Goal: Information Seeking & Learning: Learn about a topic

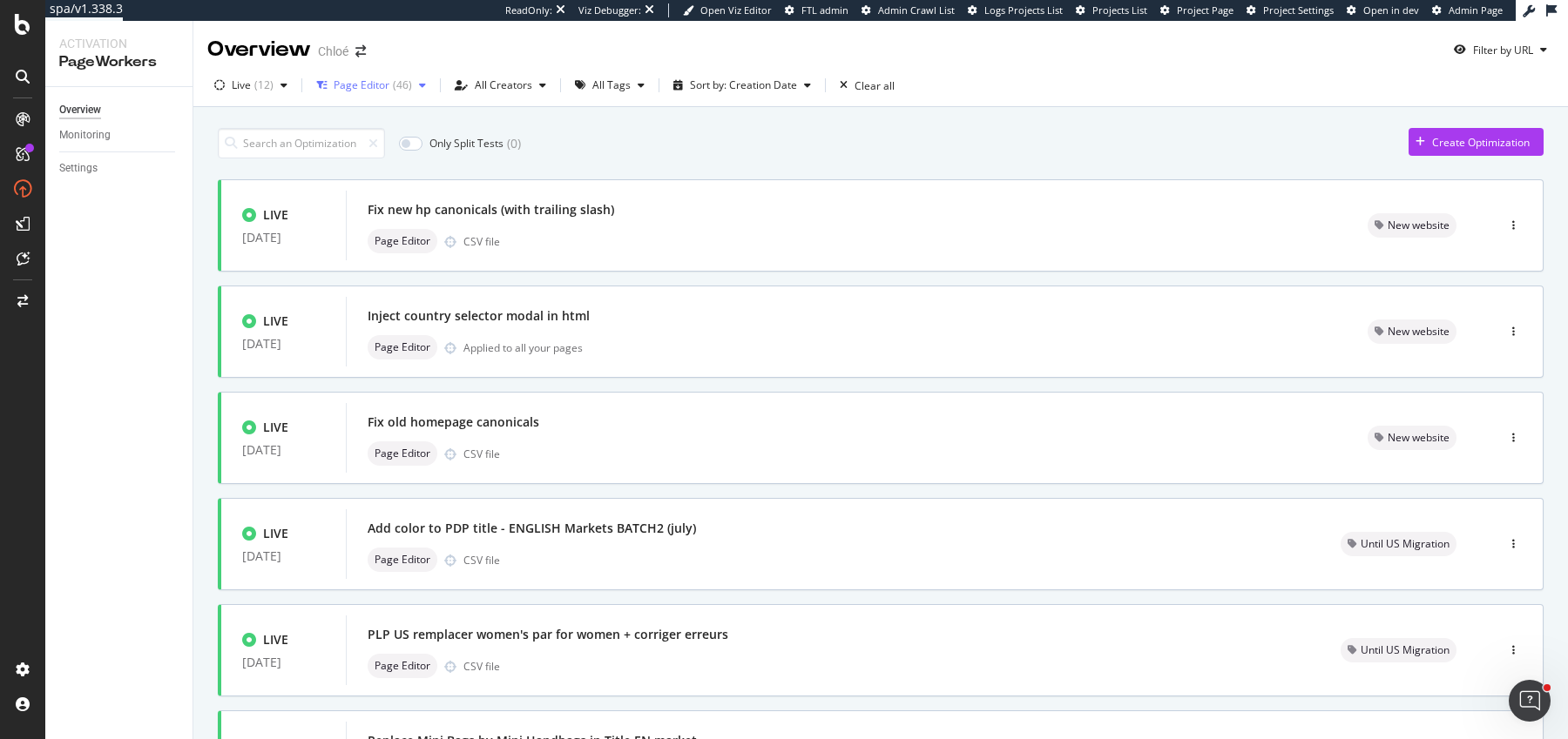
click at [391, 93] on div "Page Editor ( 46 )" at bounding box center [371, 85] width 123 height 26
click at [352, 187] on div "All Types Custom ( 1 ) Page Editor ( 46 ) Replace ( 10 ) Remove URLs ( 5 ) Nofo…" at bounding box center [375, 194] width 107 height 160
click at [352, 180] on div "Page Editor" at bounding box center [372, 180] width 59 height 15
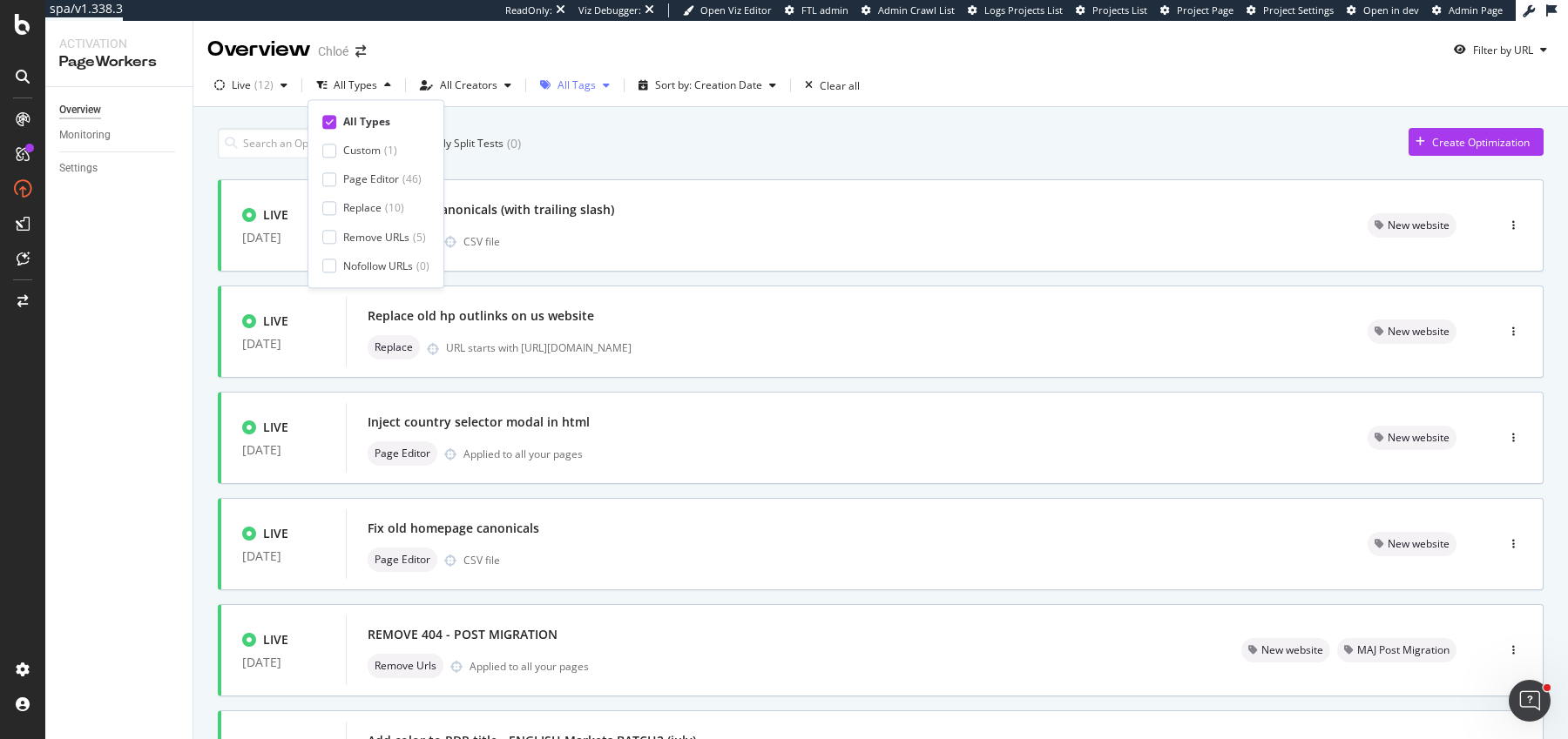
click at [533, 80] on div "button" at bounding box center [545, 85] width 24 height 11
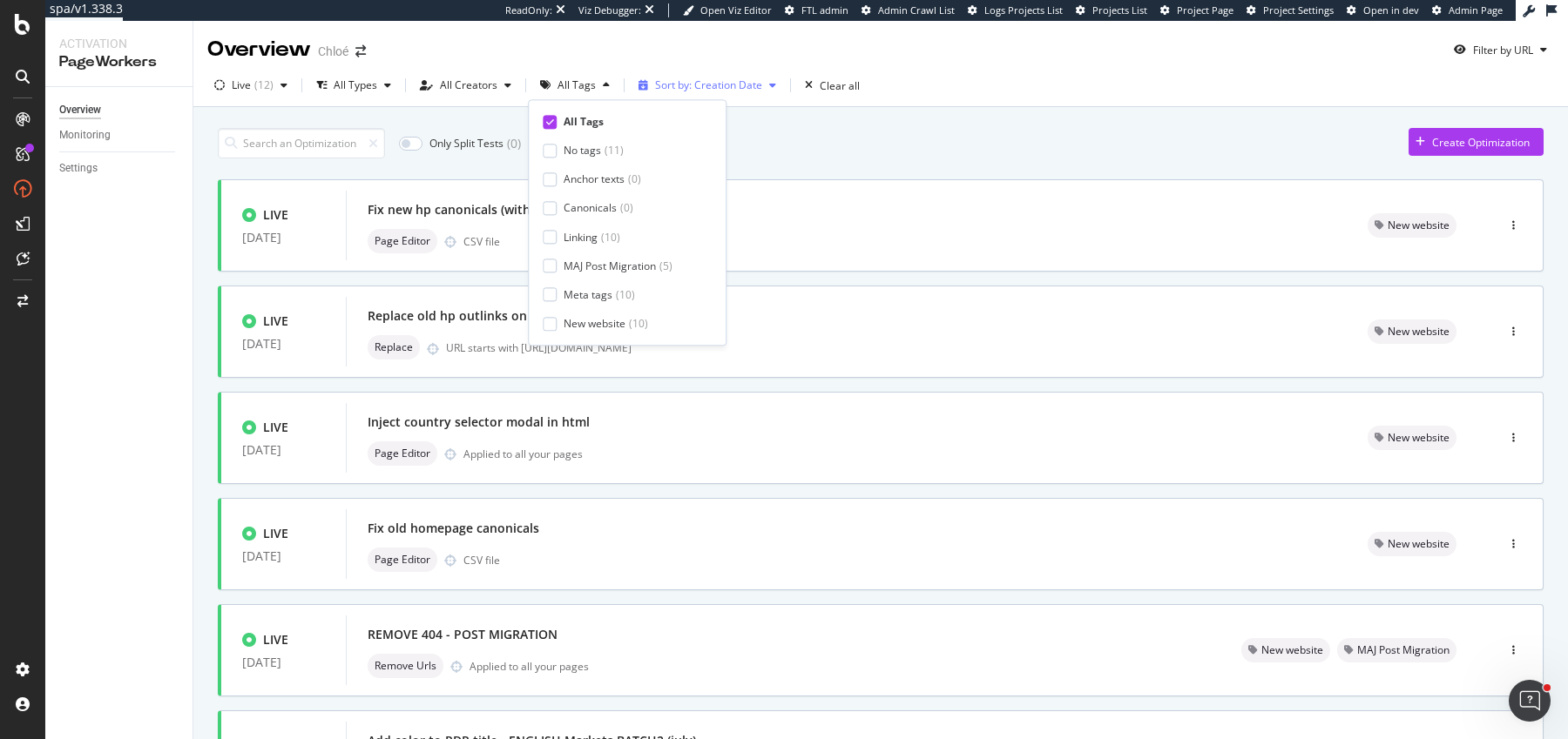
click at [701, 85] on div "Sort by: Creation Date" at bounding box center [708, 85] width 107 height 11
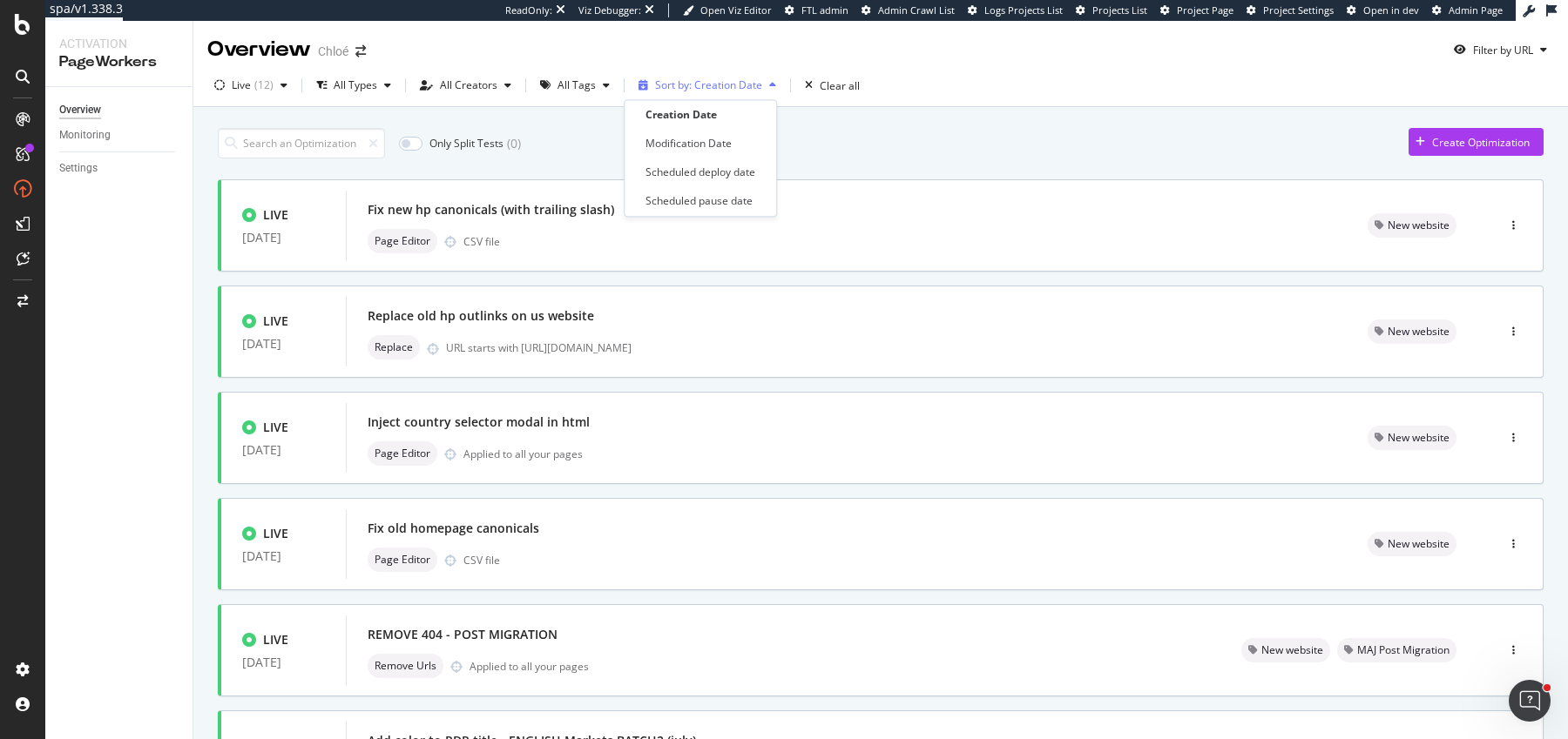
click at [701, 85] on div "Sort by: Creation Date" at bounding box center [708, 85] width 107 height 11
click at [587, 87] on div "All Tags" at bounding box center [577, 85] width 38 height 11
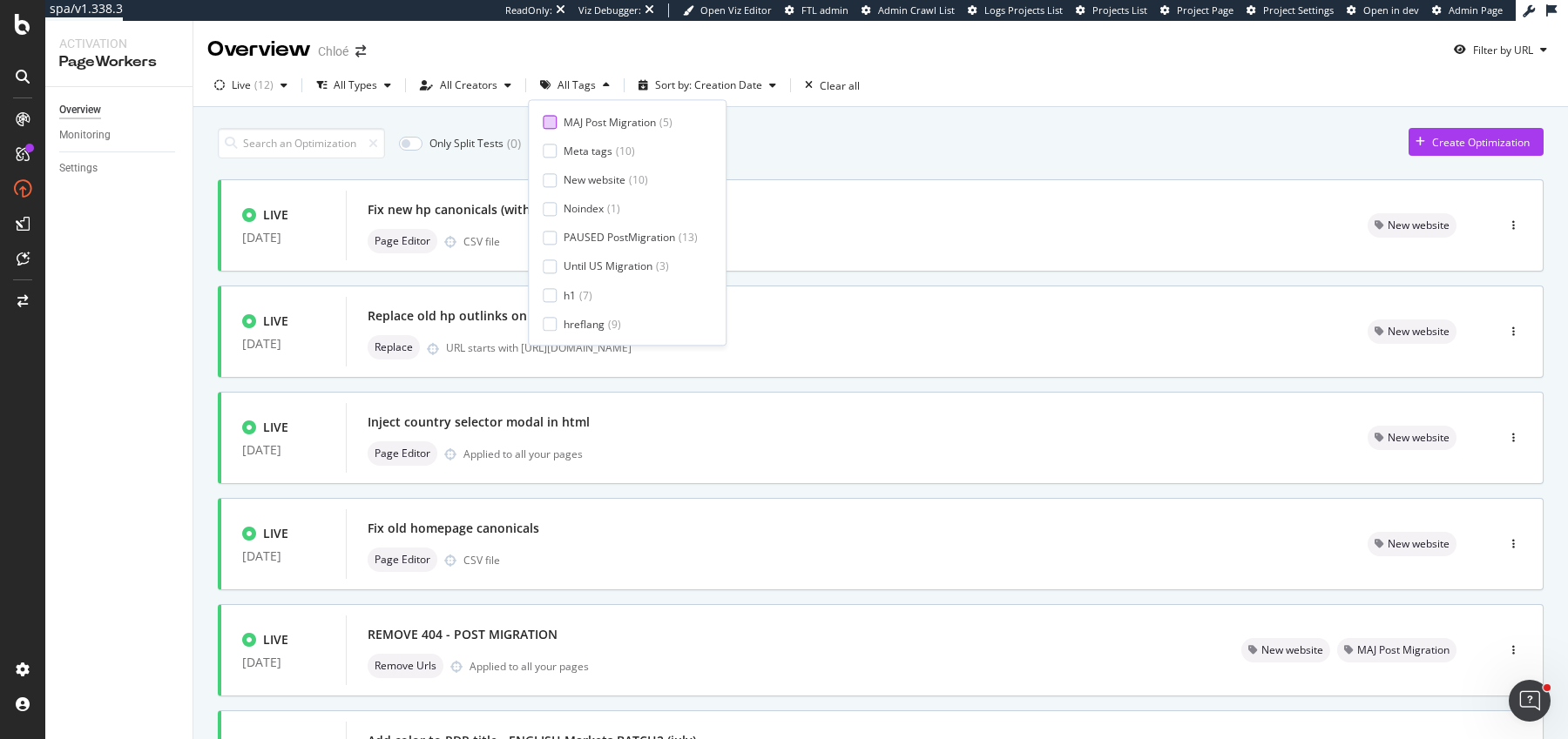
scroll to position [143, 0]
click at [552, 179] on div at bounding box center [549, 180] width 14 height 14
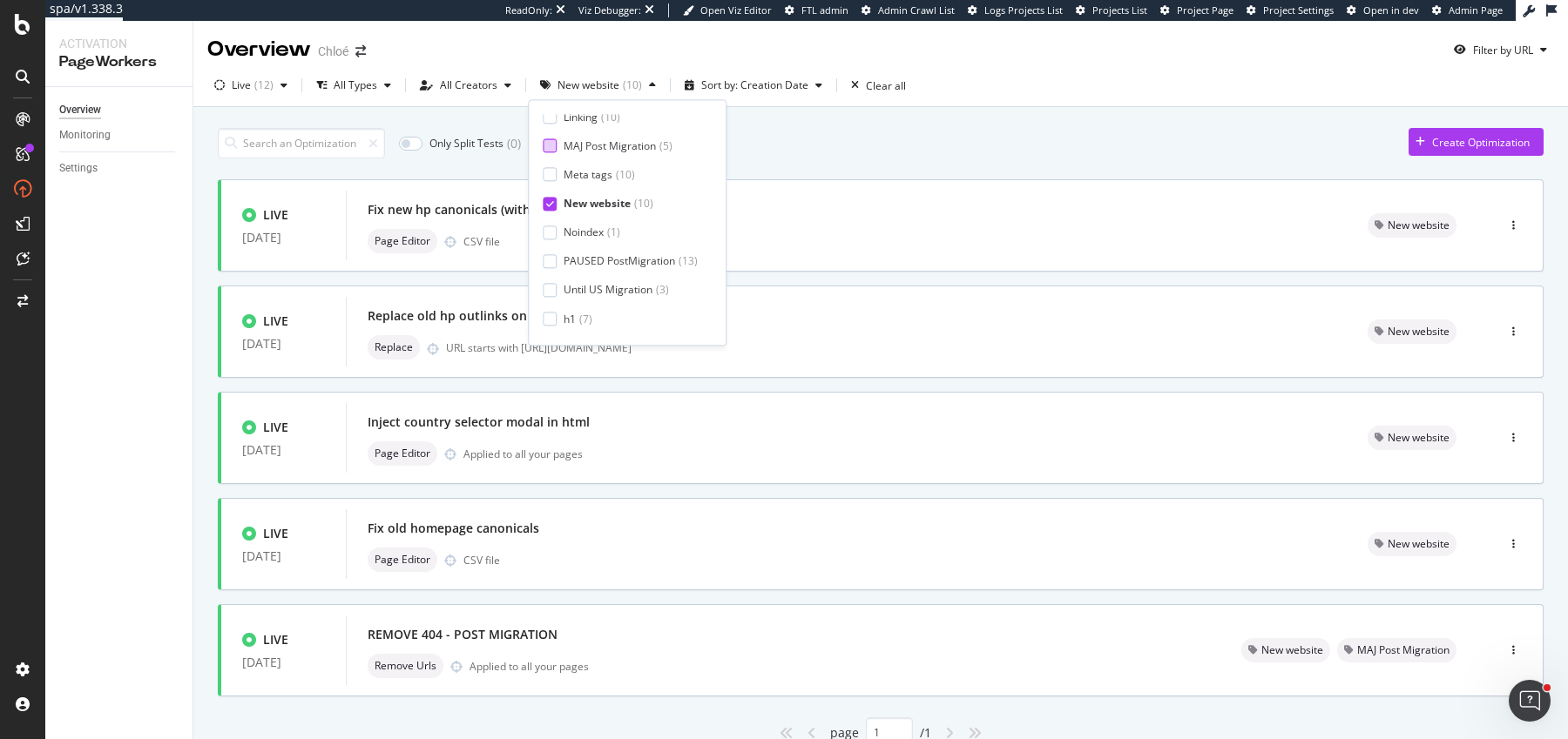
click at [550, 143] on div at bounding box center [549, 146] width 14 height 14
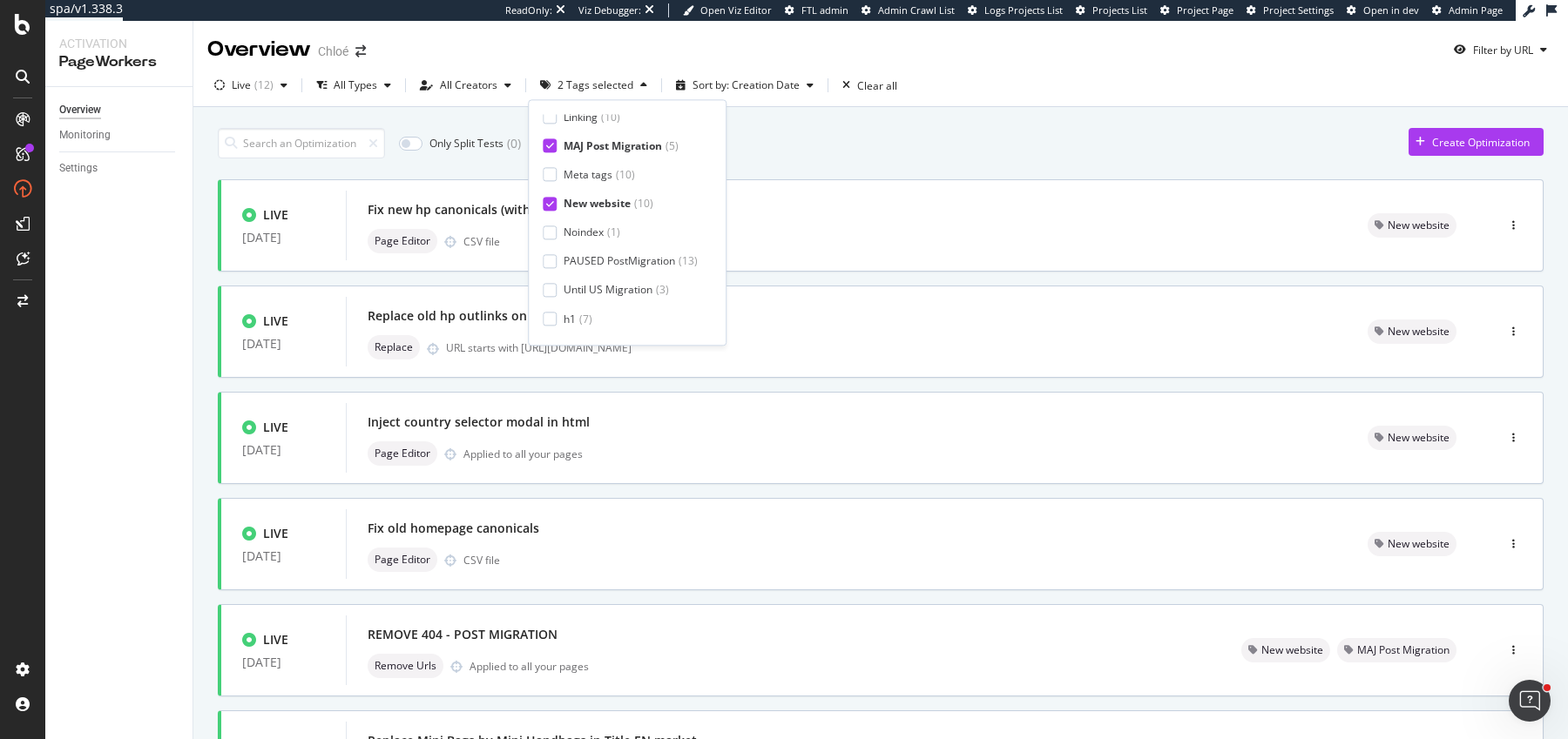
scroll to position [92, 0]
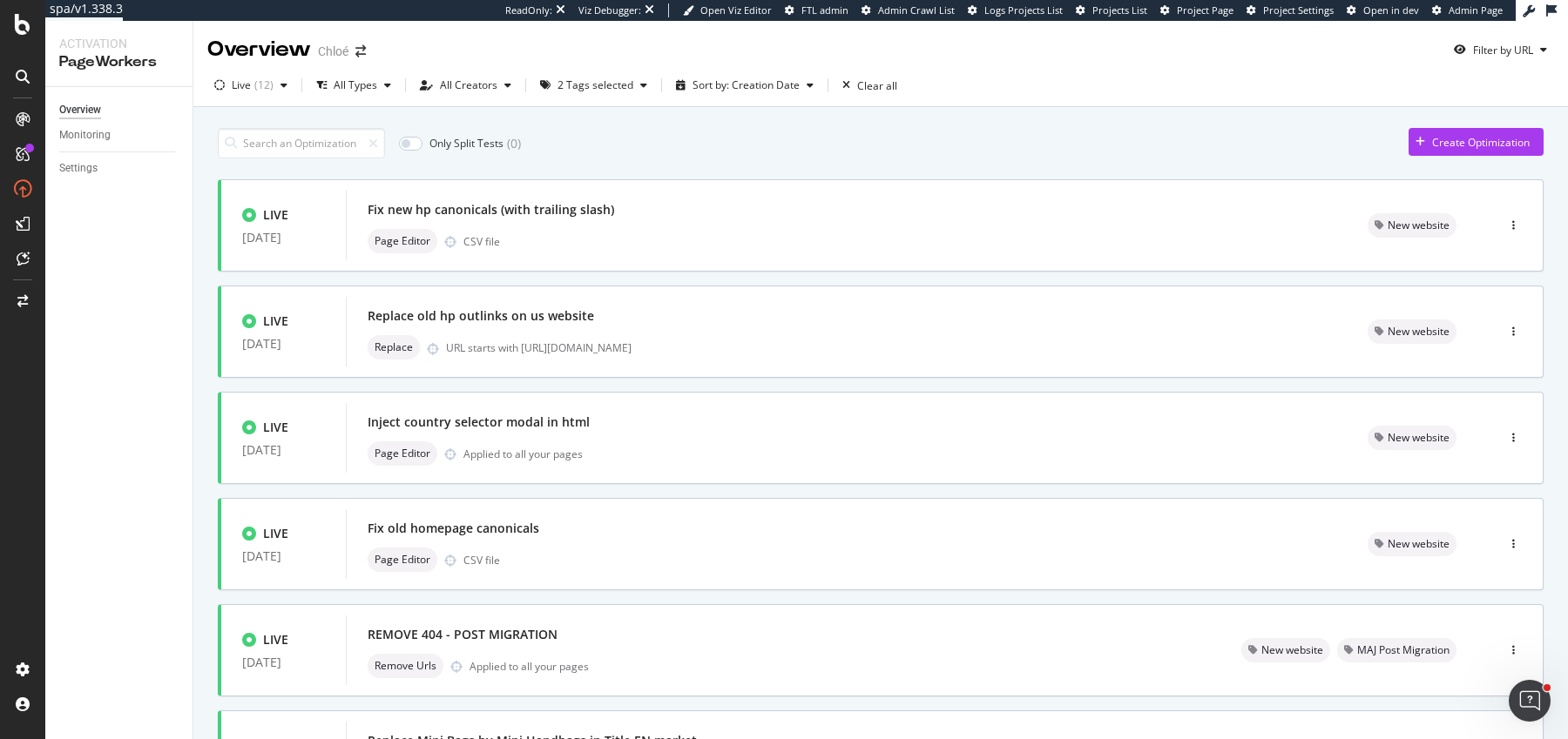
click at [832, 151] on div "Only Split Tests ( 0 ) Create Optimization" at bounding box center [881, 143] width 1326 height 31
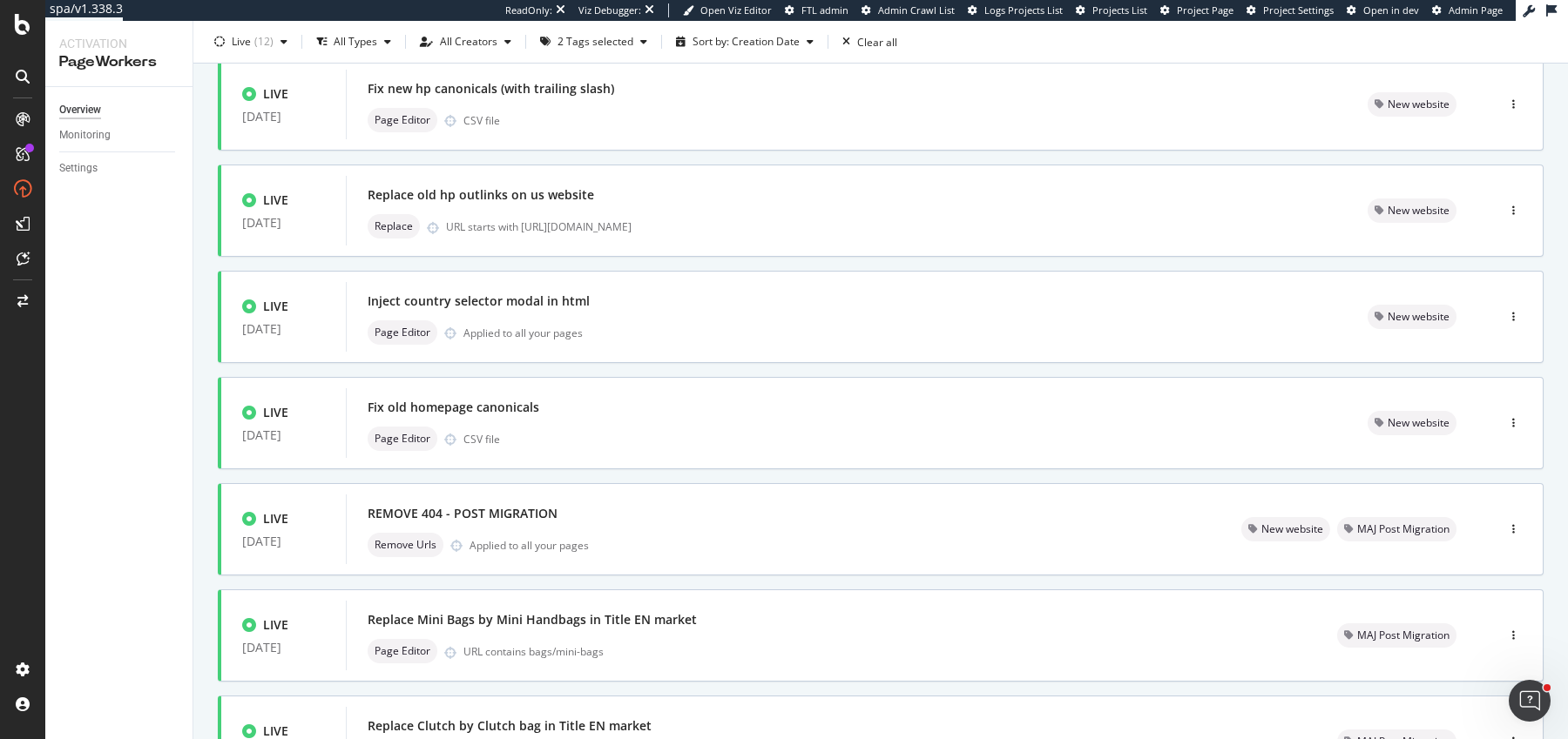
scroll to position [0, 0]
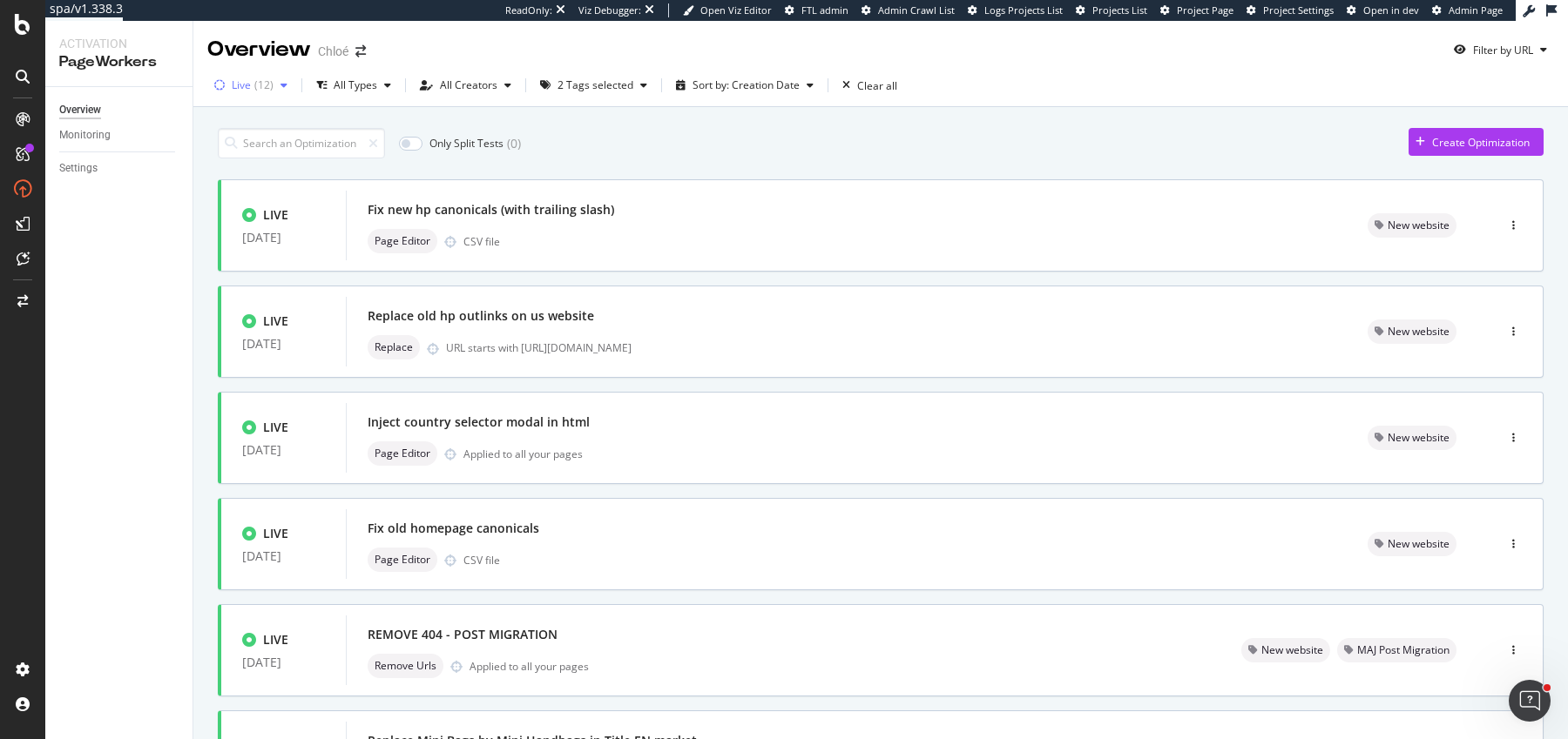
click at [259, 84] on div "( 12 )" at bounding box center [263, 85] width 19 height 11
click at [577, 81] on div "2 Tags selected" at bounding box center [596, 85] width 76 height 11
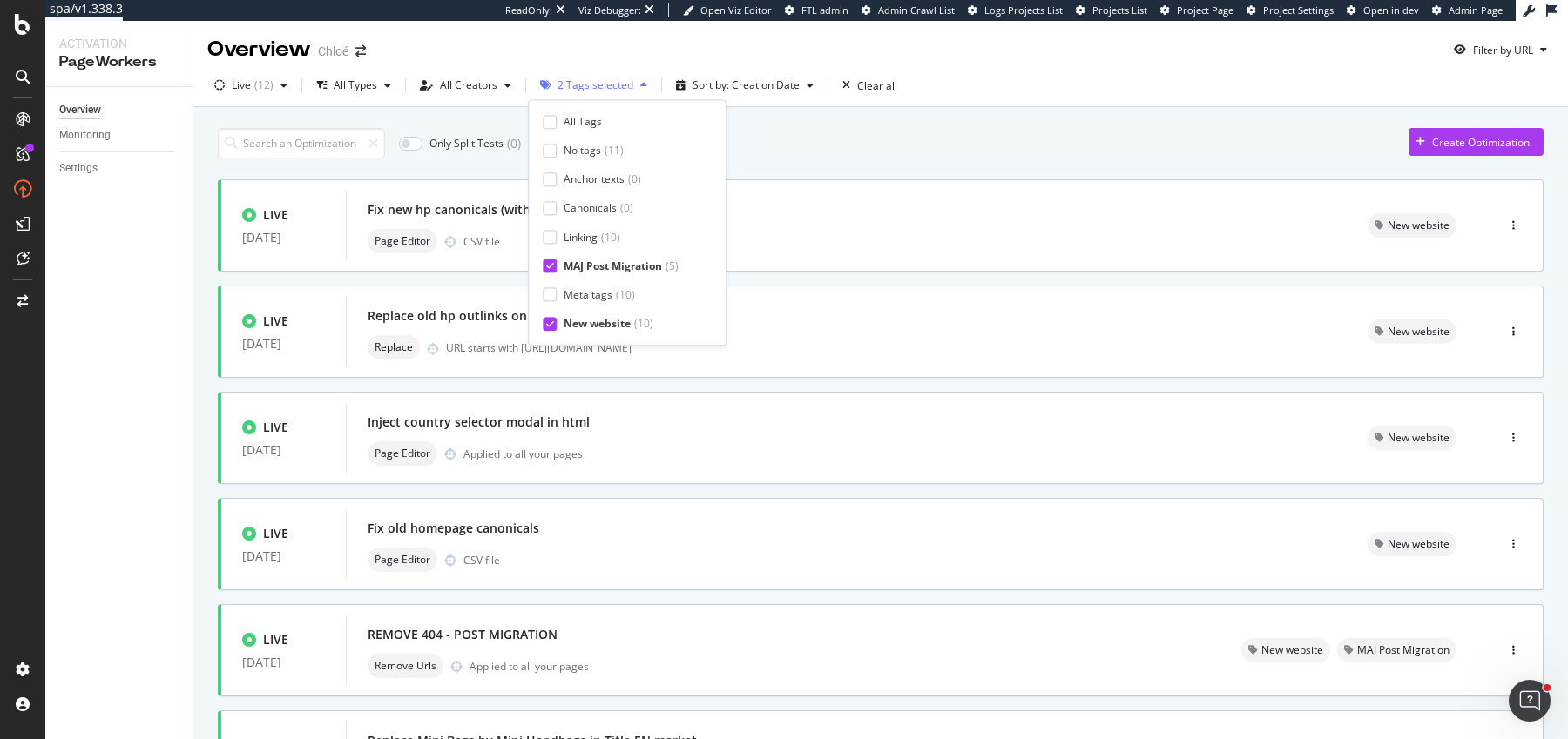
click at [577, 81] on div "2 Tags selected" at bounding box center [596, 85] width 76 height 11
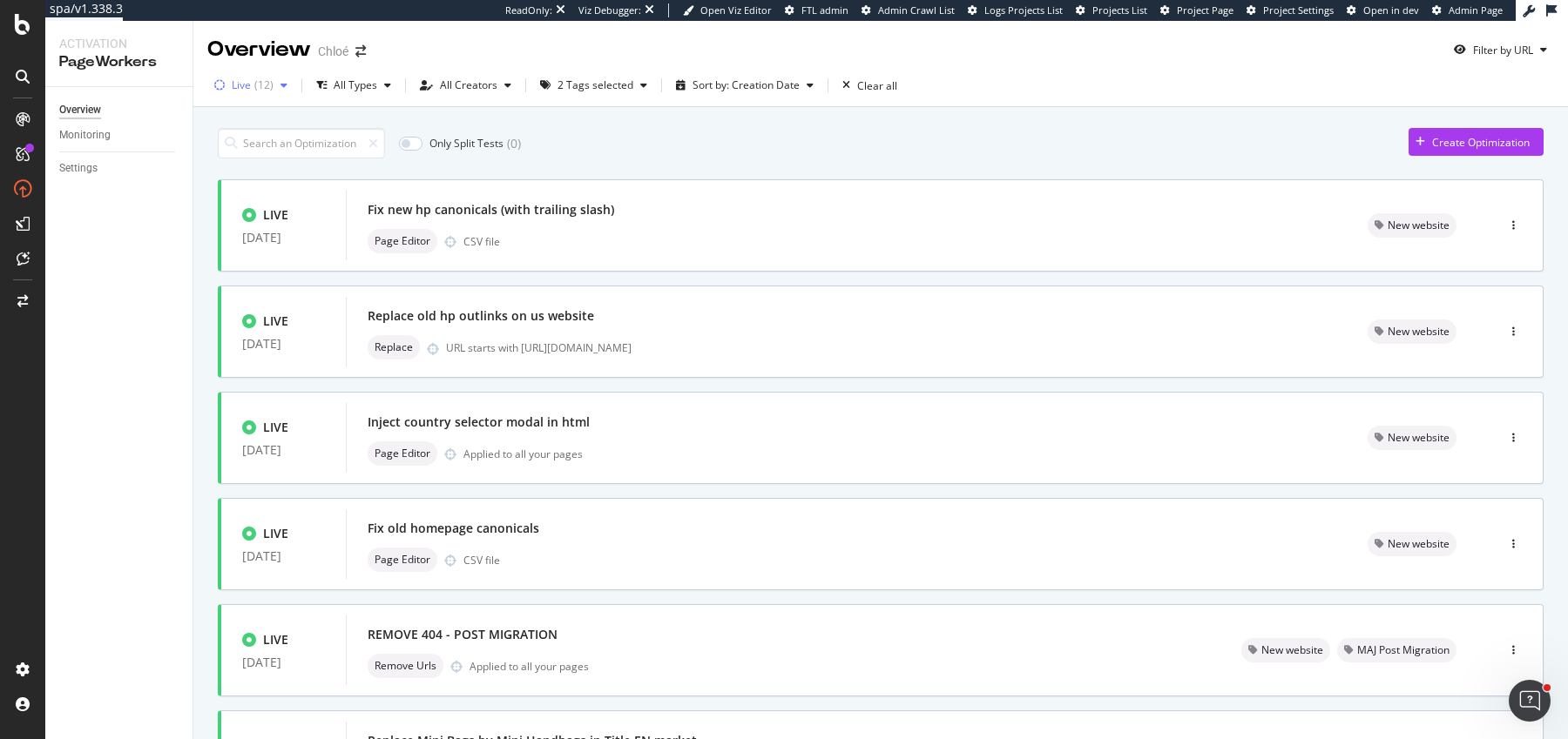
click at [252, 77] on div "Live ( 12 )" at bounding box center [251, 85] width 87 height 26
click at [631, 141] on div "Only Split Tests ( 0 ) Create Optimization" at bounding box center [881, 143] width 1326 height 31
click at [258, 89] on div "( 12 )" at bounding box center [263, 85] width 19 height 11
click at [230, 145] on div at bounding box center [229, 150] width 14 height 14
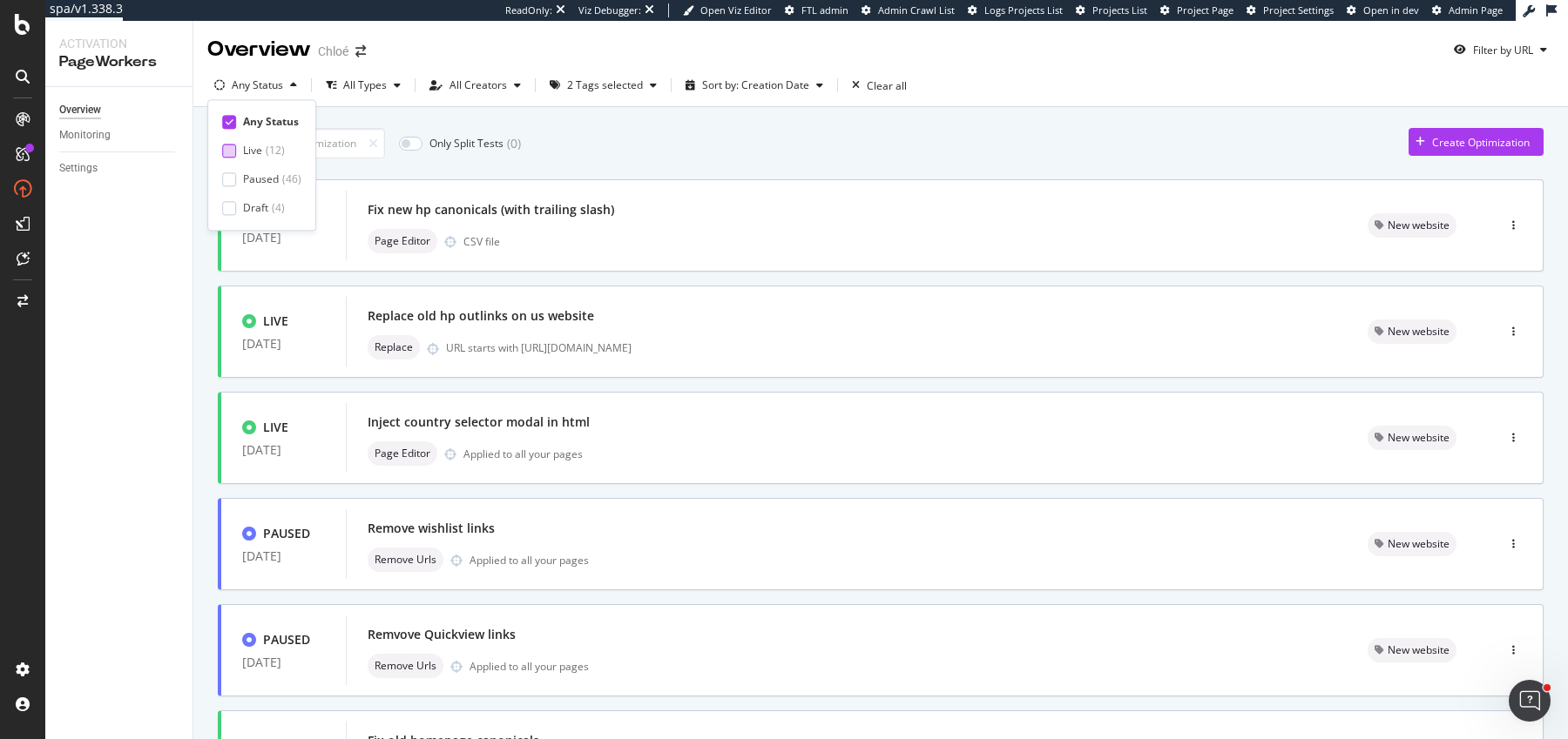
click at [649, 131] on div "Only Split Tests ( 0 ) Create Optimization" at bounding box center [881, 143] width 1326 height 31
click at [738, 84] on div "Sort by: Creation Date" at bounding box center [755, 85] width 107 height 11
click at [607, 90] on div "2 Tags selected" at bounding box center [605, 85] width 76 height 11
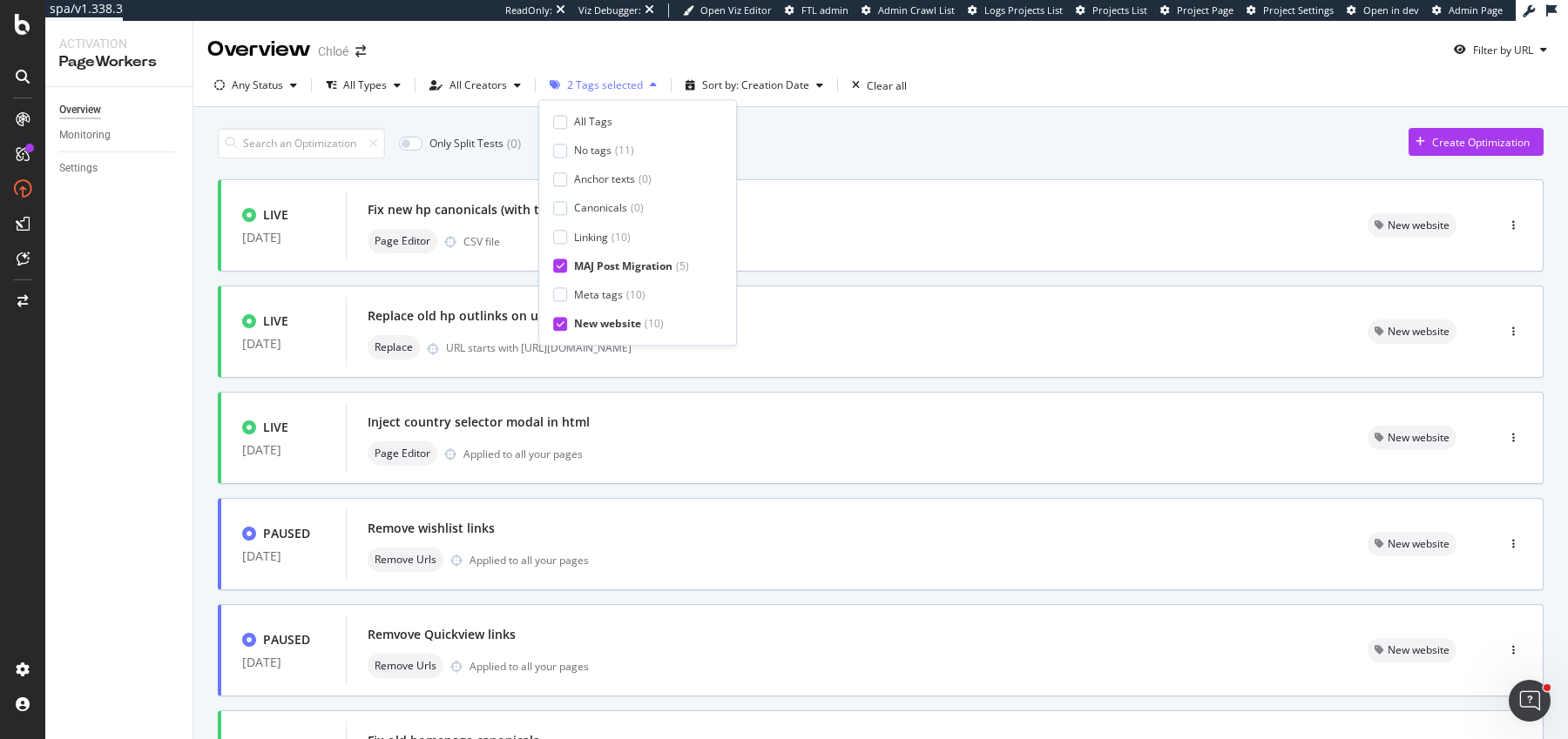
click at [607, 90] on div "2 Tags selected" at bounding box center [605, 85] width 76 height 11
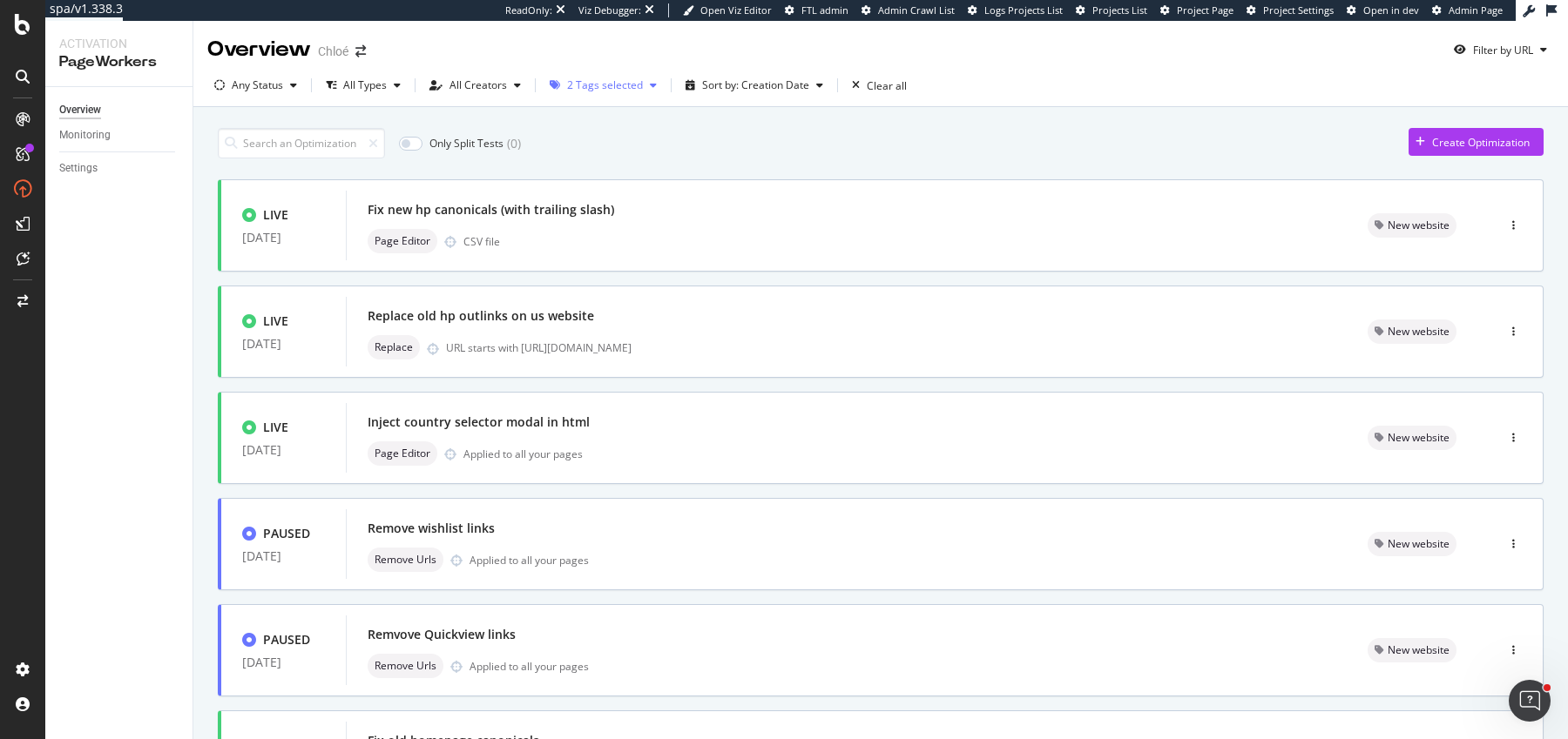
click at [607, 90] on div "2 Tags selected" at bounding box center [605, 85] width 76 height 11
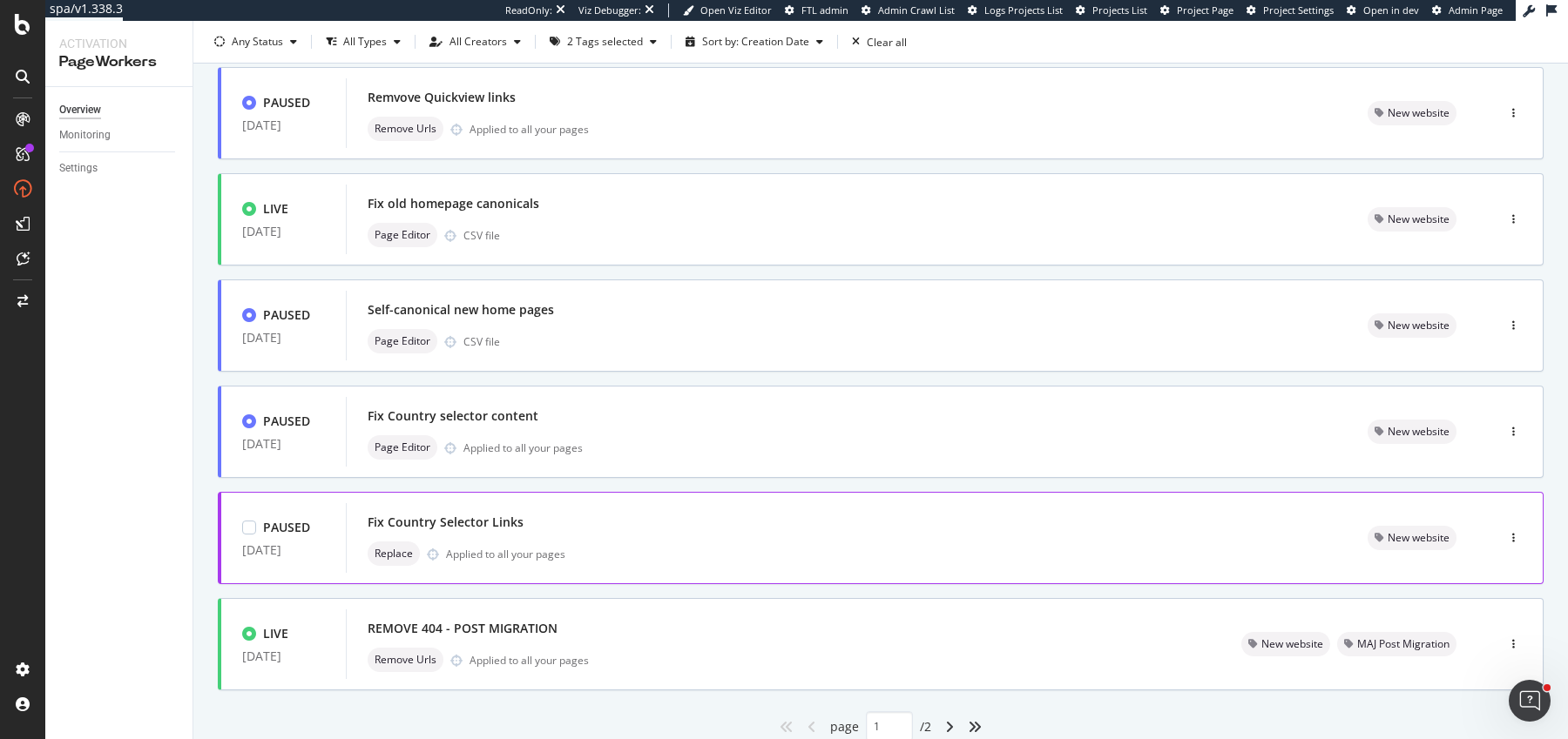
scroll to position [599, 0]
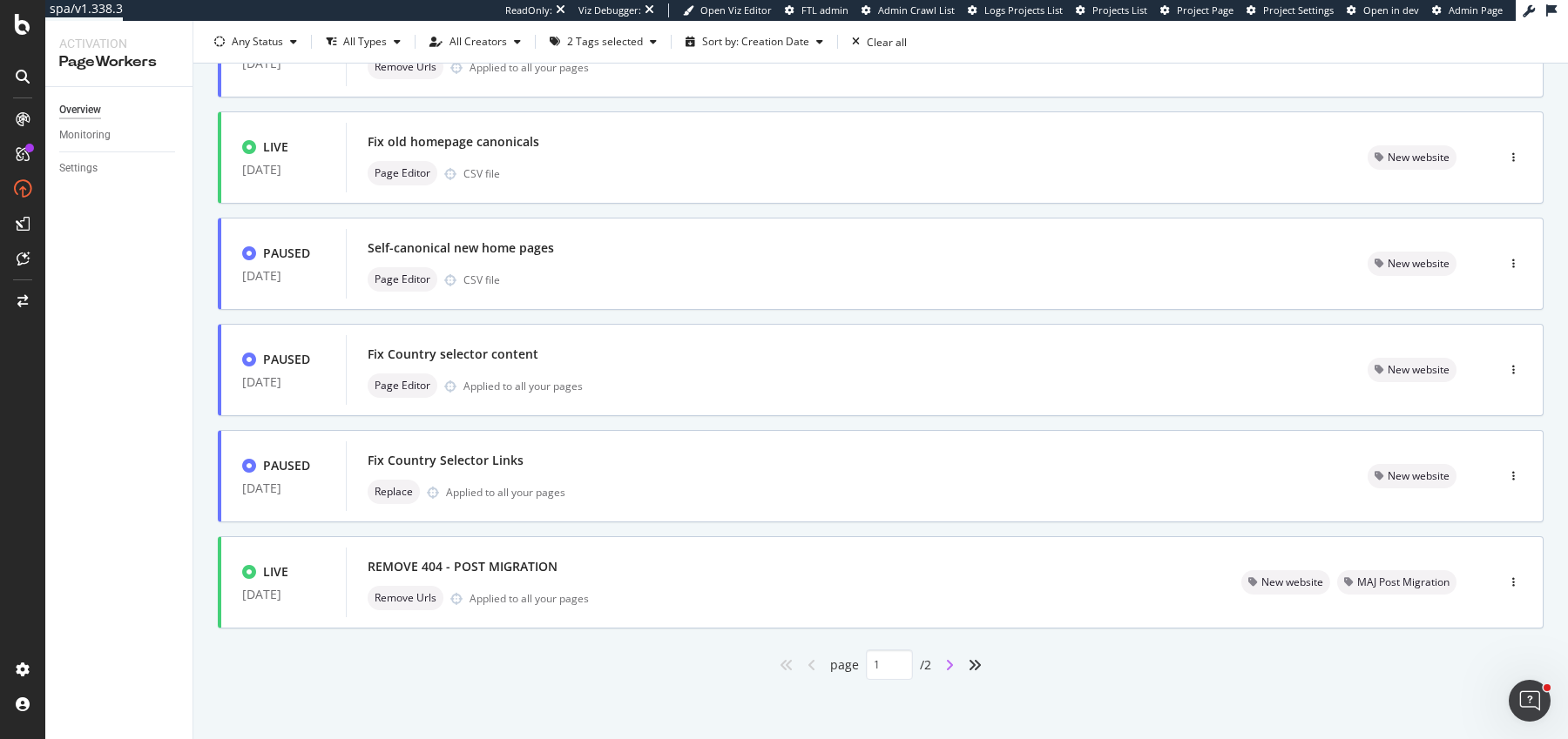
click at [950, 666] on icon "angle-right" at bounding box center [950, 665] width 9 height 14
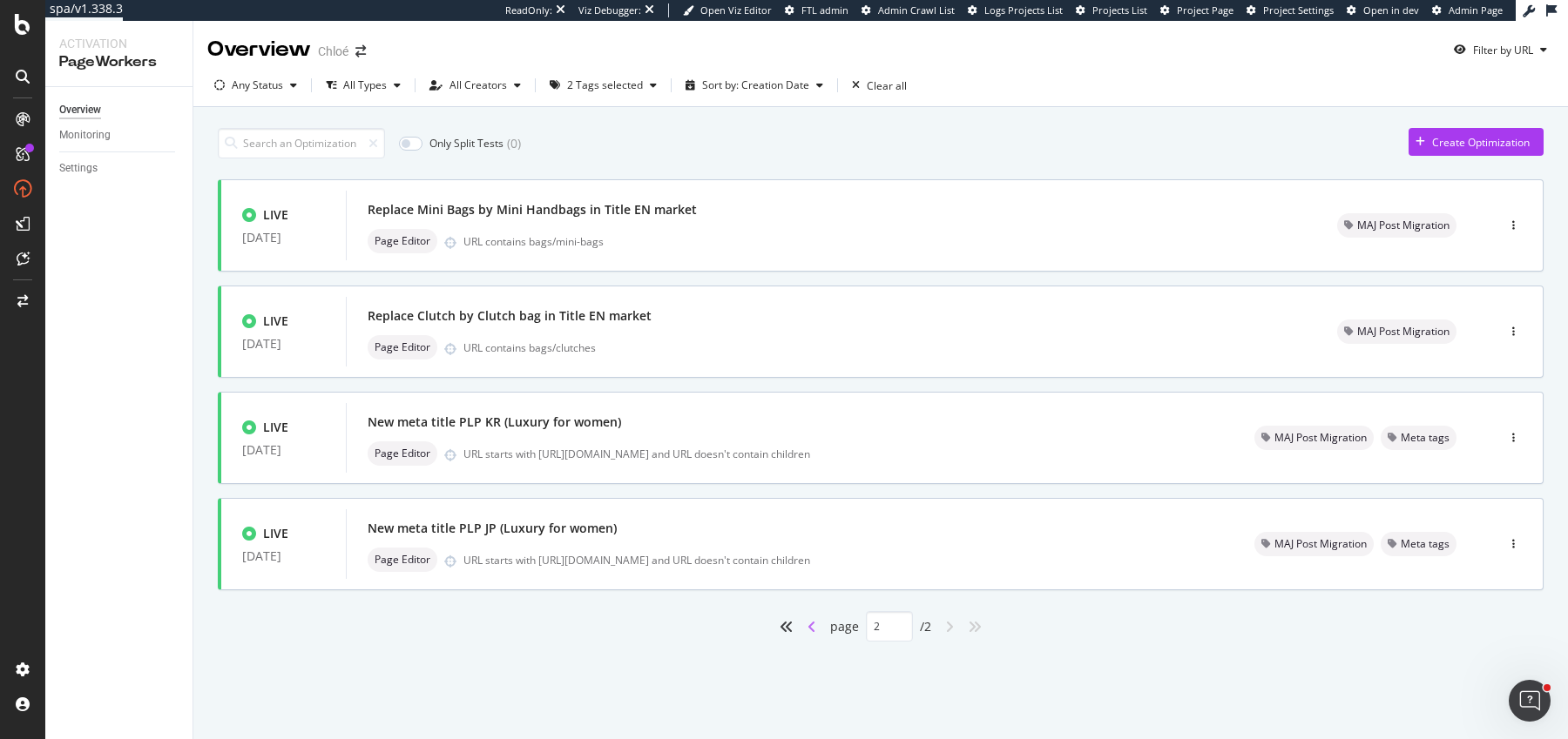
click at [808, 624] on icon "angle-left" at bounding box center [812, 627] width 9 height 14
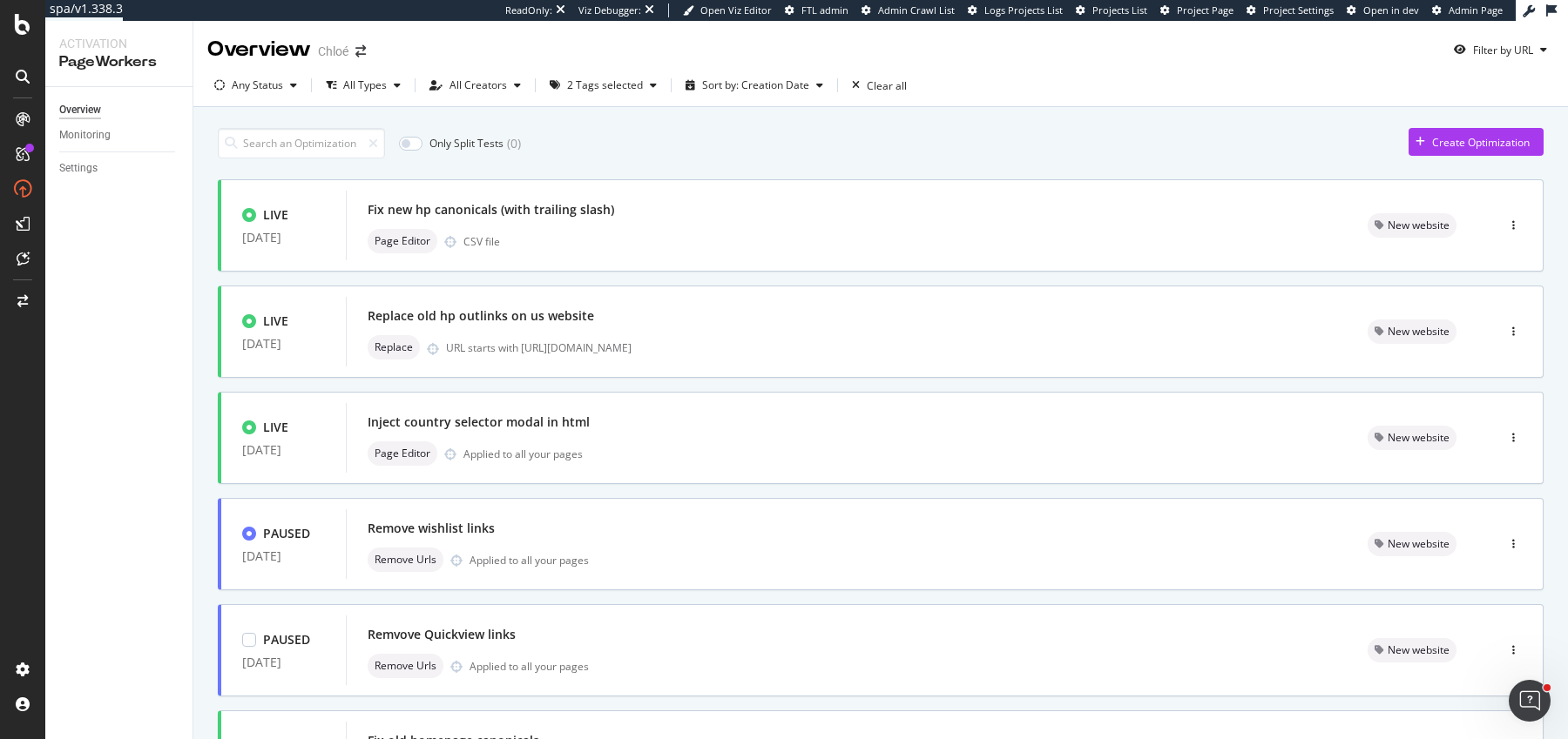
type input "1"
click at [626, 91] on div "2 Tags selected" at bounding box center [605, 85] width 76 height 11
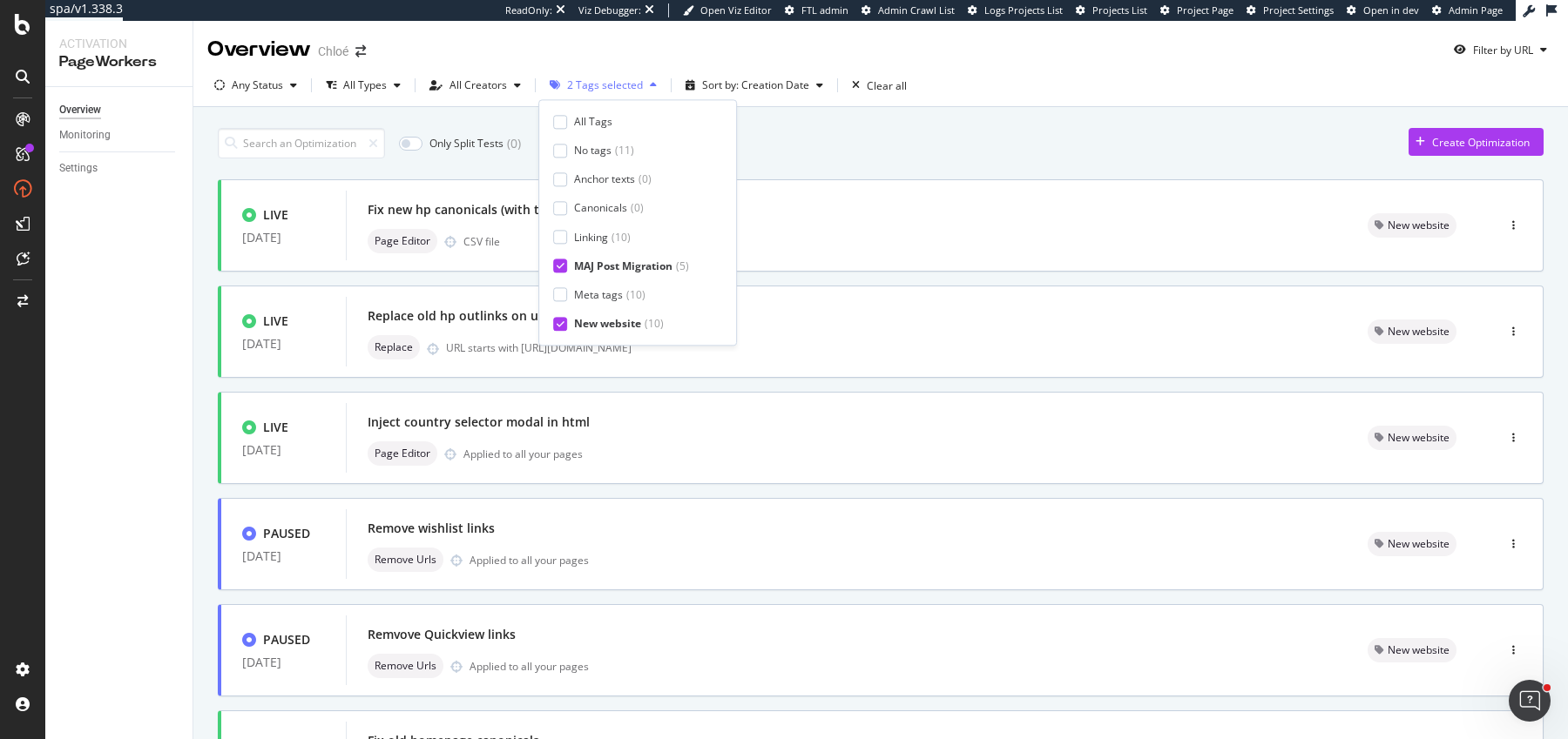
click at [626, 89] on div "2 Tags selected" at bounding box center [605, 85] width 76 height 11
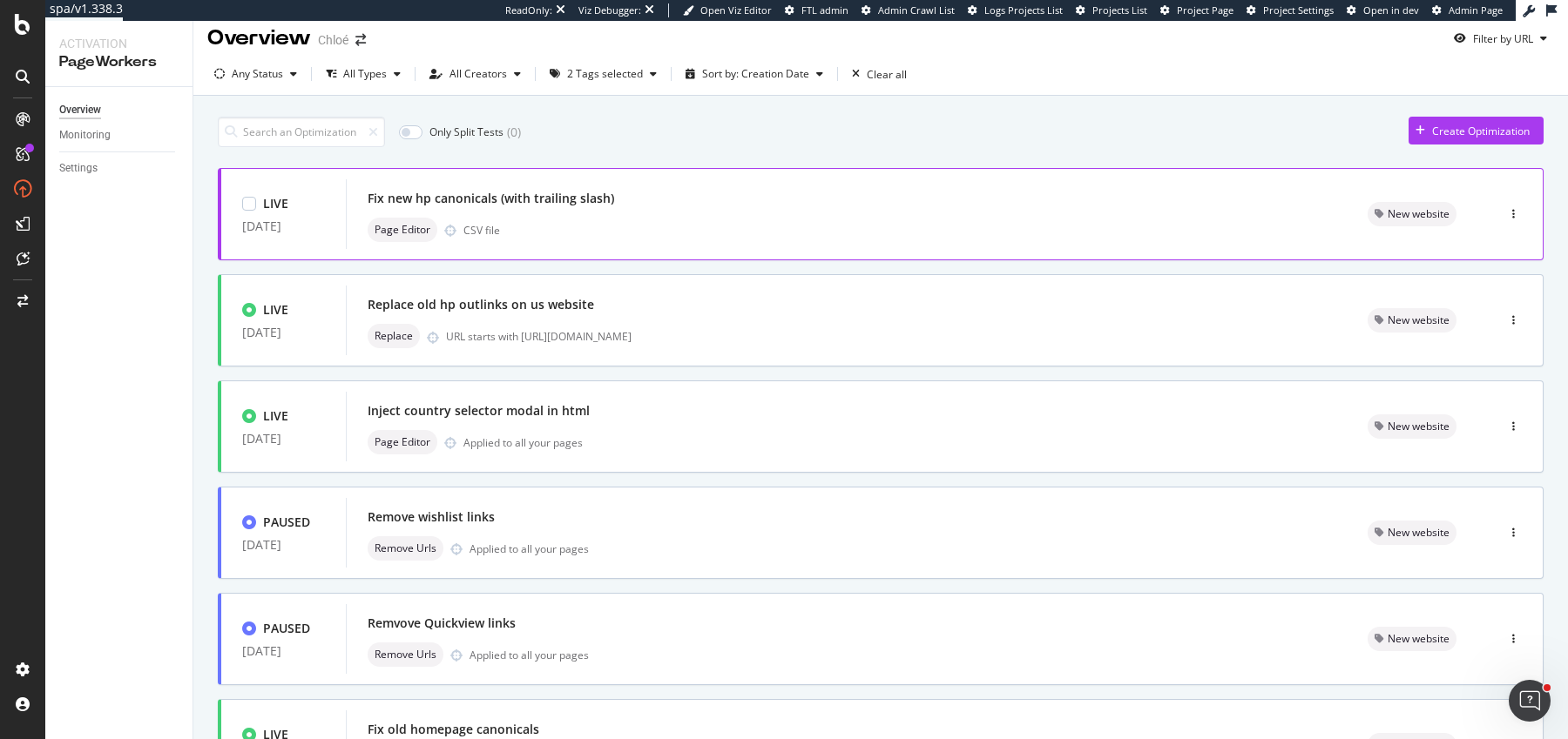
scroll to position [13, 0]
click at [248, 69] on div "Any Status" at bounding box center [257, 73] width 52 height 11
click at [252, 141] on div "Live" at bounding box center [252, 138] width 19 height 15
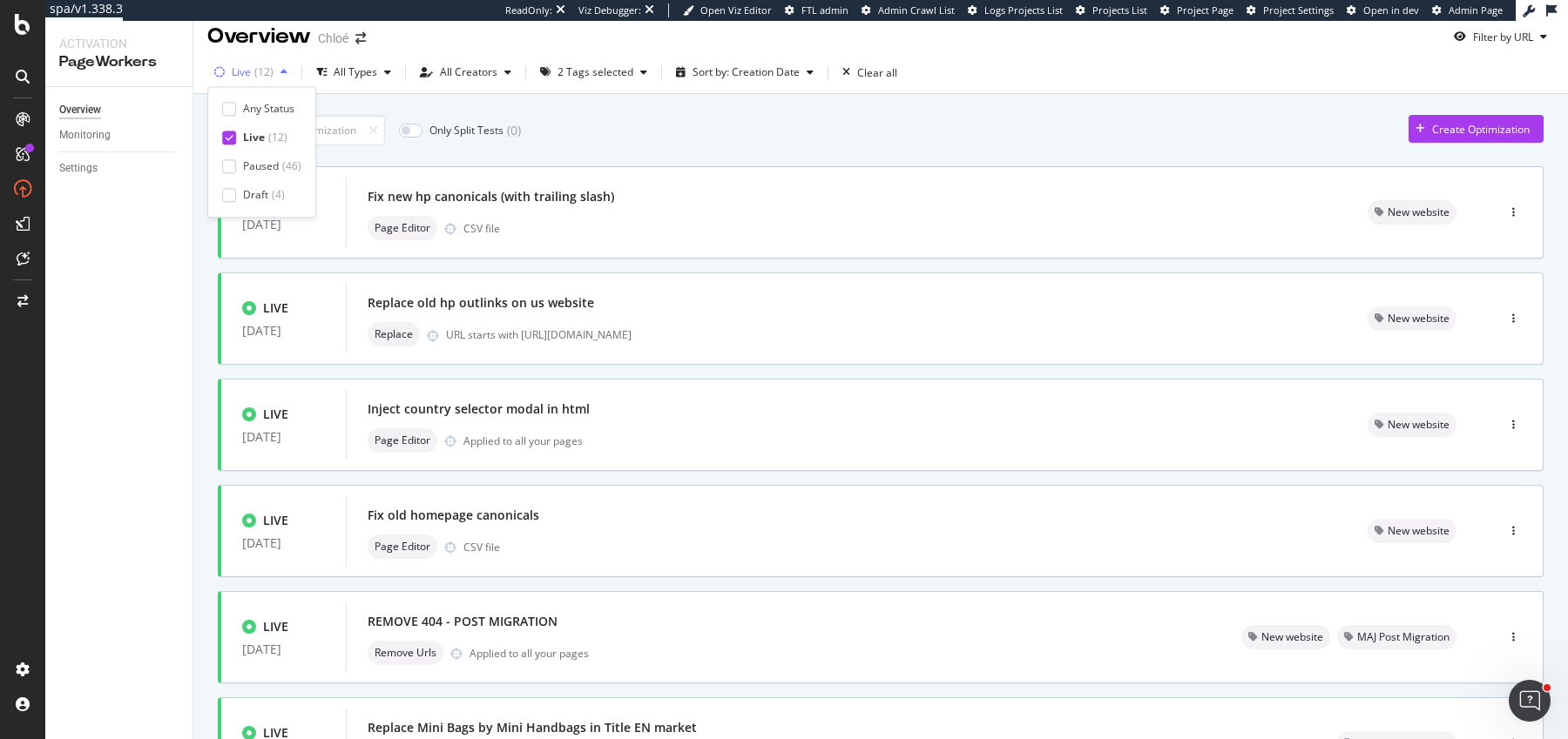
click at [252, 84] on div "Live ( 12 )" at bounding box center [251, 72] width 87 height 26
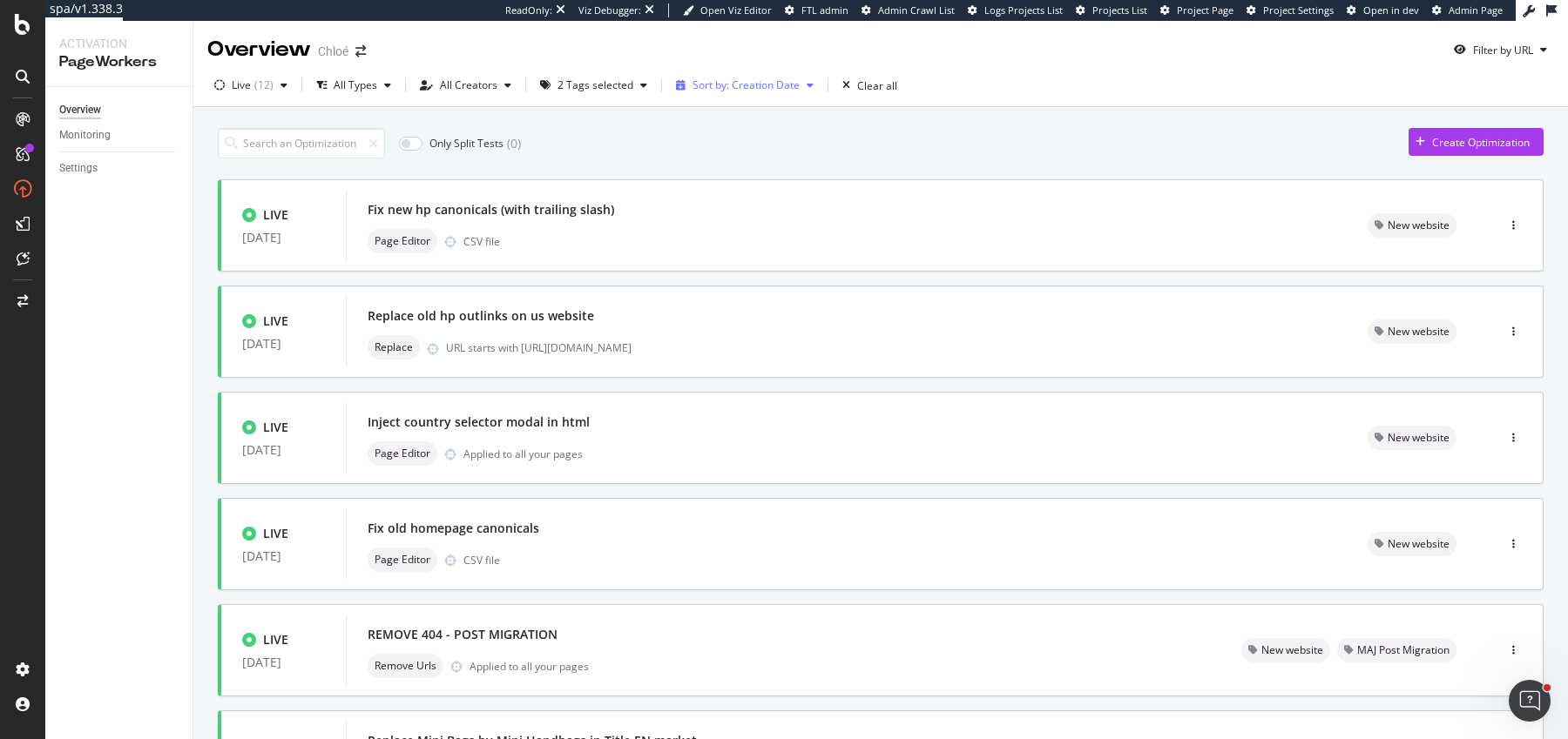
click at [735, 74] on div "Sort by: Creation Date" at bounding box center [745, 85] width 151 height 26
click at [744, 146] on div "Modification Date" at bounding box center [726, 144] width 86 height 15
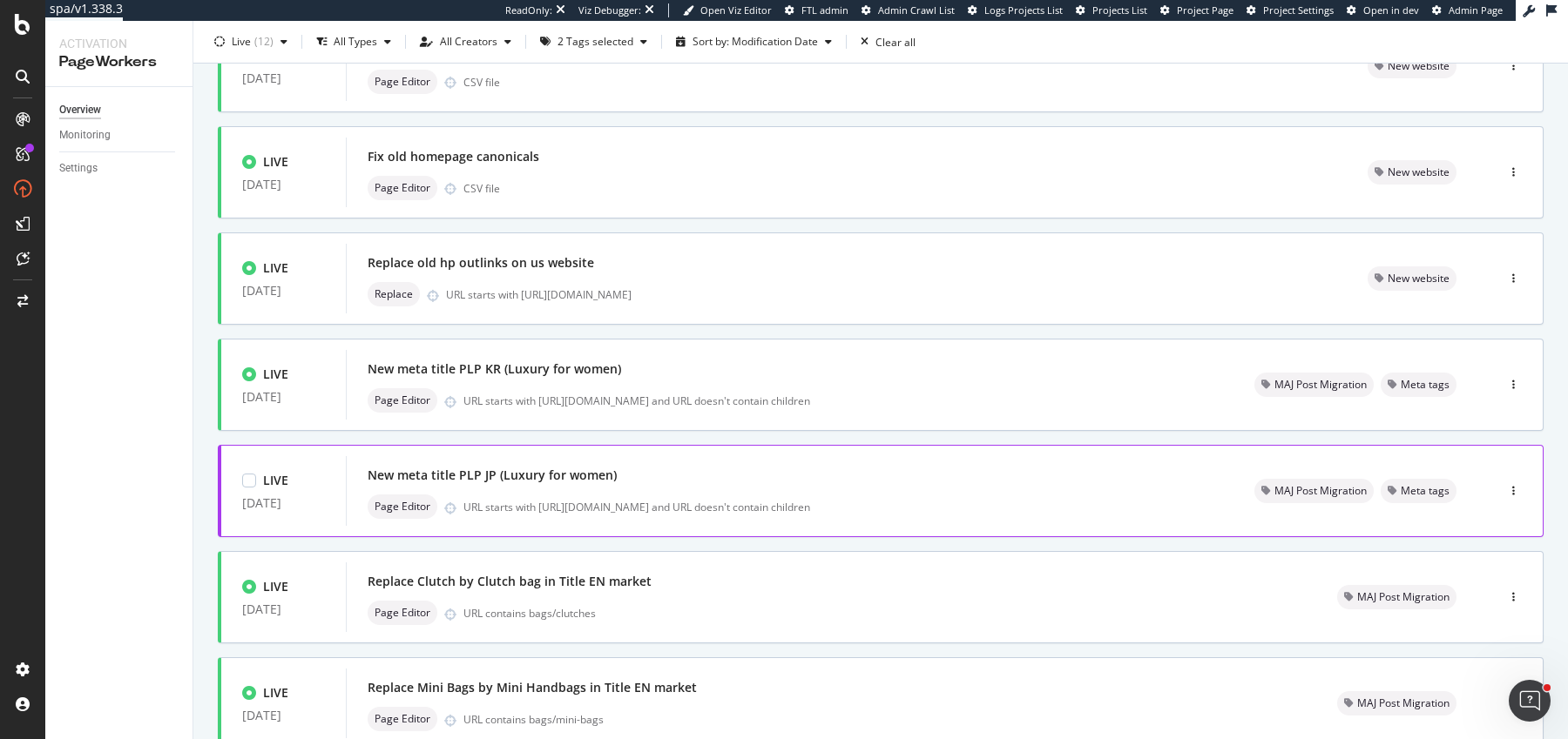
scroll to position [466, 0]
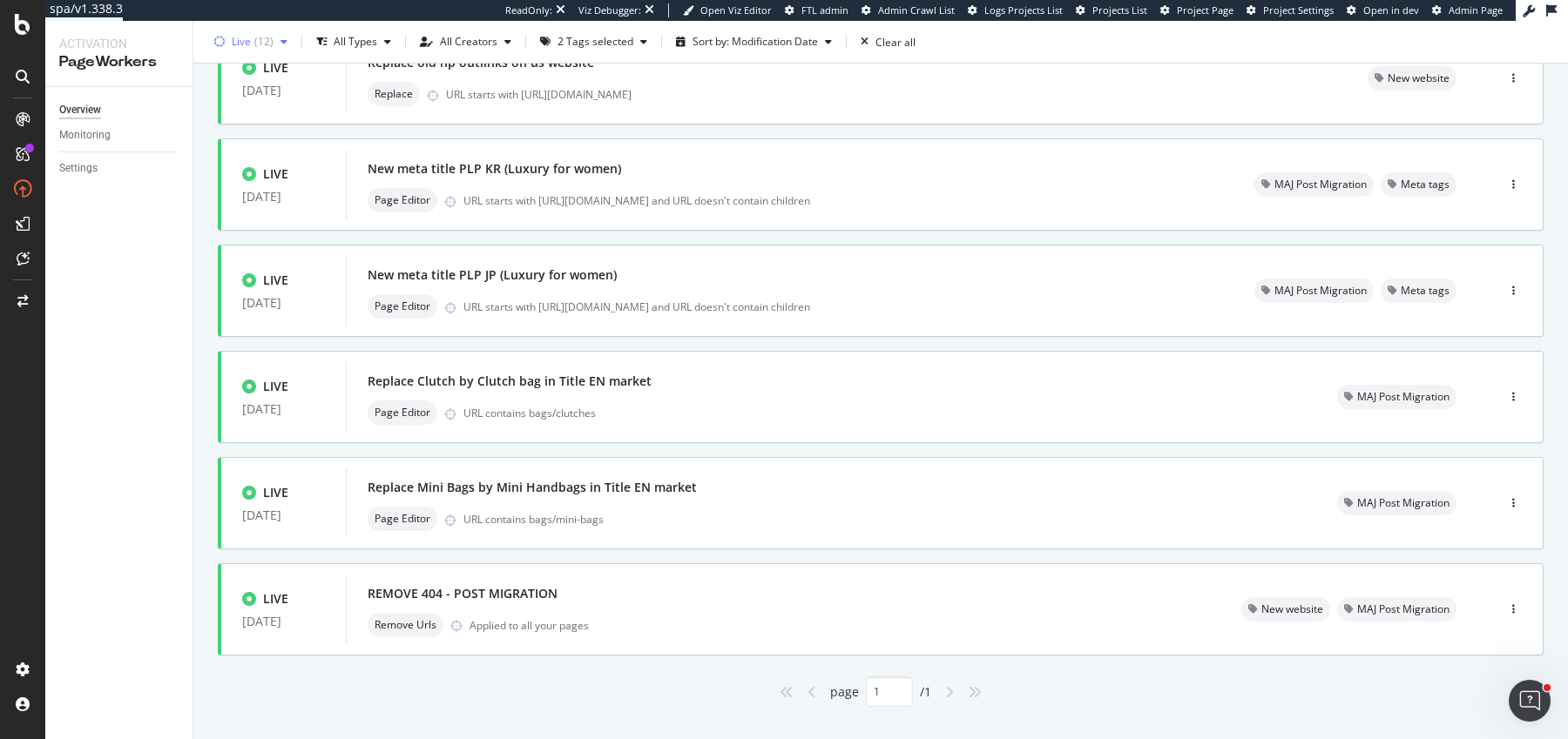
click at [243, 33] on div "Live ( 12 )" at bounding box center [251, 42] width 87 height 26
click at [254, 129] on div "Paused" at bounding box center [260, 135] width 35 height 15
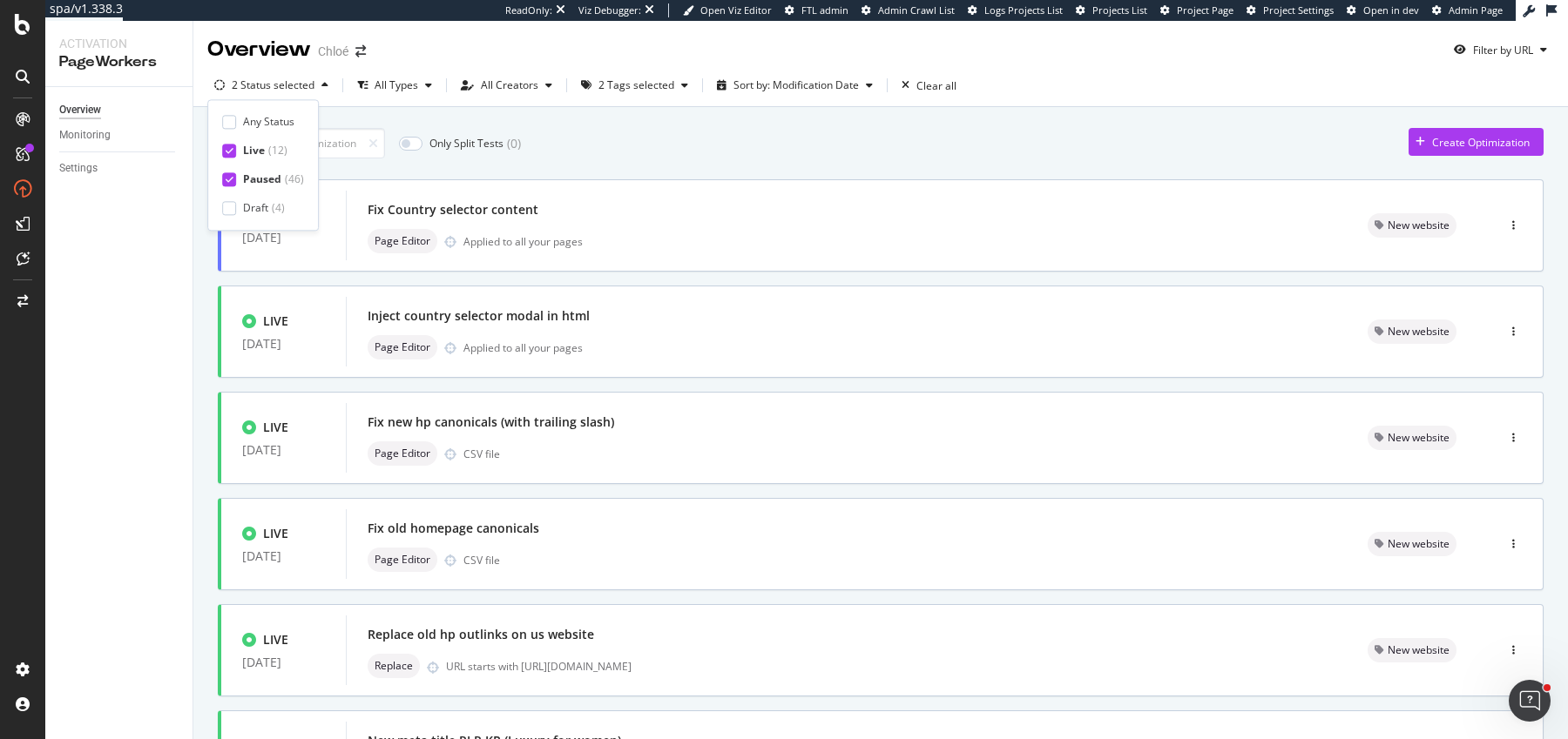
click at [620, 159] on div "Only Split Tests ( 0 ) Create Optimization PAUSED 24 Sep. 2025 Fix Country sele…" at bounding box center [881, 699] width 1326 height 1160
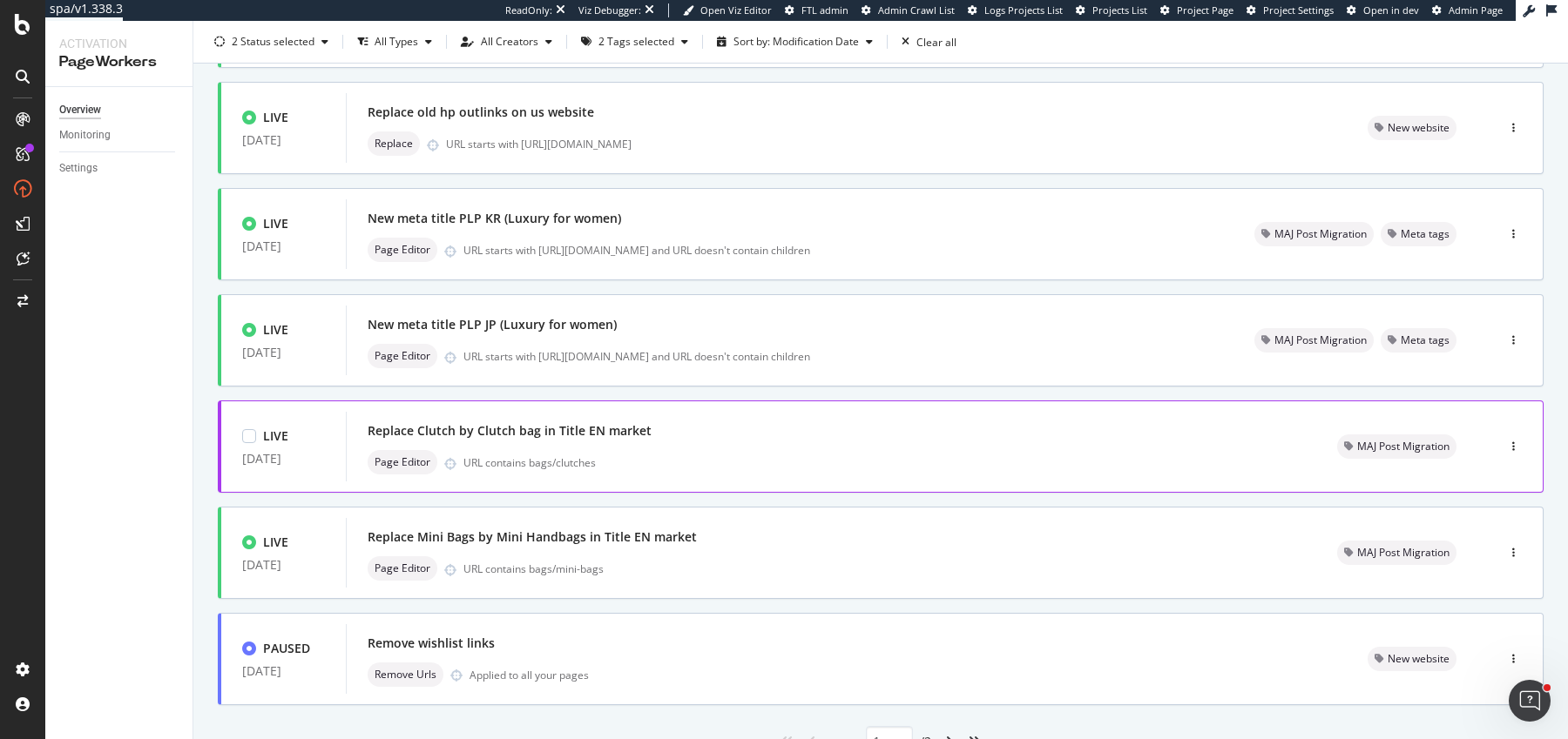
scroll to position [599, 0]
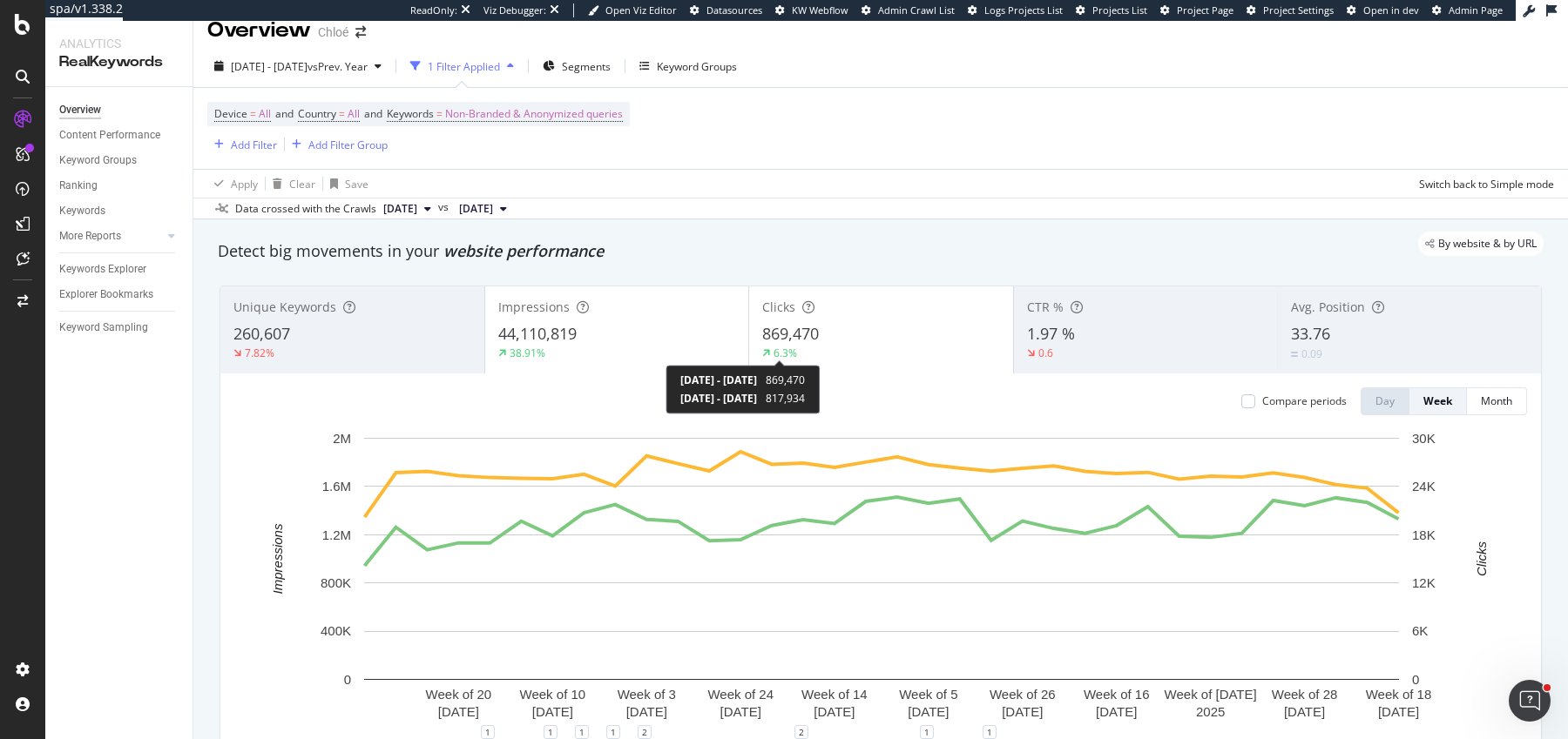
scroll to position [20, 0]
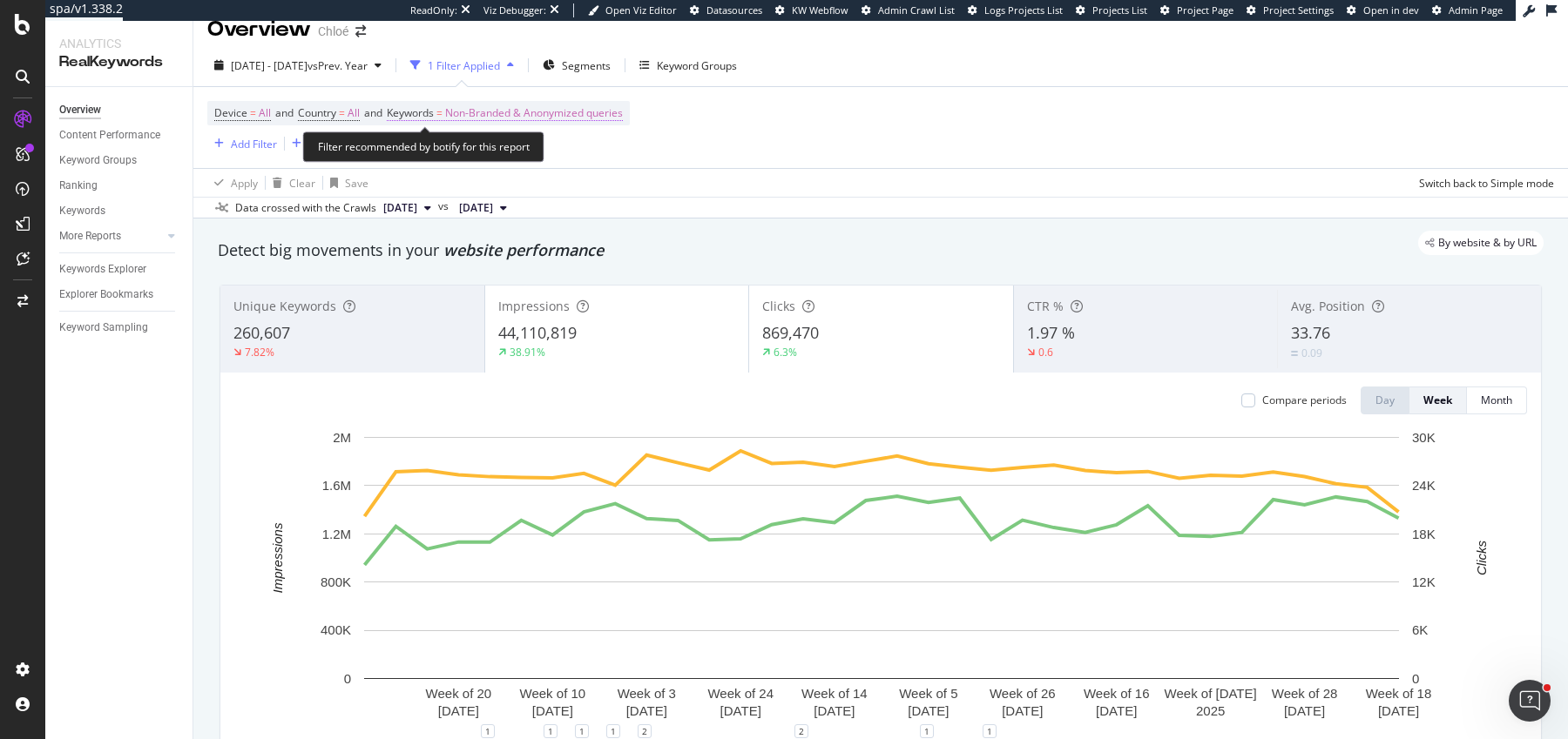
click at [496, 106] on span "Non-Branded & Anonymized queries" at bounding box center [534, 112] width 178 height 24
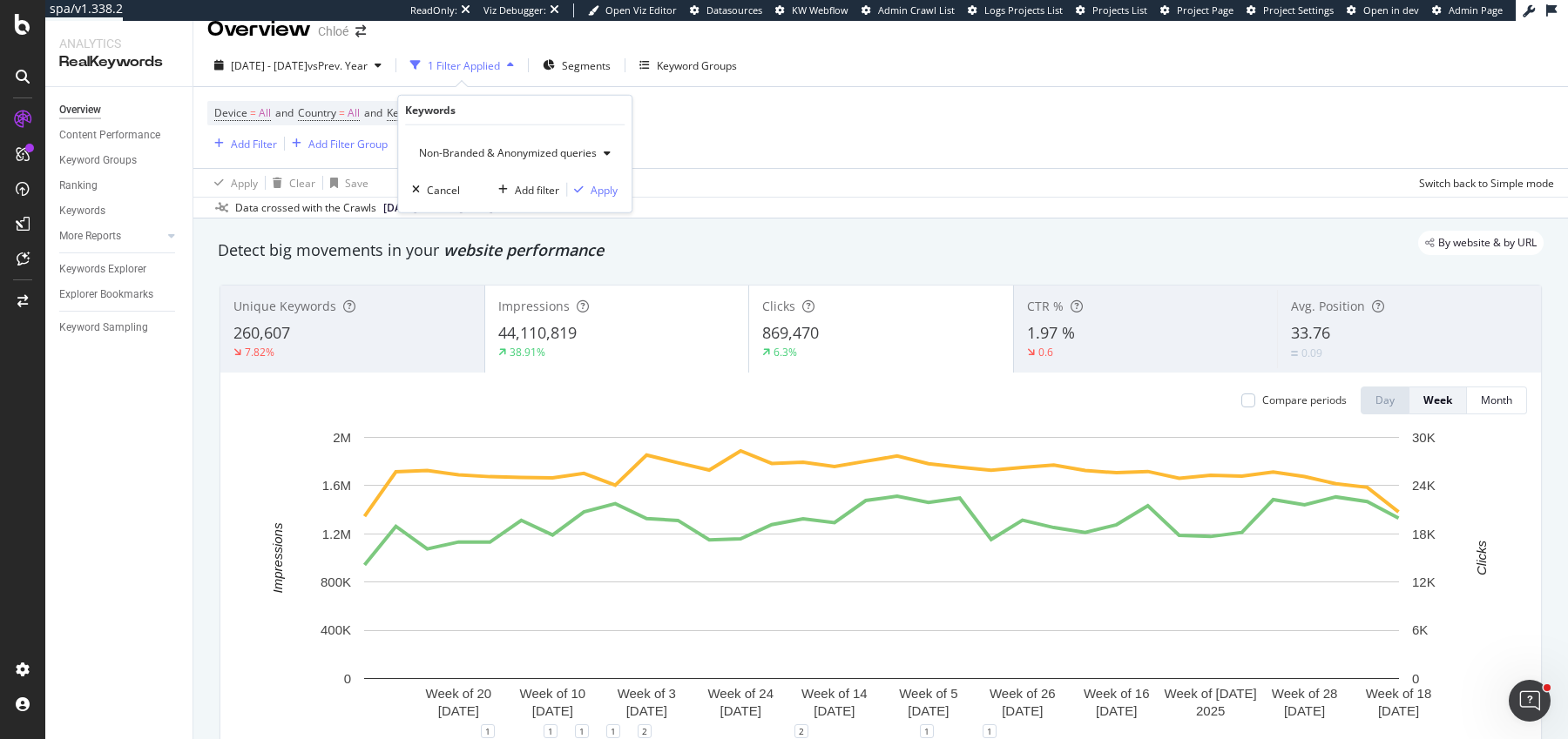
click at [596, 145] on span "Non-Branded & Anonymized queries" at bounding box center [504, 152] width 185 height 15
click at [466, 286] on span "All" at bounding box center [518, 287] width 182 height 15
click at [589, 191] on div "Apply" at bounding box center [590, 190] width 27 height 15
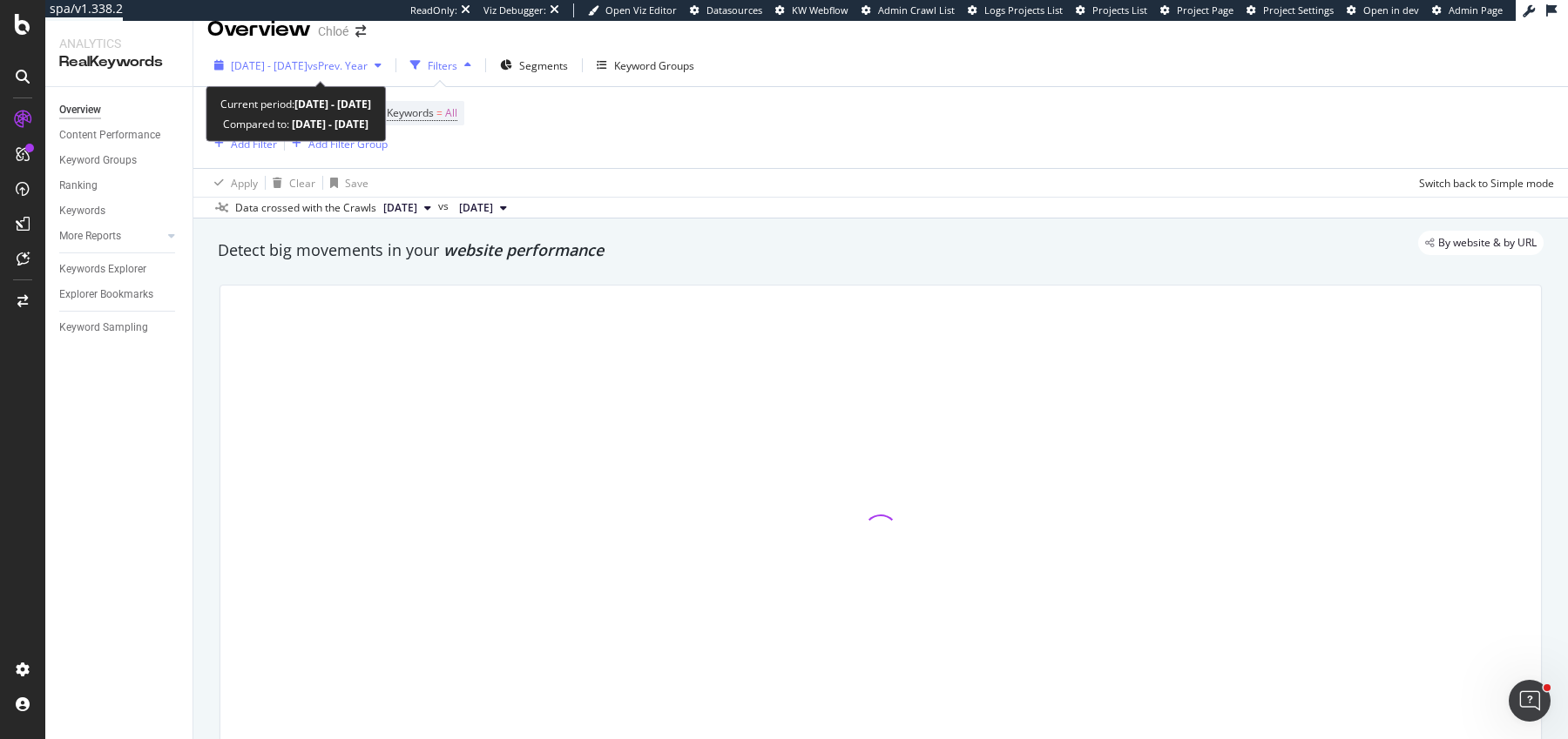
click at [367, 70] on span "vs Prev. Year" at bounding box center [337, 65] width 60 height 15
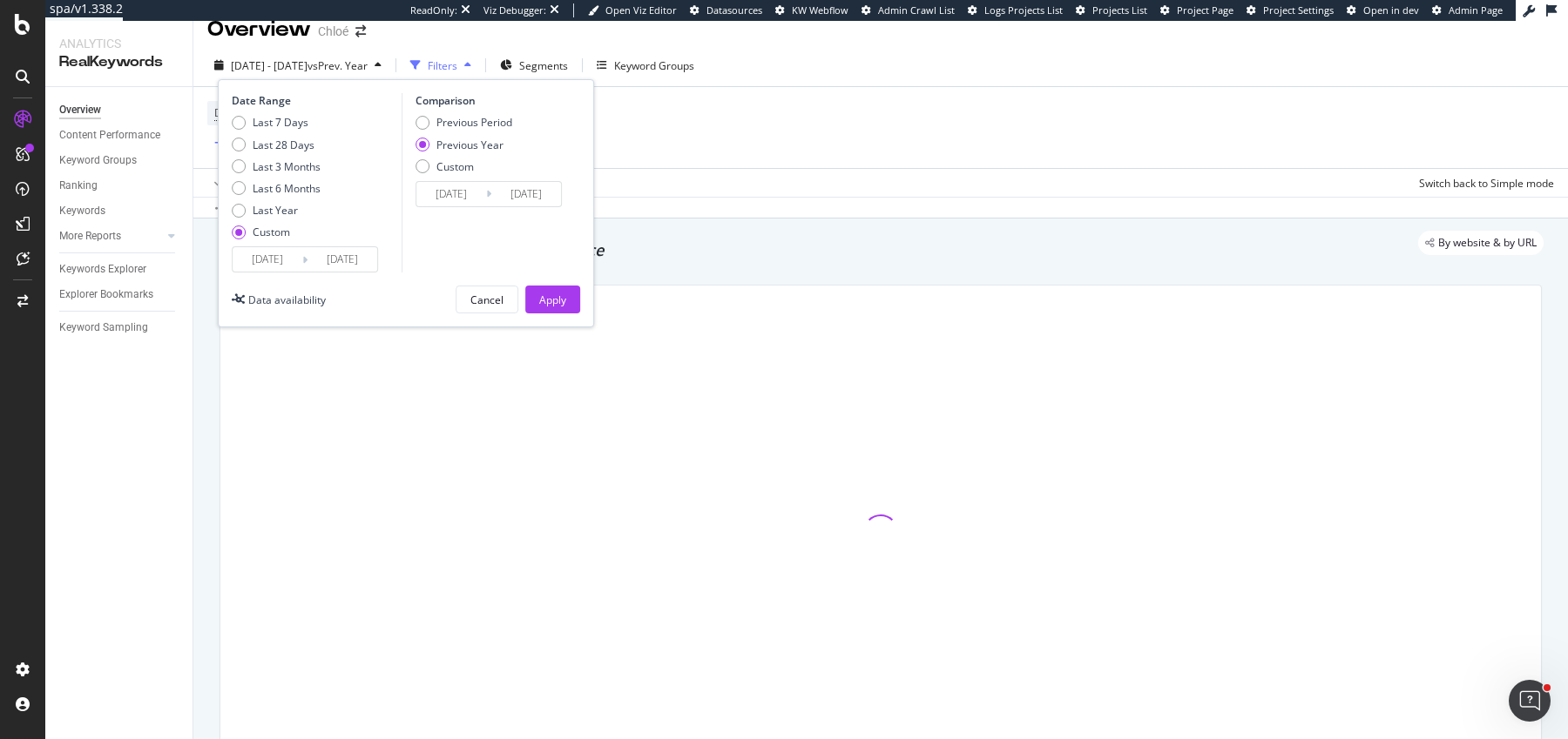
click at [341, 263] on input "2025/08/23" at bounding box center [342, 259] width 70 height 24
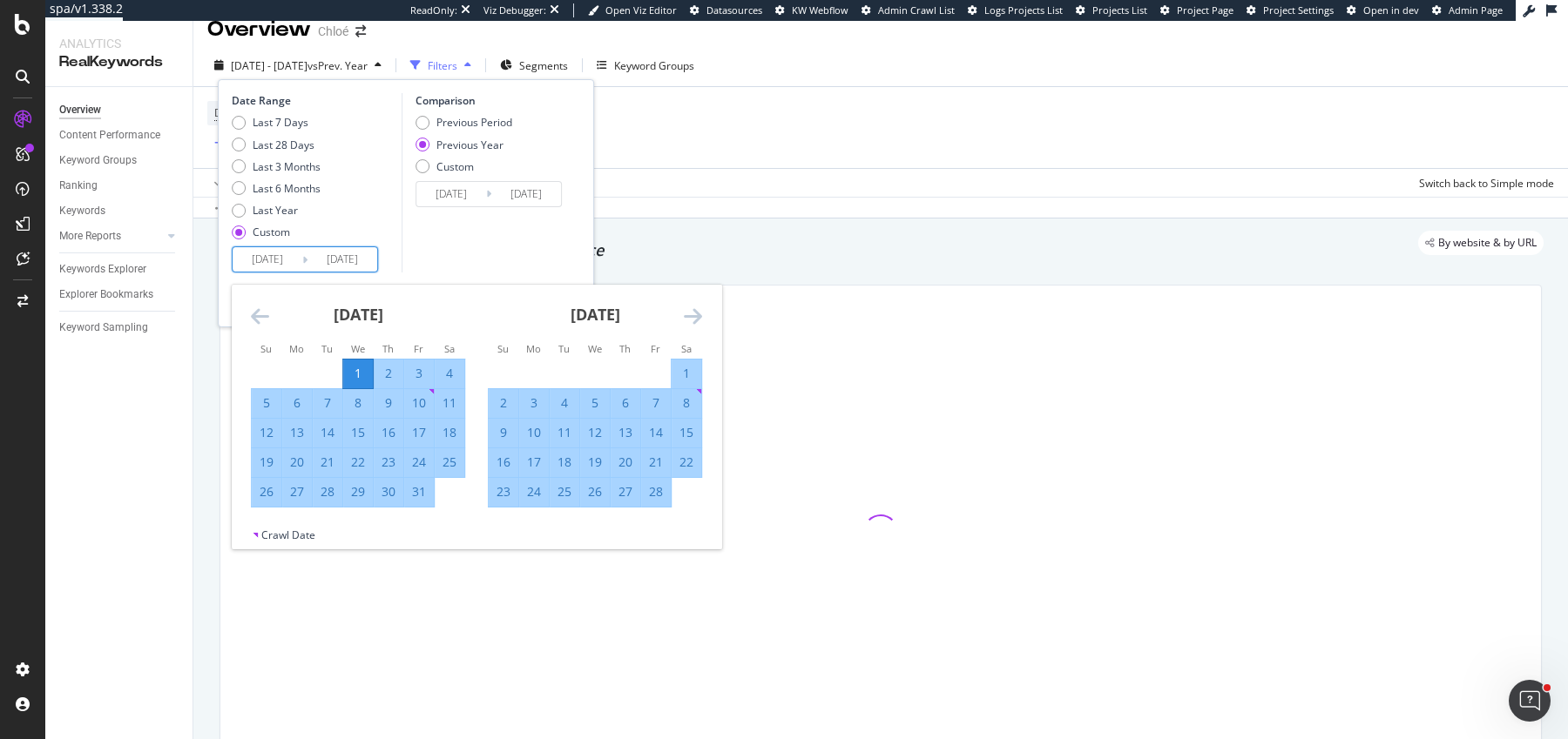
click at [691, 315] on icon "Move forward to switch to the next month." at bounding box center [693, 316] width 18 height 21
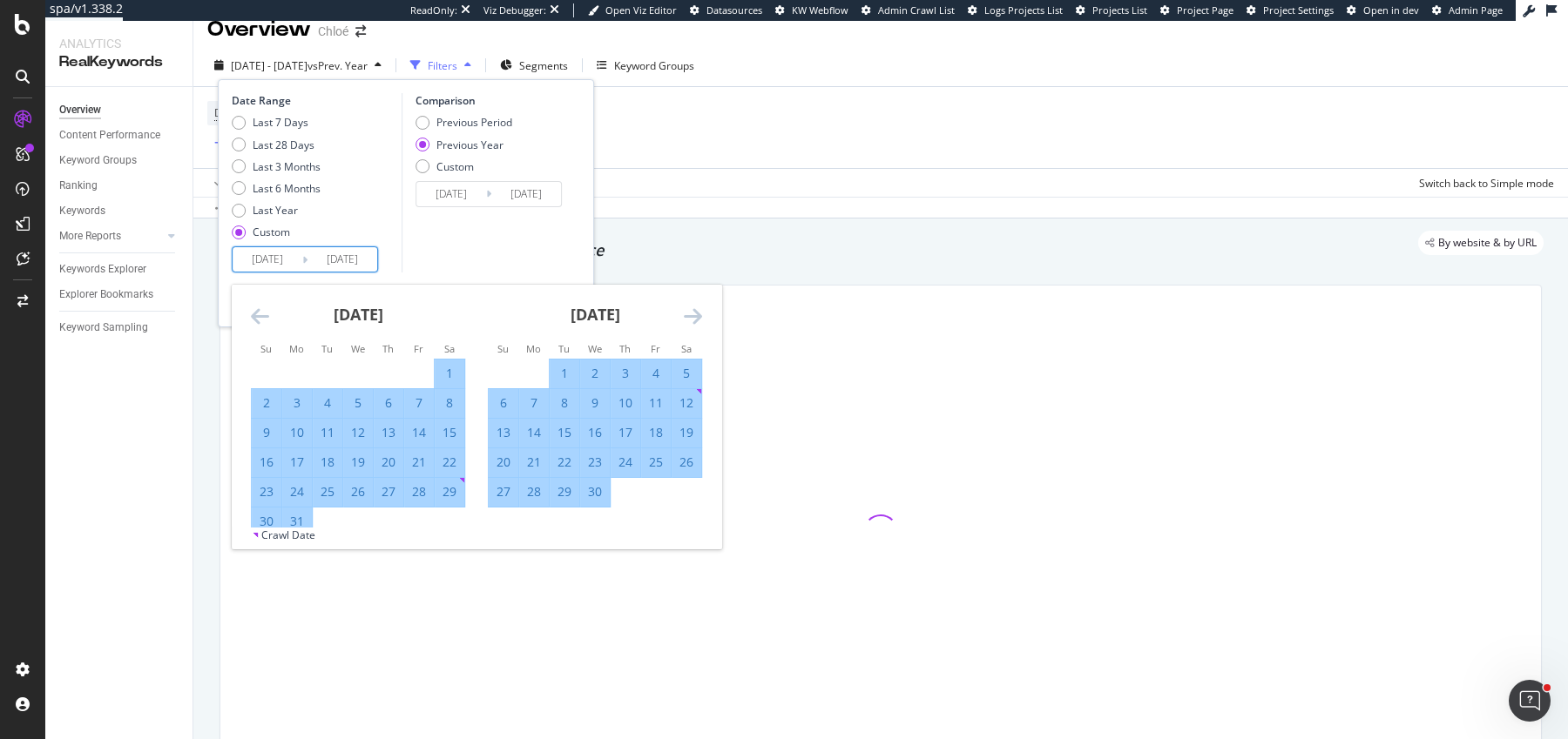
click at [691, 315] on icon "Move forward to switch to the next month." at bounding box center [693, 316] width 18 height 21
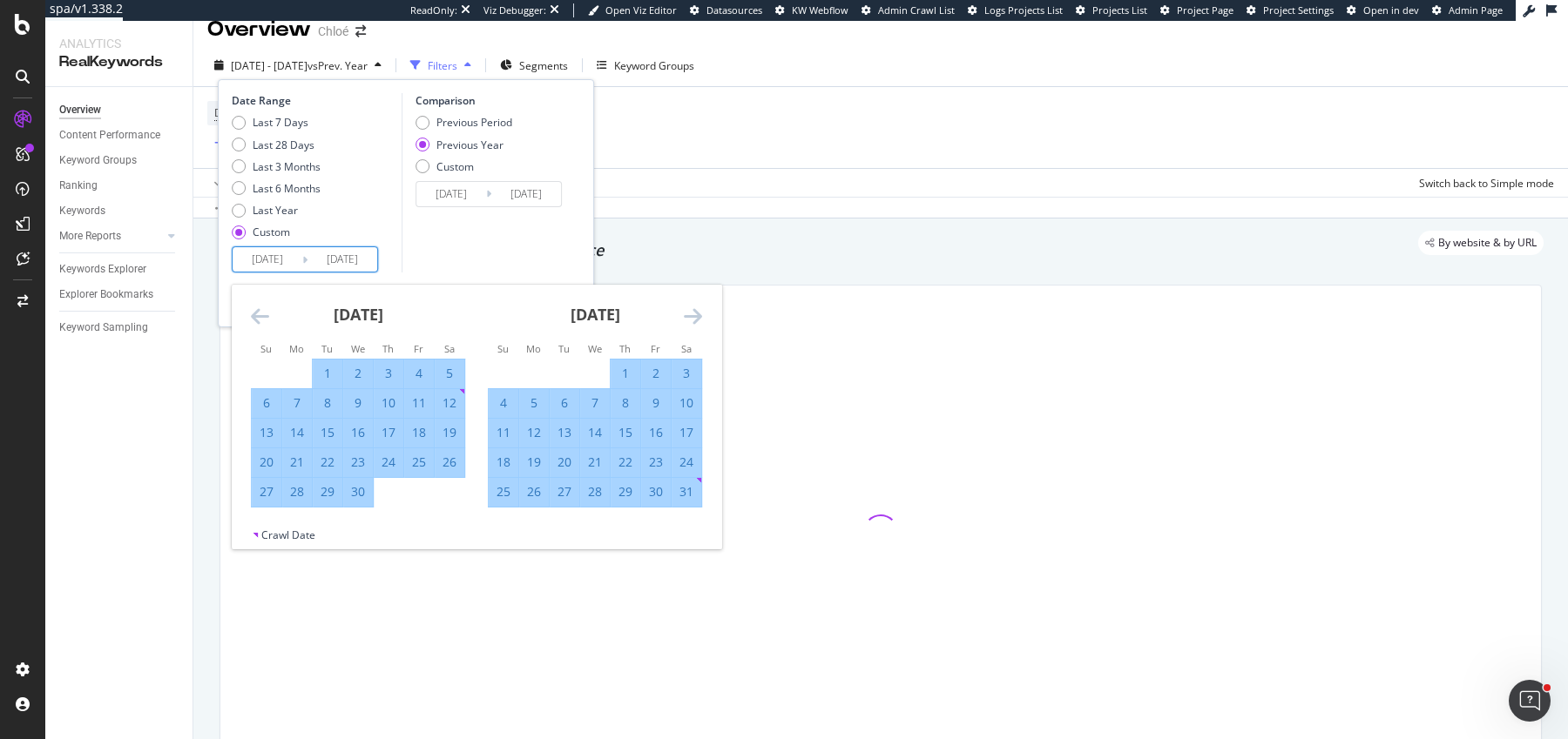
click at [691, 315] on icon "Move forward to switch to the next month." at bounding box center [693, 316] width 18 height 21
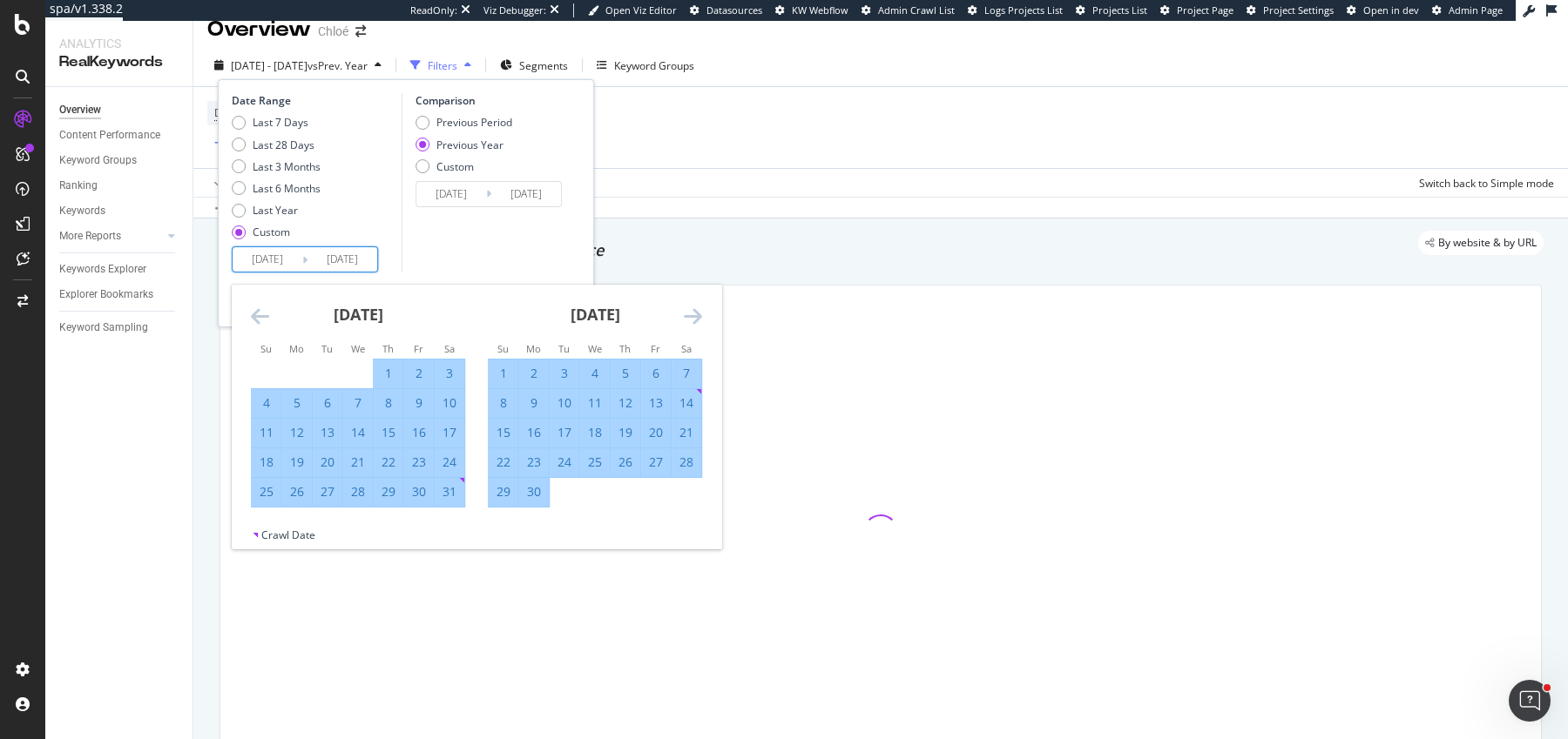
click at [691, 315] on icon "Move forward to switch to the next month." at bounding box center [693, 316] width 18 height 21
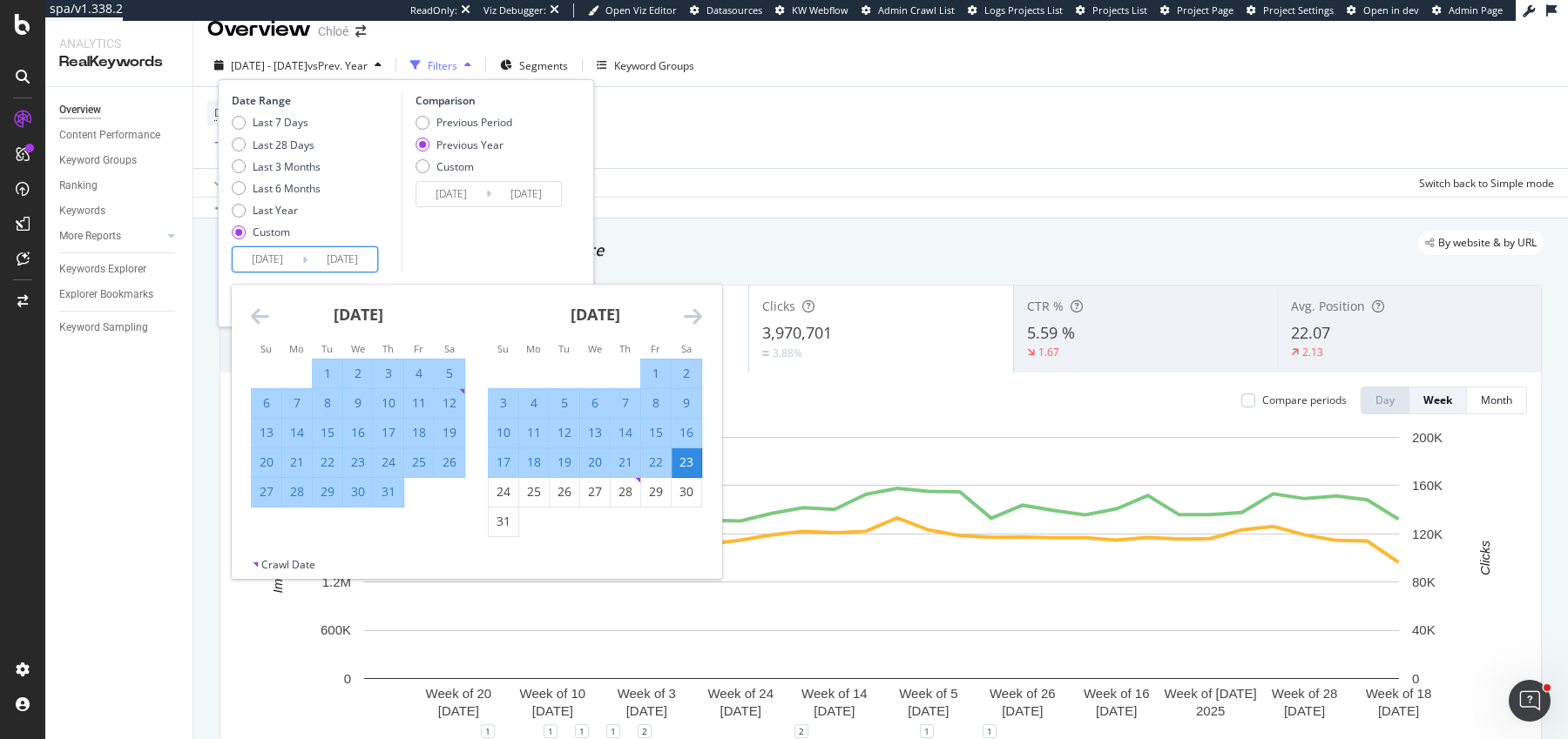
click at [691, 318] on icon "Move forward to switch to the next month." at bounding box center [693, 316] width 18 height 21
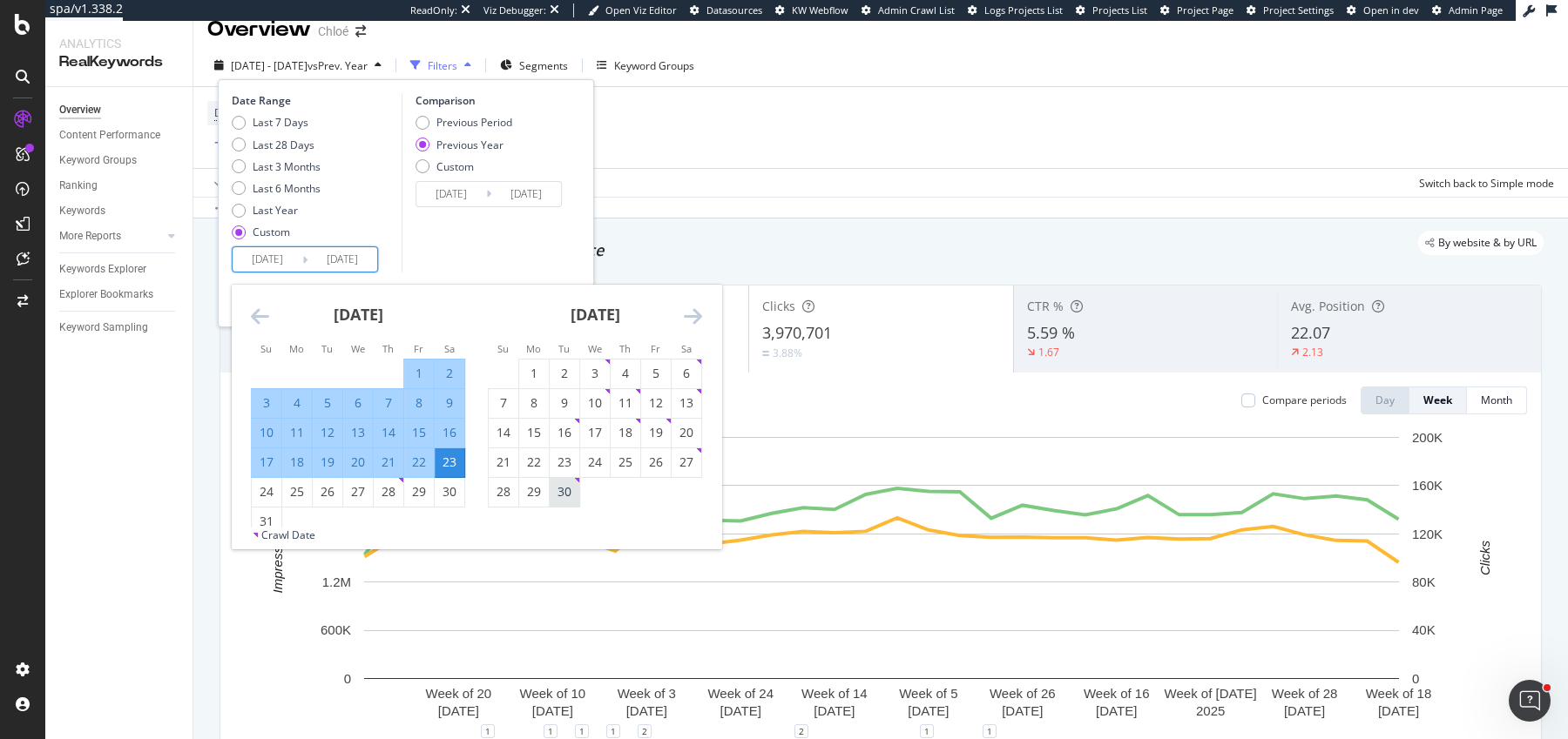
click at [568, 491] on div "30" at bounding box center [564, 491] width 30 height 17
type input "2025/09/30"
type input "2024/10/01"
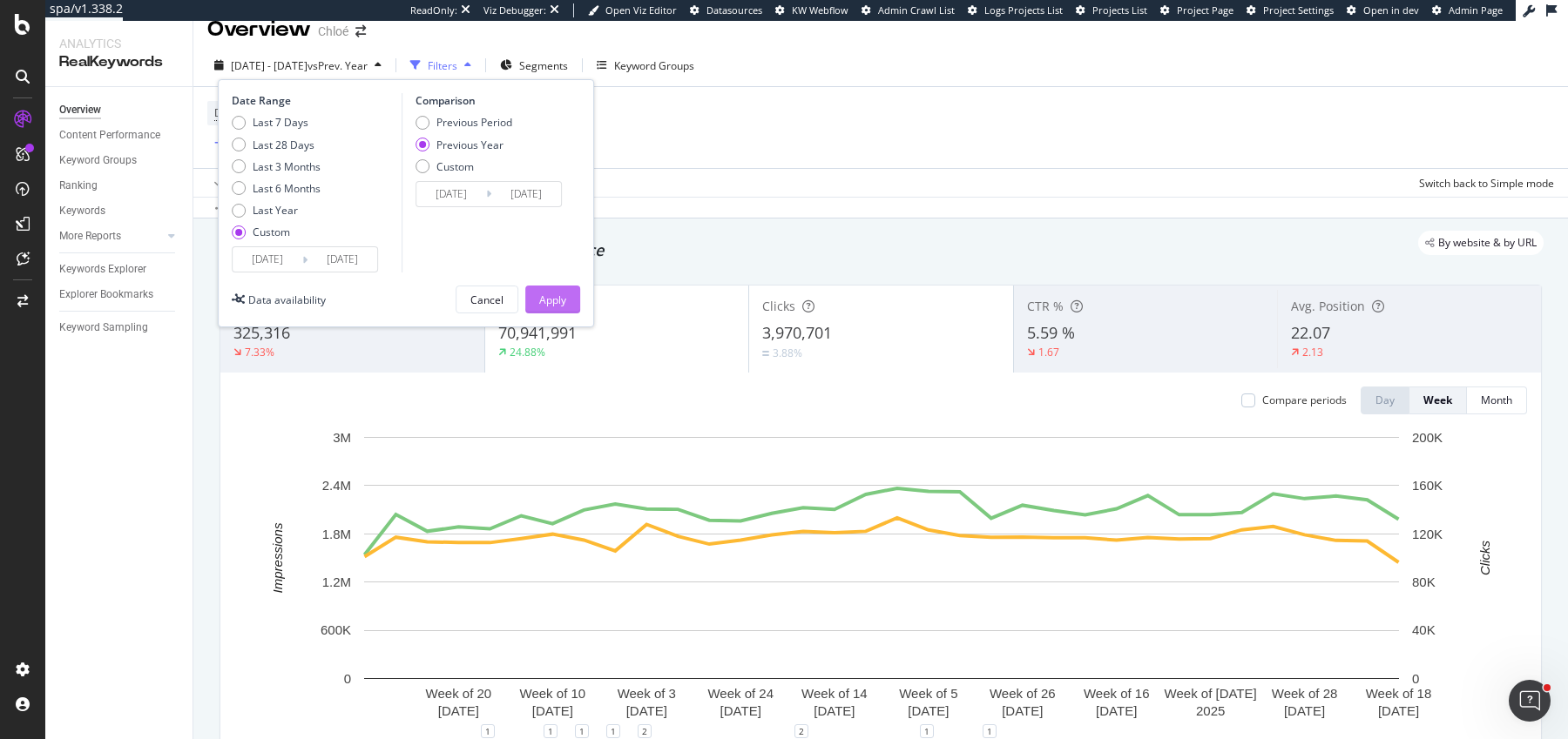
click at [551, 295] on div "Apply" at bounding box center [552, 300] width 27 height 15
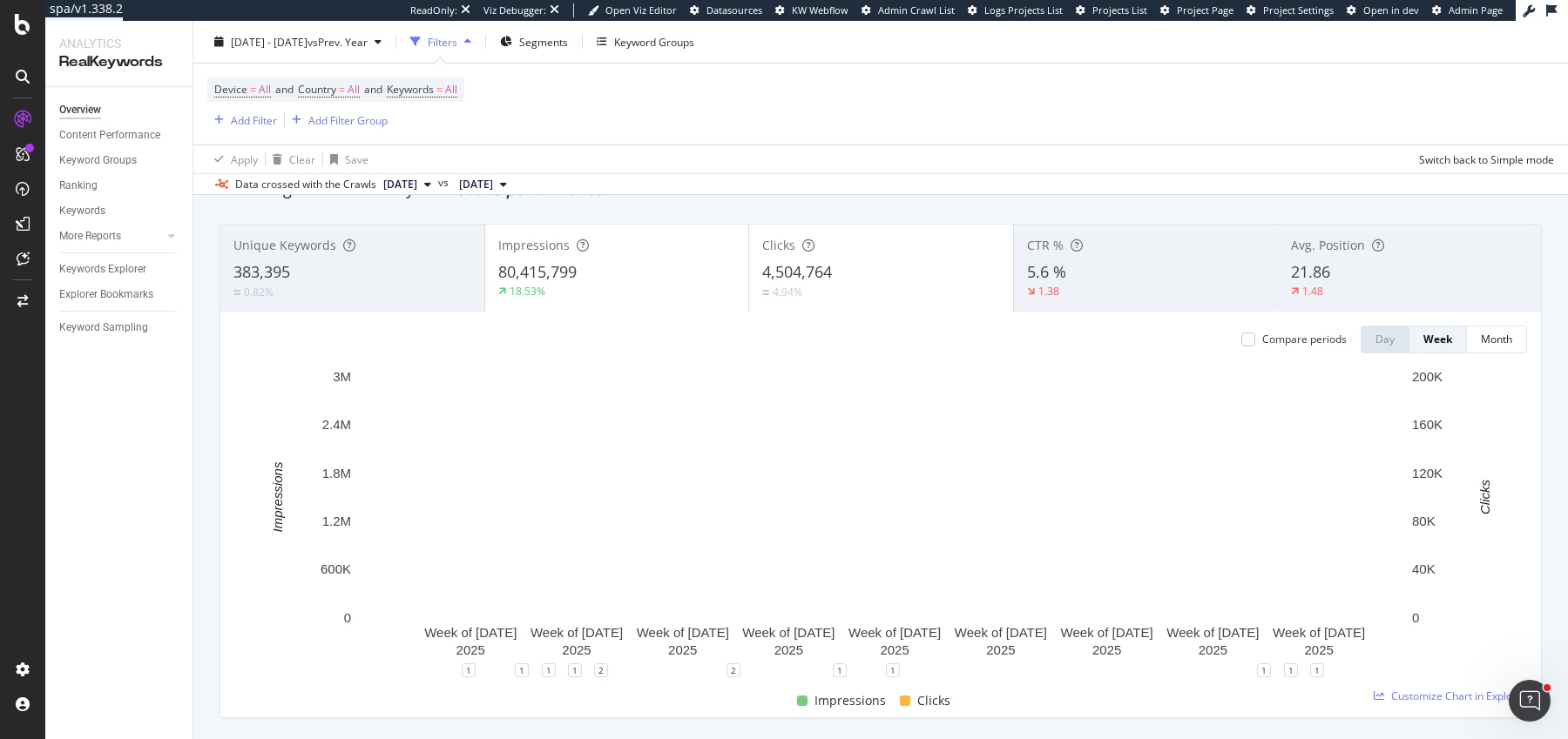
scroll to position [92, 0]
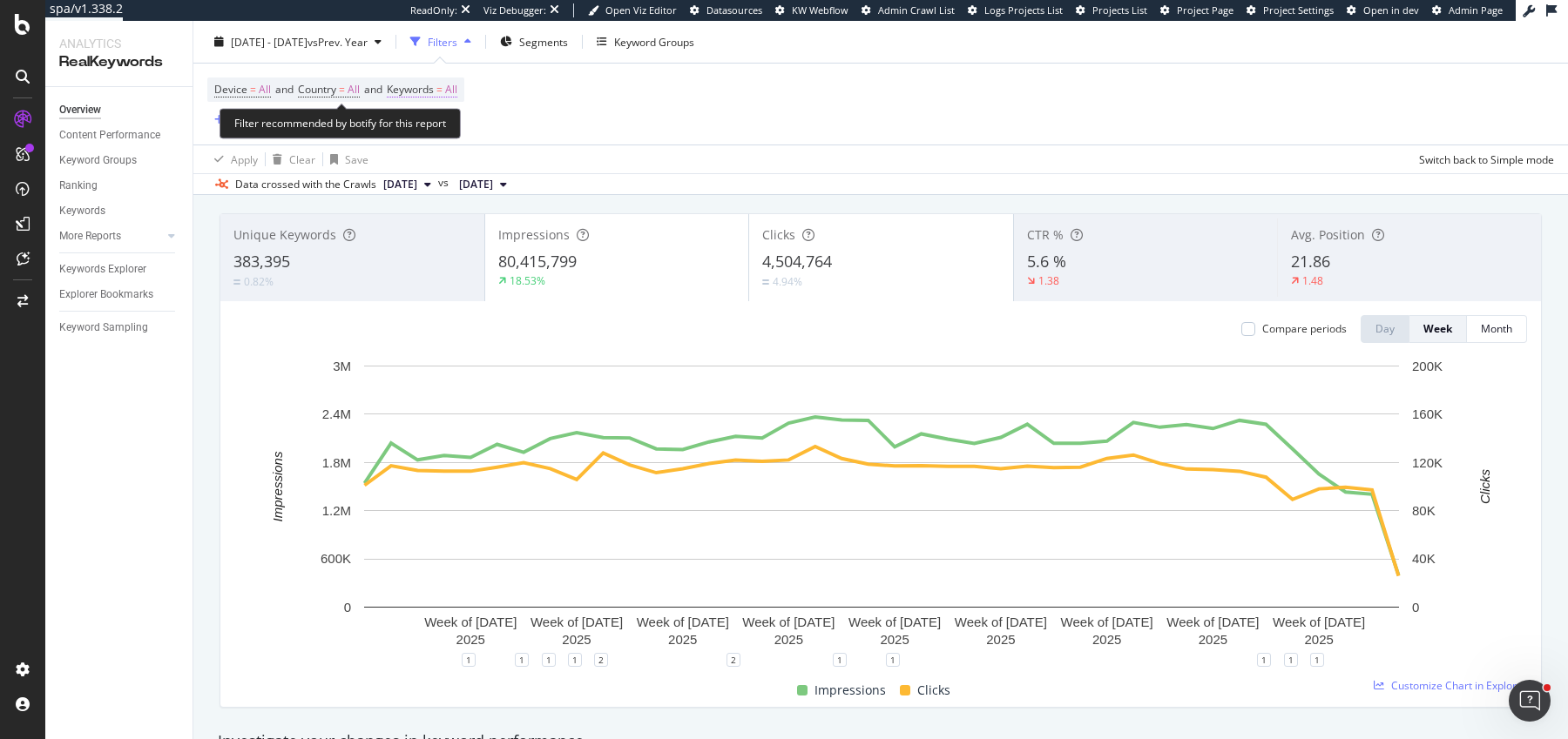
click at [457, 84] on span "All" at bounding box center [451, 89] width 12 height 24
click at [444, 140] on div "All" at bounding box center [432, 130] width 40 height 26
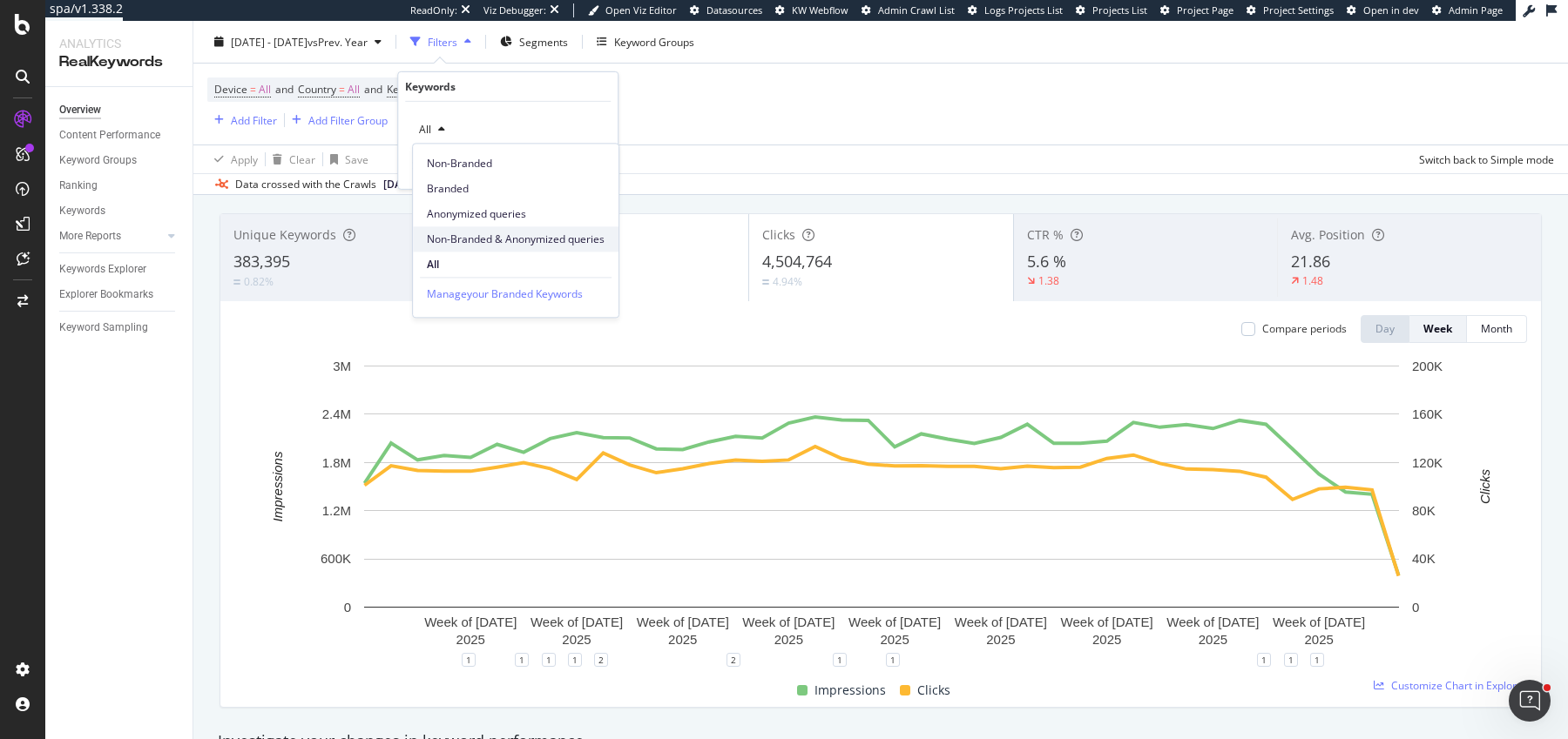
click at [450, 235] on span "Non-Branded & Anonymized queries" at bounding box center [516, 238] width 178 height 15
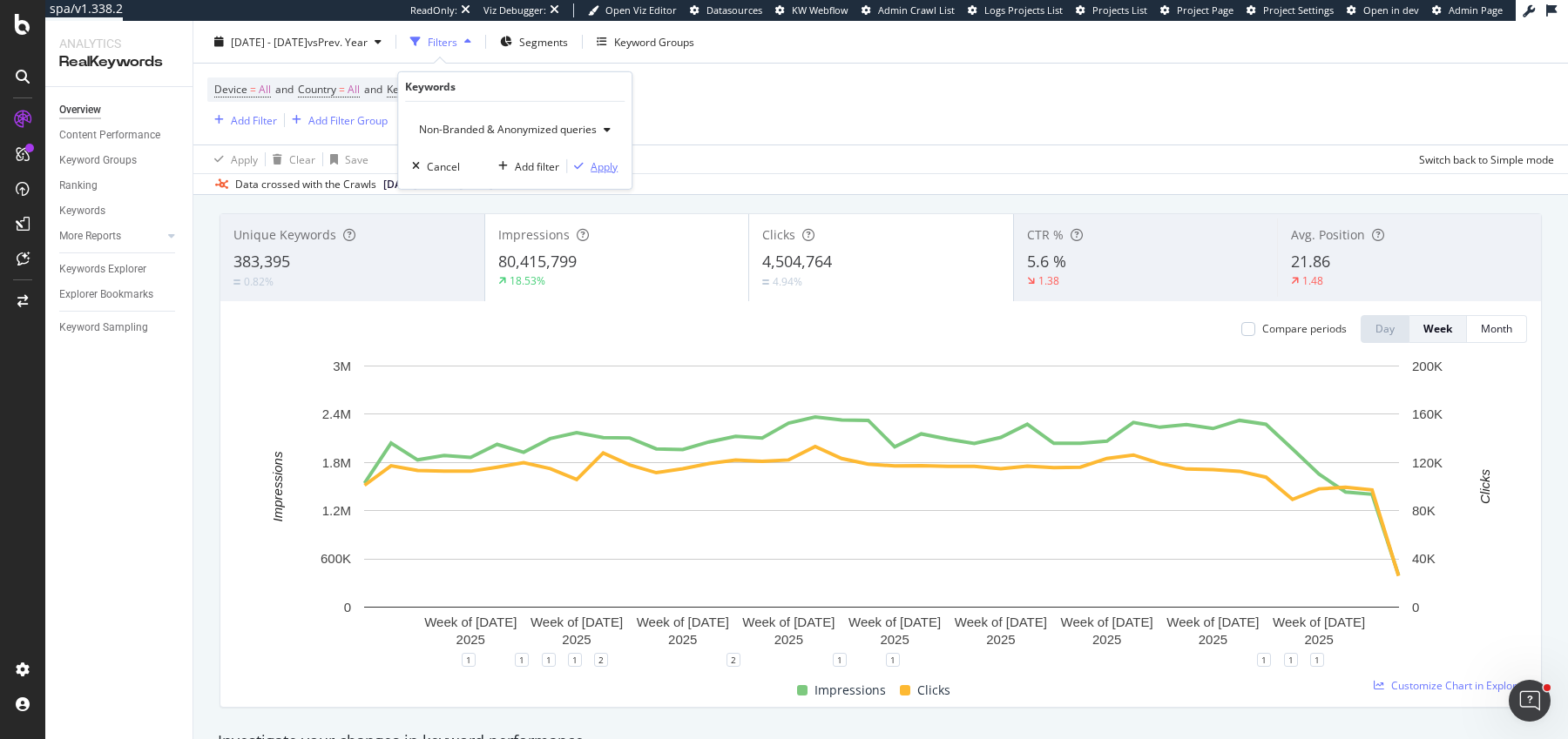
click at [594, 165] on div "Apply" at bounding box center [604, 166] width 27 height 15
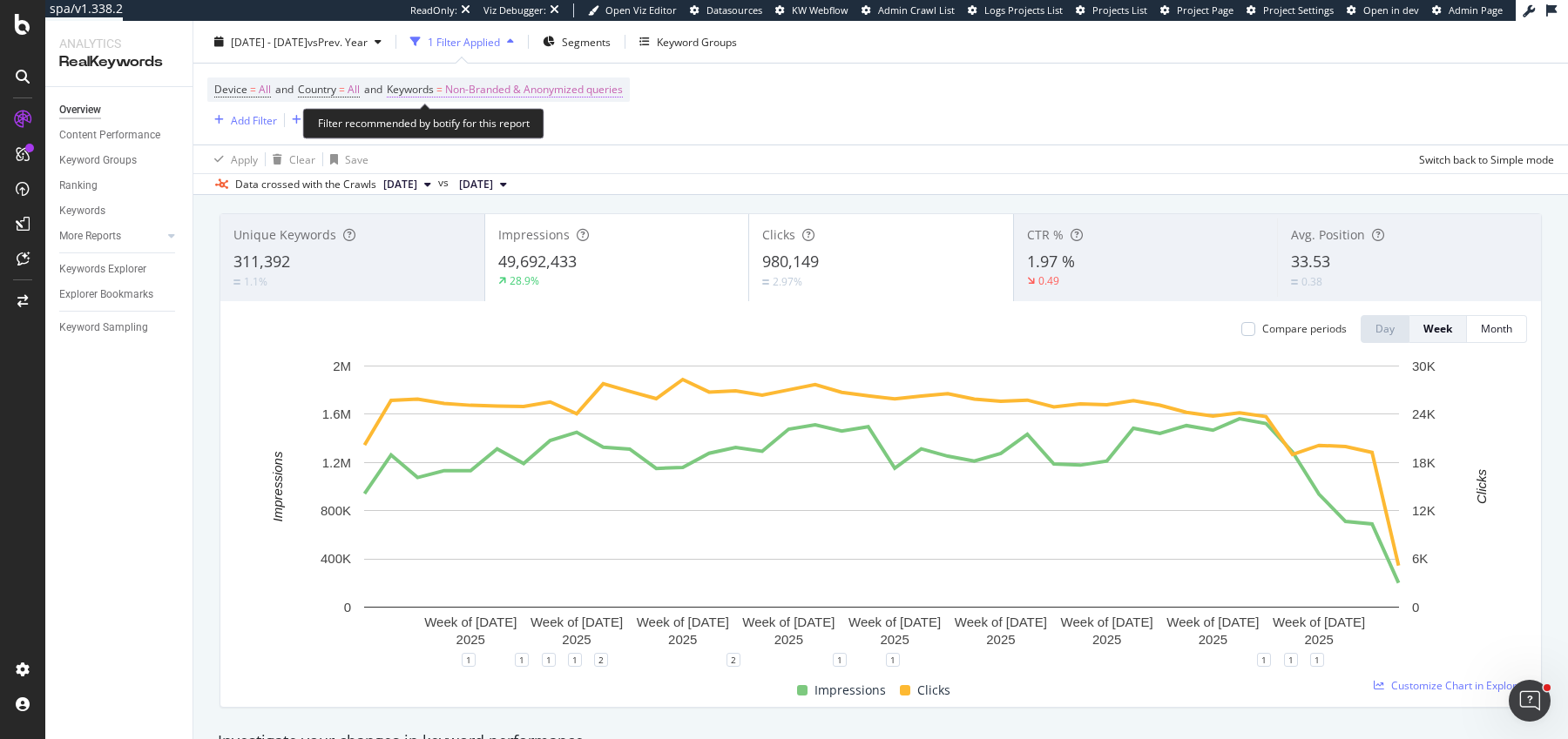
click at [519, 93] on span "Non-Branded & Anonymized queries" at bounding box center [534, 89] width 178 height 24
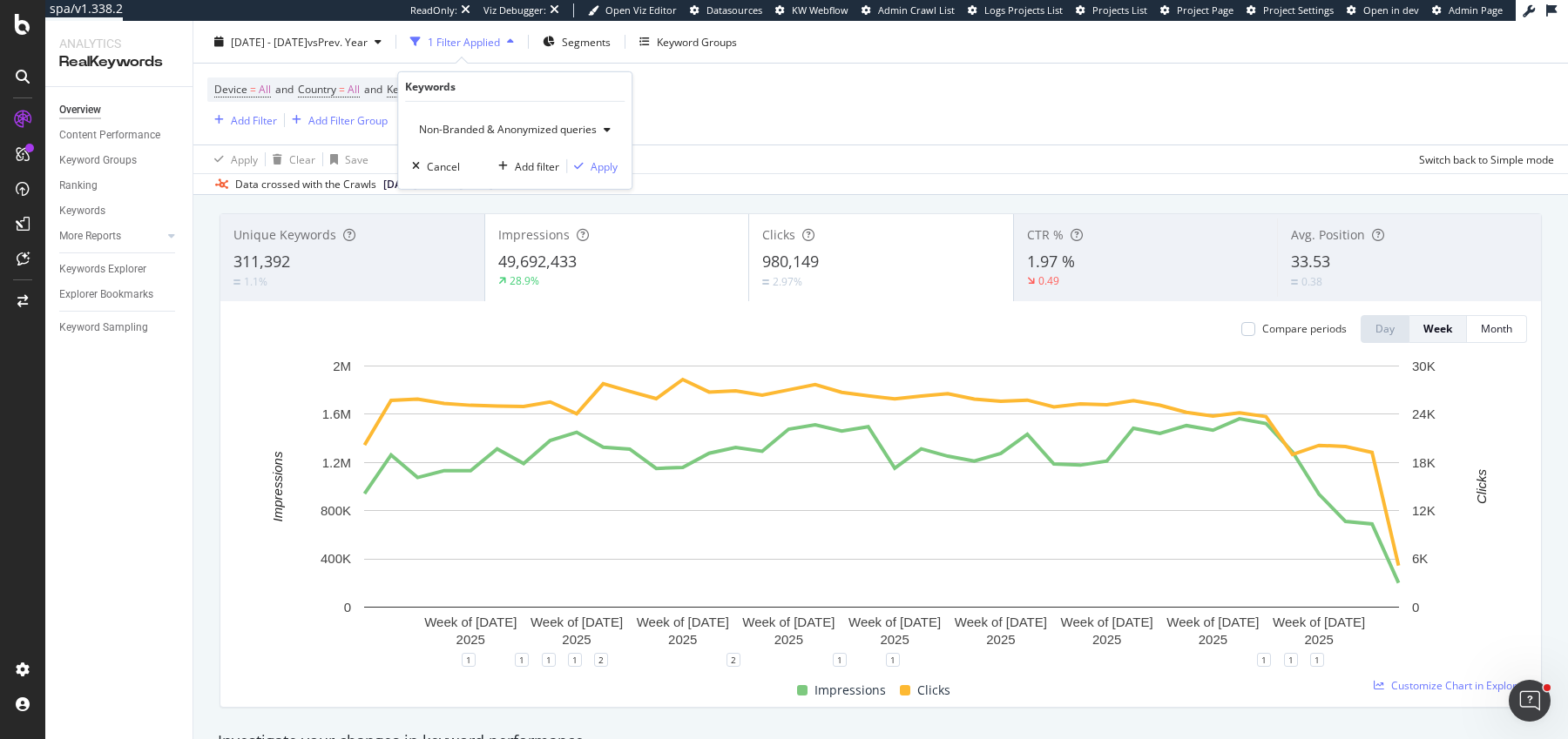
click at [518, 132] on span "Non-Branded & Anonymized queries" at bounding box center [504, 129] width 185 height 15
click at [519, 161] on span "Non-Branded" at bounding box center [518, 163] width 182 height 15
click at [581, 167] on div "Apply" at bounding box center [590, 166] width 27 height 15
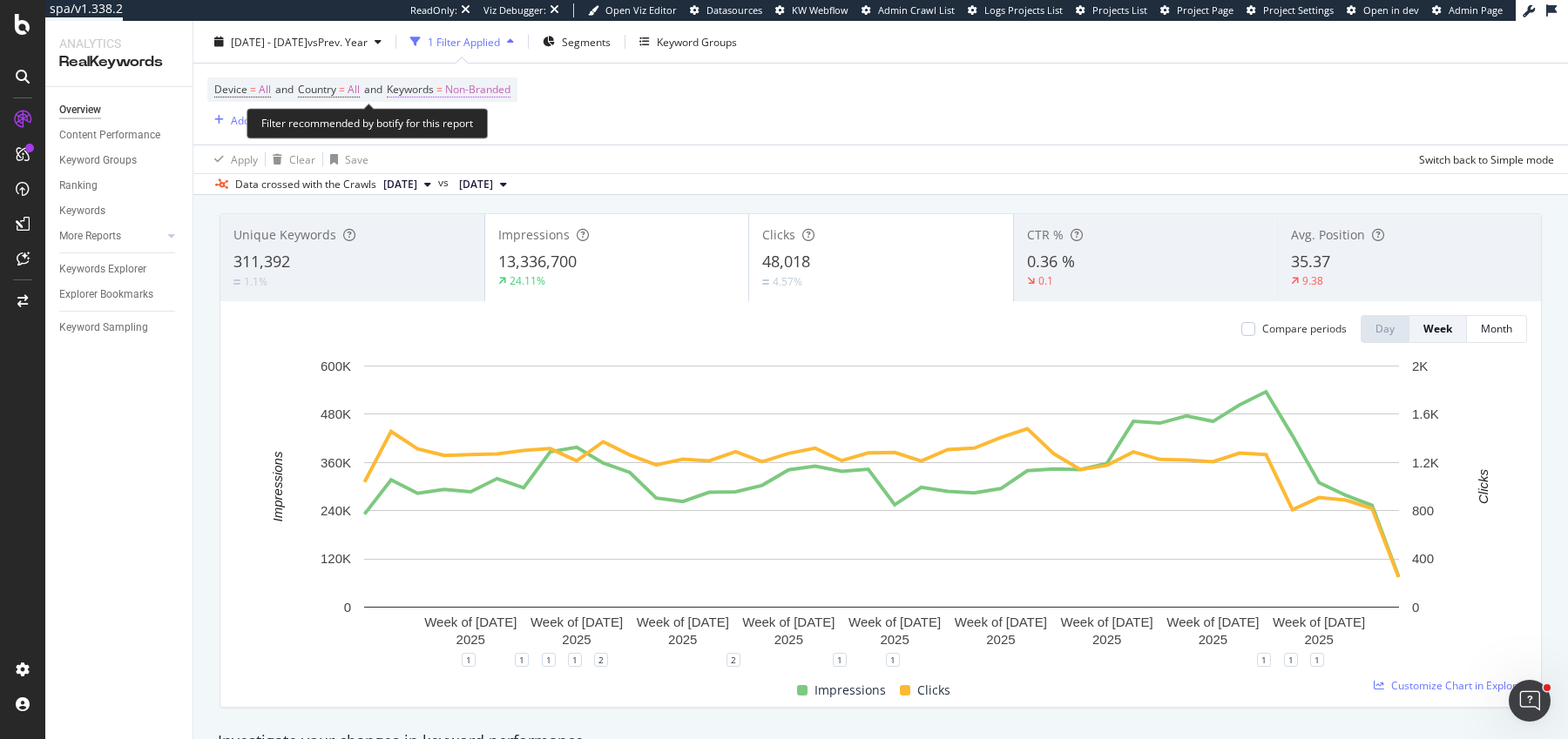
click at [489, 78] on span "Non-Branded" at bounding box center [478, 89] width 65 height 24
click at [481, 122] on span "Non-Branded" at bounding box center [448, 129] width 73 height 15
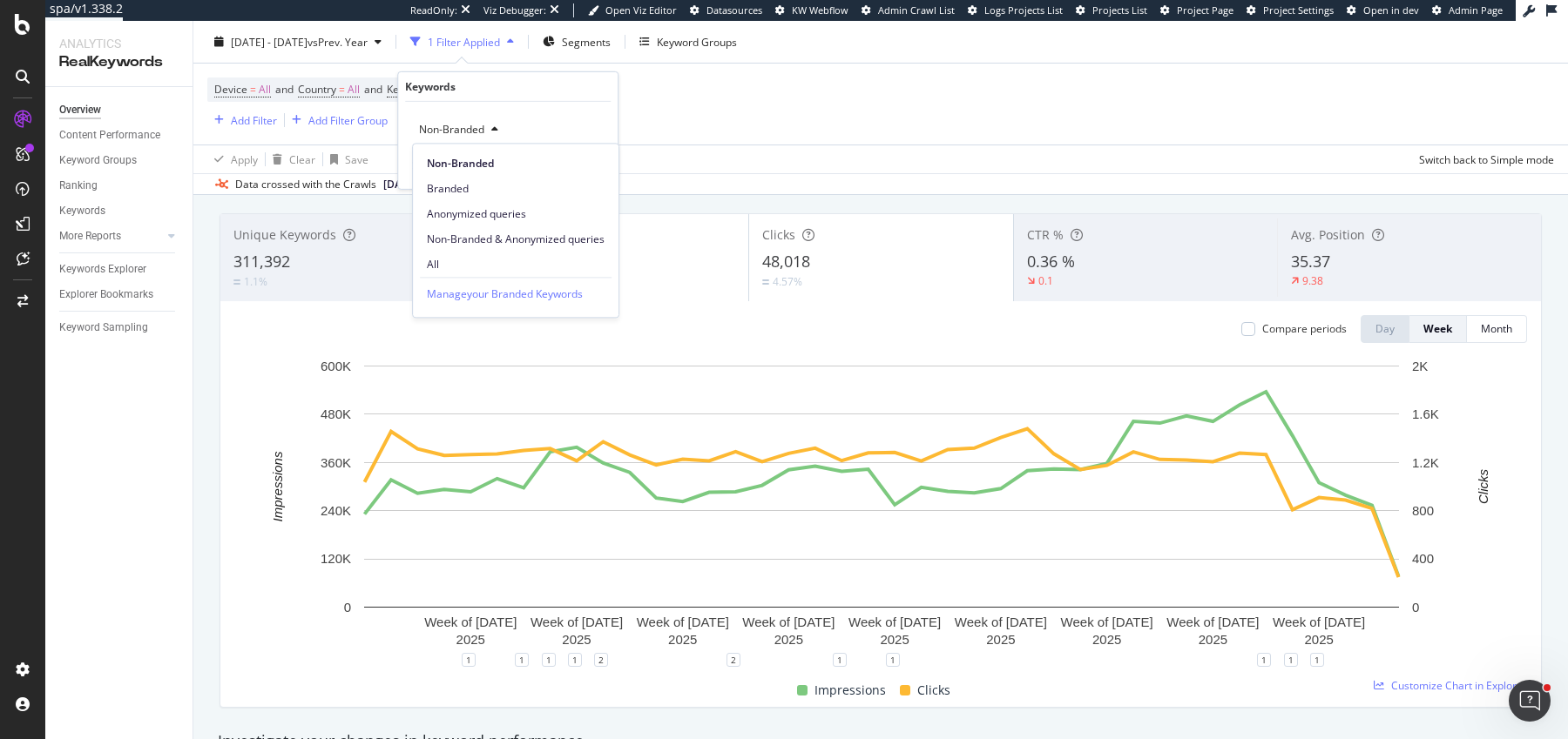
drag, startPoint x: 498, startPoint y: 240, endPoint x: 541, endPoint y: 219, distance: 47.9
click at [498, 240] on span "Non-Branded & Anonymized queries" at bounding box center [516, 238] width 178 height 15
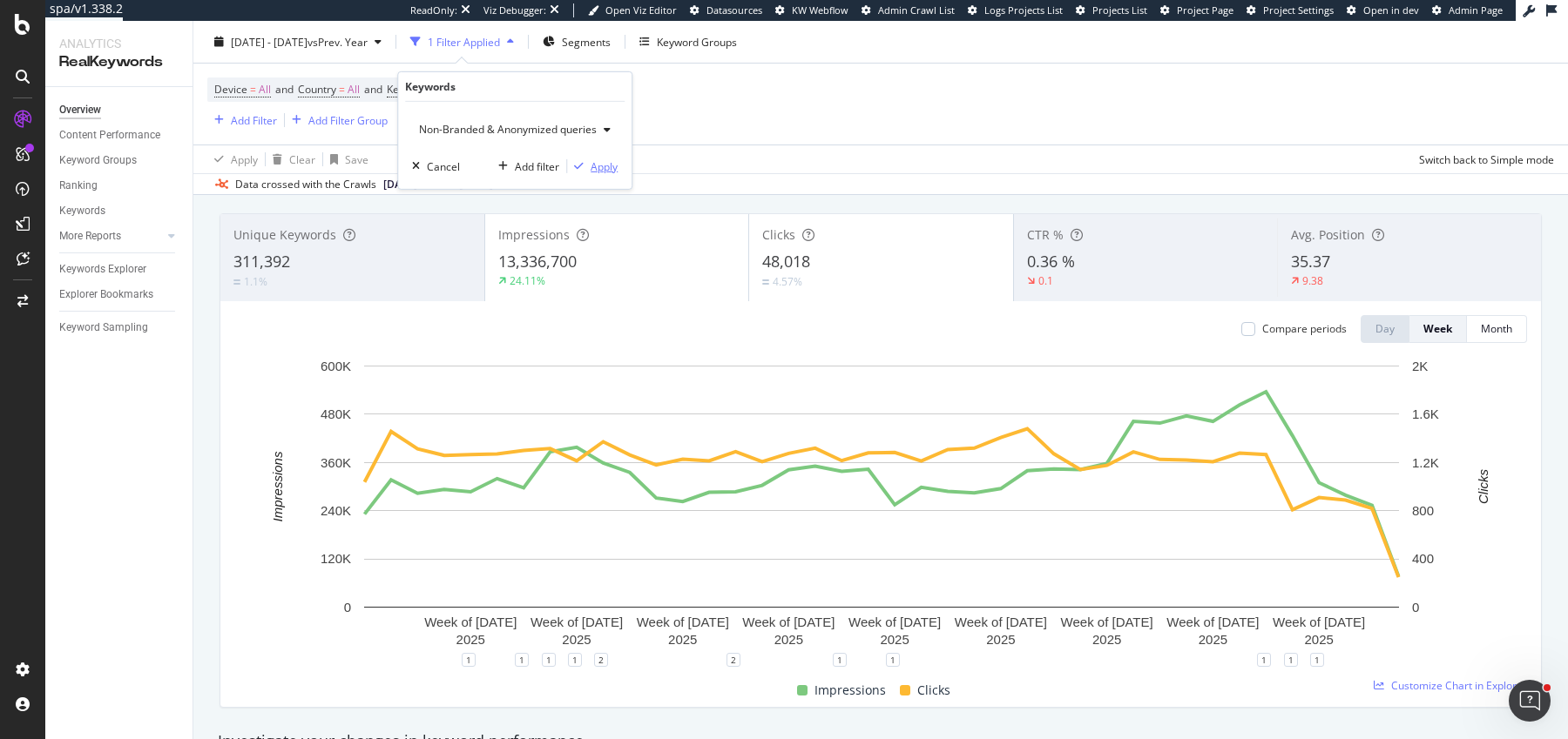
click at [598, 165] on div "Apply" at bounding box center [604, 166] width 27 height 15
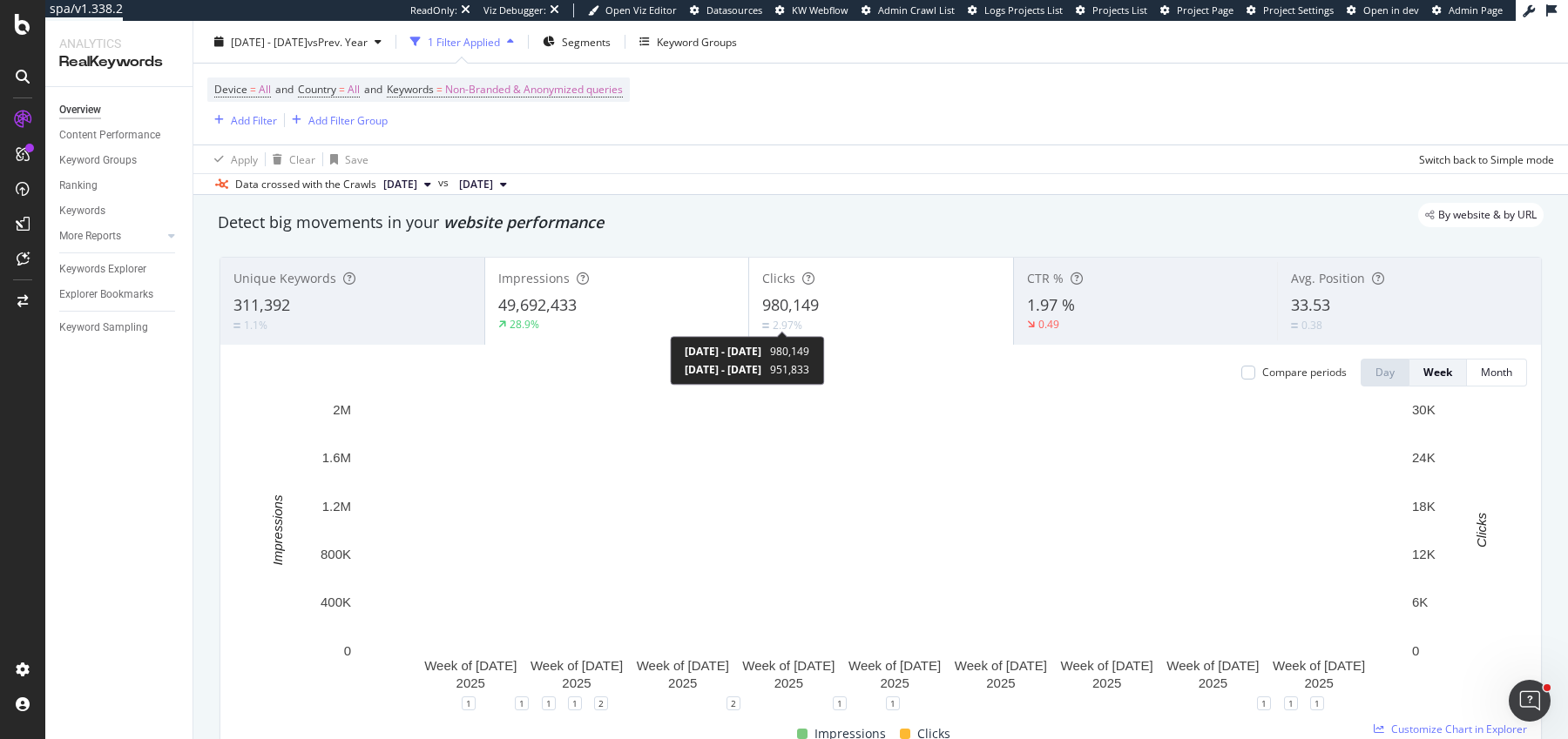
scroll to position [50, 0]
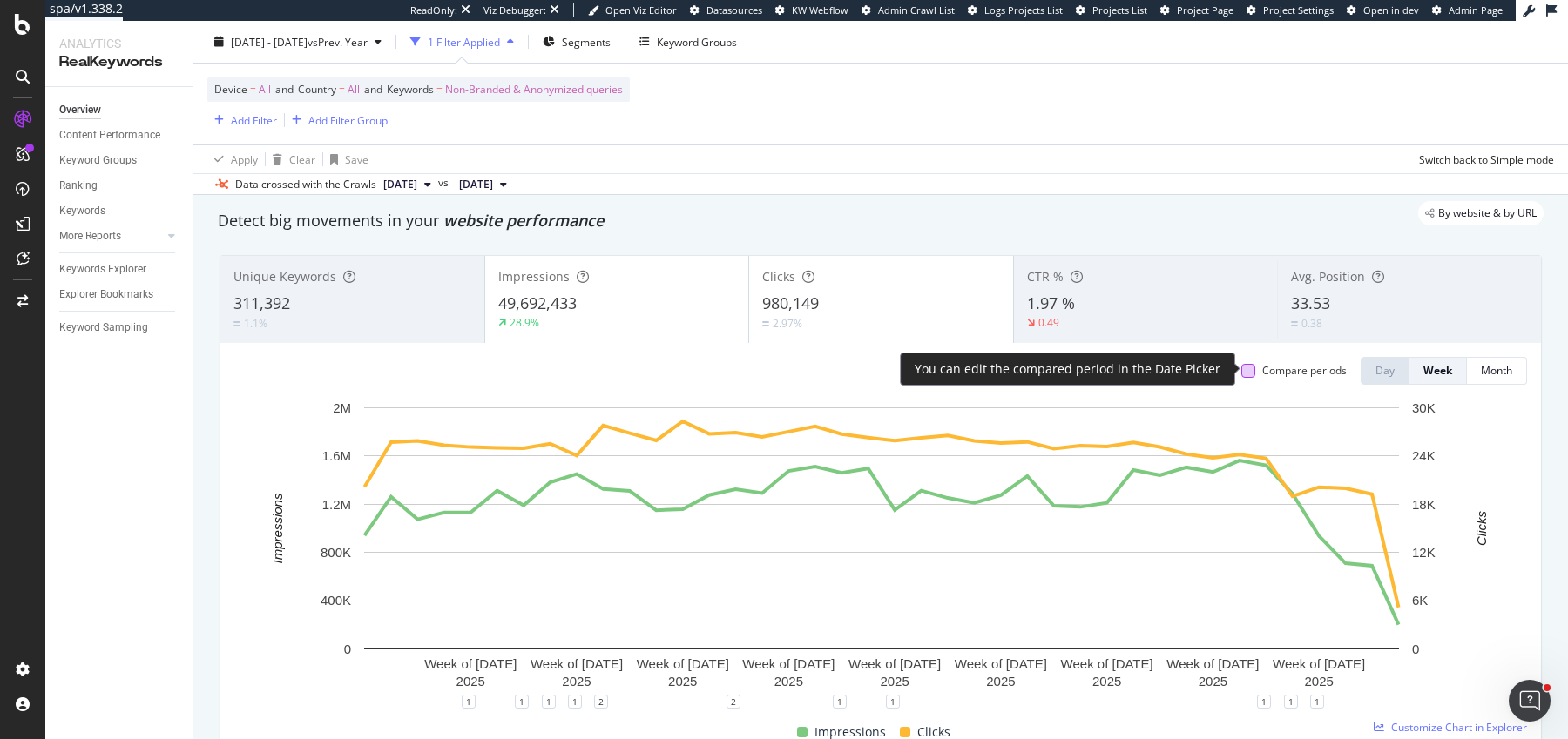
click at [1251, 371] on div at bounding box center [1247, 370] width 14 height 14
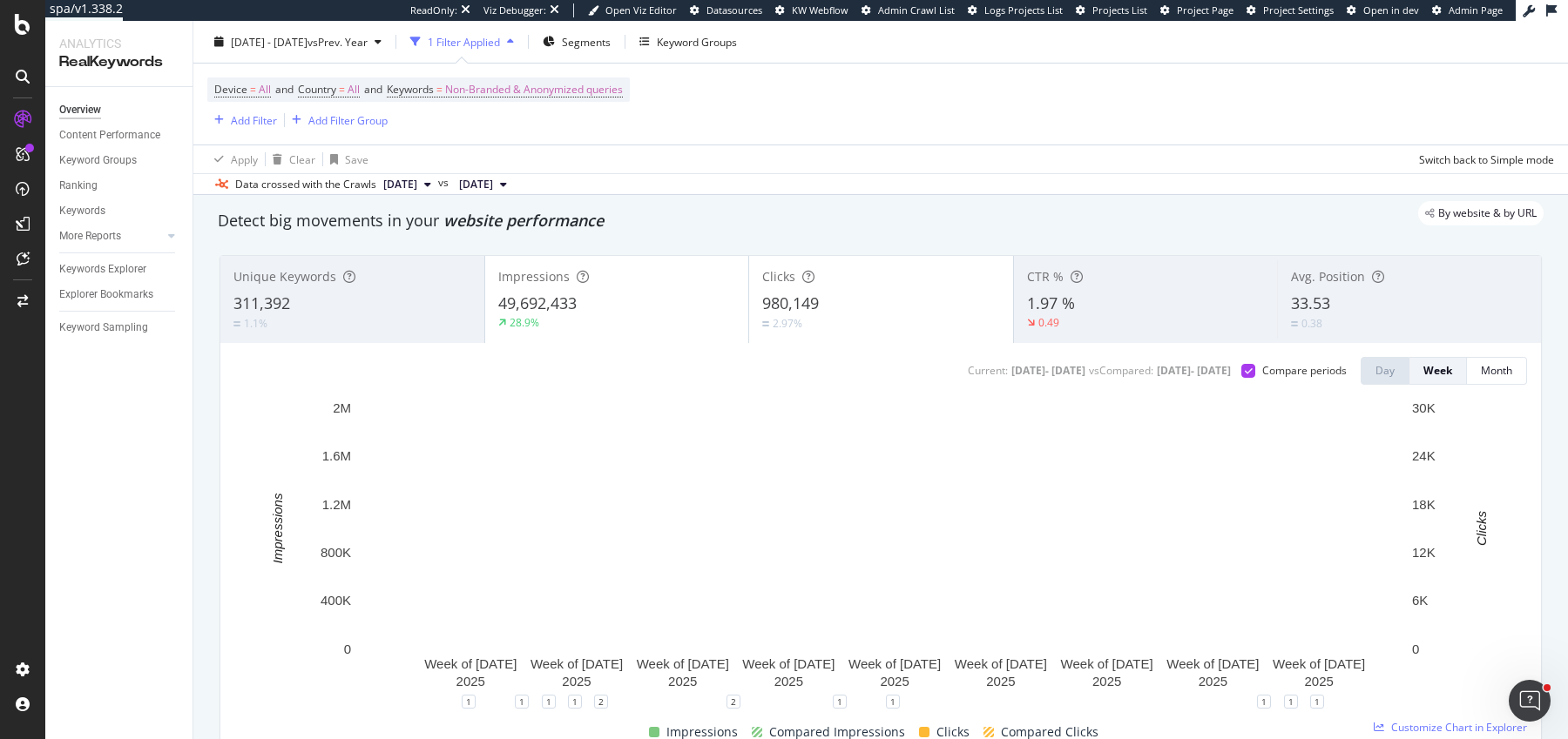
scroll to position [65, 0]
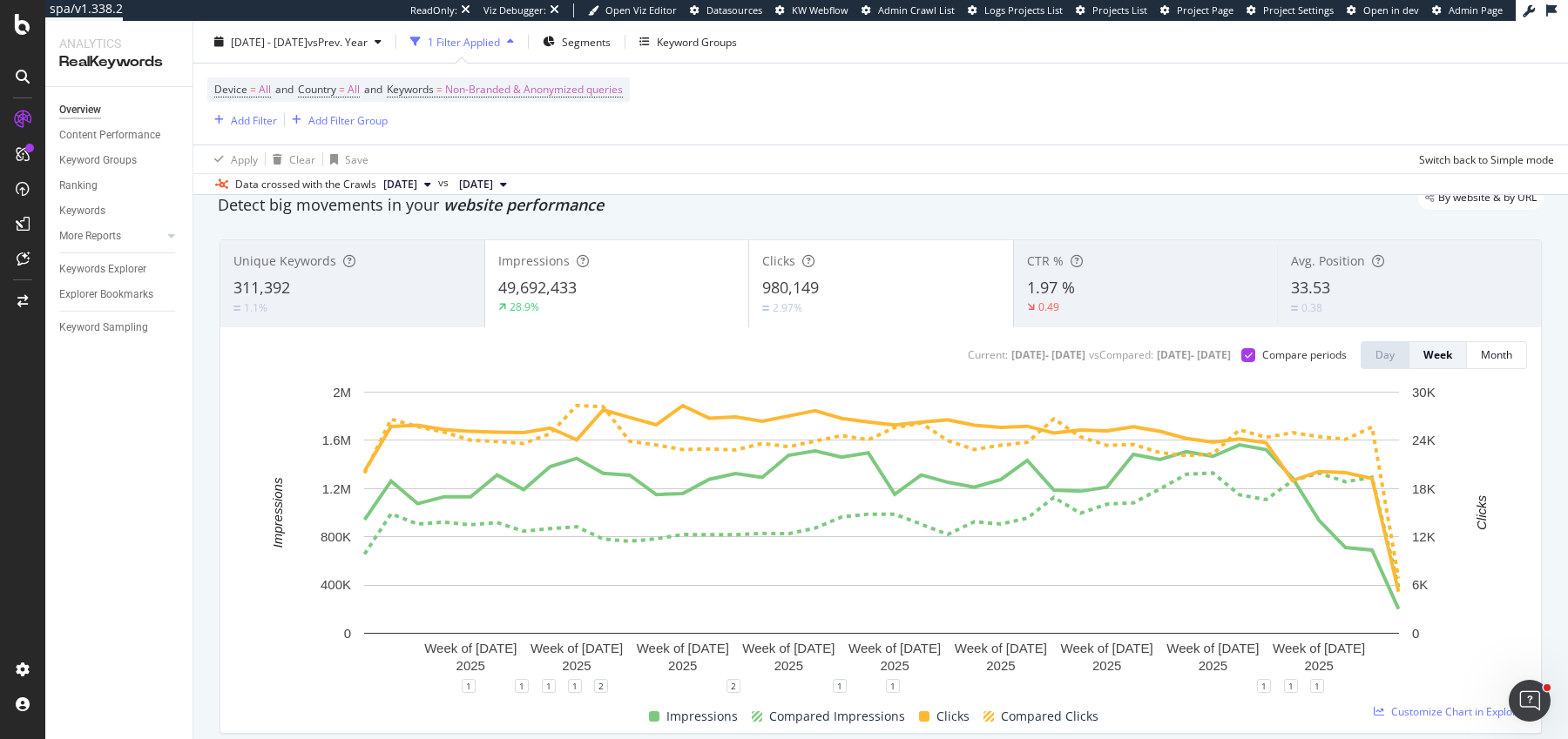
click at [709, 288] on div "49,692,433" at bounding box center [617, 287] width 238 height 23
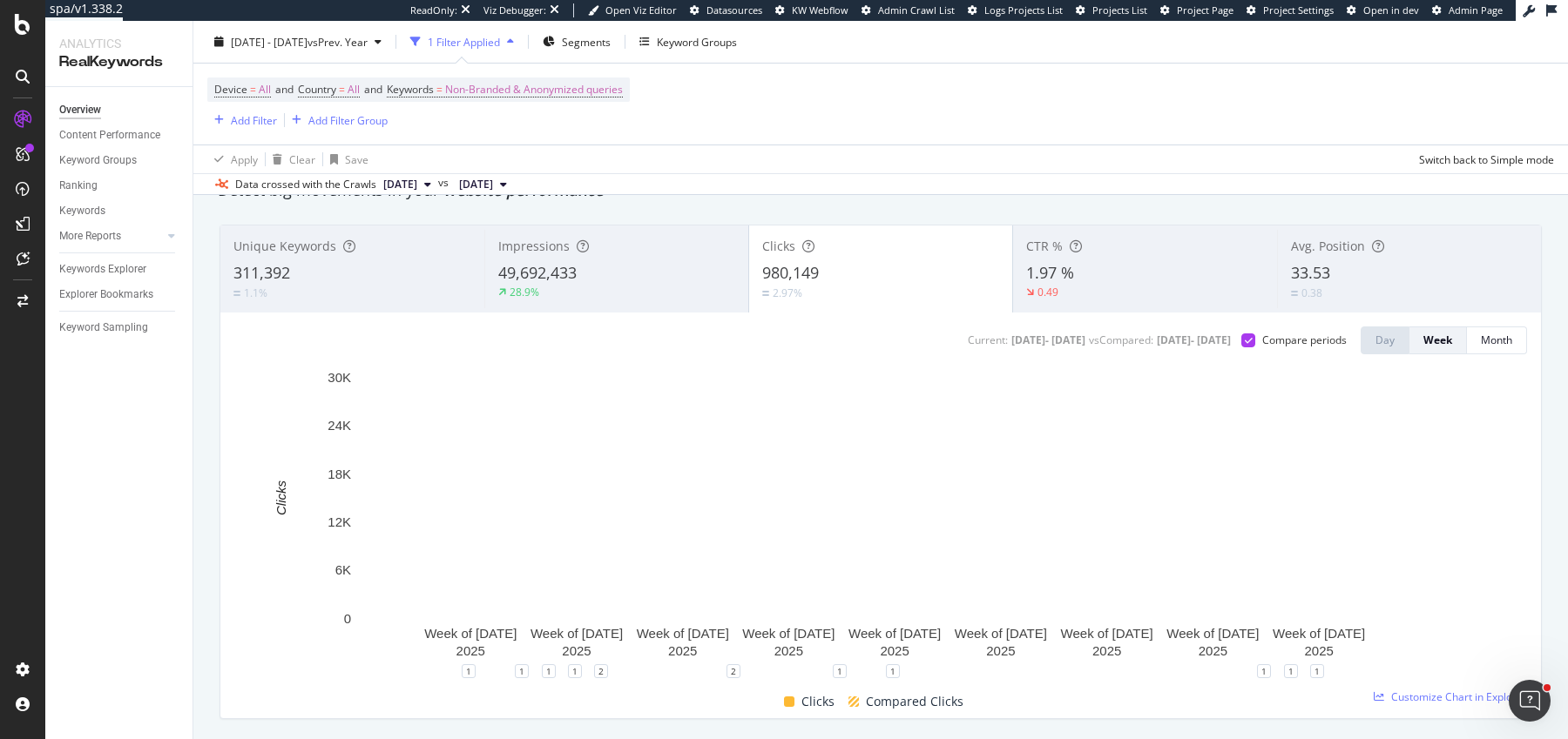
scroll to position [77, 0]
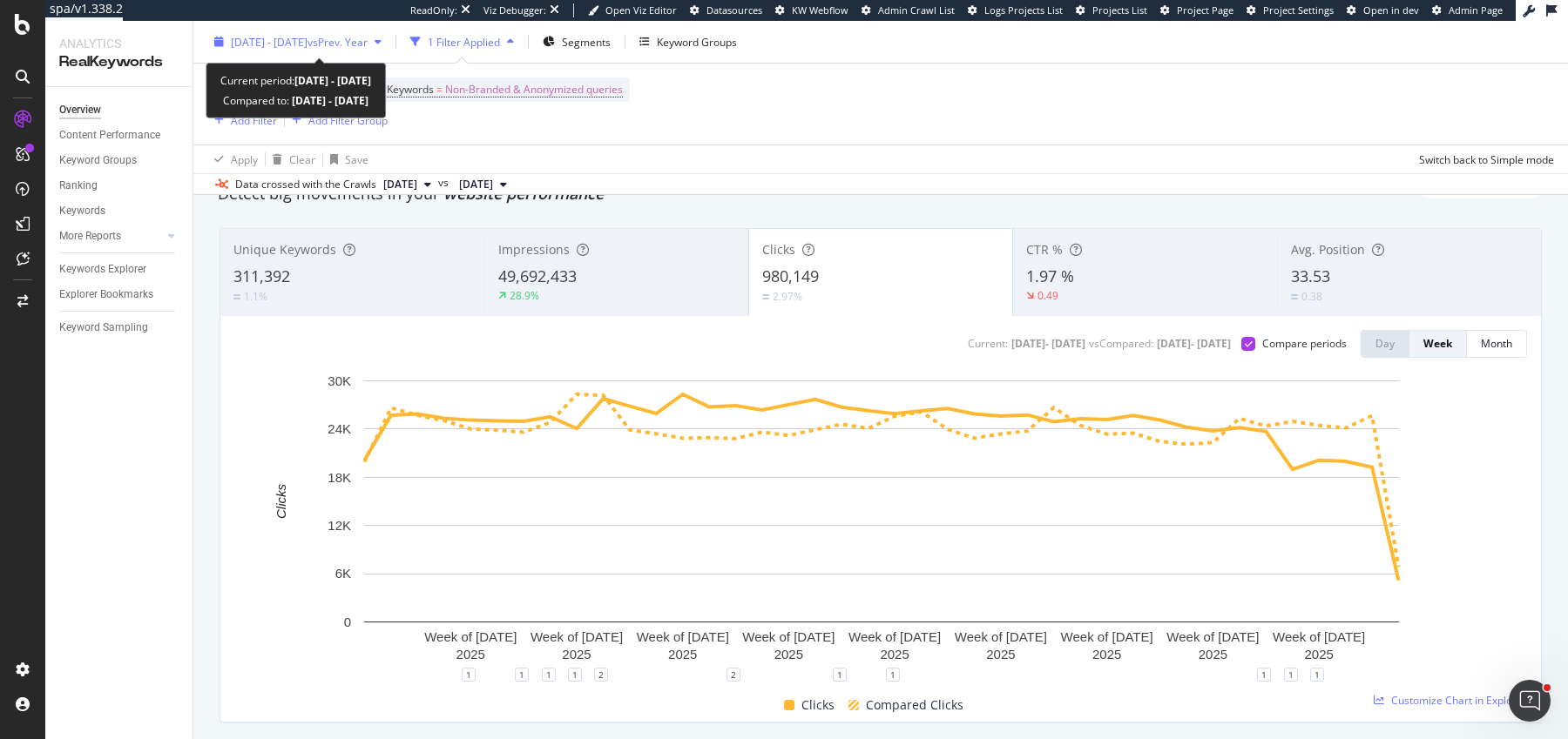
click at [356, 49] on span "vs Prev. Year" at bounding box center [337, 41] width 60 height 15
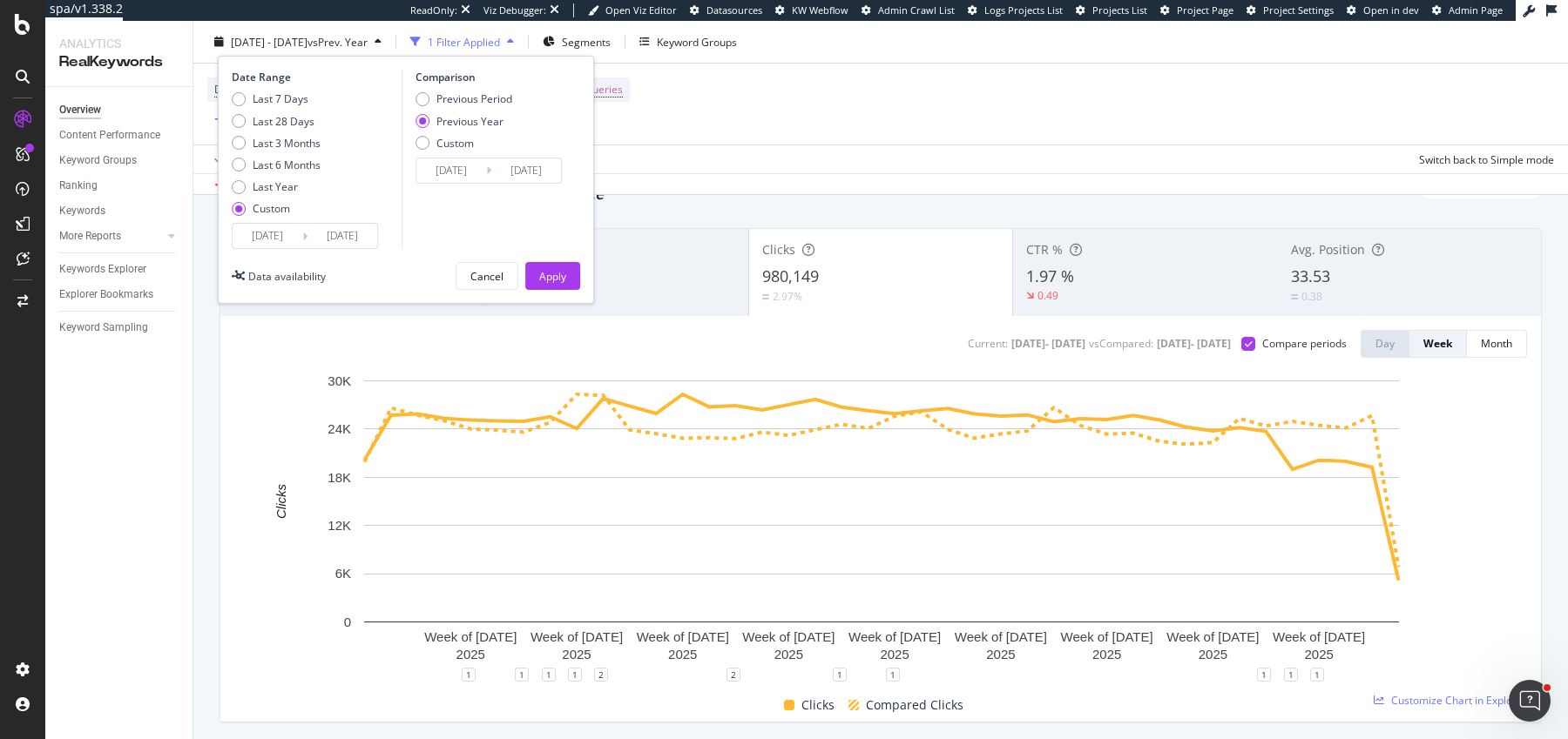
click at [370, 238] on input "2025/09/30" at bounding box center [342, 236] width 70 height 24
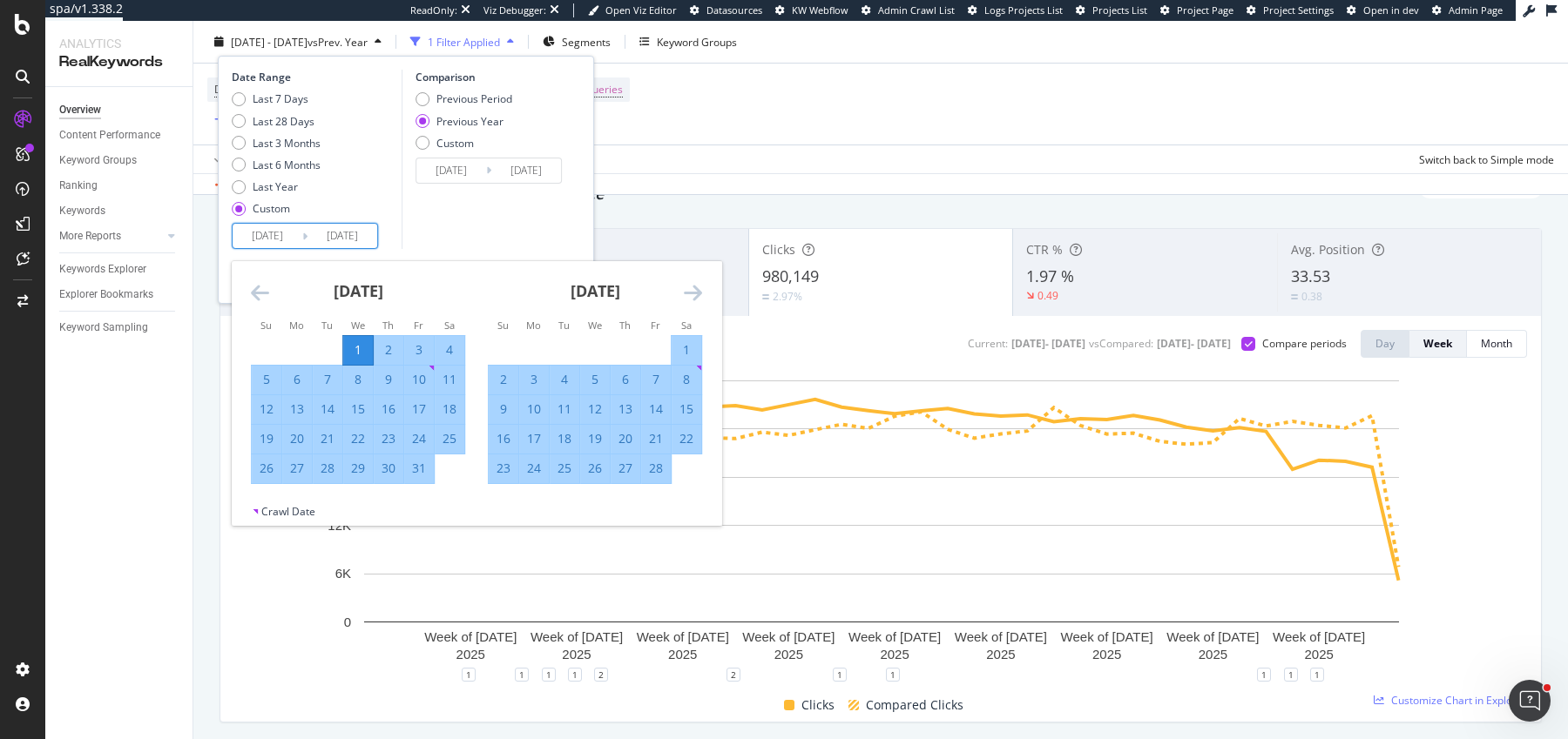
type input "2025/09/30"
type input "2024/08/26"
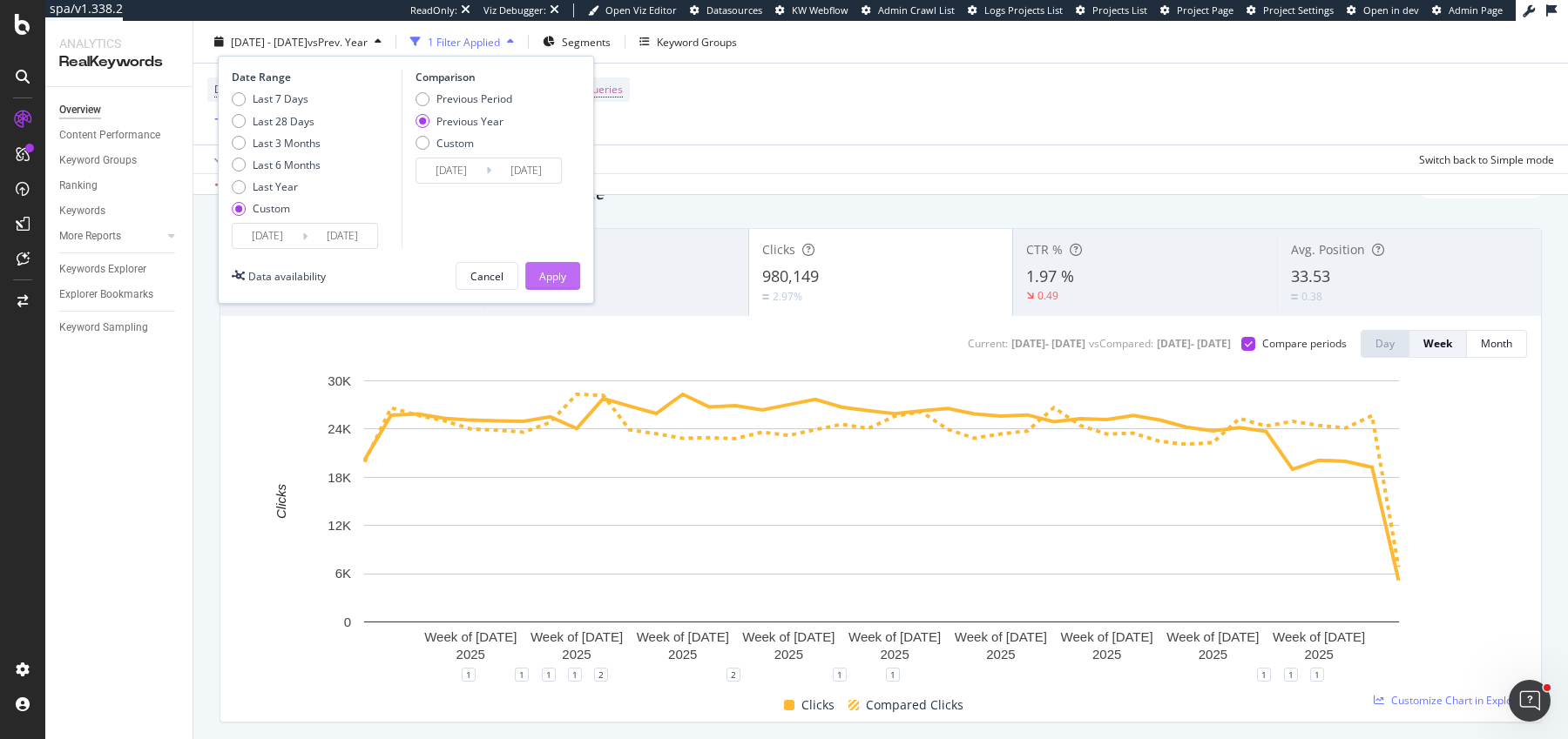
type input "2025/08/25"
click at [543, 282] on div "Apply" at bounding box center [552, 276] width 27 height 15
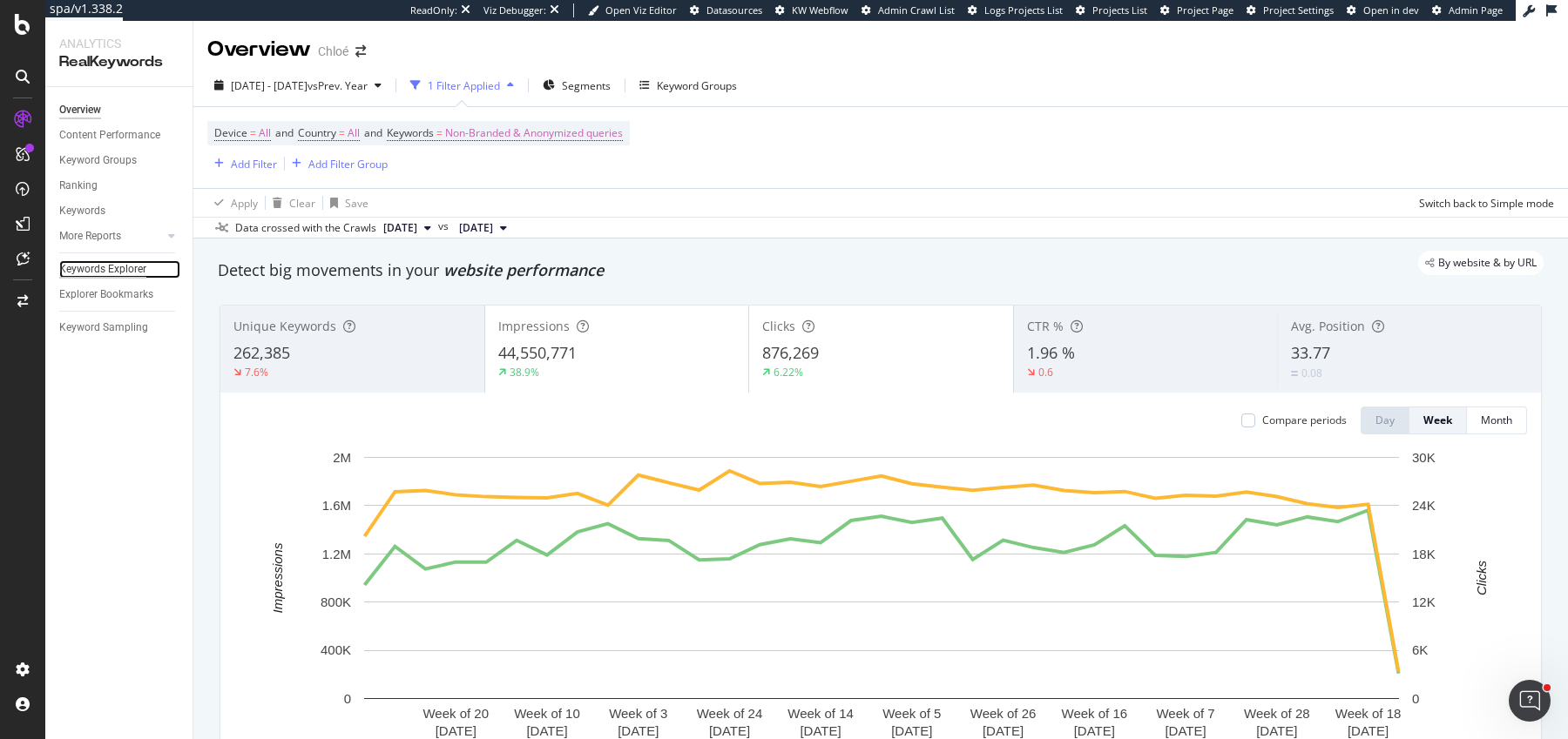
click at [107, 271] on div "Keywords Explorer" at bounding box center [102, 269] width 87 height 18
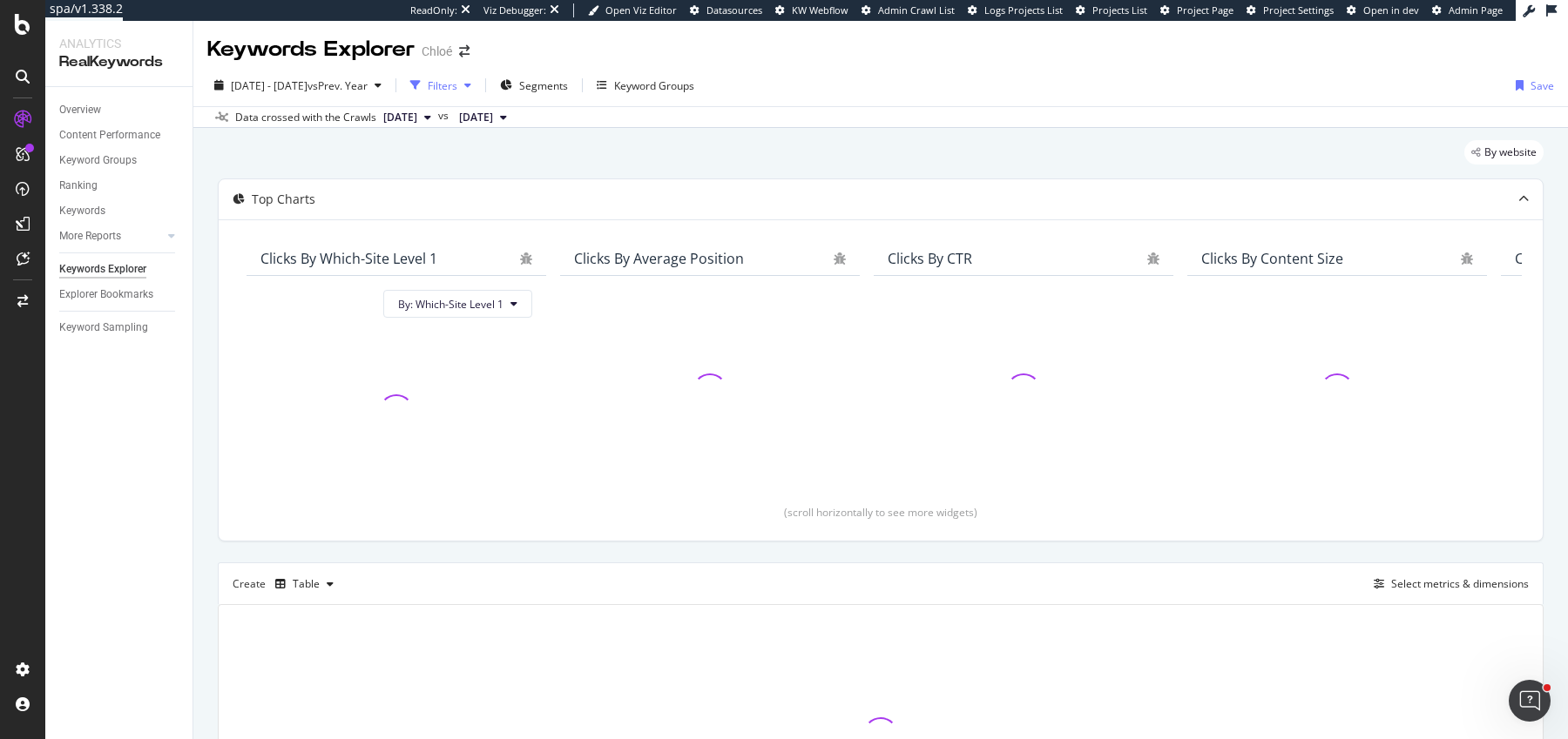
click at [428, 87] on div "button" at bounding box center [415, 85] width 24 height 24
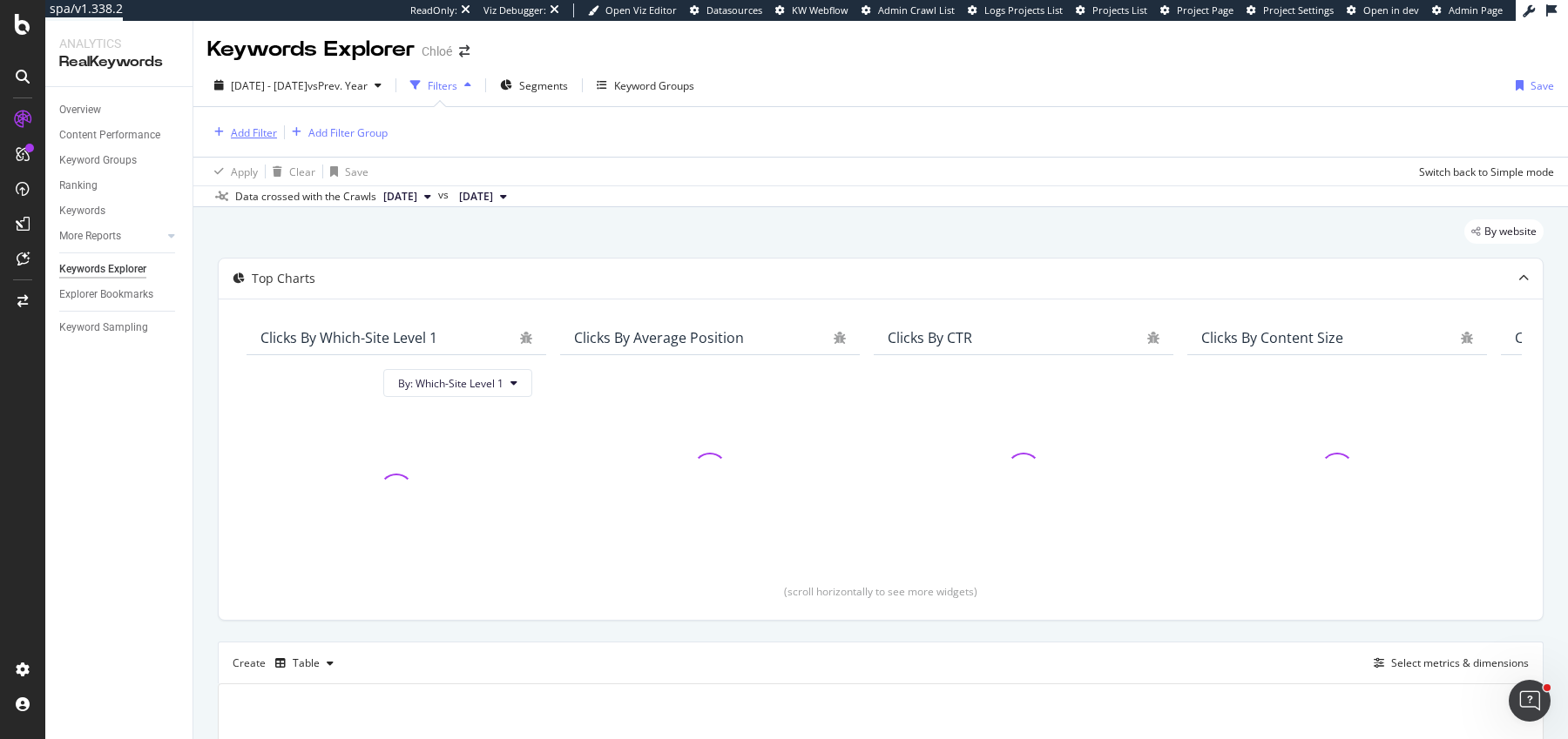
click at [243, 137] on div "Add Filter" at bounding box center [253, 132] width 46 height 15
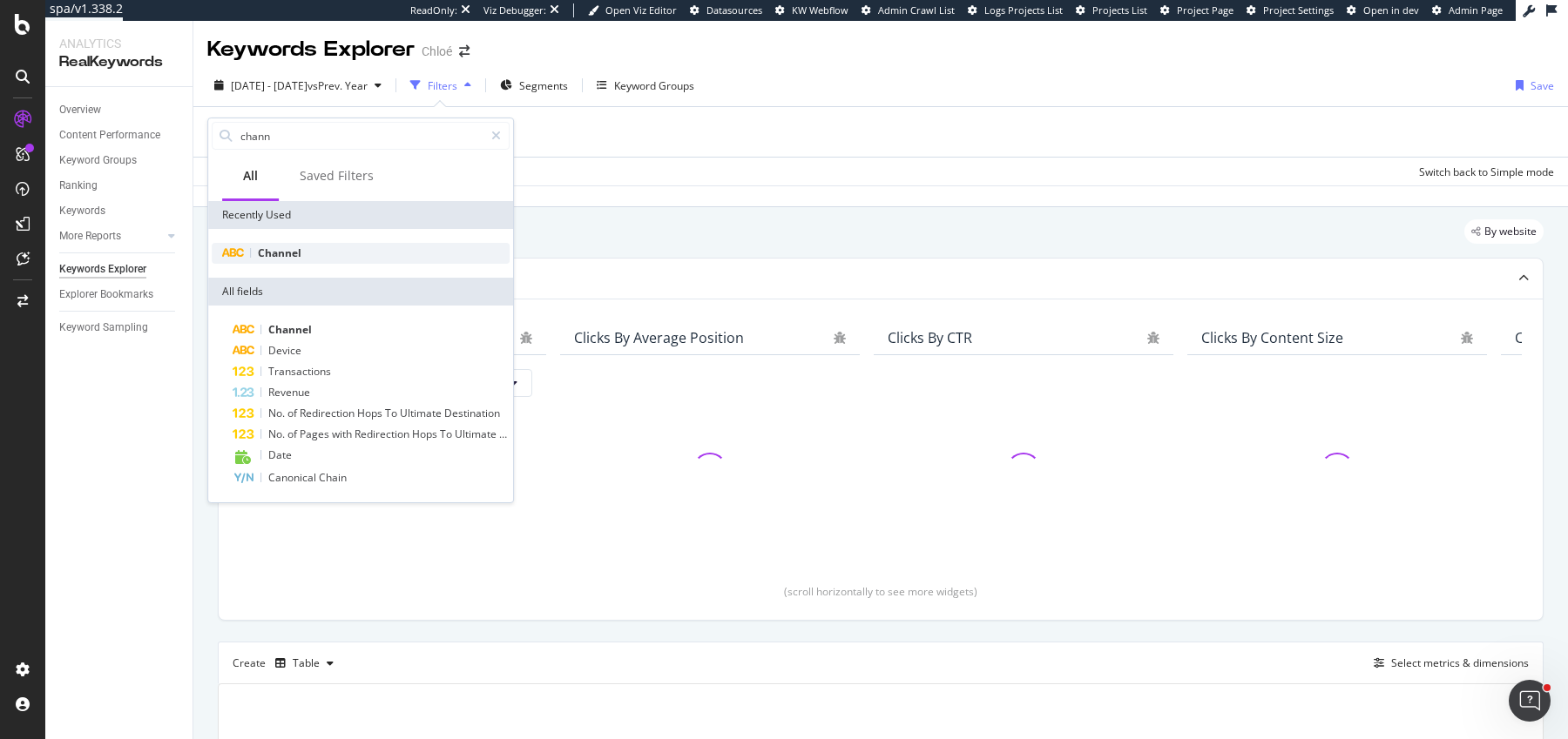
type input "chann"
click at [254, 243] on div "Channel" at bounding box center [360, 253] width 297 height 21
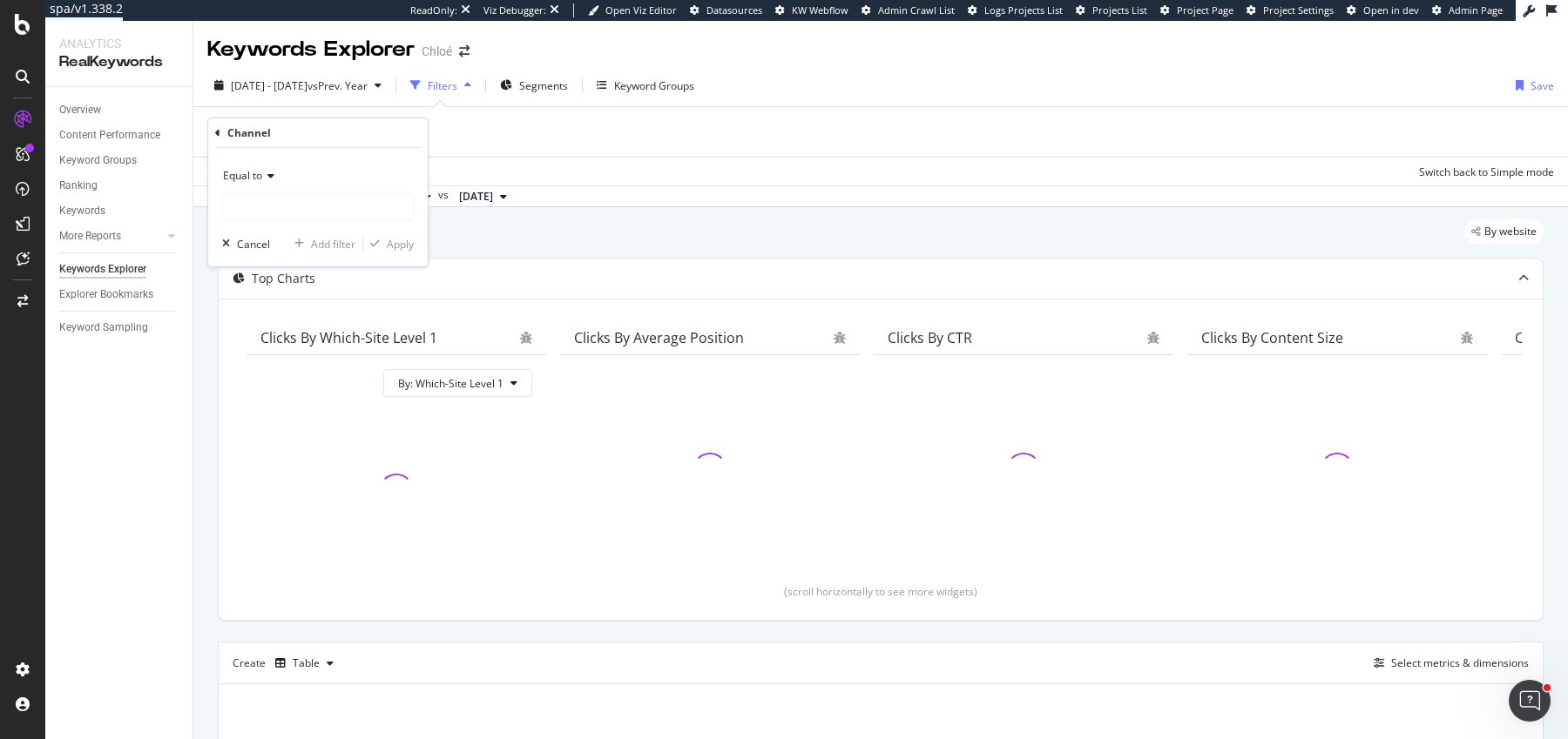
click at [275, 180] on div "Equal to" at bounding box center [317, 176] width 191 height 28
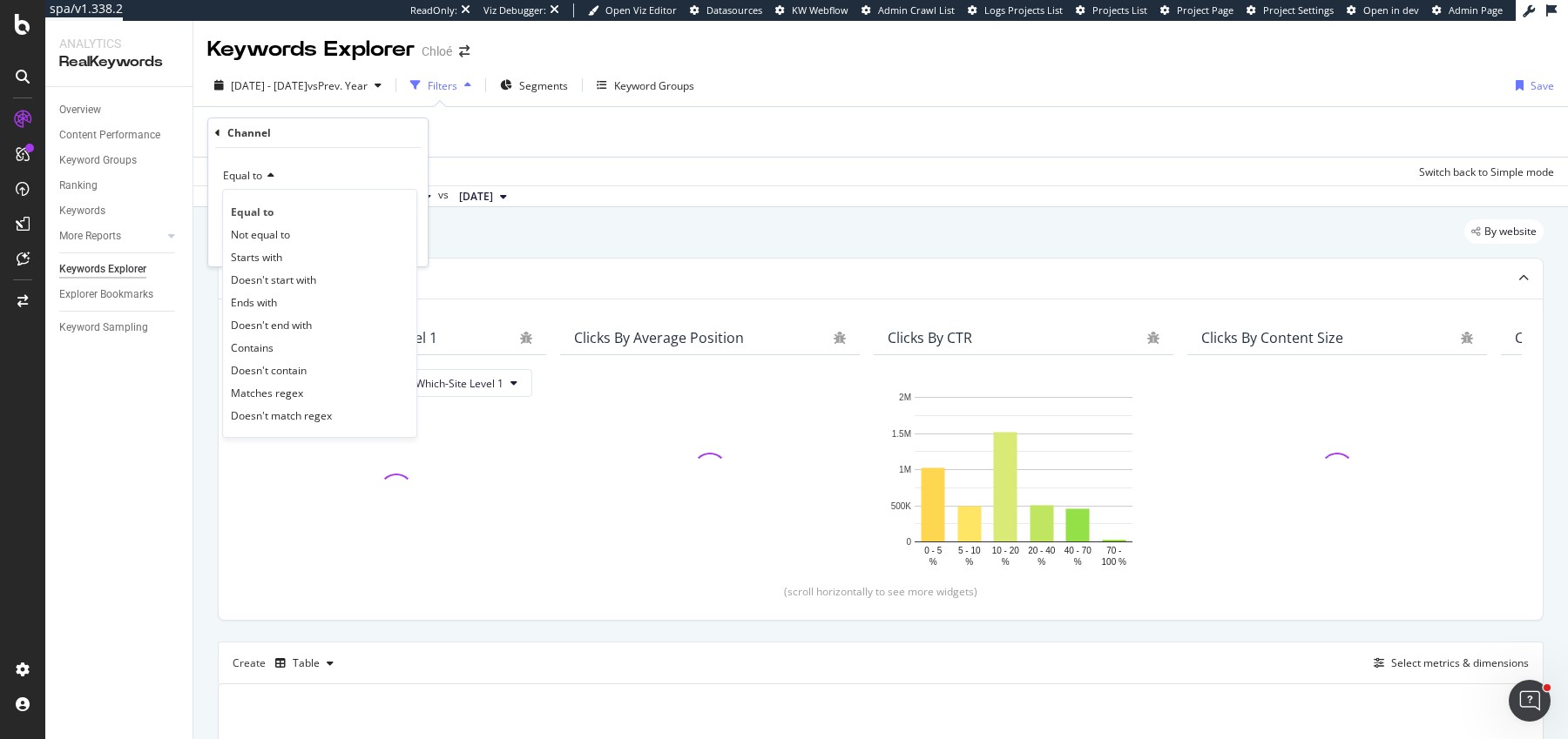
click at [275, 180] on div "Equal to" at bounding box center [317, 176] width 191 height 28
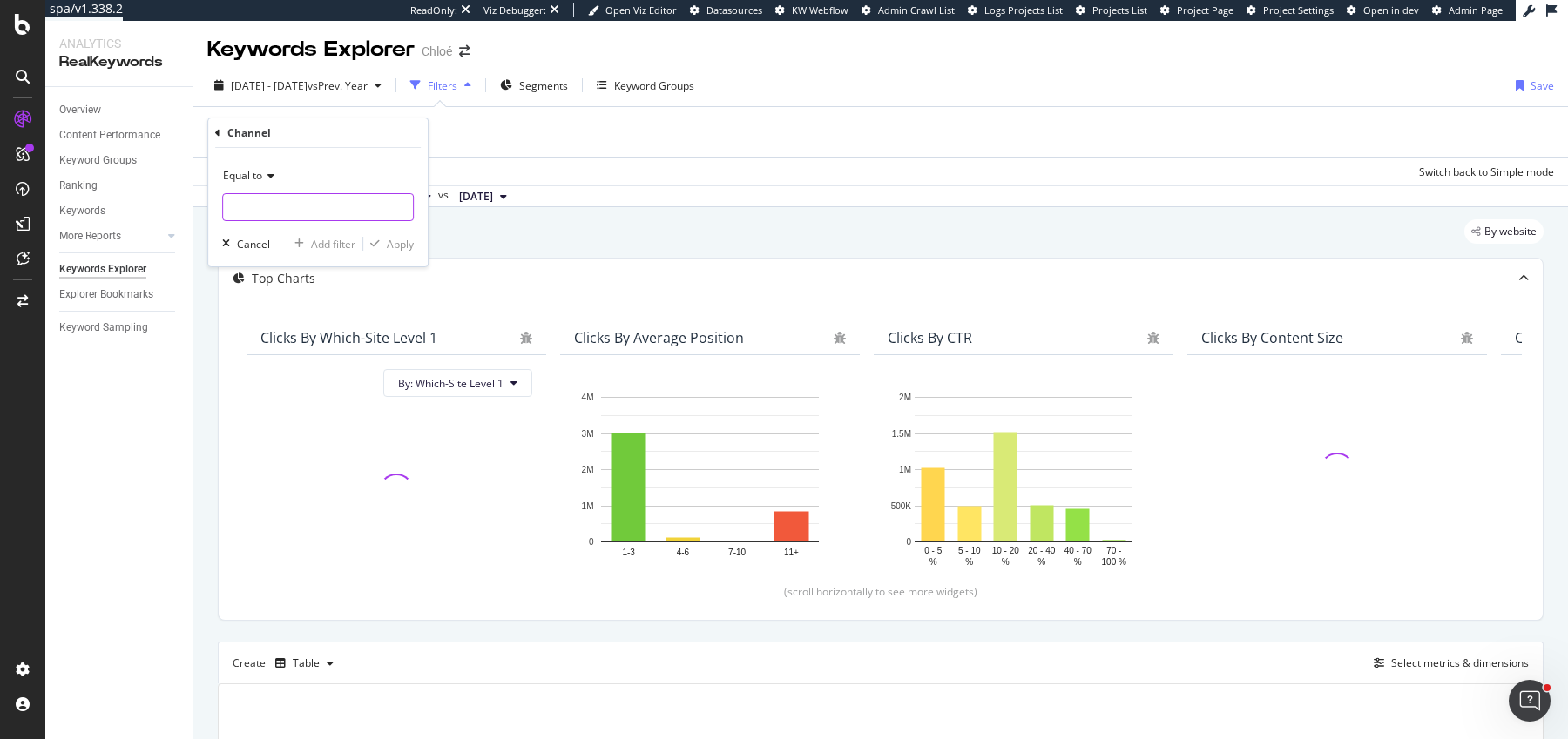
click at [275, 209] on input "text" at bounding box center [317, 207] width 190 height 28
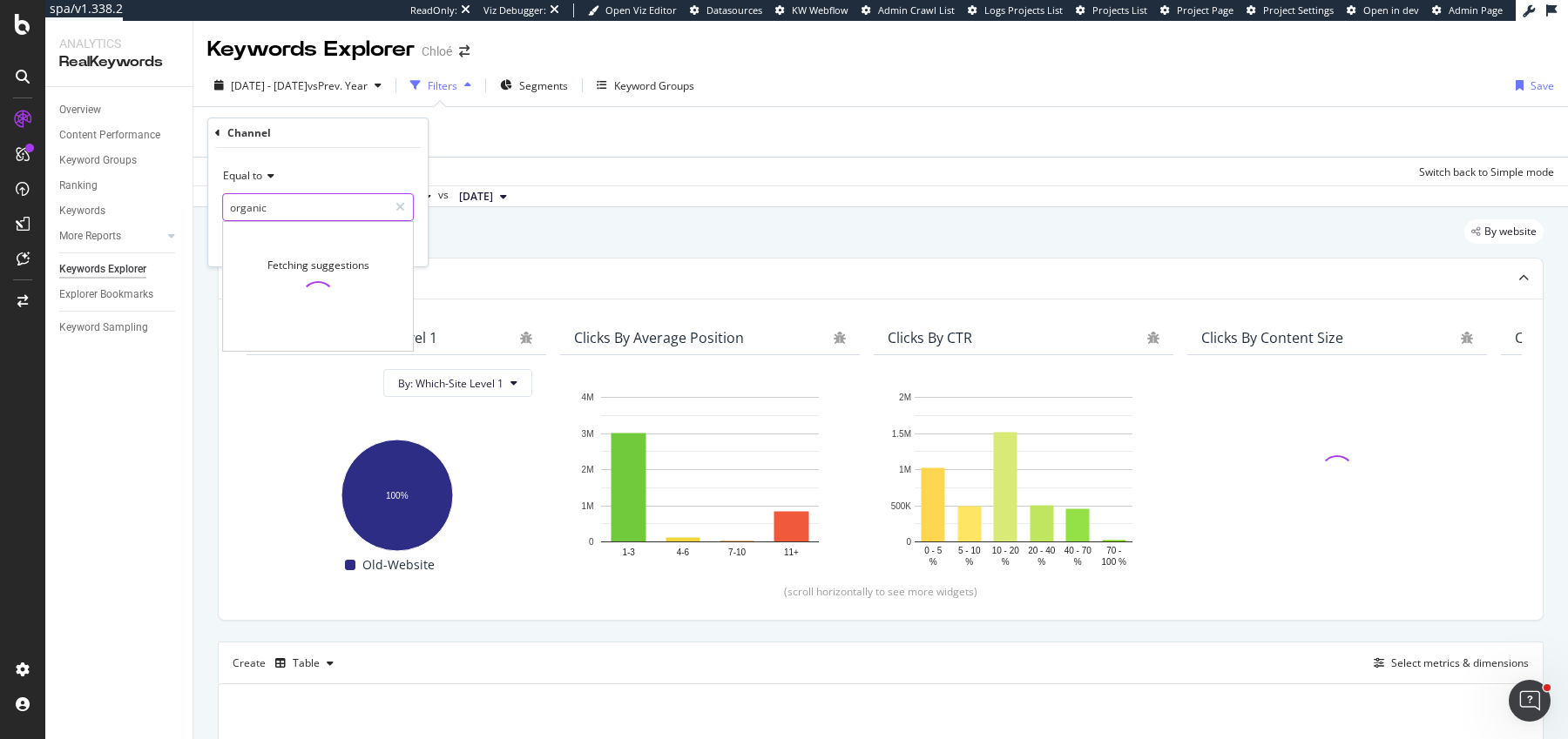
type input "organic"
click at [415, 250] on div "Equal to organic organic Cancel Add filter Apply" at bounding box center [318, 207] width 219 height 119
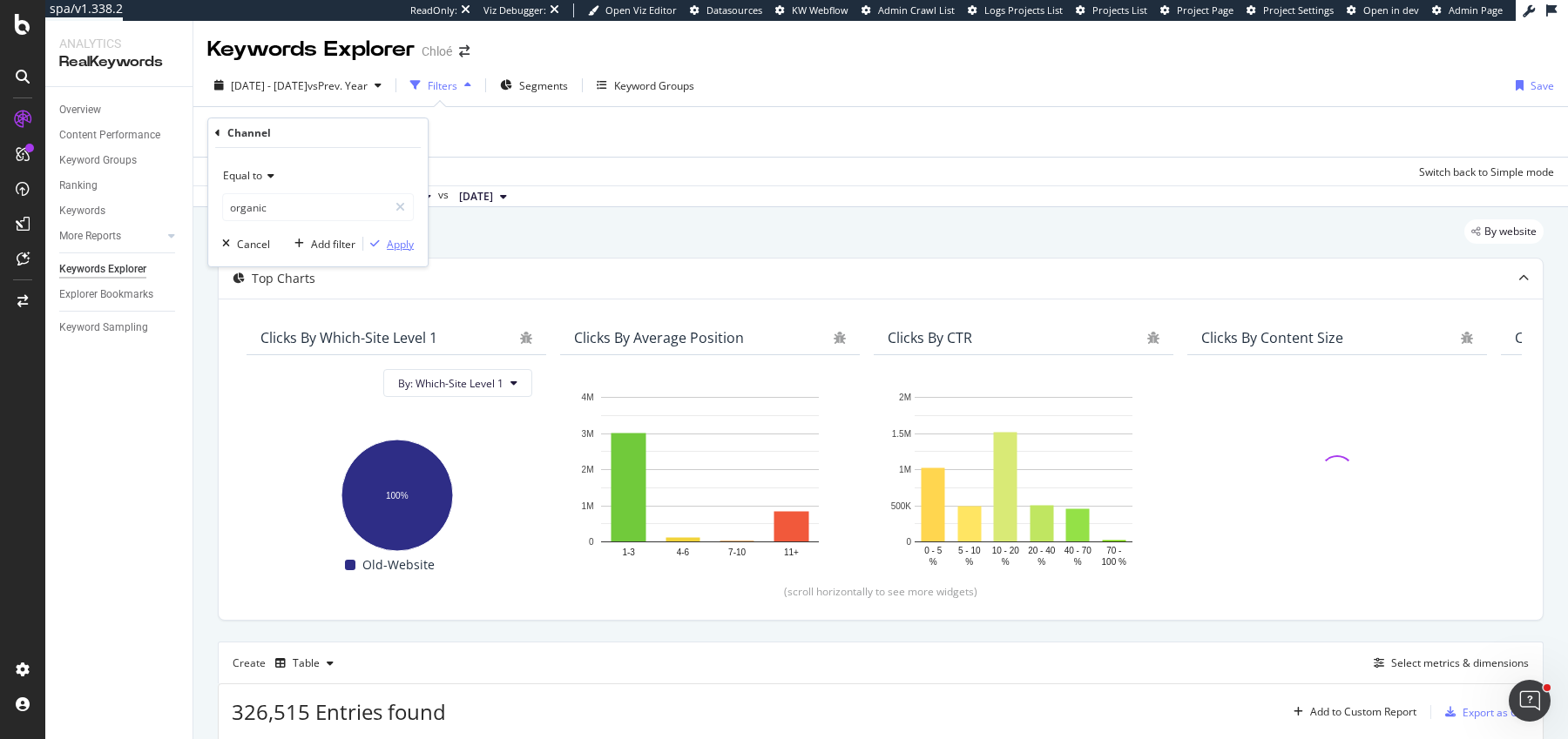
click at [400, 247] on div "Apply" at bounding box center [400, 244] width 27 height 15
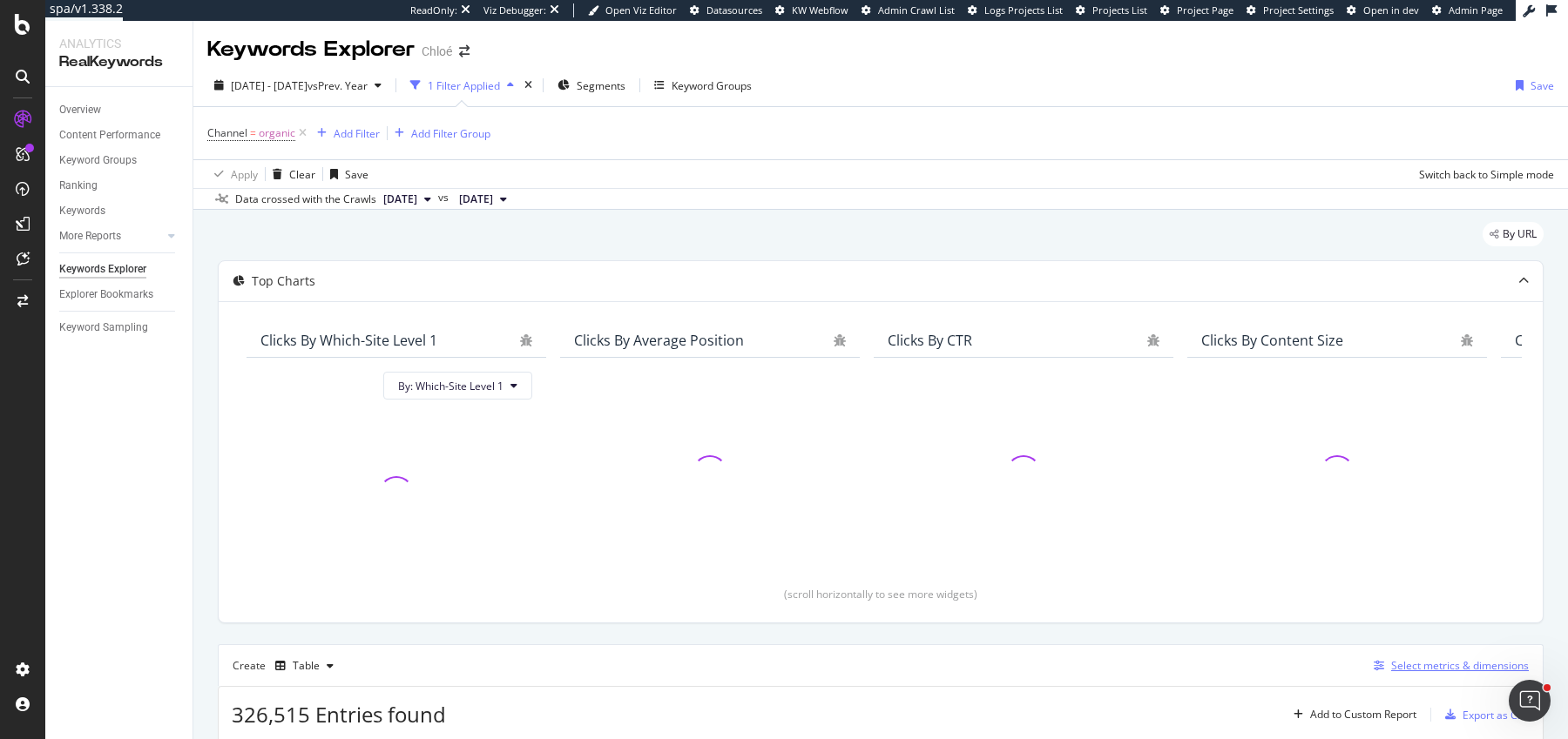
click at [1419, 658] on div "Select metrics & dimensions" at bounding box center [1460, 666] width 138 height 15
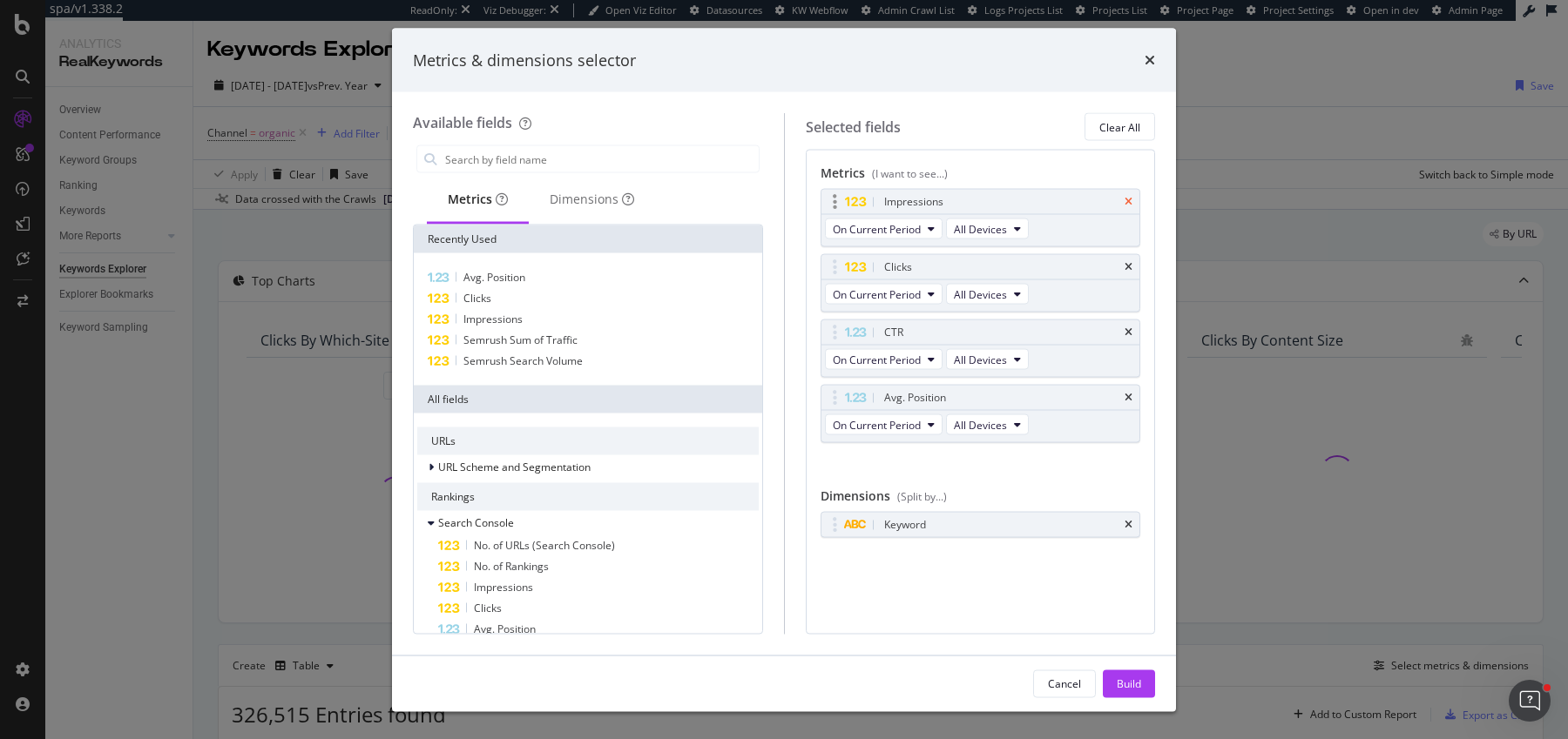
click at [1131, 199] on icon "times" at bounding box center [1128, 202] width 8 height 11
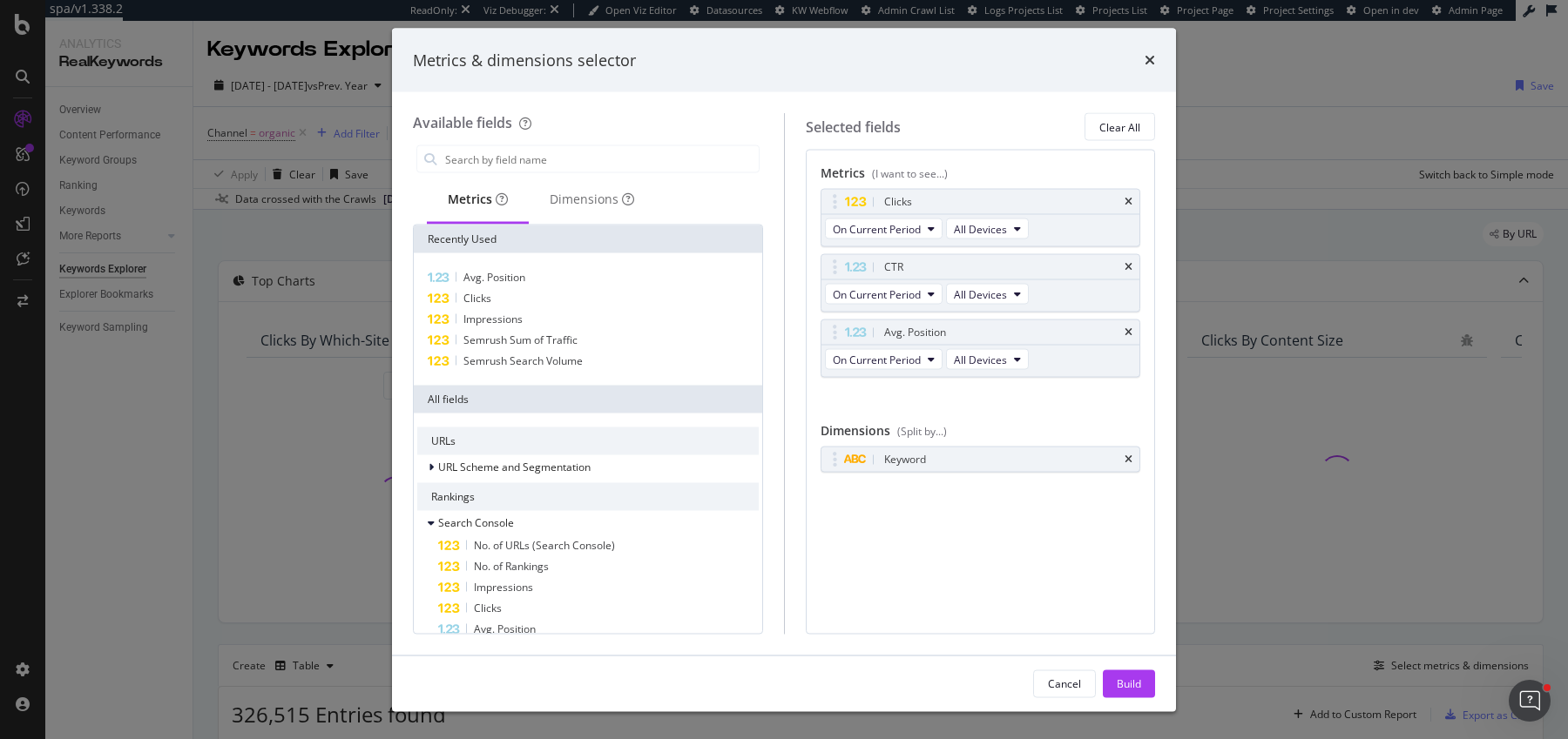
click at [1131, 199] on icon "times" at bounding box center [1128, 202] width 8 height 11
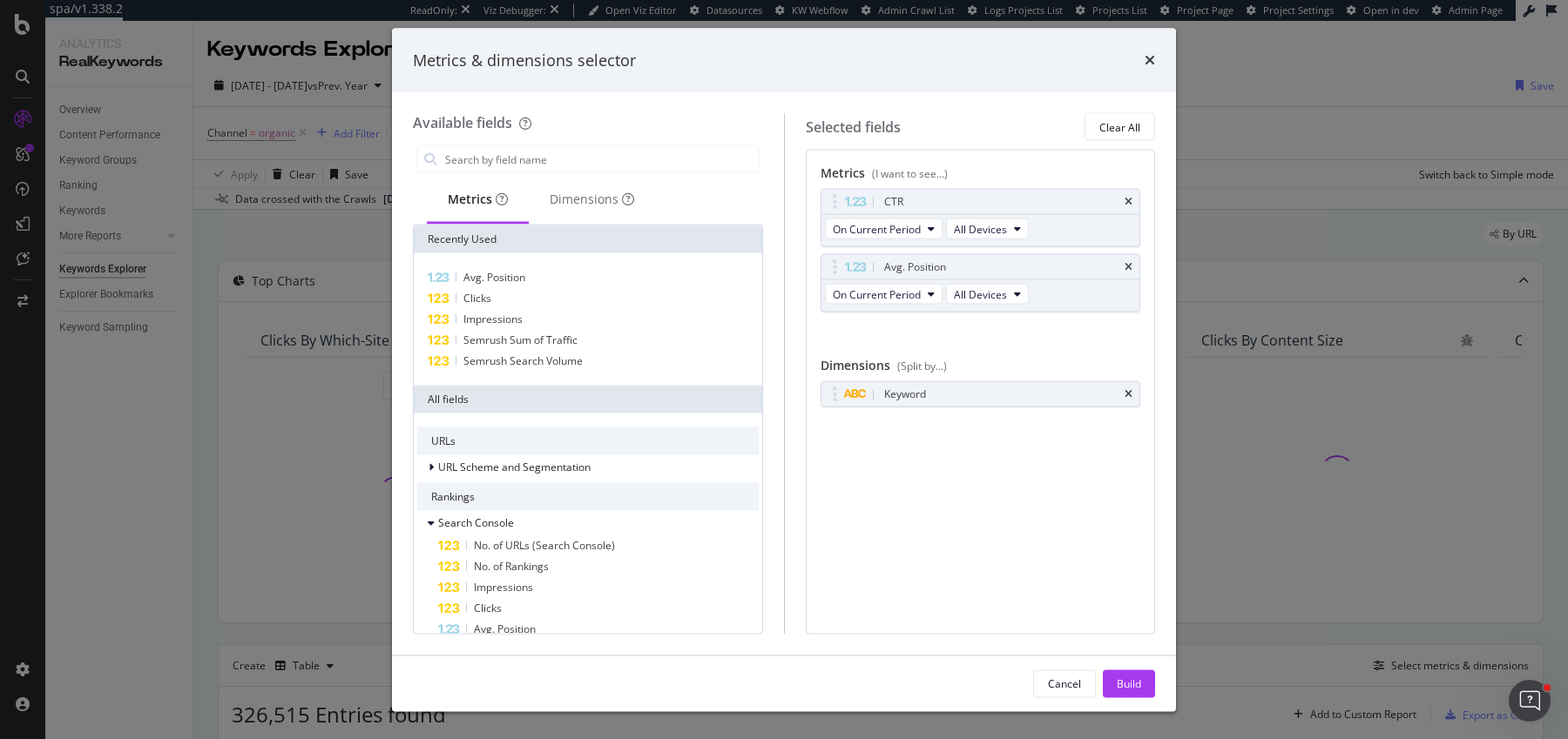
click at [1131, 199] on icon "times" at bounding box center [1128, 202] width 8 height 11
click at [1131, 262] on icon "times" at bounding box center [1128, 267] width 8 height 11
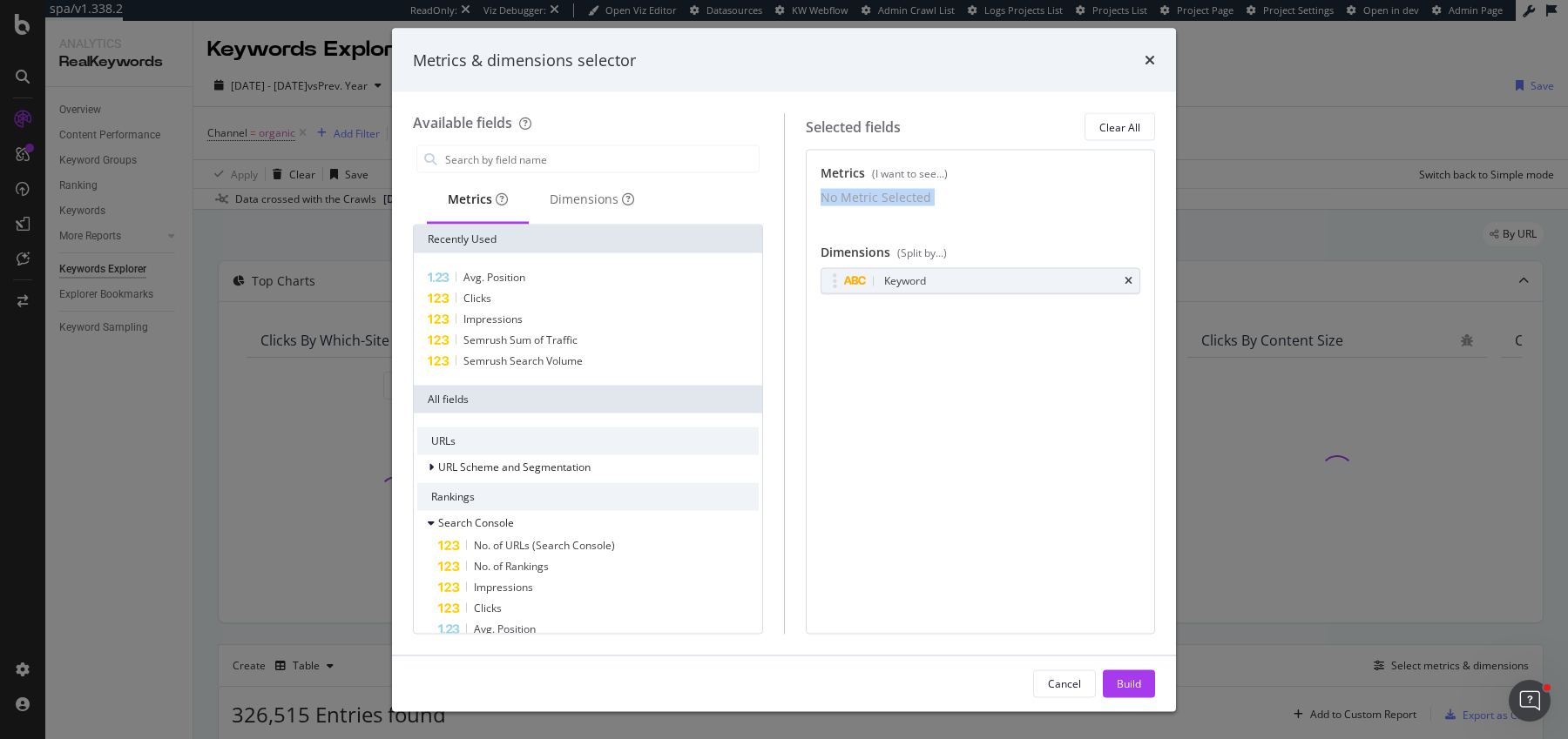
click at [1131, 199] on div "No Metric Selected" at bounding box center [980, 197] width 320 height 17
click at [1128, 284] on icon "times" at bounding box center [1128, 281] width 8 height 11
click at [516, 154] on input "modal" at bounding box center [601, 159] width 316 height 26
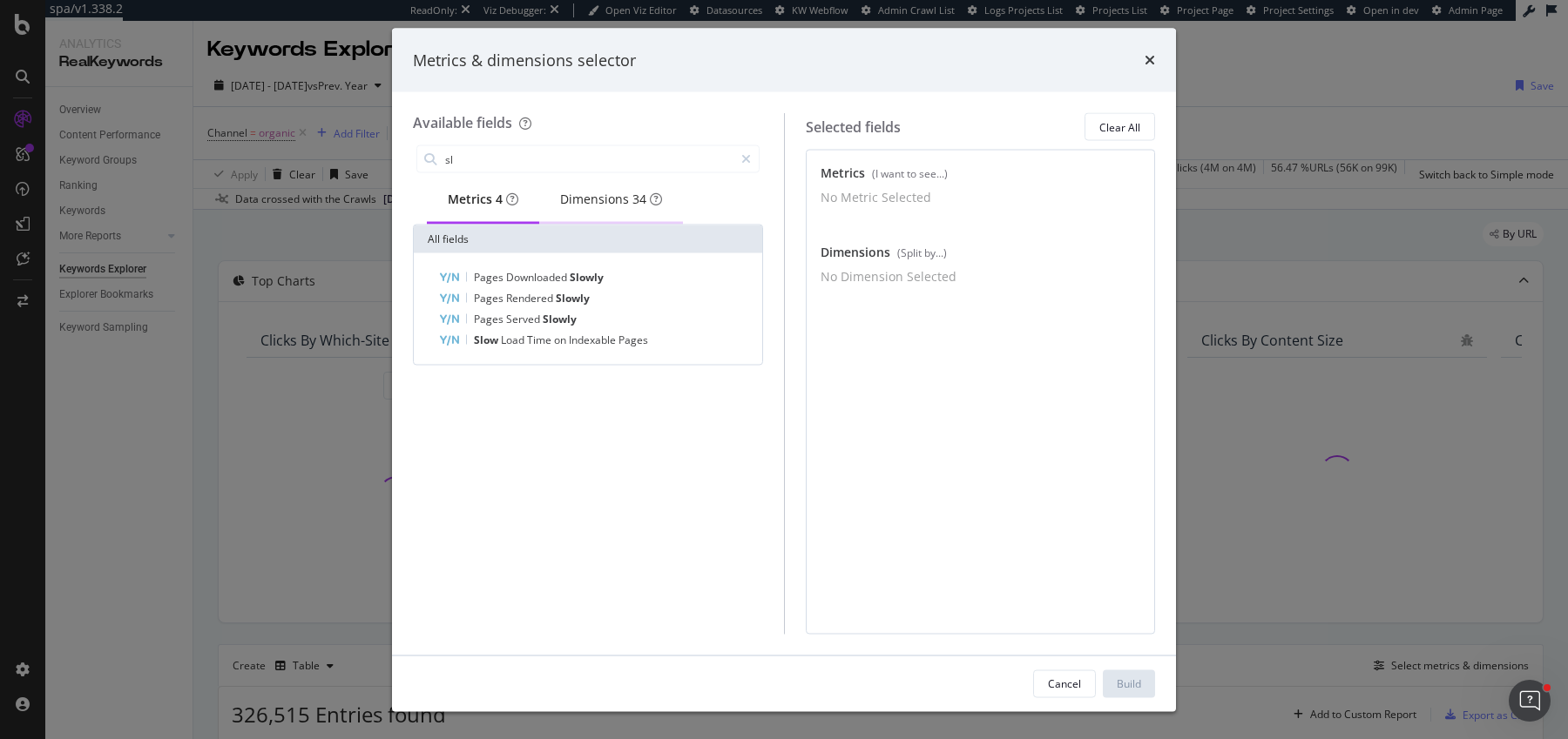
click at [595, 215] on div "Dimensions 34" at bounding box center [610, 200] width 143 height 48
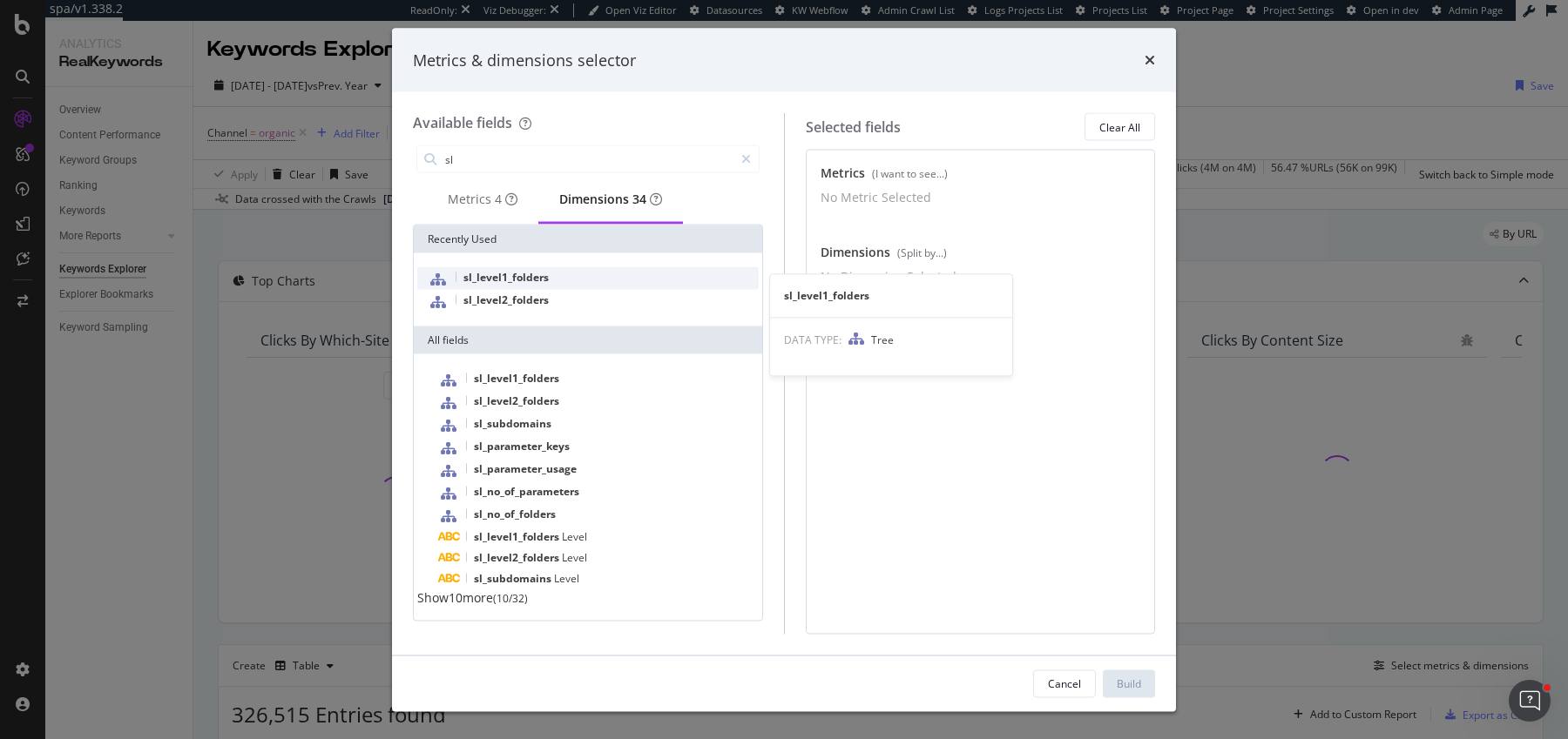
click at [536, 290] on div "sl_level1_folders" at bounding box center [588, 278] width 341 height 23
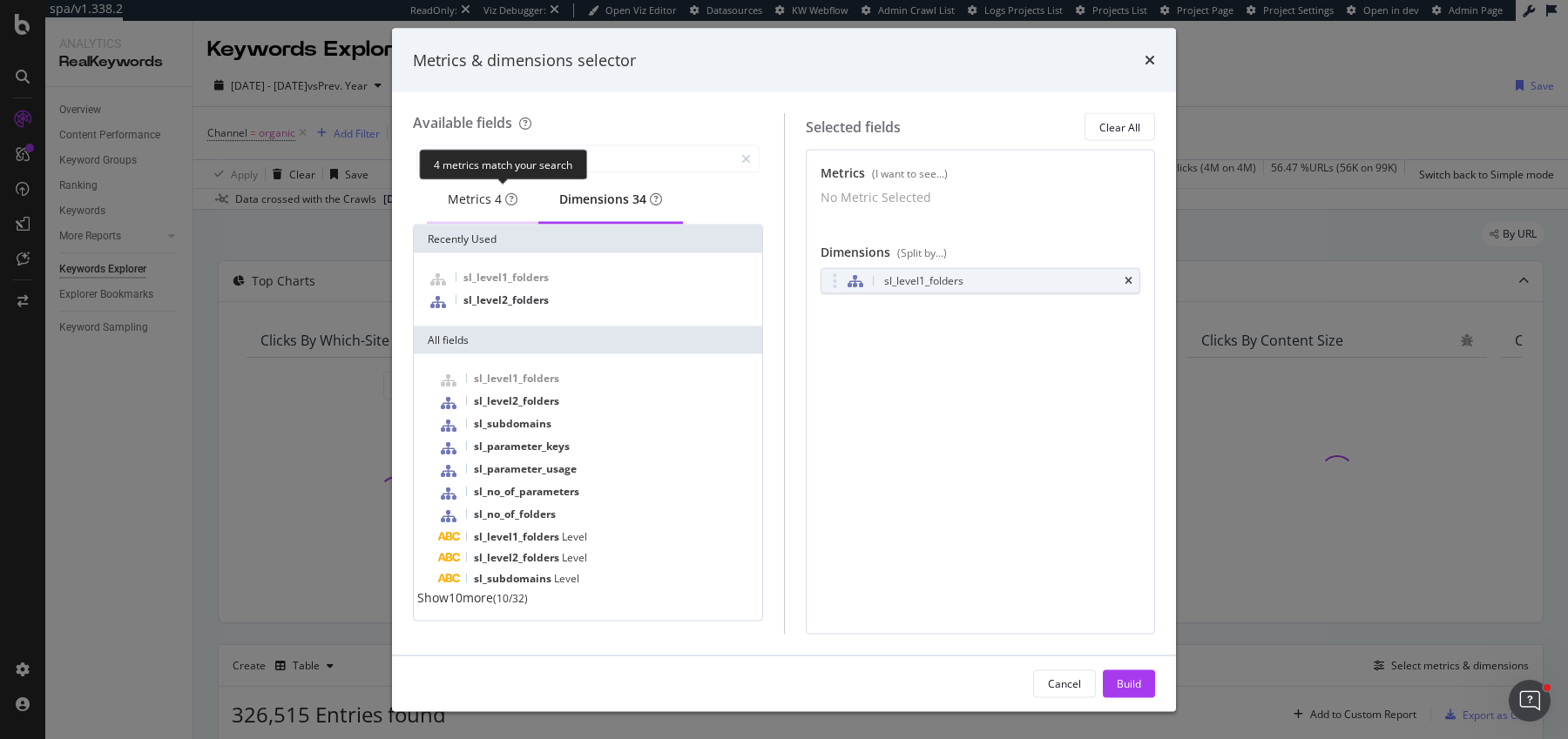
click at [502, 195] on div "4" at bounding box center [498, 199] width 7 height 17
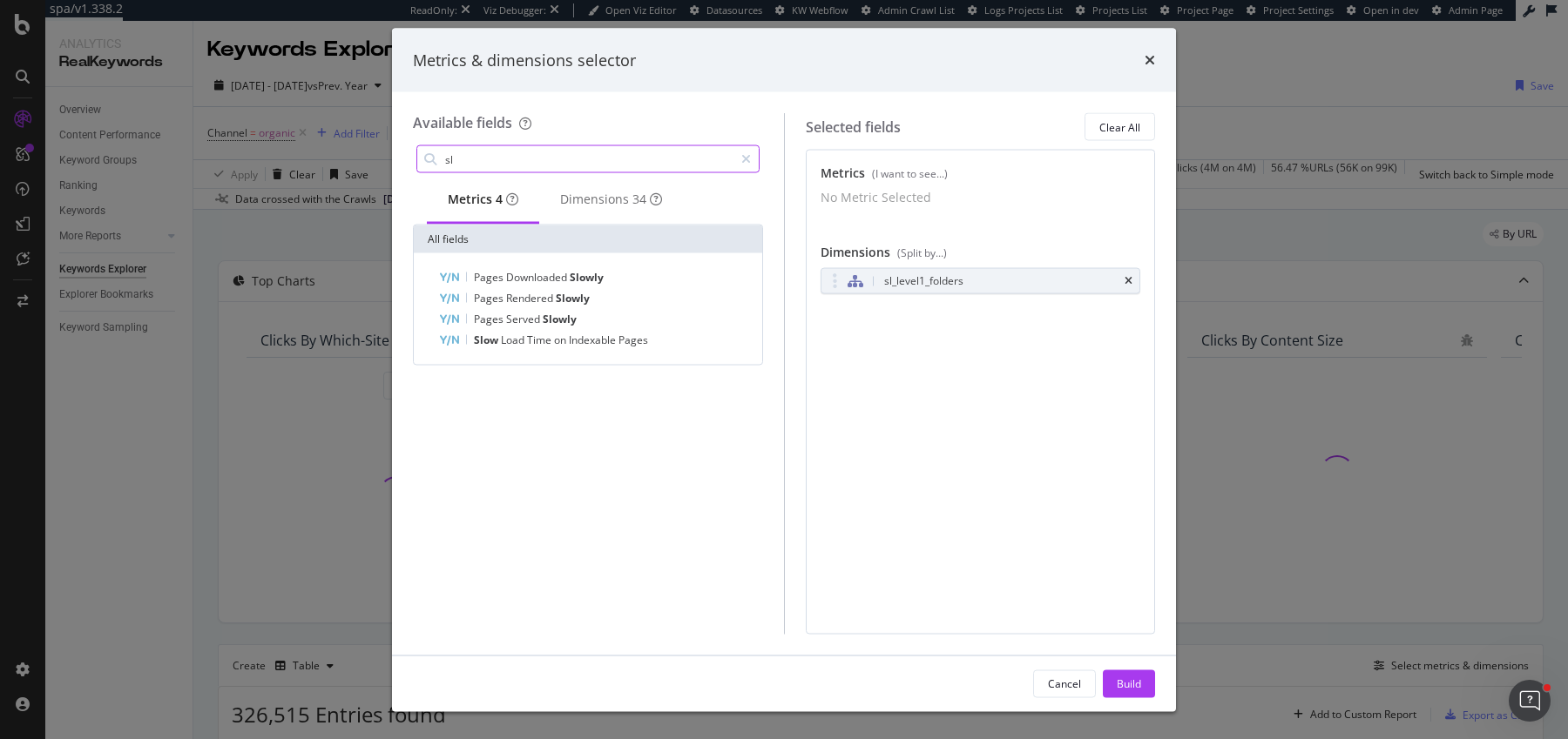
click at [486, 164] on input "sl" at bounding box center [589, 159] width 290 height 26
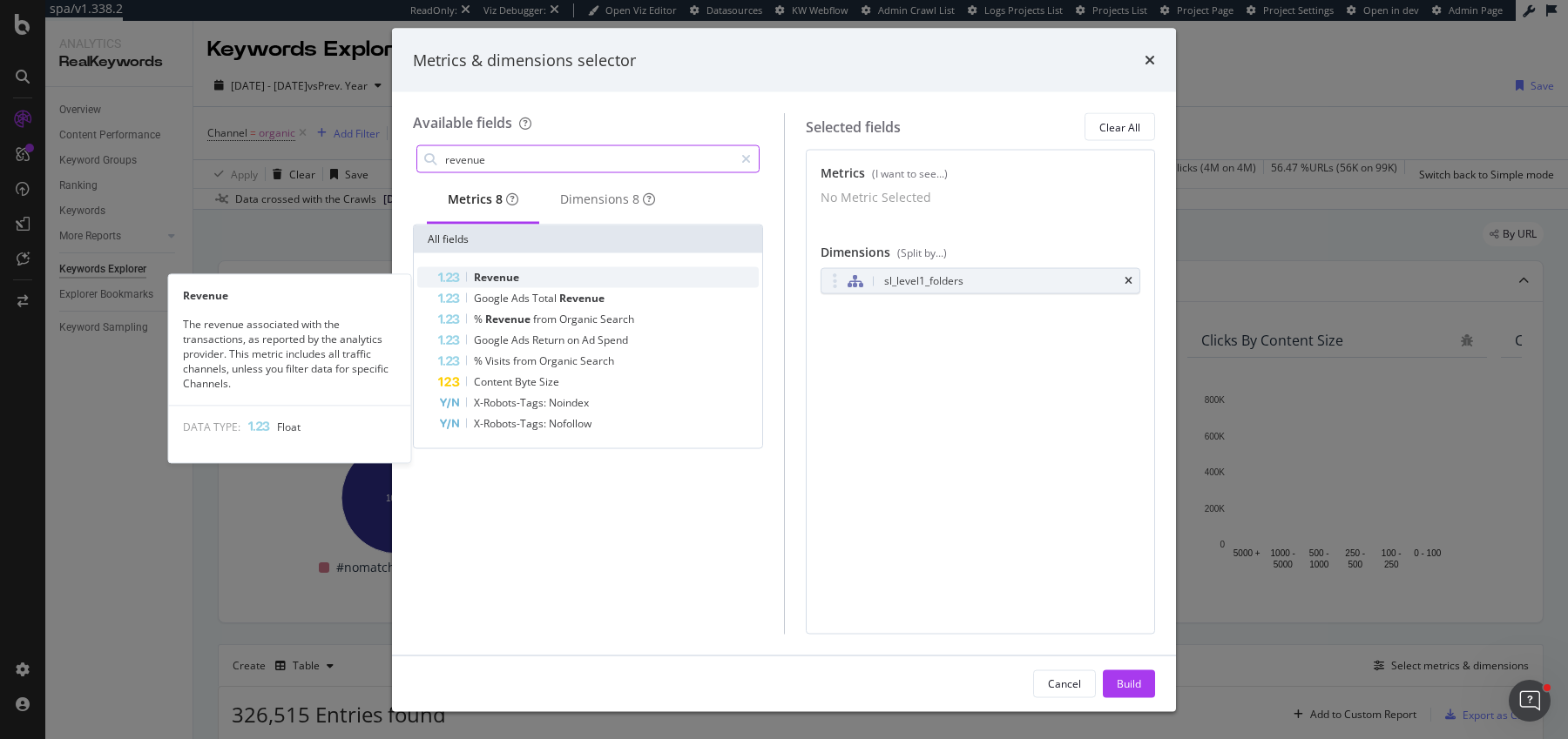
type input "revenue"
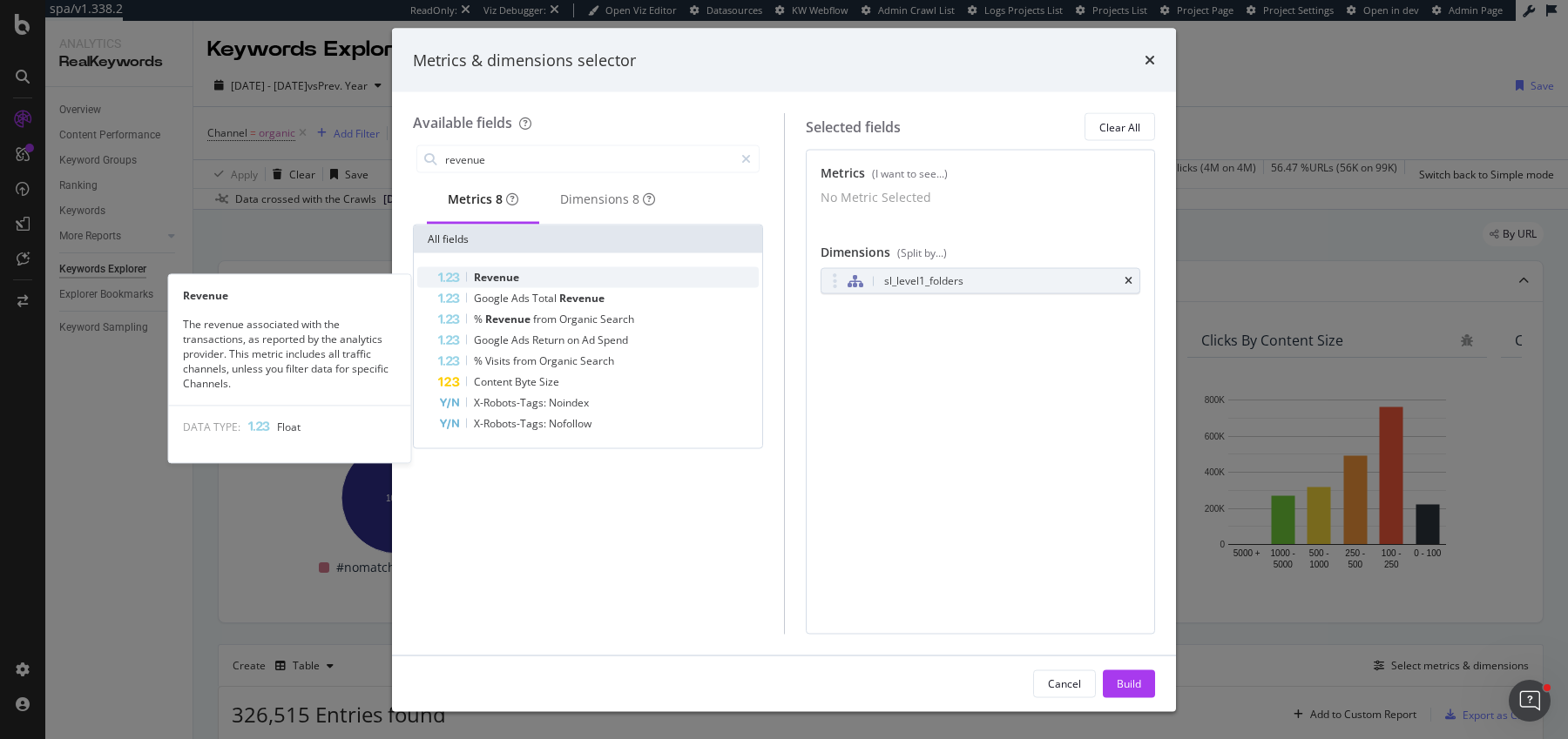
click at [553, 288] on div "Revenue" at bounding box center [598, 277] width 320 height 21
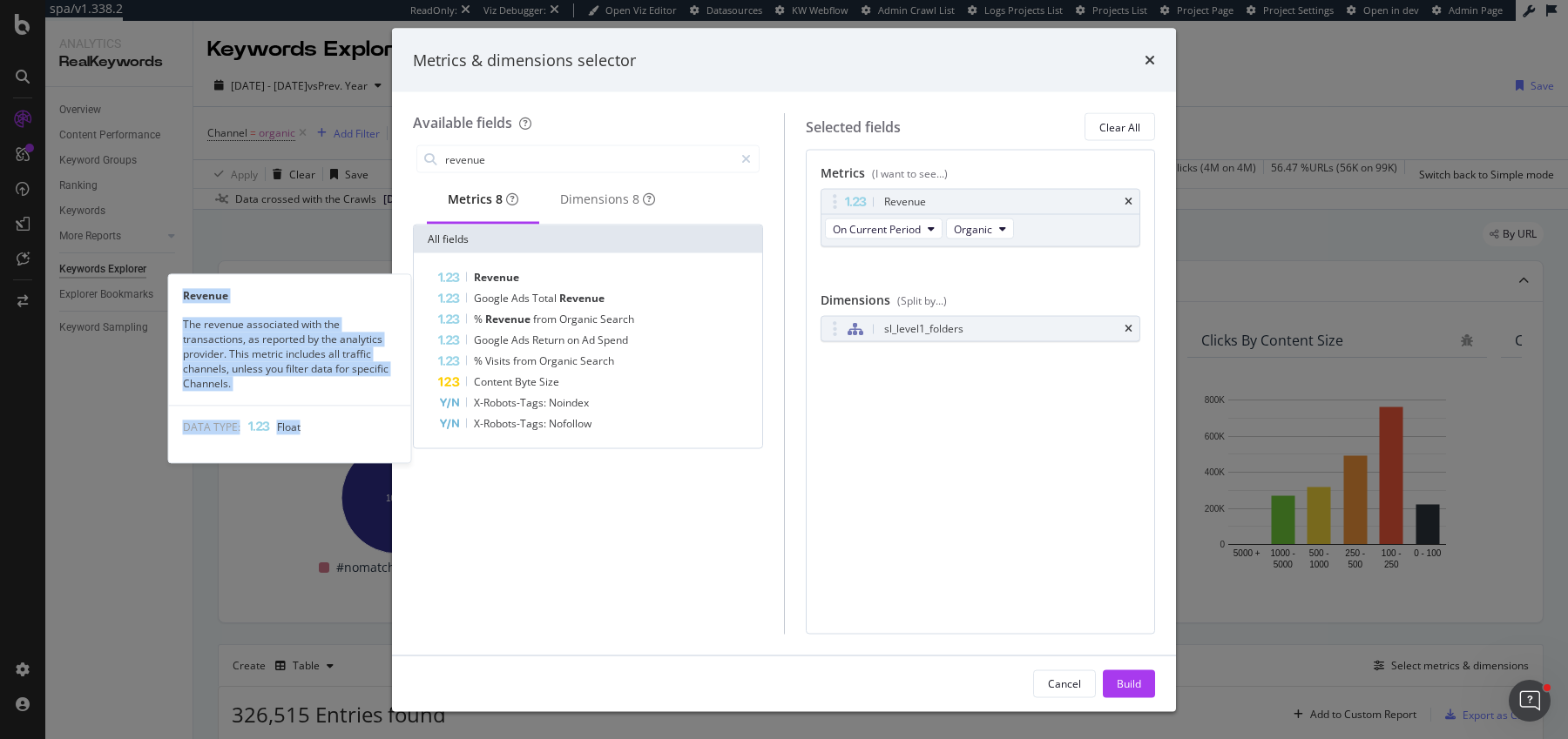
click at [553, 288] on div "Revenue" at bounding box center [598, 277] width 320 height 21
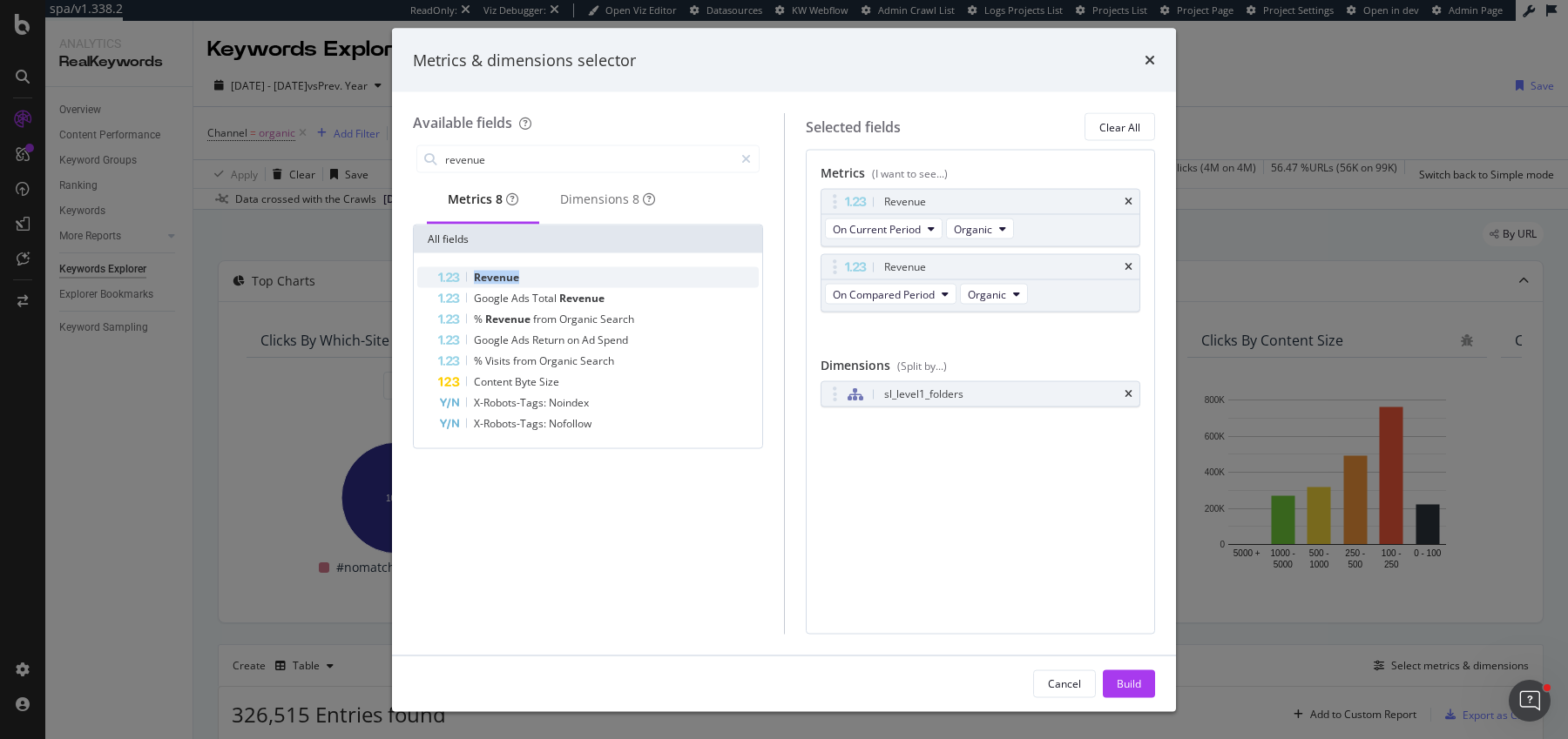
click at [625, 280] on div "Revenue" at bounding box center [598, 277] width 320 height 21
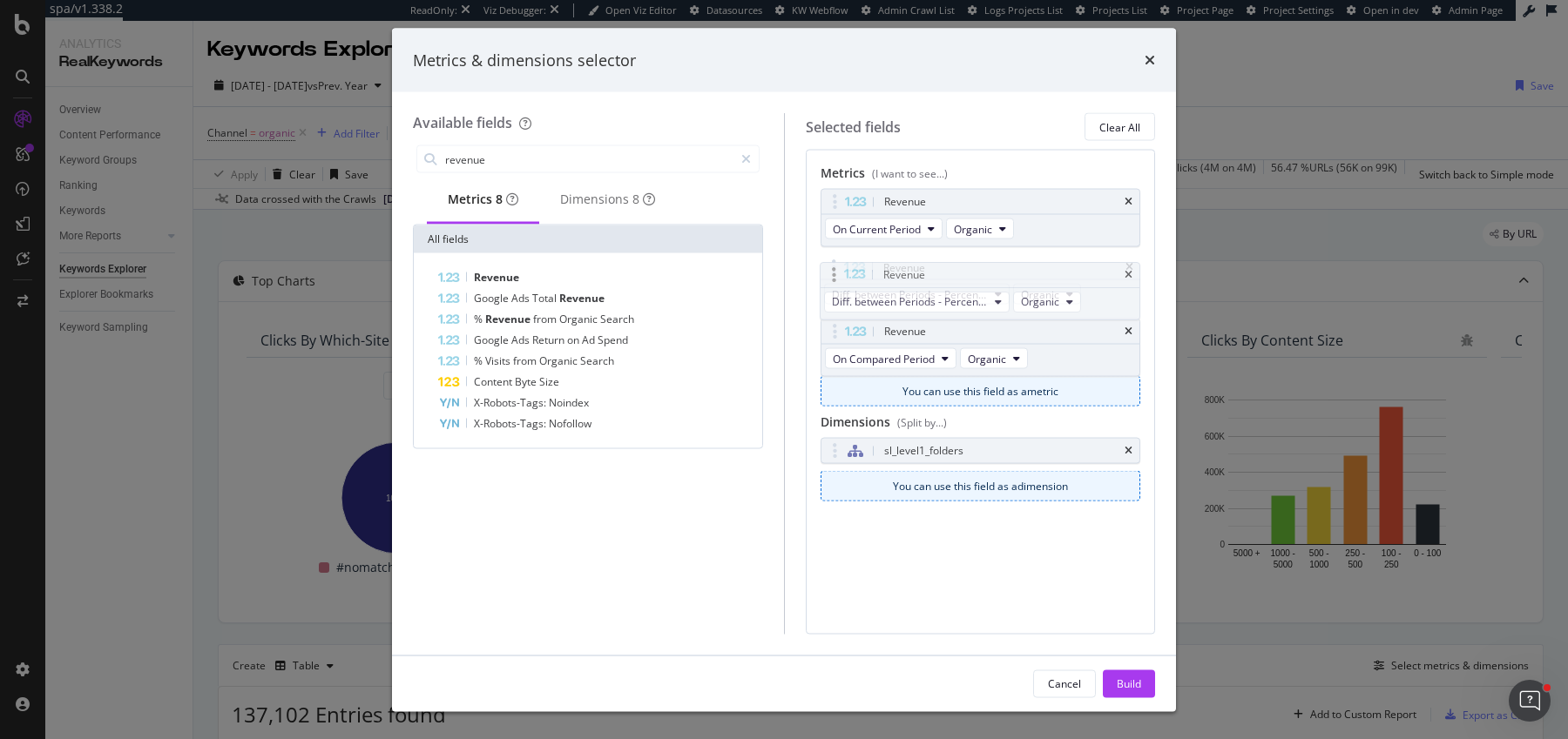
drag, startPoint x: 833, startPoint y: 330, endPoint x: 833, endPoint y: 275, distance: 55.0
click at [833, 275] on body "spa/v1.338.2 ReadOnly: Viz Debugger: Open Viz Editor Datasources KW Webflow Adm…" at bounding box center [784, 369] width 1568 height 739
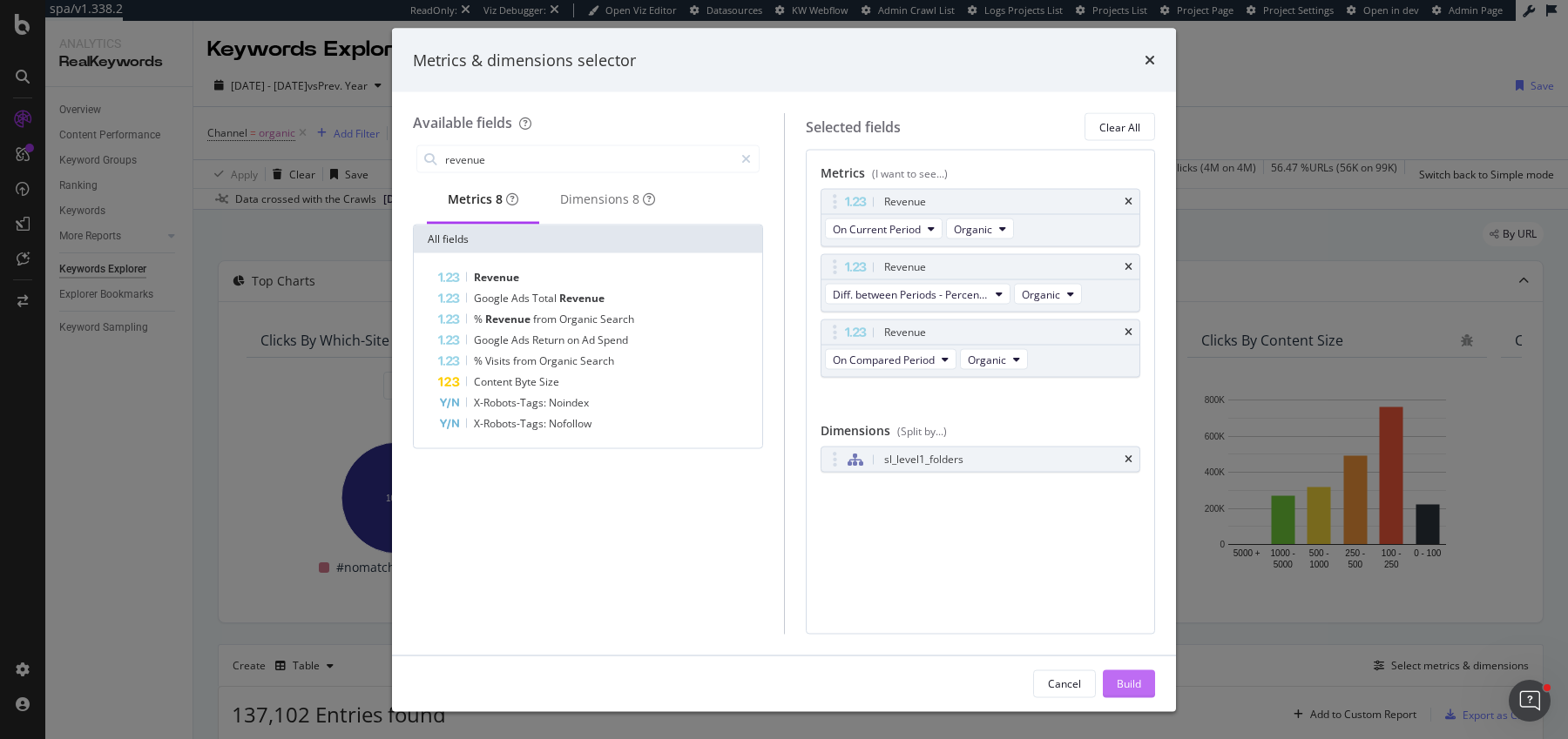
click at [1124, 689] on div "Build" at bounding box center [1128, 683] width 24 height 15
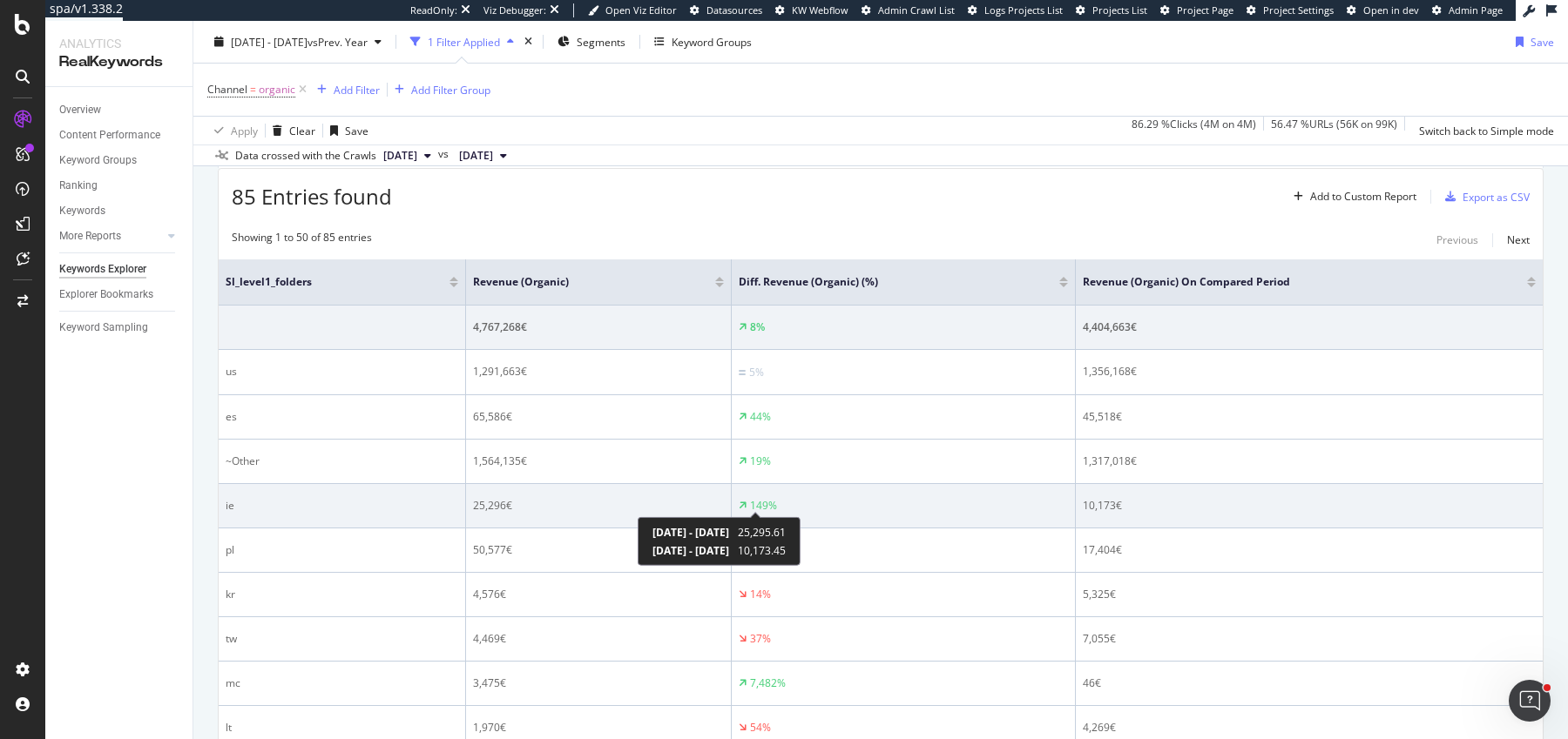
scroll to position [510, 0]
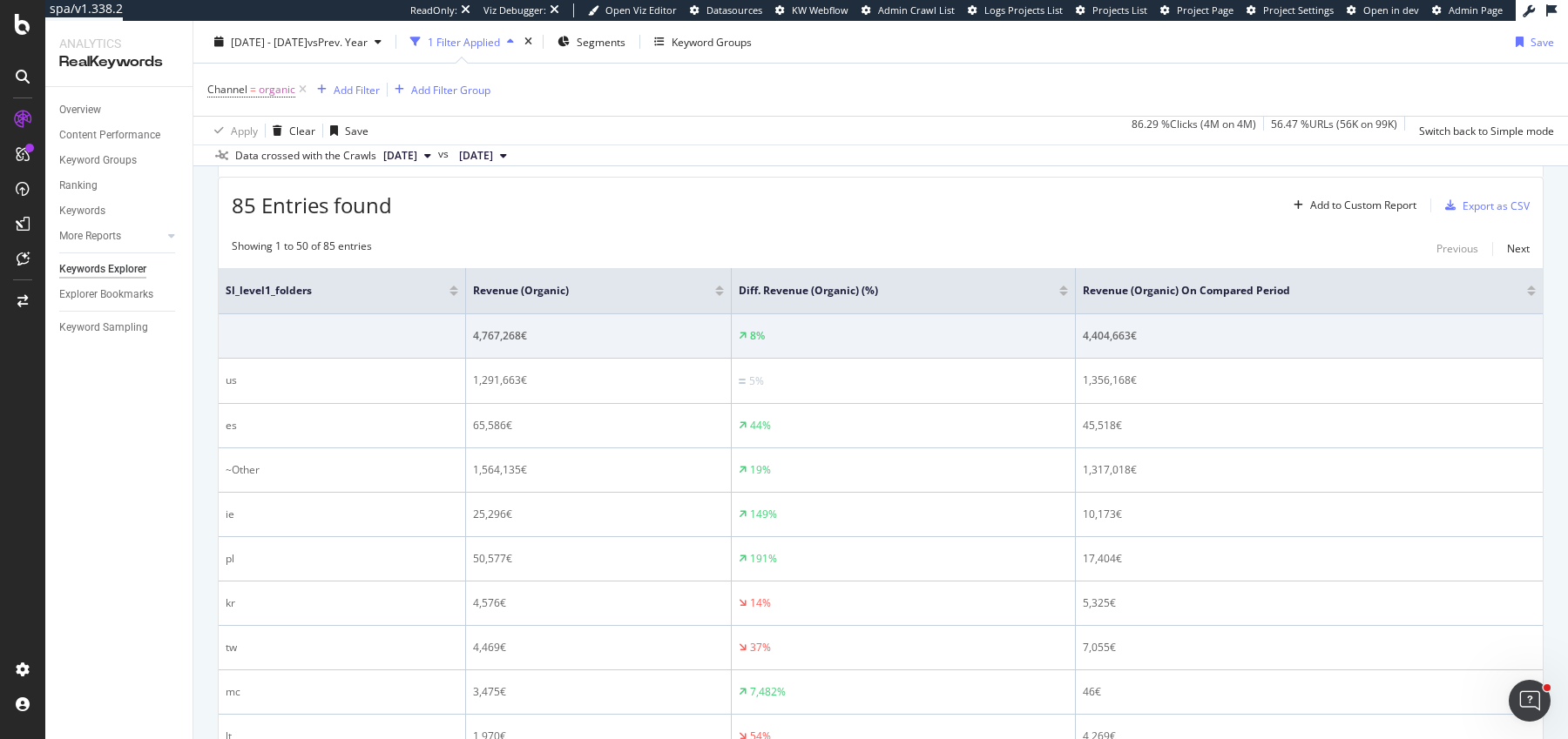
click at [719, 292] on div at bounding box center [719, 294] width 9 height 5
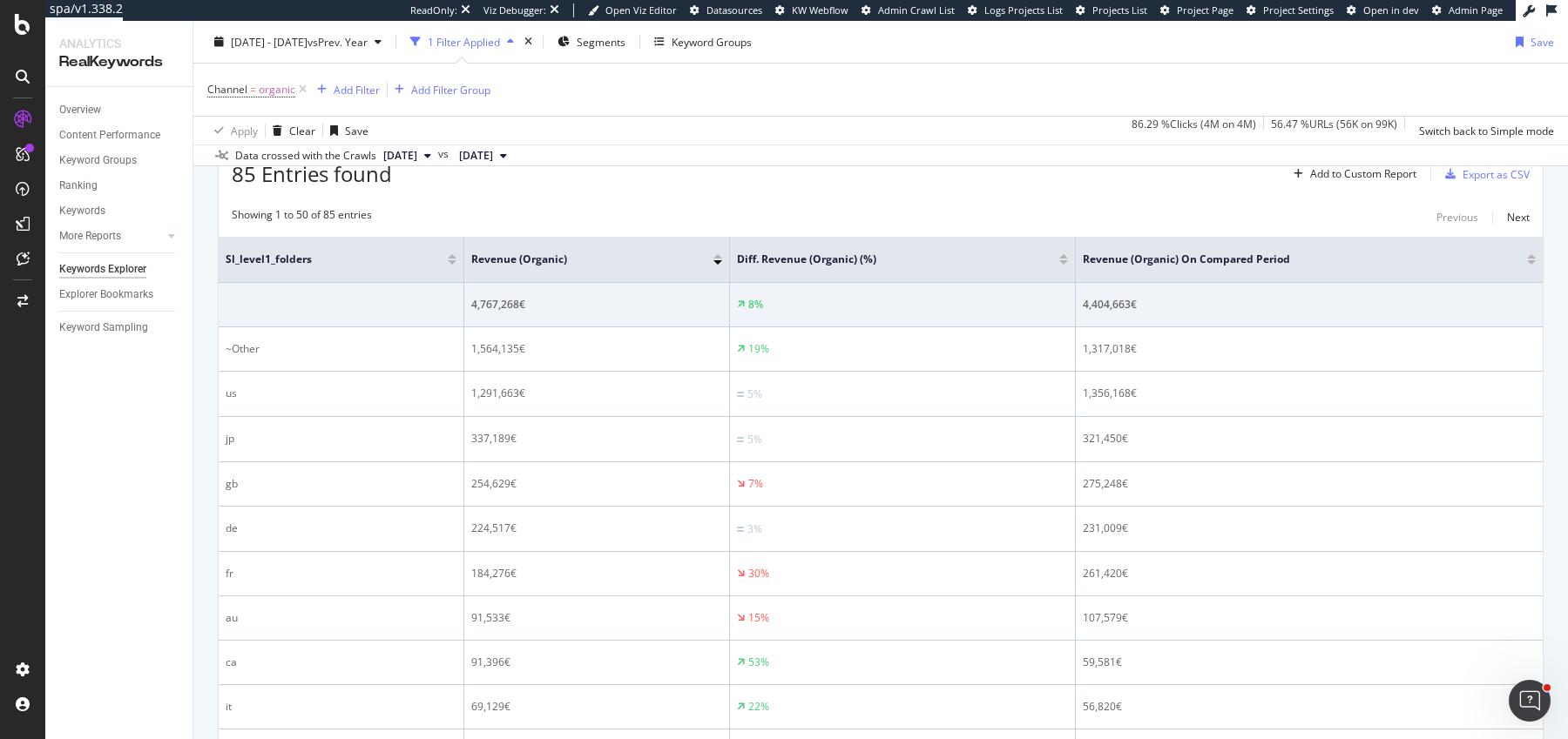
scroll to position [476, 0]
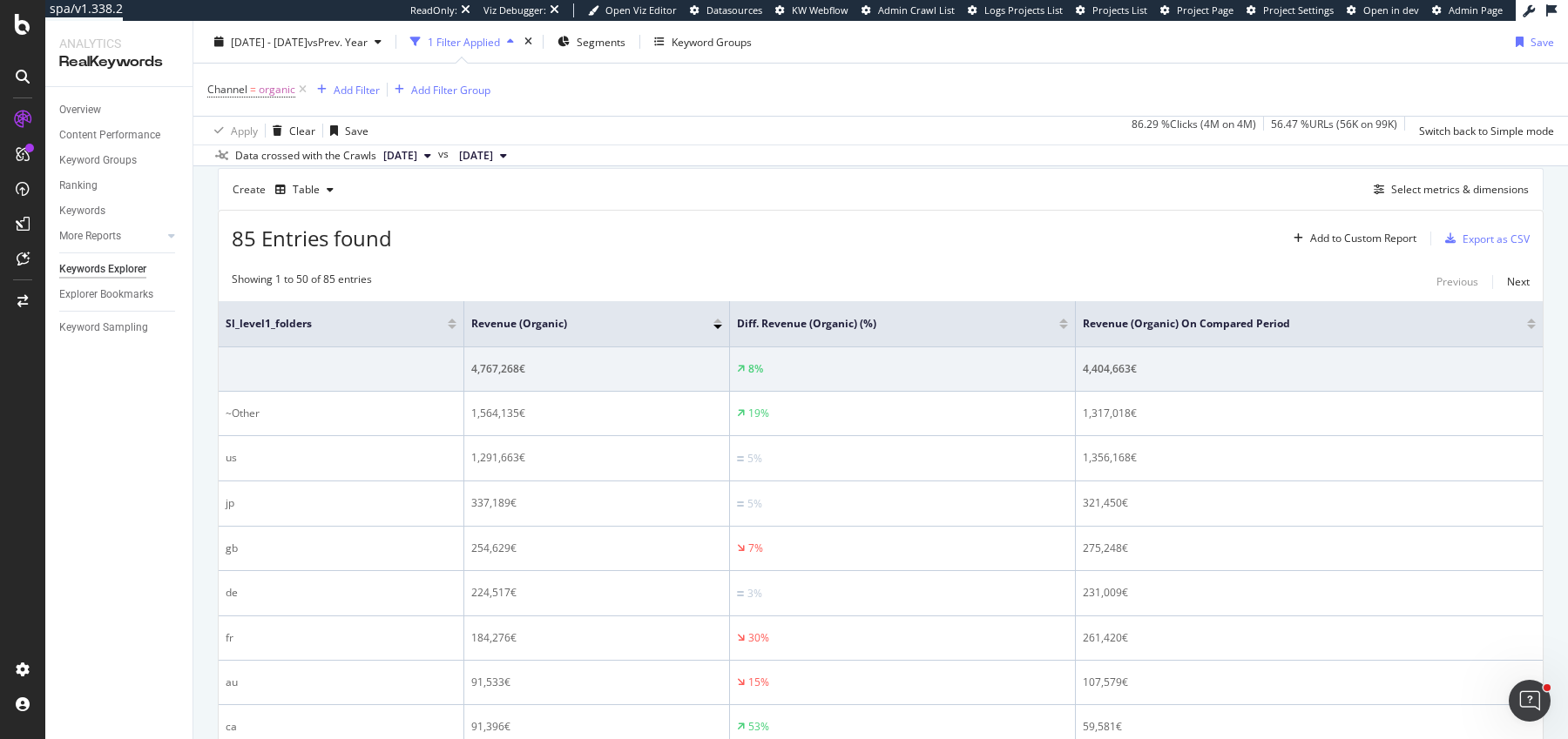
click at [1437, 202] on div "Create Table Select metrics & dimensions" at bounding box center [881, 189] width 1326 height 42
click at [1437, 197] on div "Create Table Select metrics & dimensions" at bounding box center [881, 189] width 1326 height 42
click at [1437, 183] on div "Select metrics & dimensions" at bounding box center [1460, 190] width 138 height 15
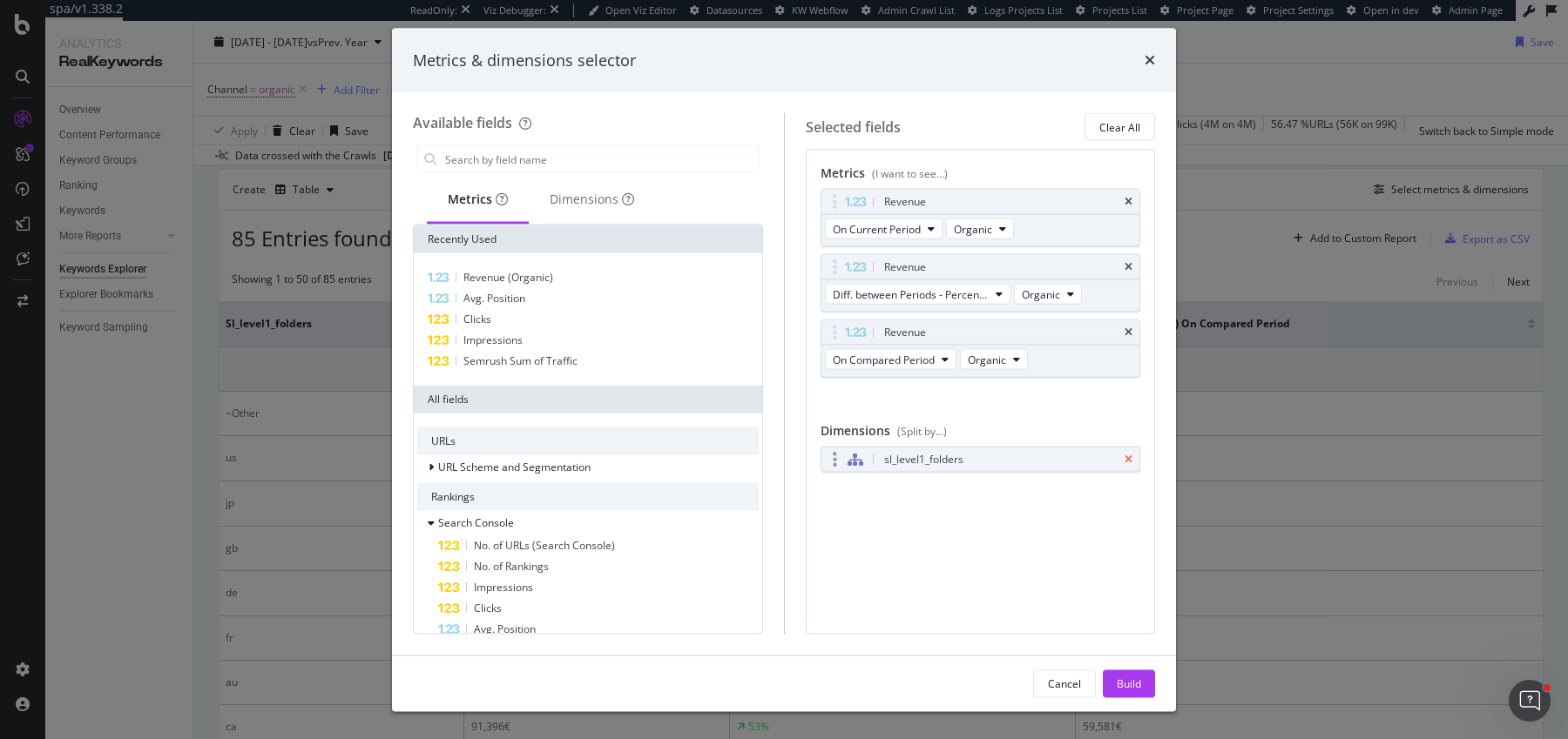
click at [1127, 454] on icon "times" at bounding box center [1128, 460] width 8 height 11
click at [576, 165] on input "modal" at bounding box center [601, 159] width 316 height 26
click at [574, 205] on div "Dimensions" at bounding box center [591, 199] width 84 height 17
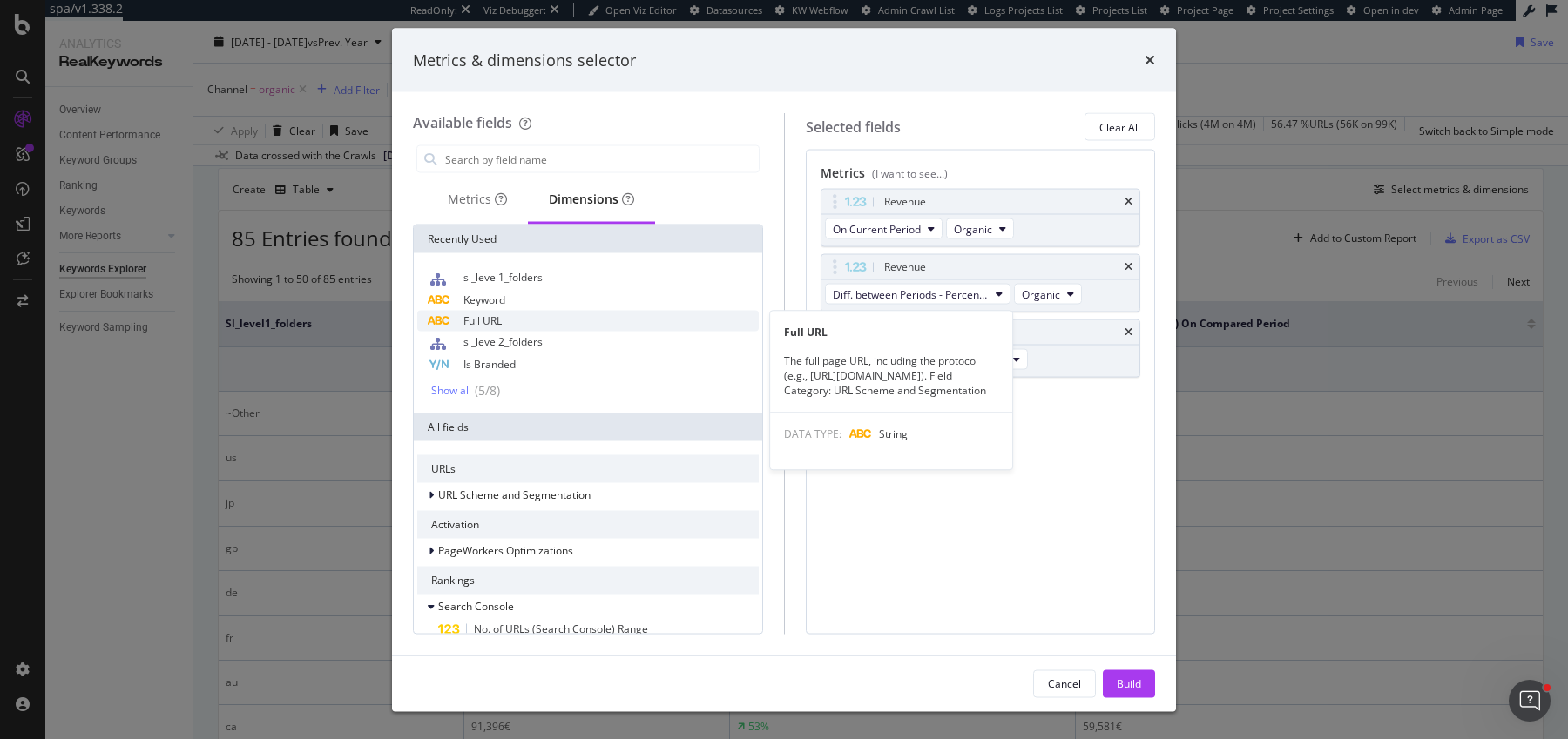
click at [512, 315] on div "Full URL" at bounding box center [588, 321] width 341 height 21
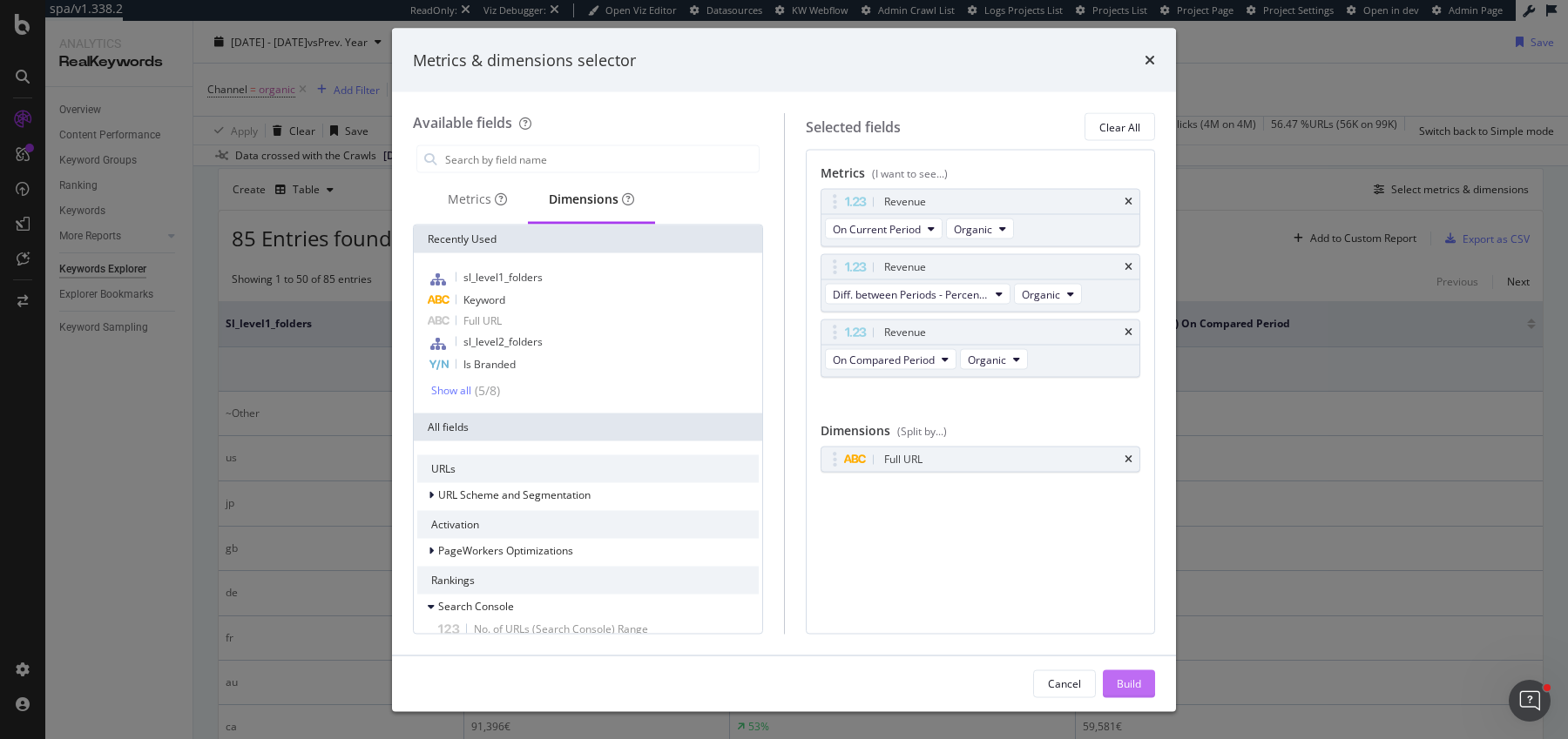
click at [1117, 676] on div "Build" at bounding box center [1128, 683] width 24 height 15
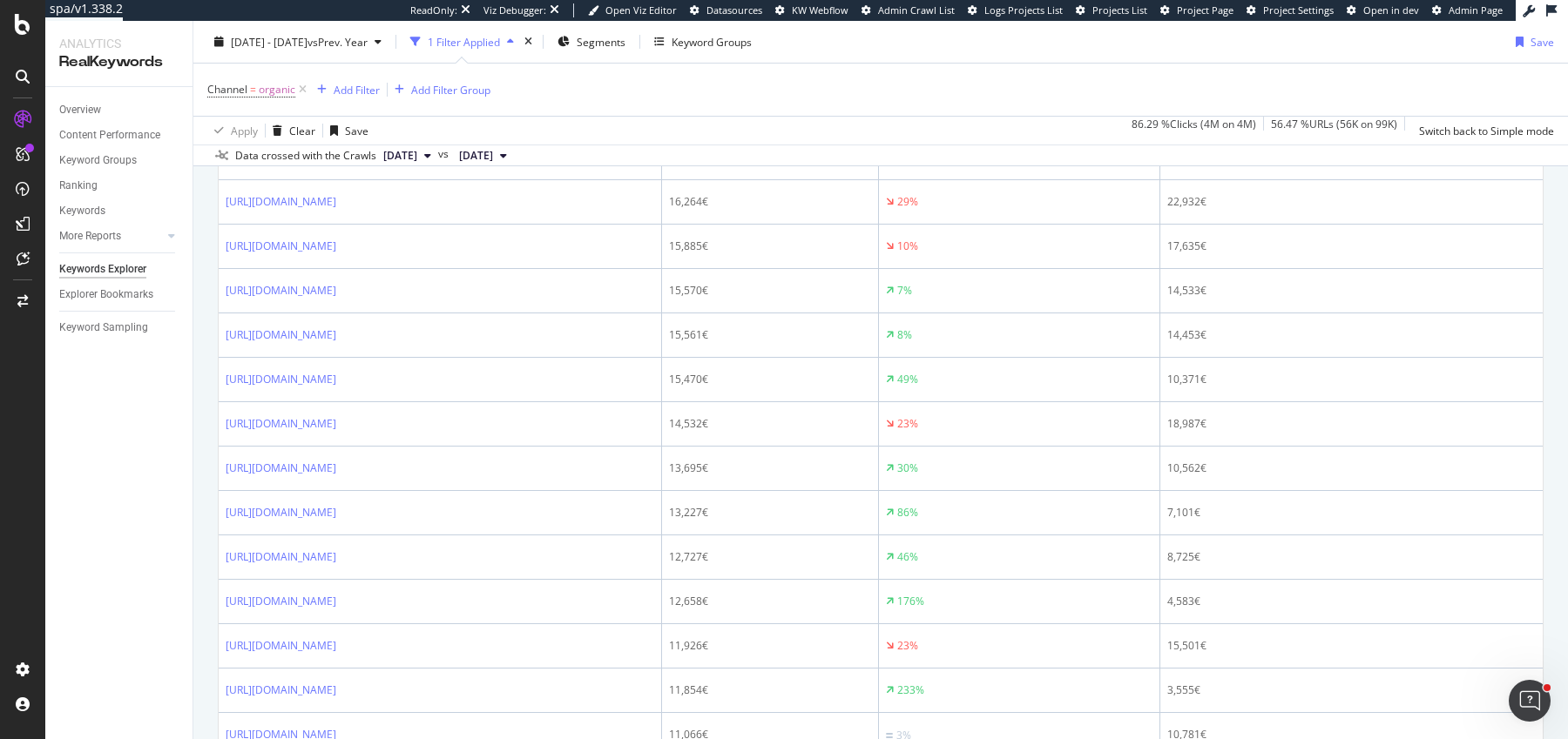
scroll to position [2559, 0]
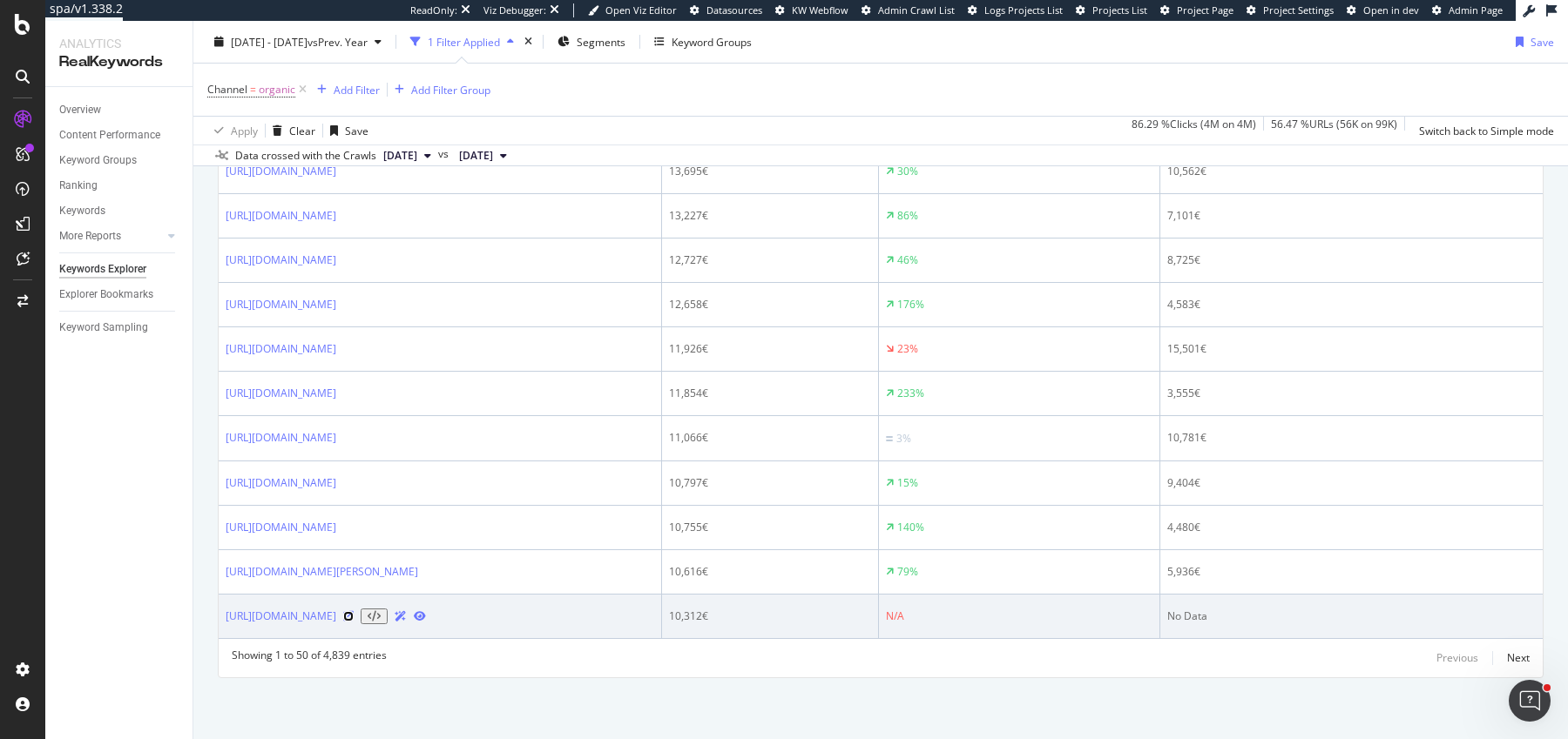
click at [354, 618] on icon at bounding box center [348, 617] width 11 height 11
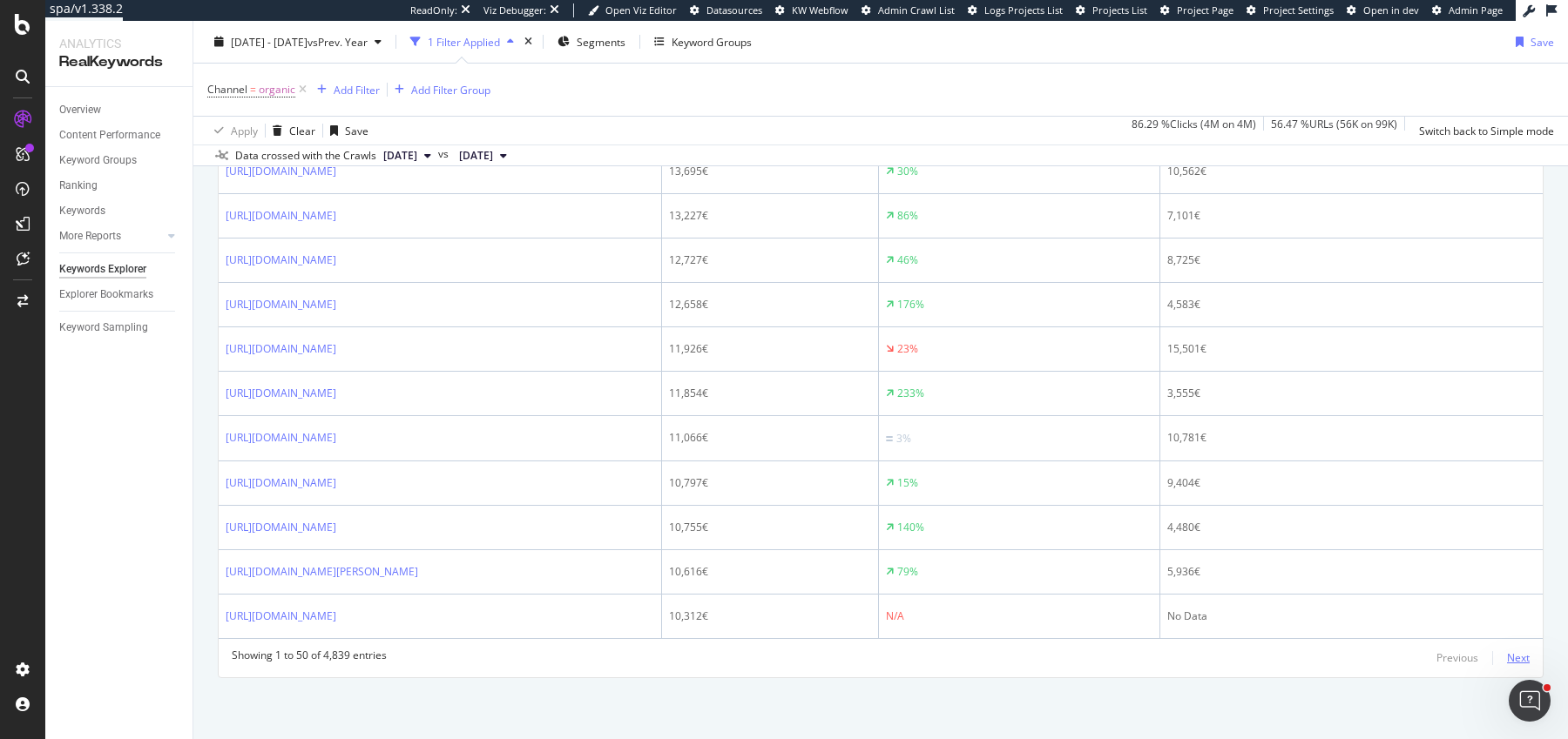
click at [1516, 664] on div "Next" at bounding box center [1517, 657] width 23 height 15
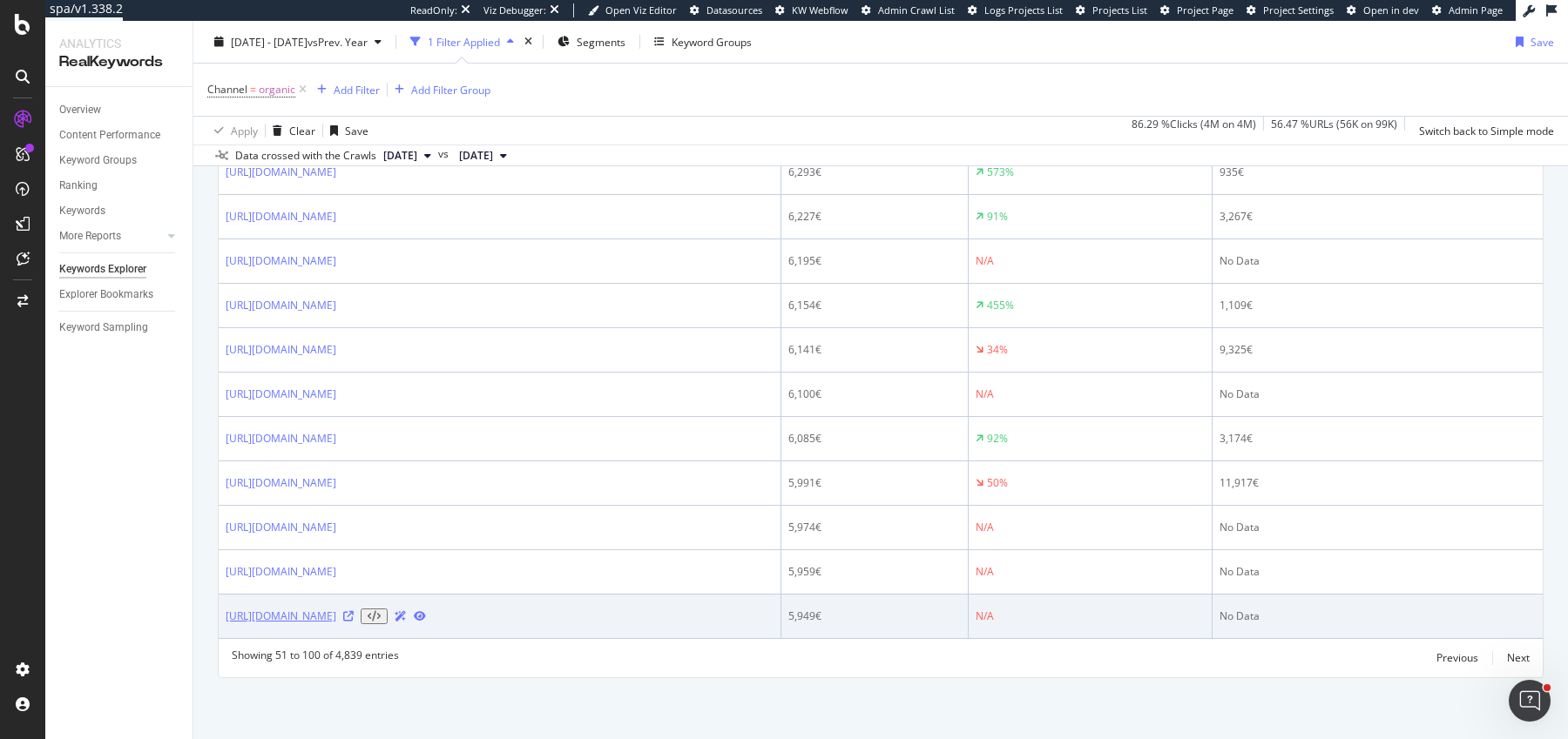
drag, startPoint x: 663, startPoint y: 618, endPoint x: 225, endPoint y: 616, distance: 438.0
click at [226, 616] on div "https://www.chloe.com/ca/OnePageCheckout/ThankYou?orderNumber=1102Z18FC25440" at bounding box center [500, 616] width 548 height 15
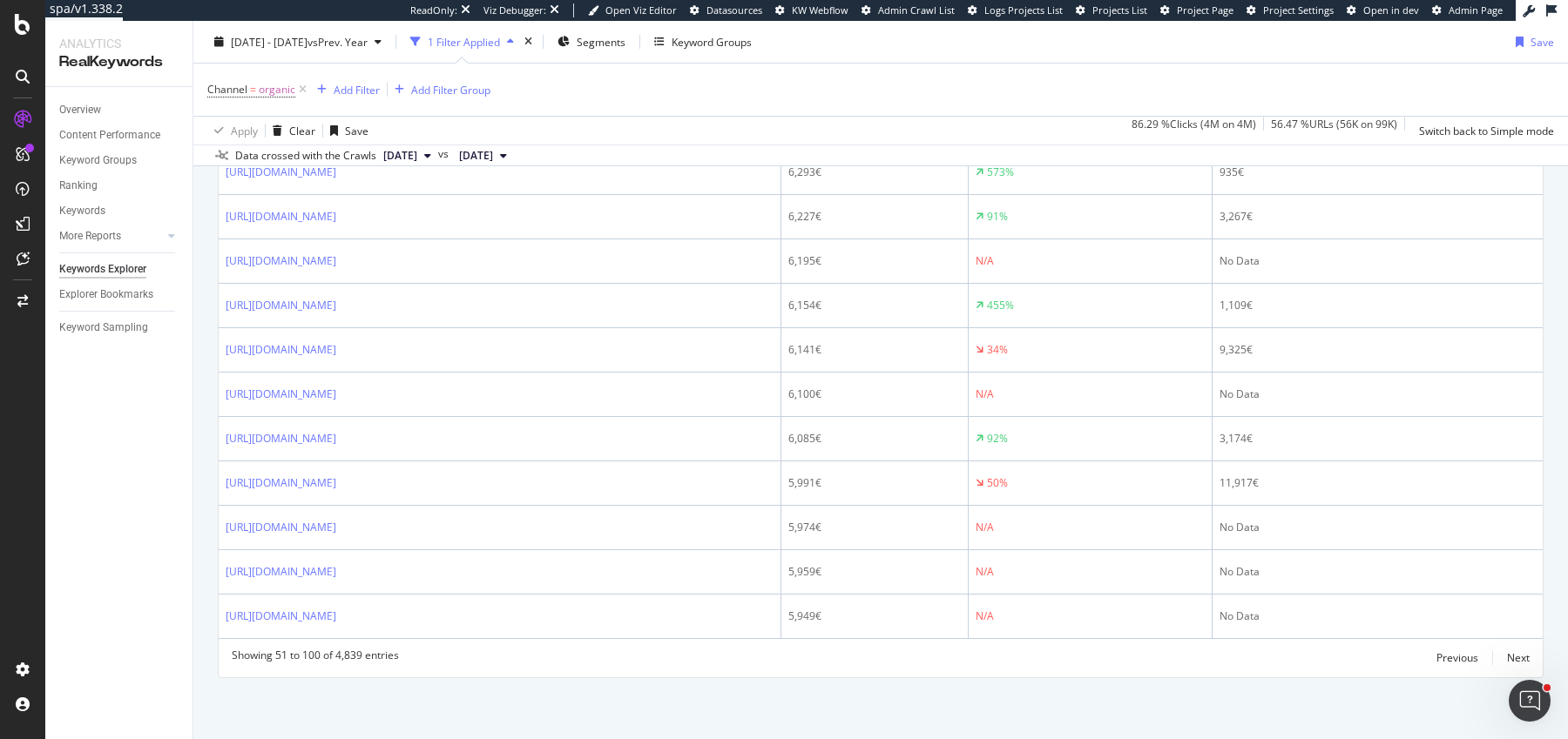
copy link "https://www.chloe.com/ca/OnePageCheckout/ThankYou?orderNumber=1102Z18FC25440"
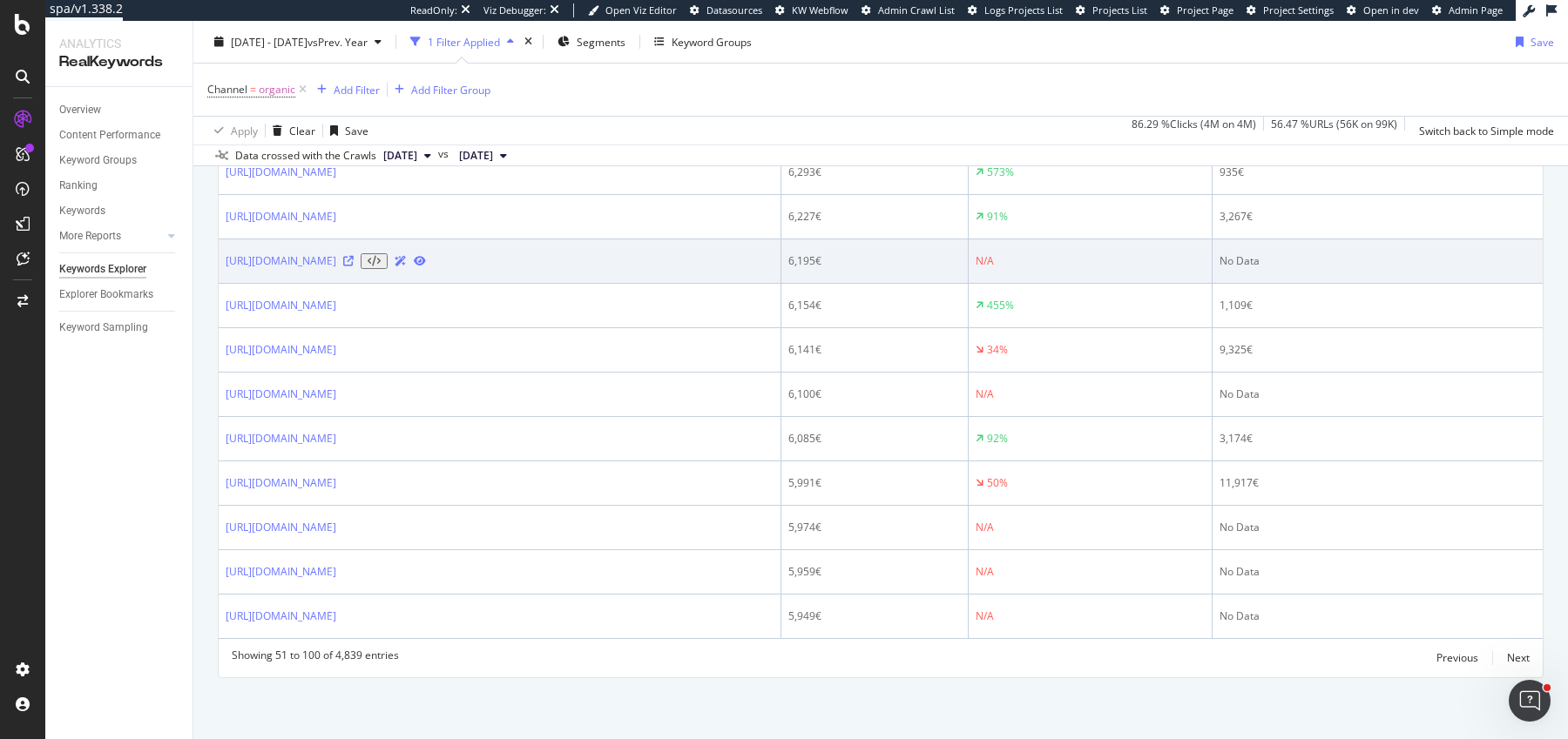
scroll to position [2539, 0]
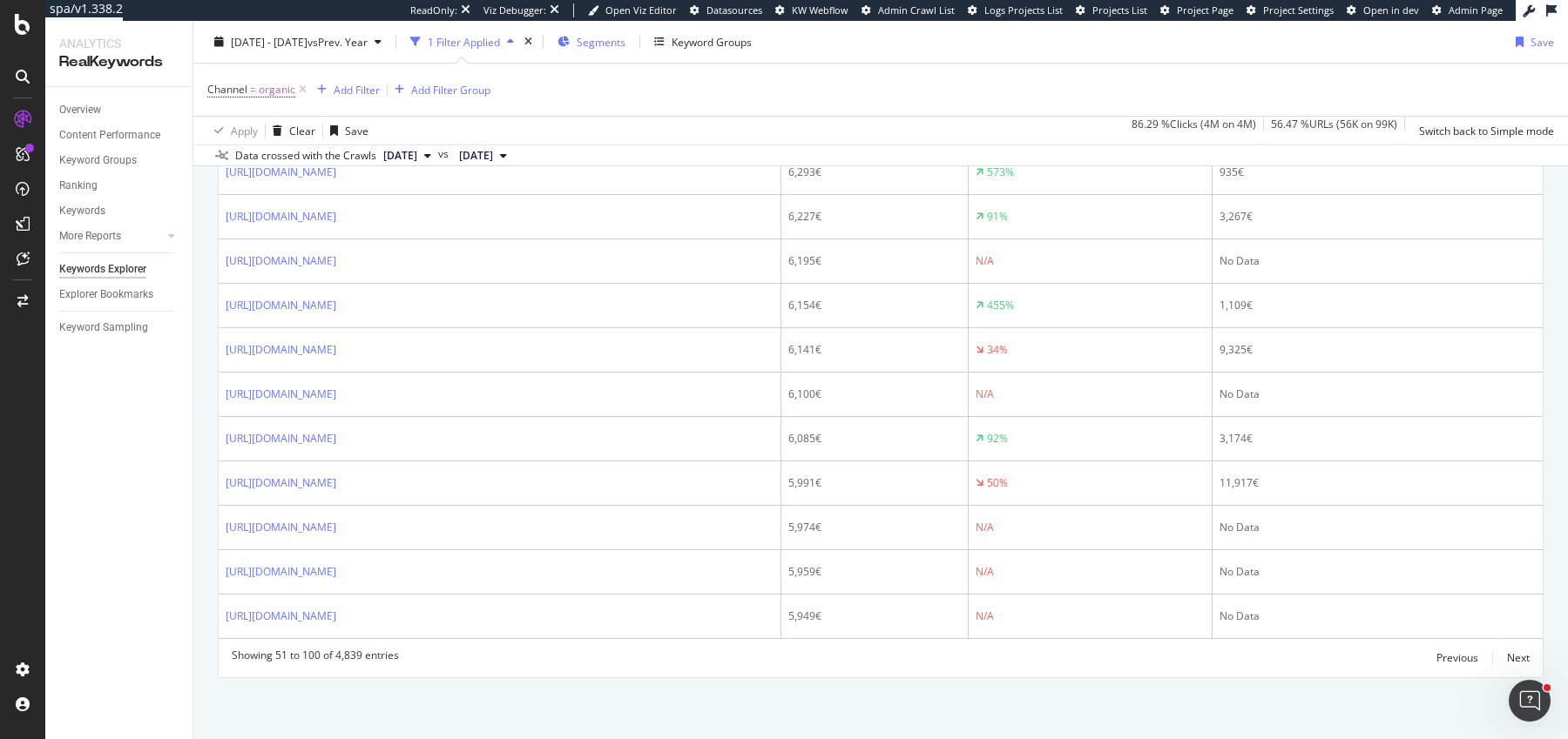
click at [570, 43] on icon "button" at bounding box center [563, 42] width 12 height 11
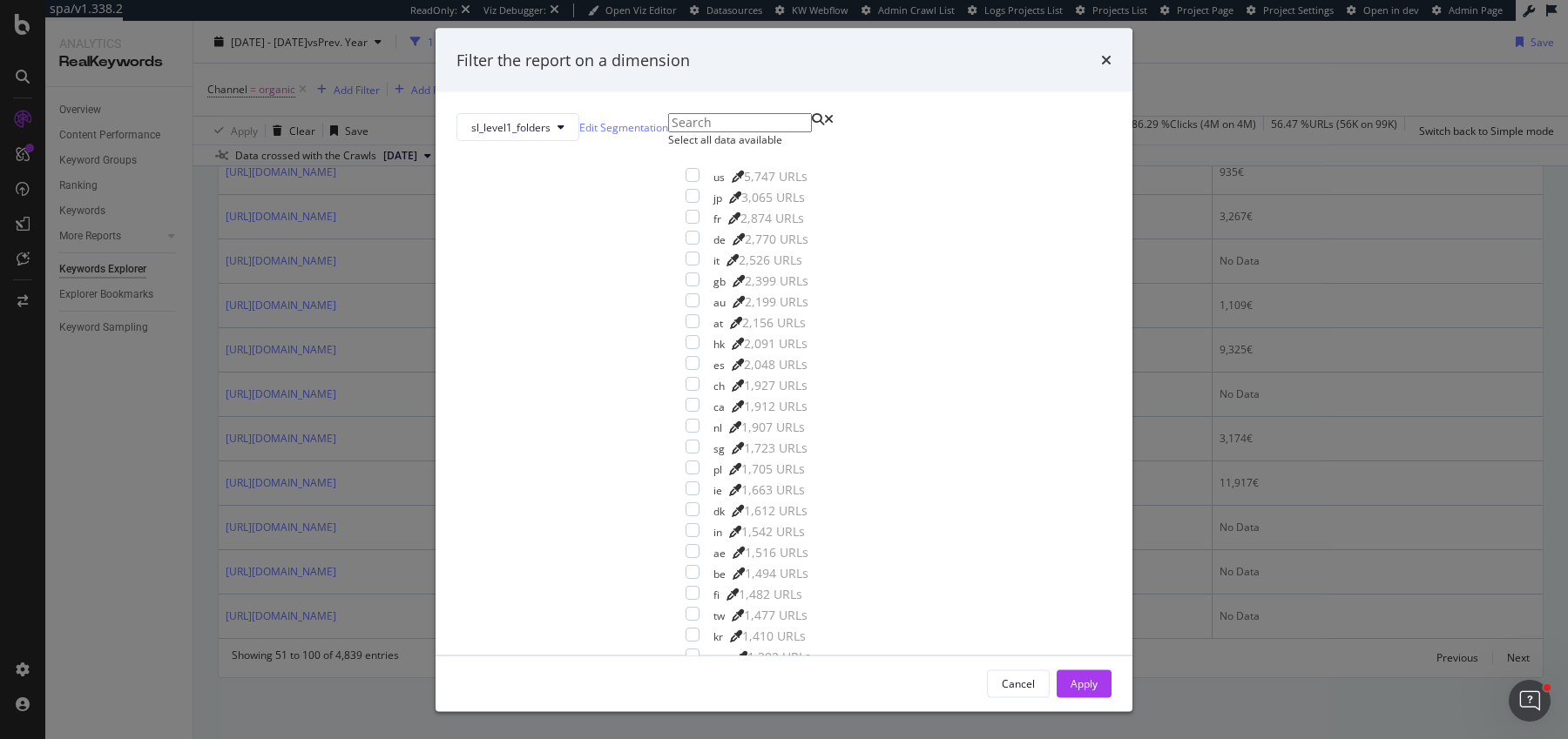
click at [668, 147] on div "Select all data available" at bounding box center [763, 140] width 189 height 15
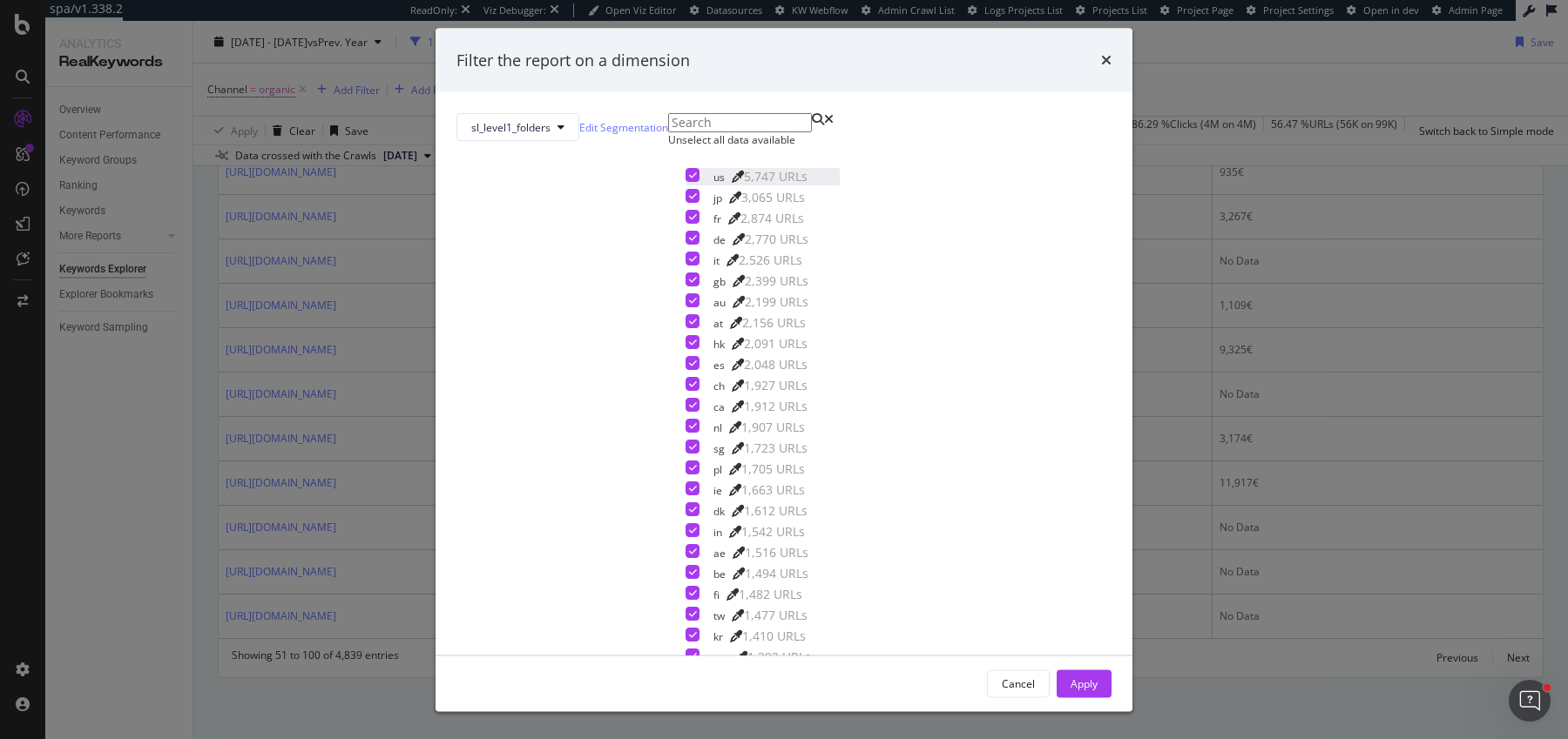
click at [689, 180] on icon "modal" at bounding box center [693, 175] width 8 height 9
click at [1070, 676] on div "Apply" at bounding box center [1084, 683] width 27 height 15
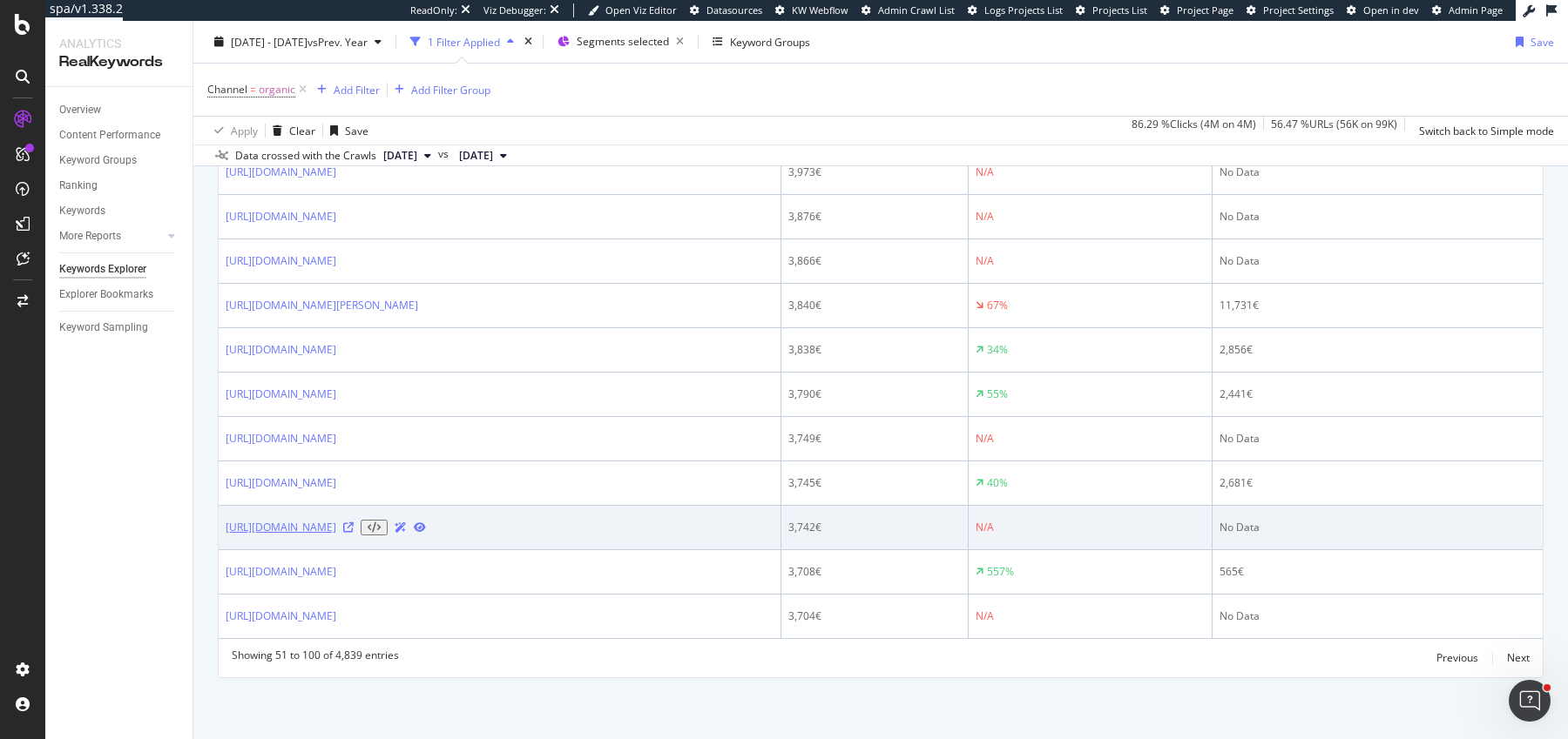
scroll to position [2513, 0]
click at [354, 533] on icon at bounding box center [348, 528] width 11 height 11
drag, startPoint x: 581, startPoint y: 575, endPoint x: 224, endPoint y: 572, distance: 357.0
click at [224, 550] on td "https://www.chloe.com/at/armreife-und-armbander_cod50336219lj.html" at bounding box center [500, 528] width 562 height 44
copy link "https://www.chloe.com/at/armreife-und-armbander_cod50336219lj.html"
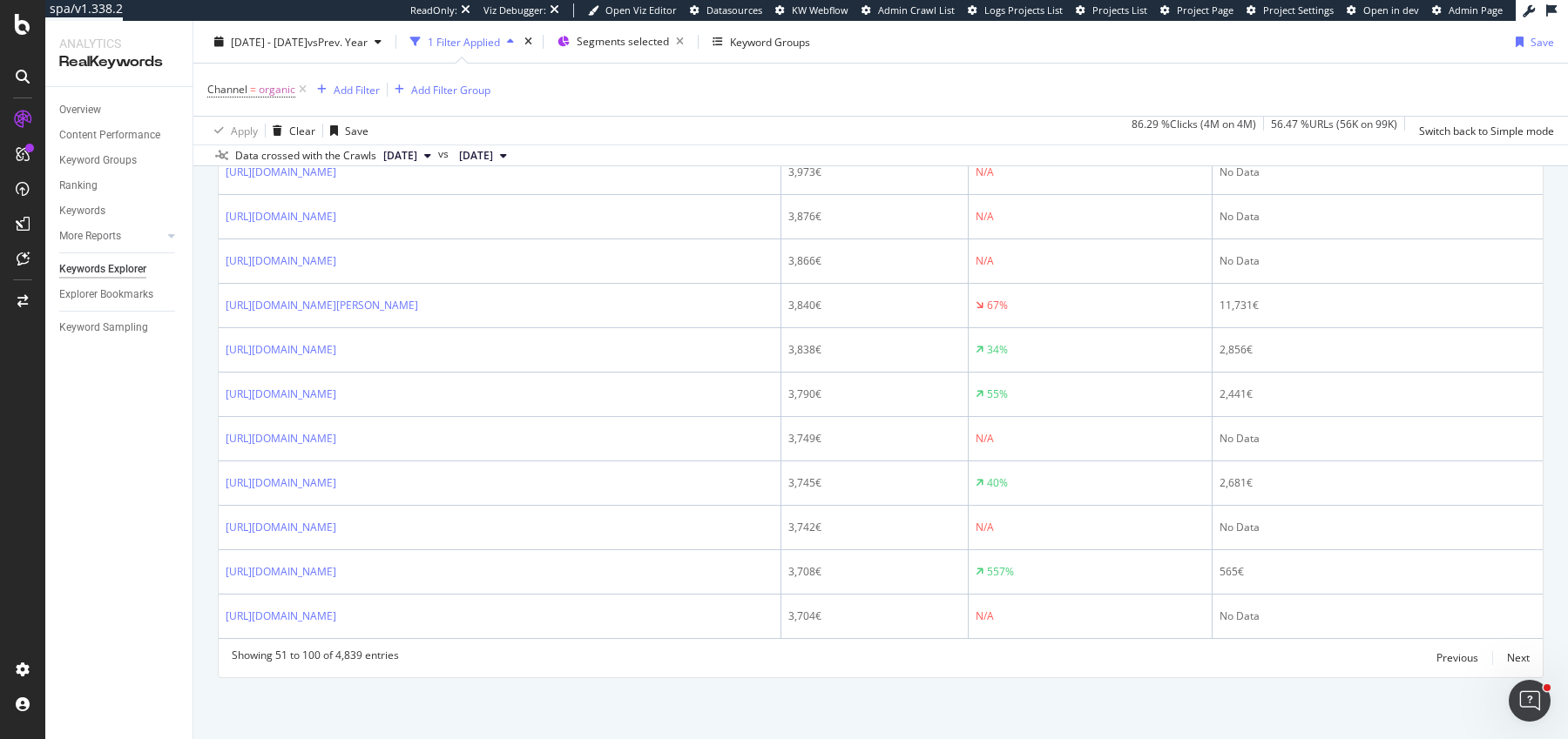
click at [188, 571] on div "Overview Content Performance Keyword Groups Ranking Keywords More Reports Count…" at bounding box center [119, 413] width 147 height 652
click at [1506, 658] on div "Next" at bounding box center [1517, 657] width 23 height 15
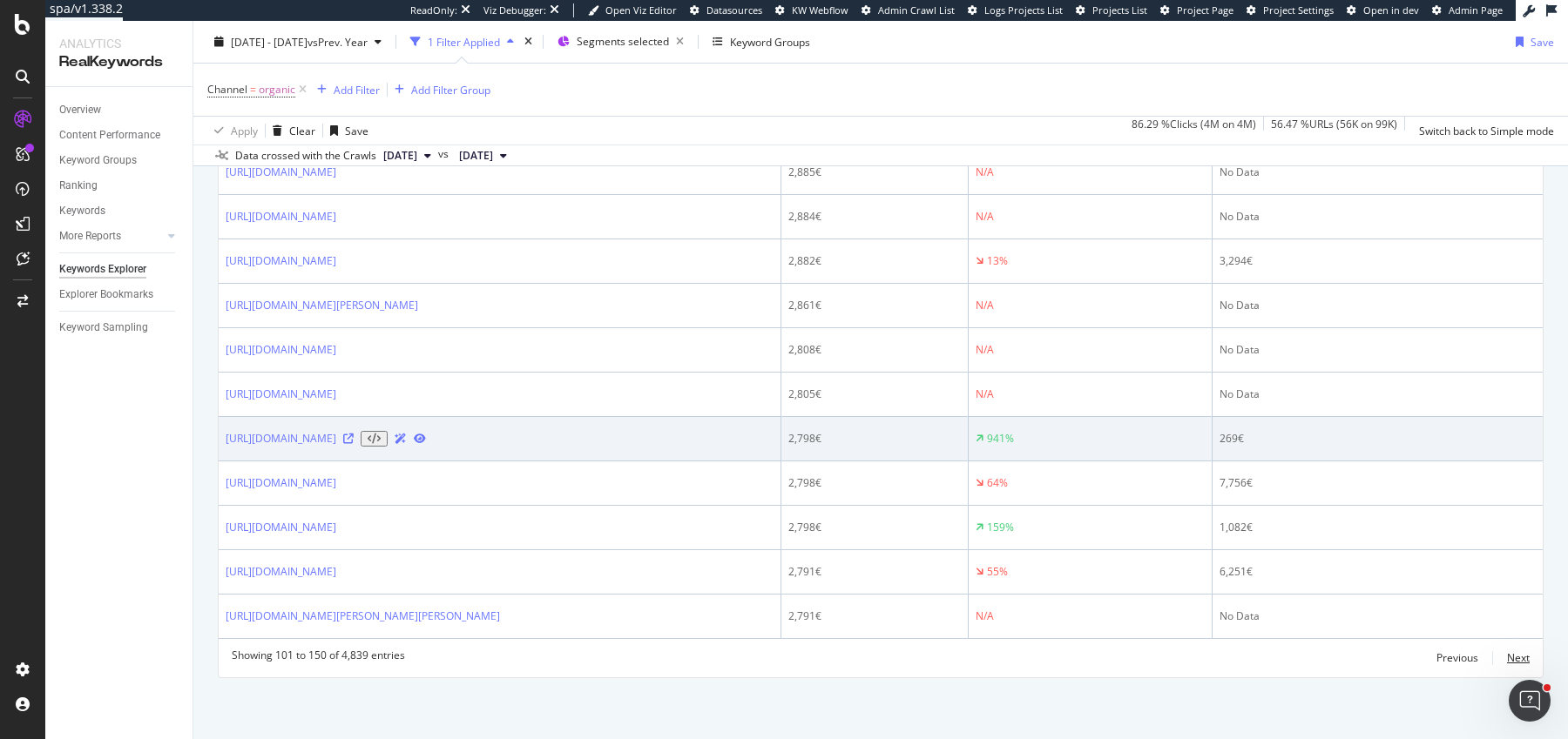
scroll to position [2555, 0]
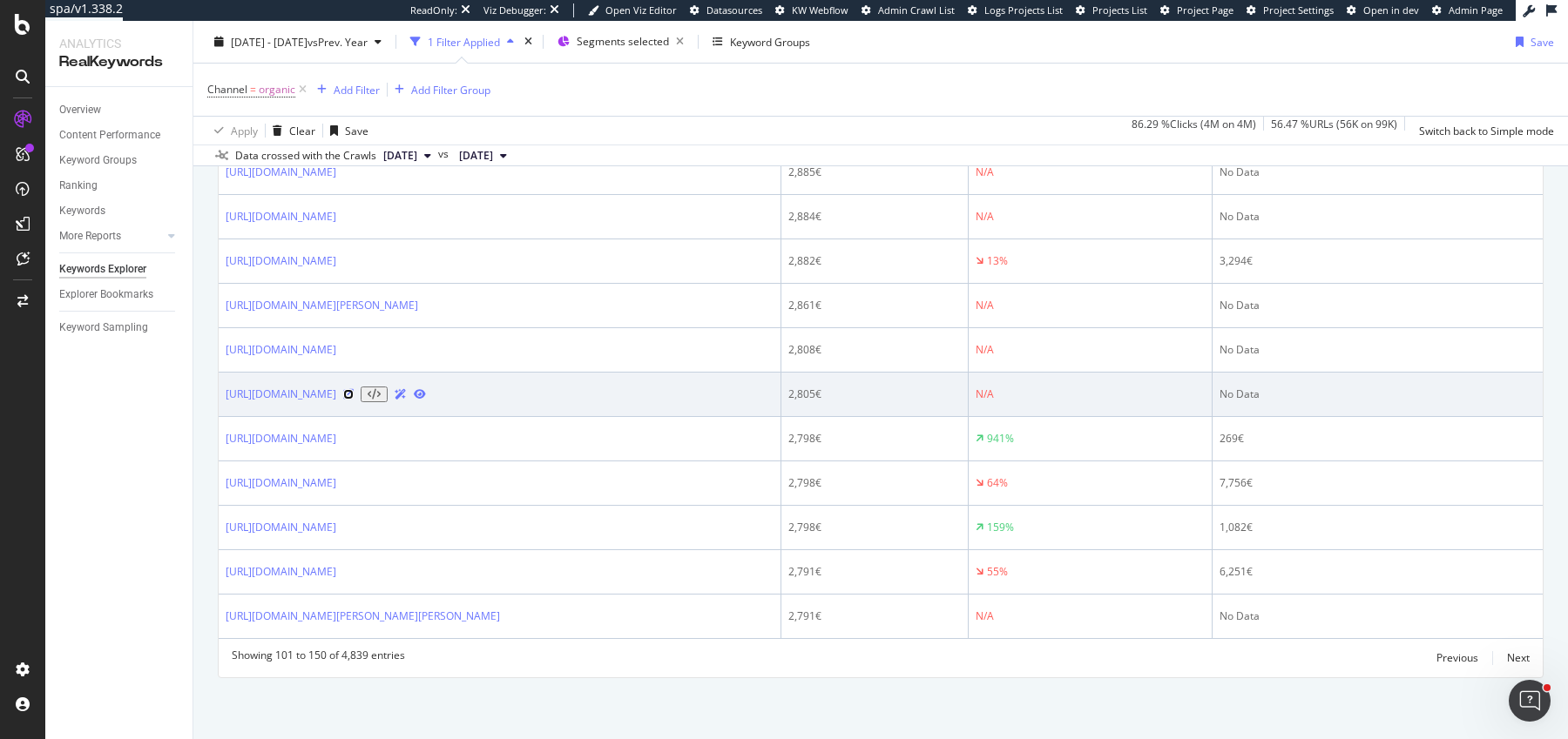
click at [354, 400] on icon at bounding box center [348, 394] width 11 height 11
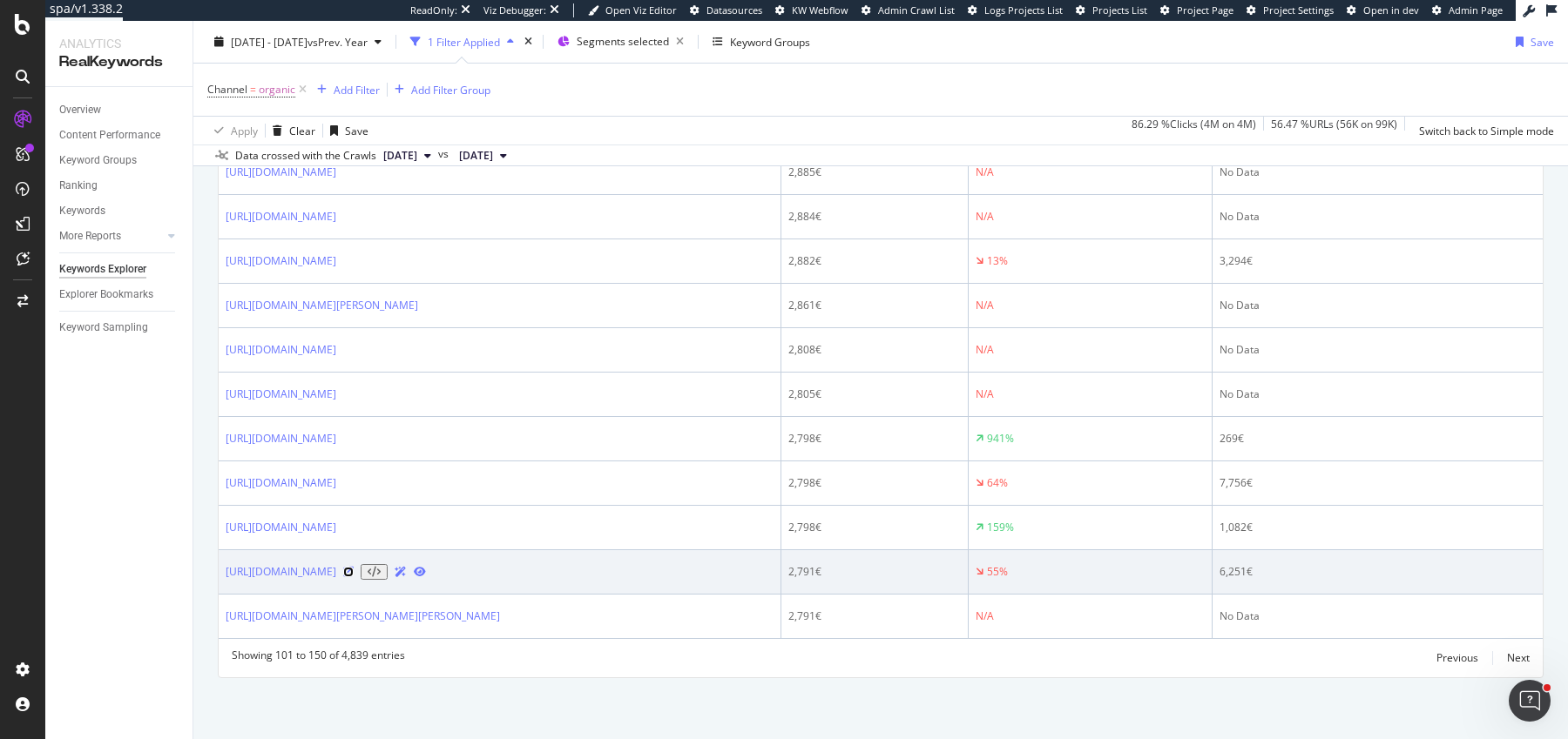
click at [354, 569] on icon at bounding box center [348, 572] width 11 height 11
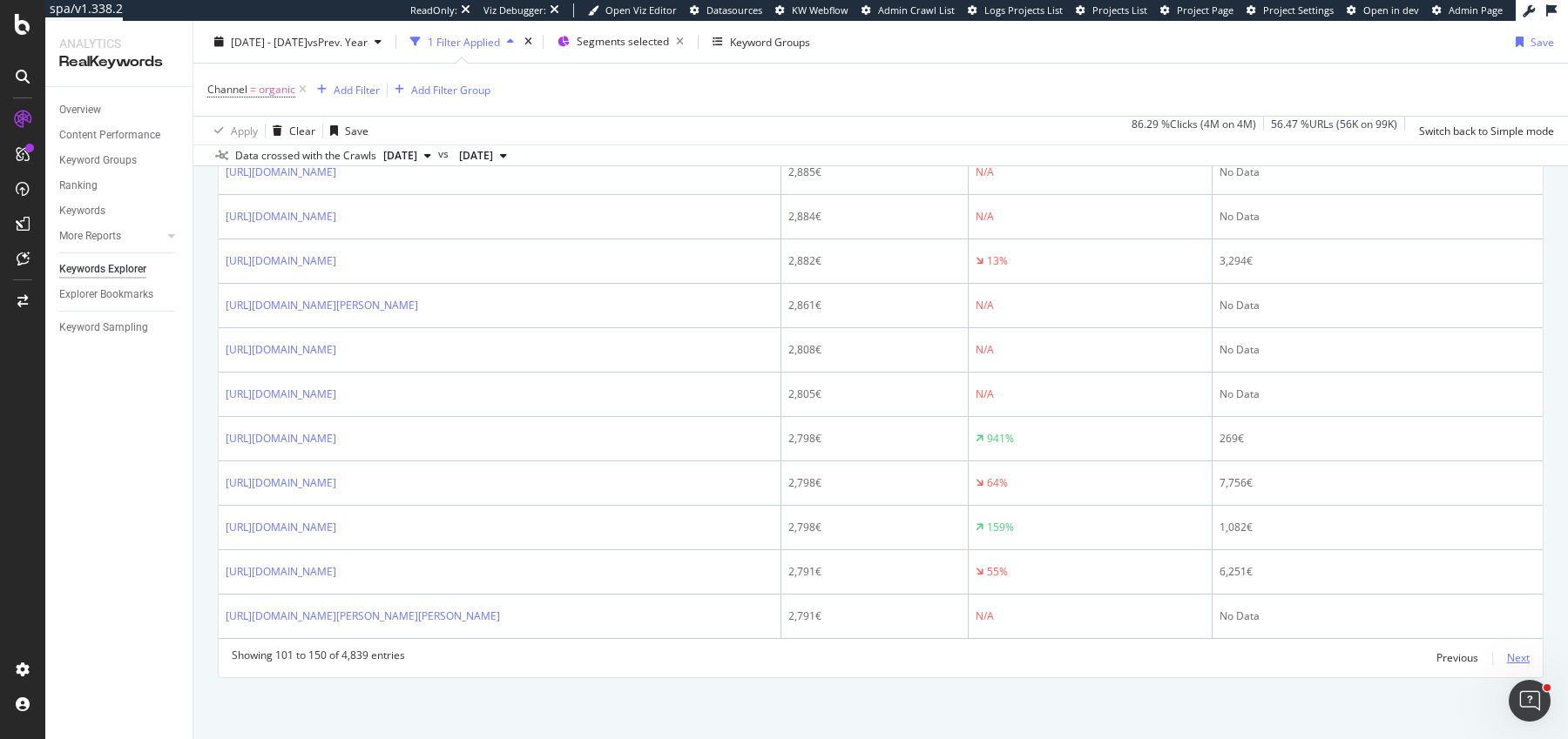
click at [1514, 657] on div "Next" at bounding box center [1517, 657] width 23 height 15
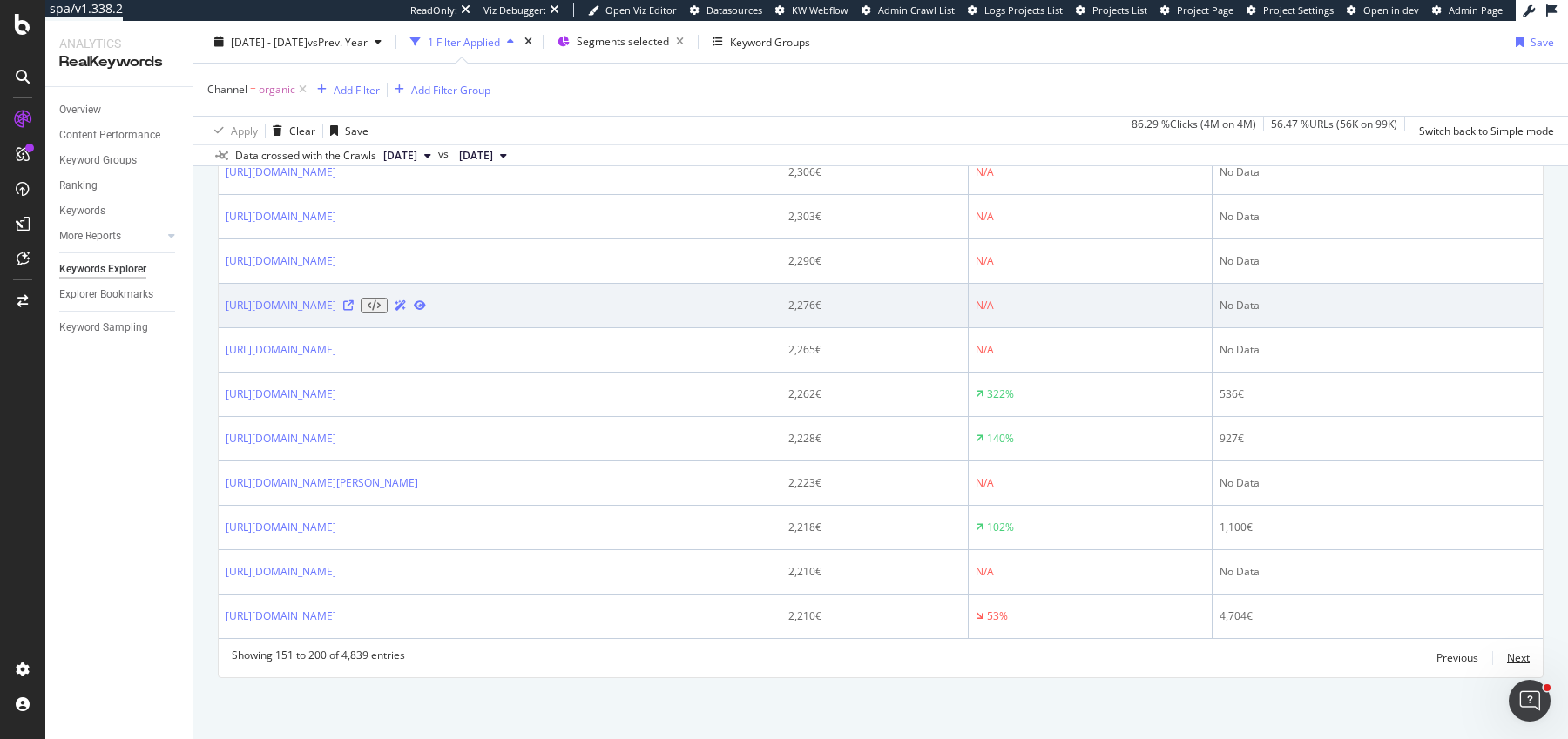
scroll to position [2713, 0]
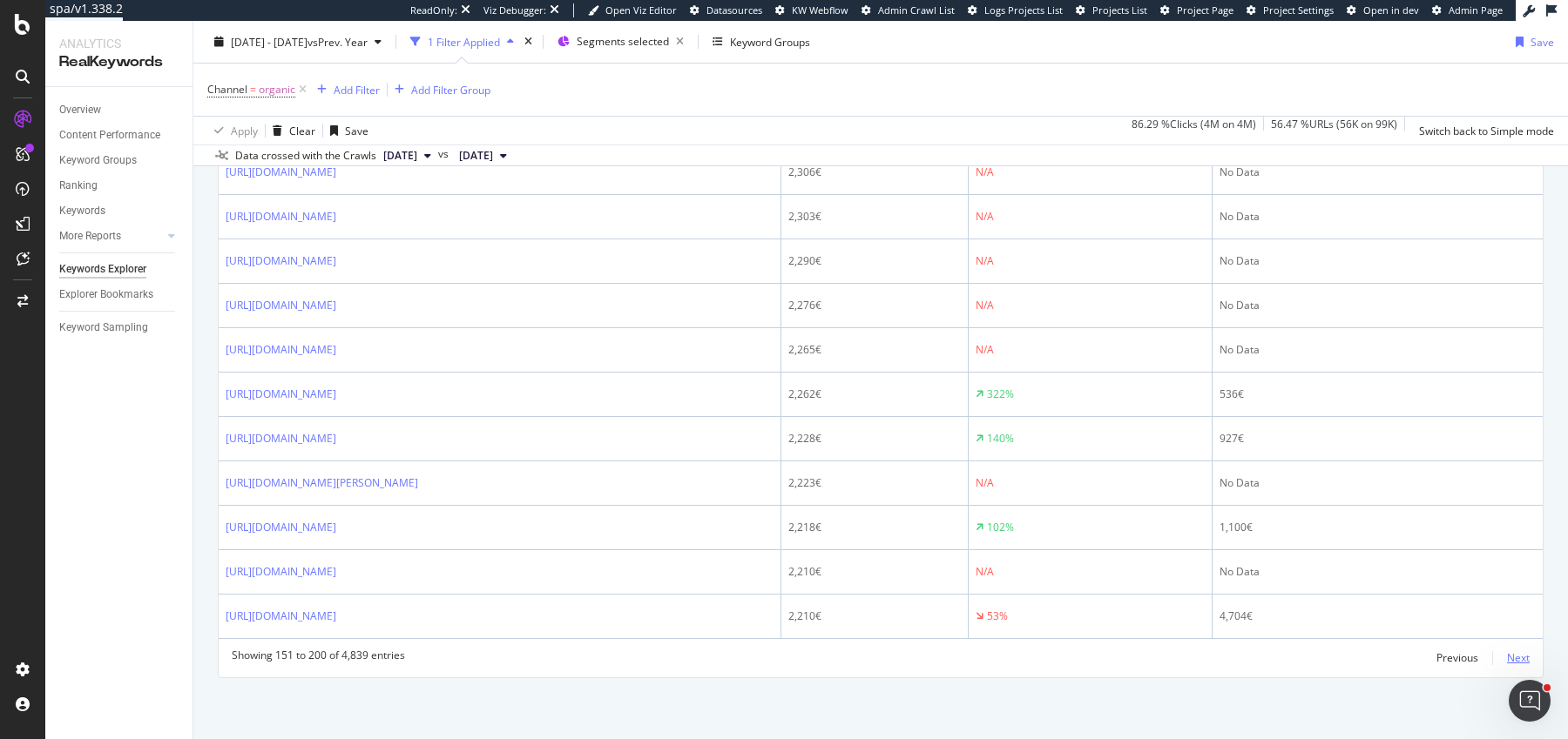
click at [1520, 659] on div "Next" at bounding box center [1517, 657] width 23 height 15
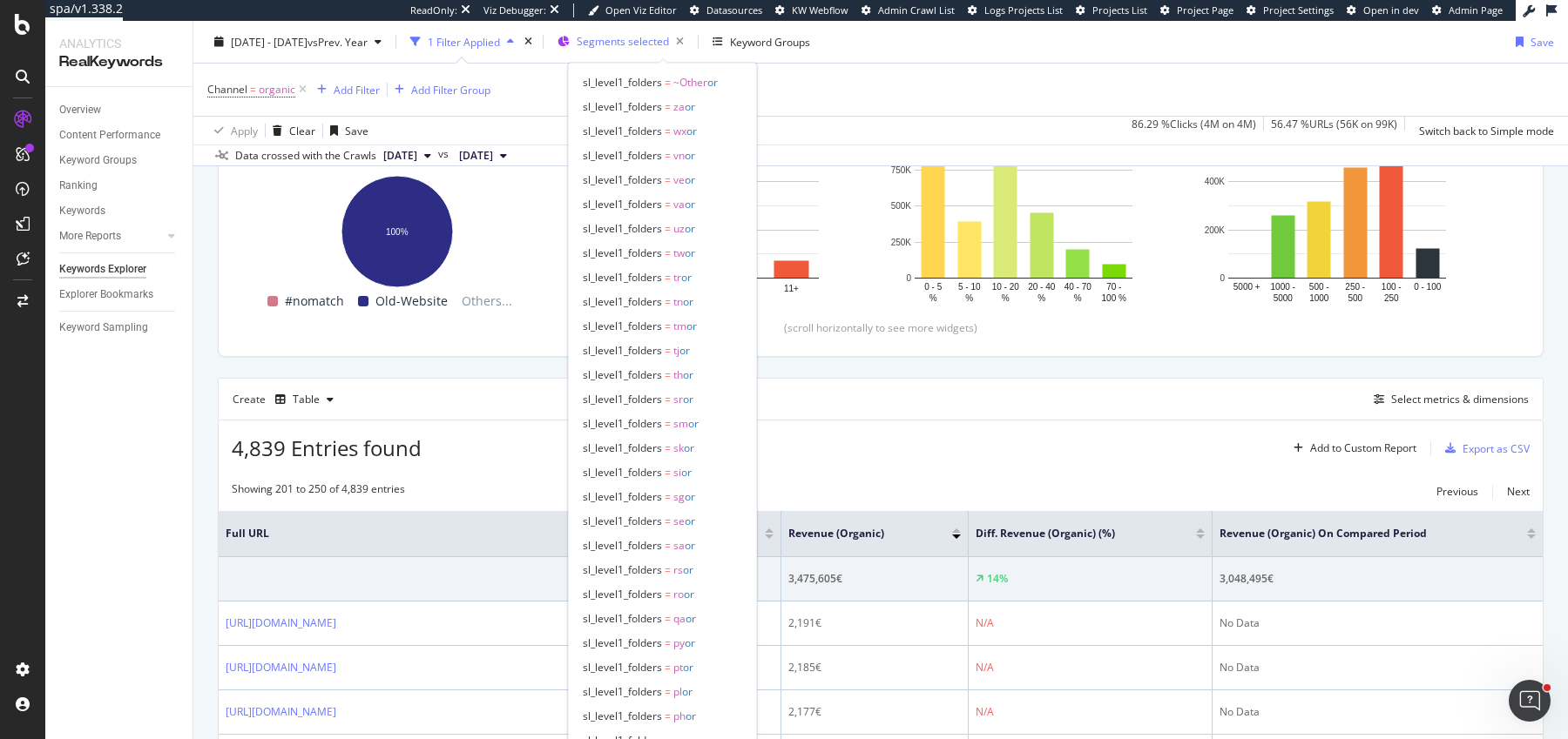
scroll to position [2645, 0]
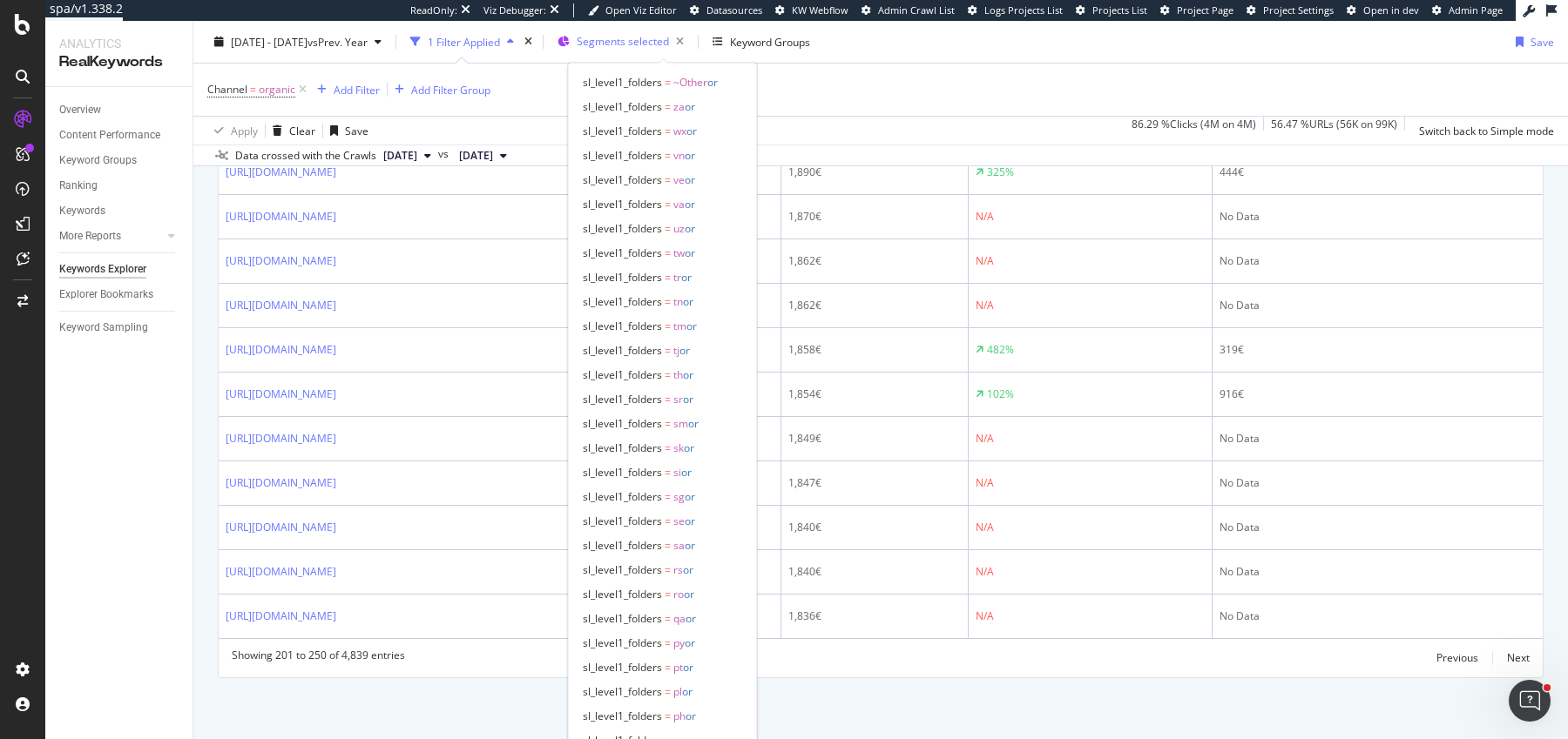
click at [672, 49] on div "Segments selected" at bounding box center [634, 42] width 114 height 24
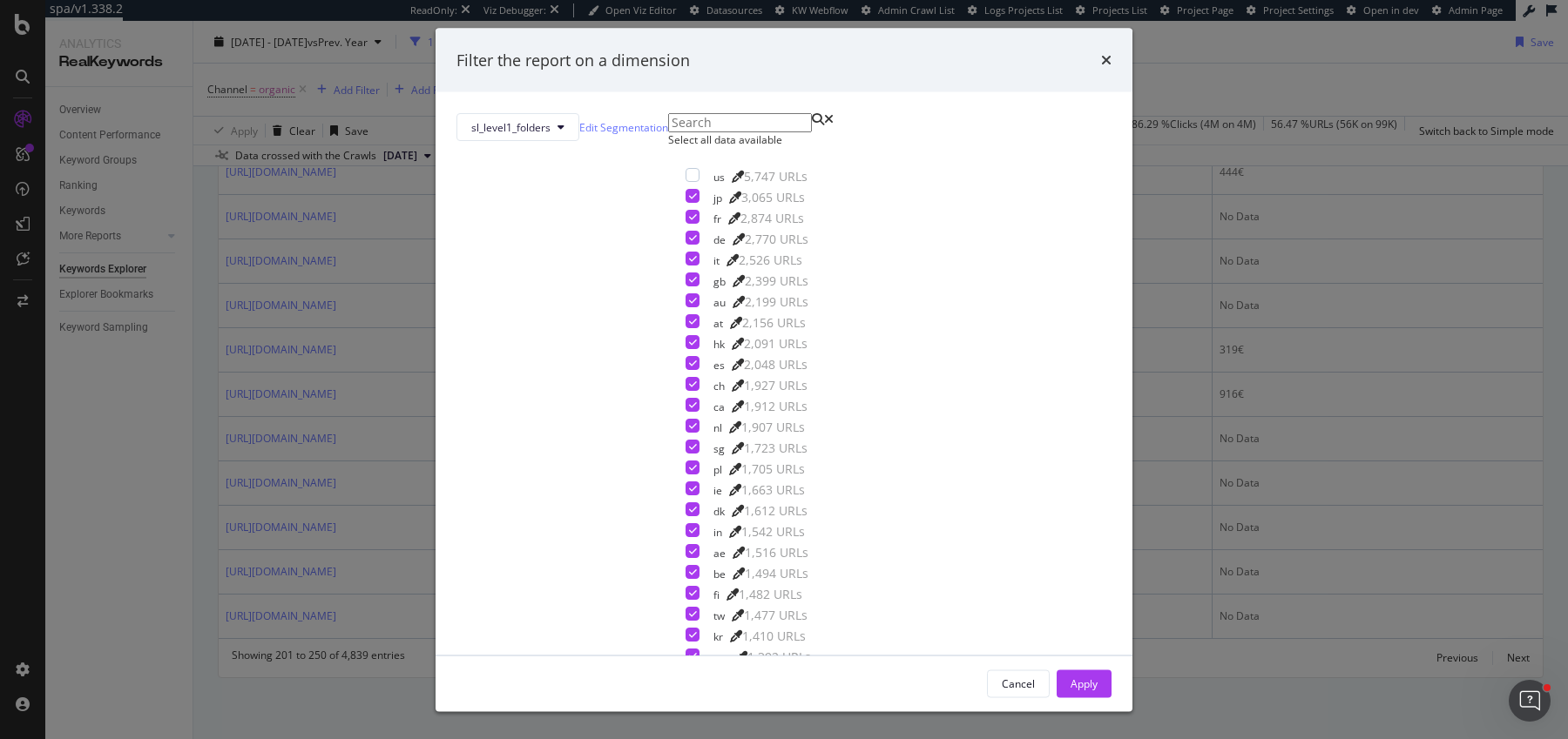
click at [668, 147] on div "Select all data available" at bounding box center [763, 140] width 189 height 15
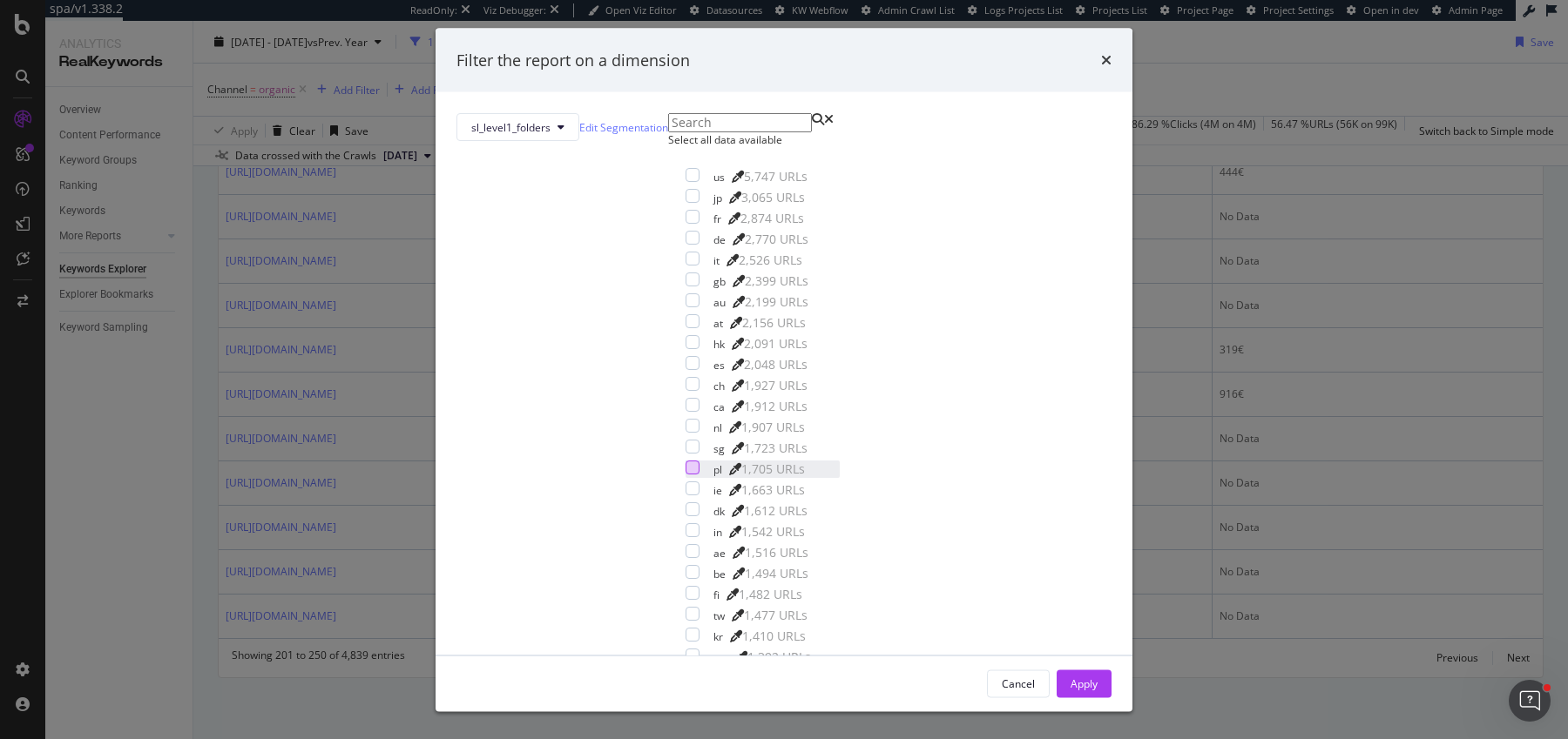
click at [686, 474] on div "modal" at bounding box center [692, 467] width 14 height 14
click at [1070, 676] on div "Apply" at bounding box center [1084, 683] width 27 height 15
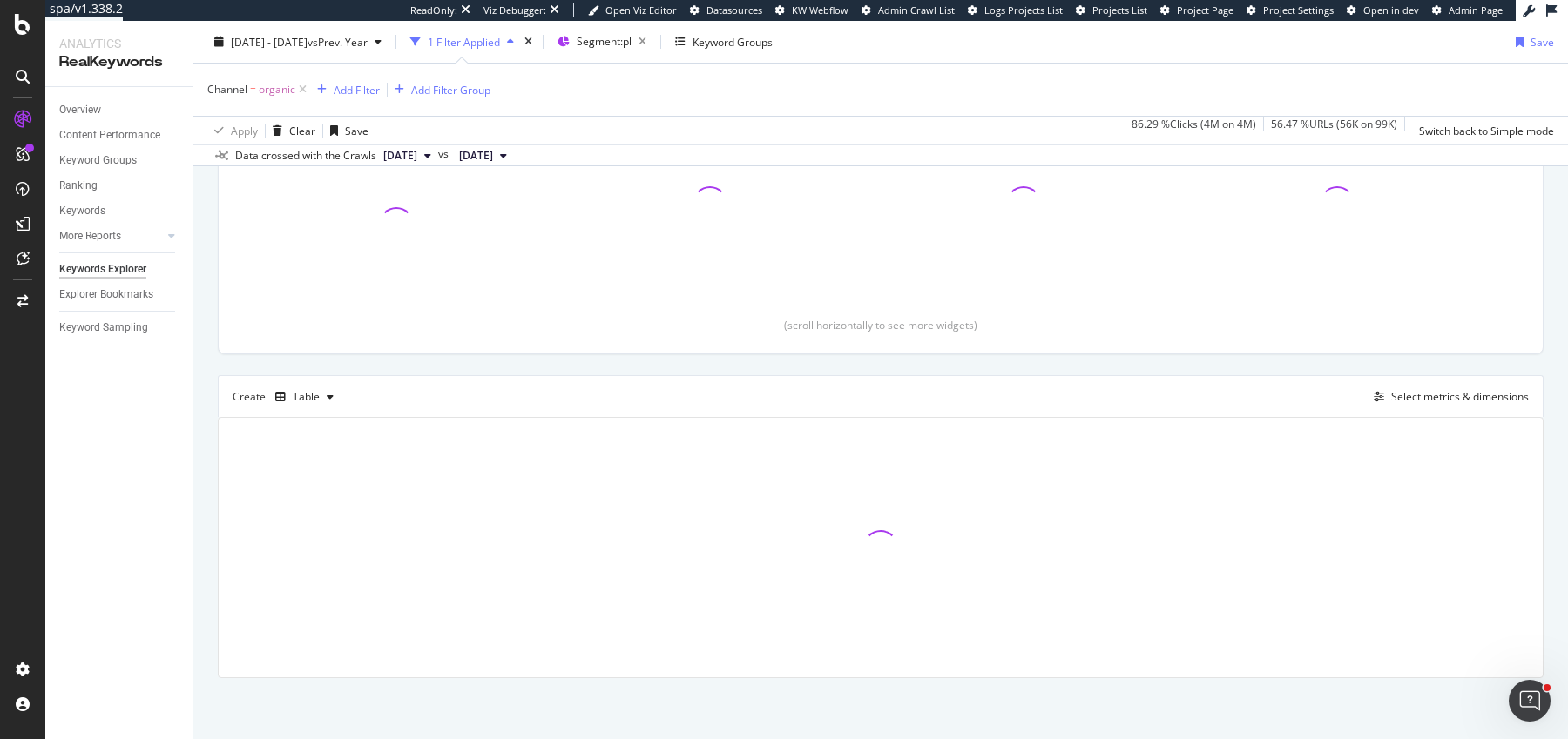
scroll to position [267, 0]
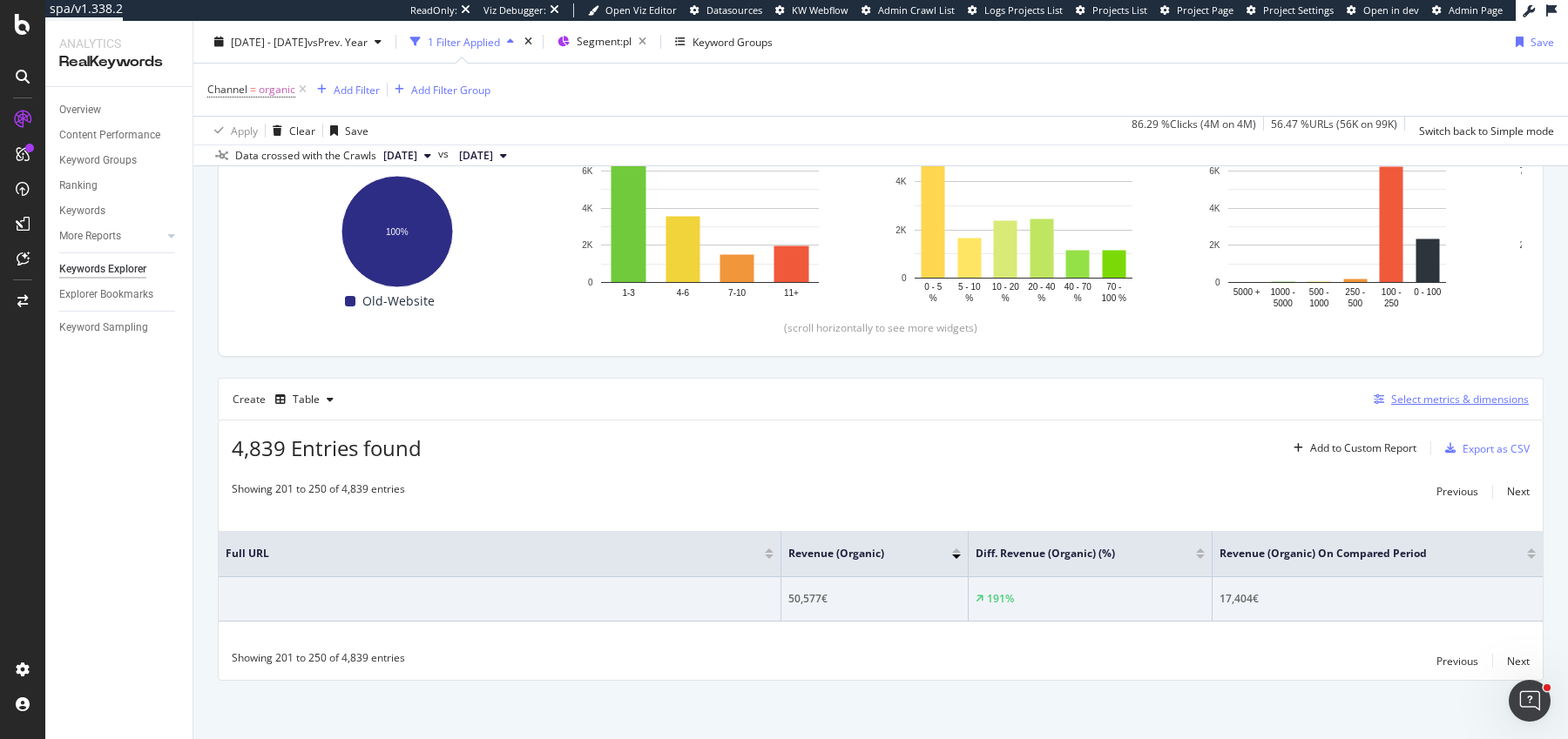
click at [1412, 394] on div "Select metrics & dimensions" at bounding box center [1460, 399] width 138 height 15
click at [1443, 662] on div "Previous" at bounding box center [1457, 661] width 42 height 15
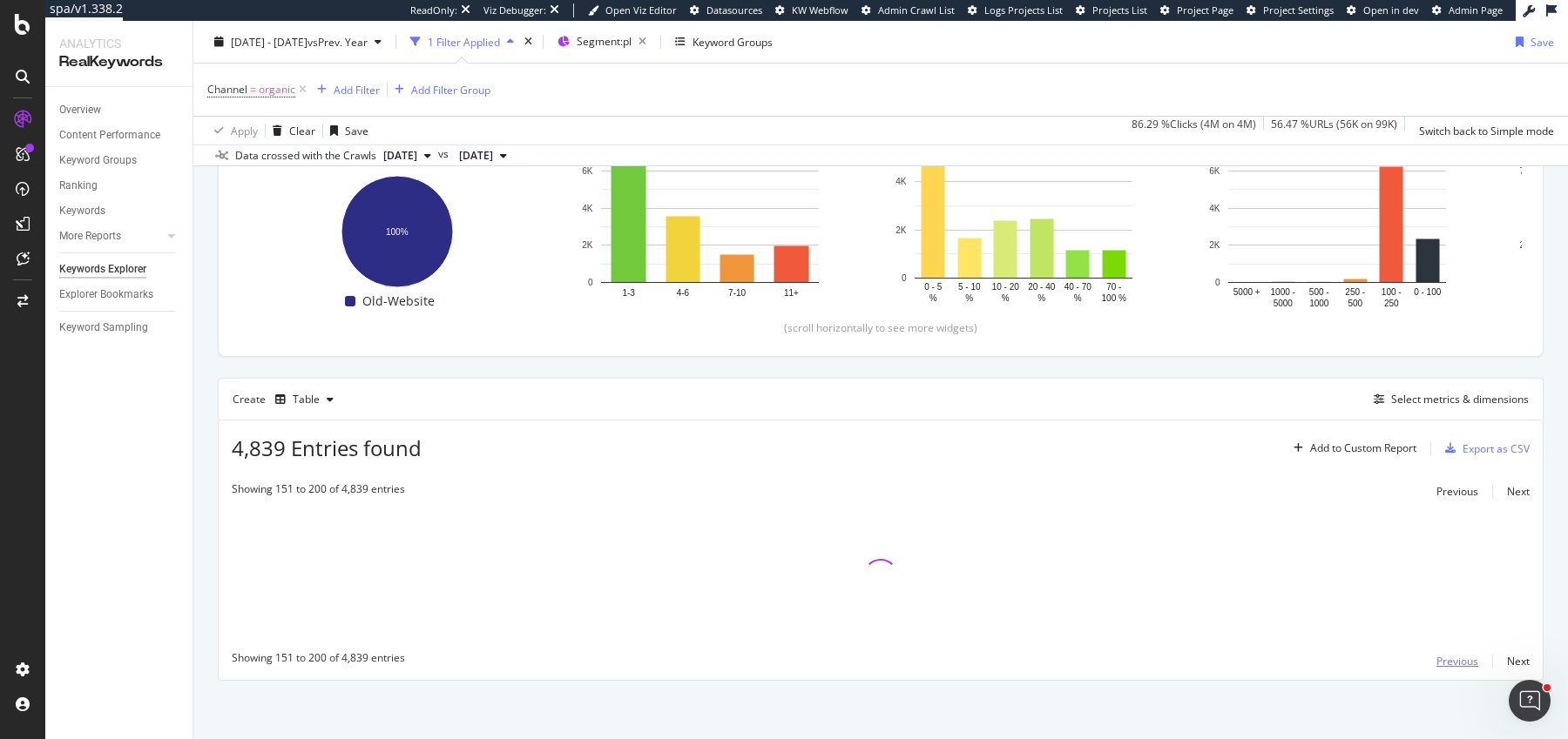
click at [1443, 662] on div "Previous" at bounding box center [1457, 661] width 42 height 15
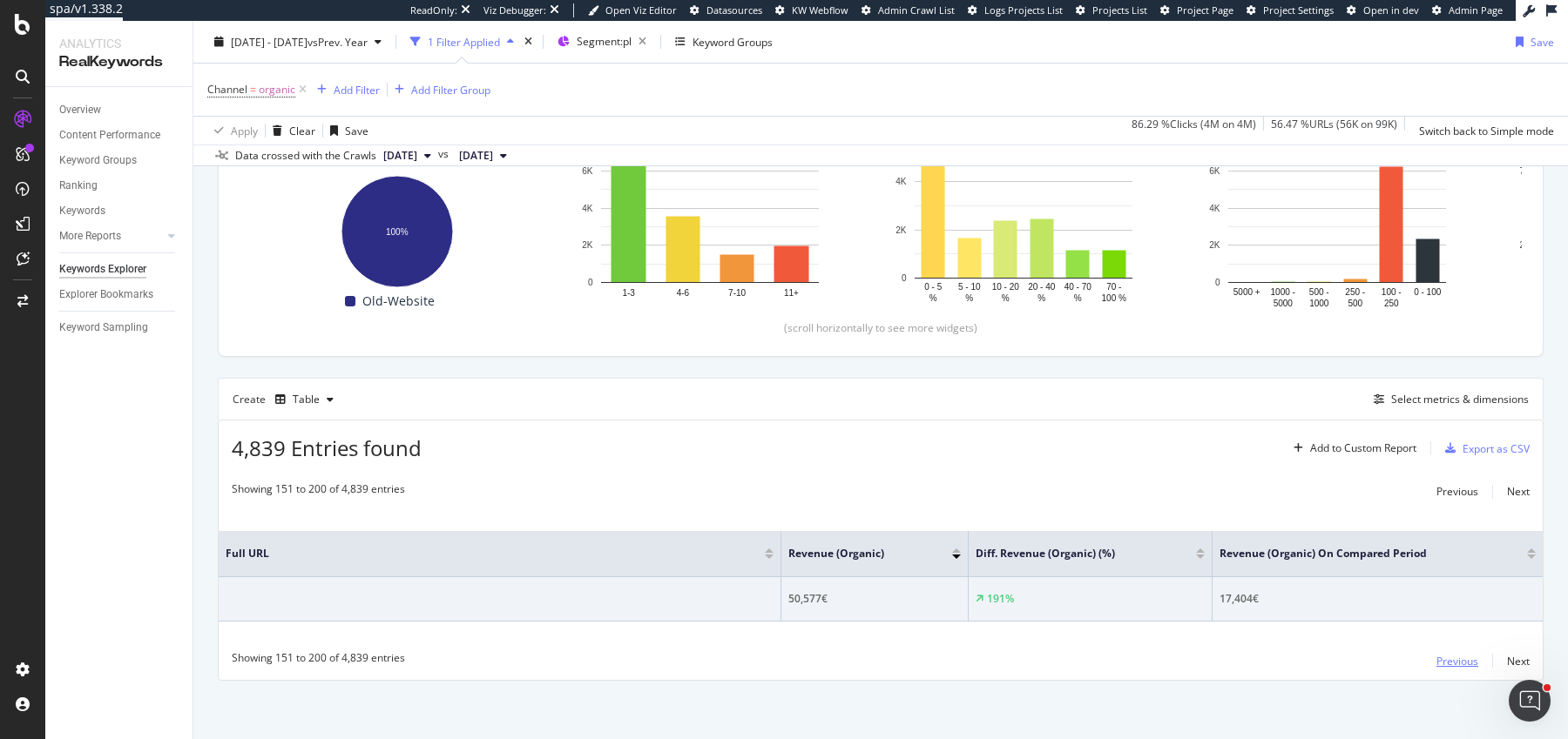
click at [1443, 662] on div "Previous" at bounding box center [1457, 661] width 42 height 15
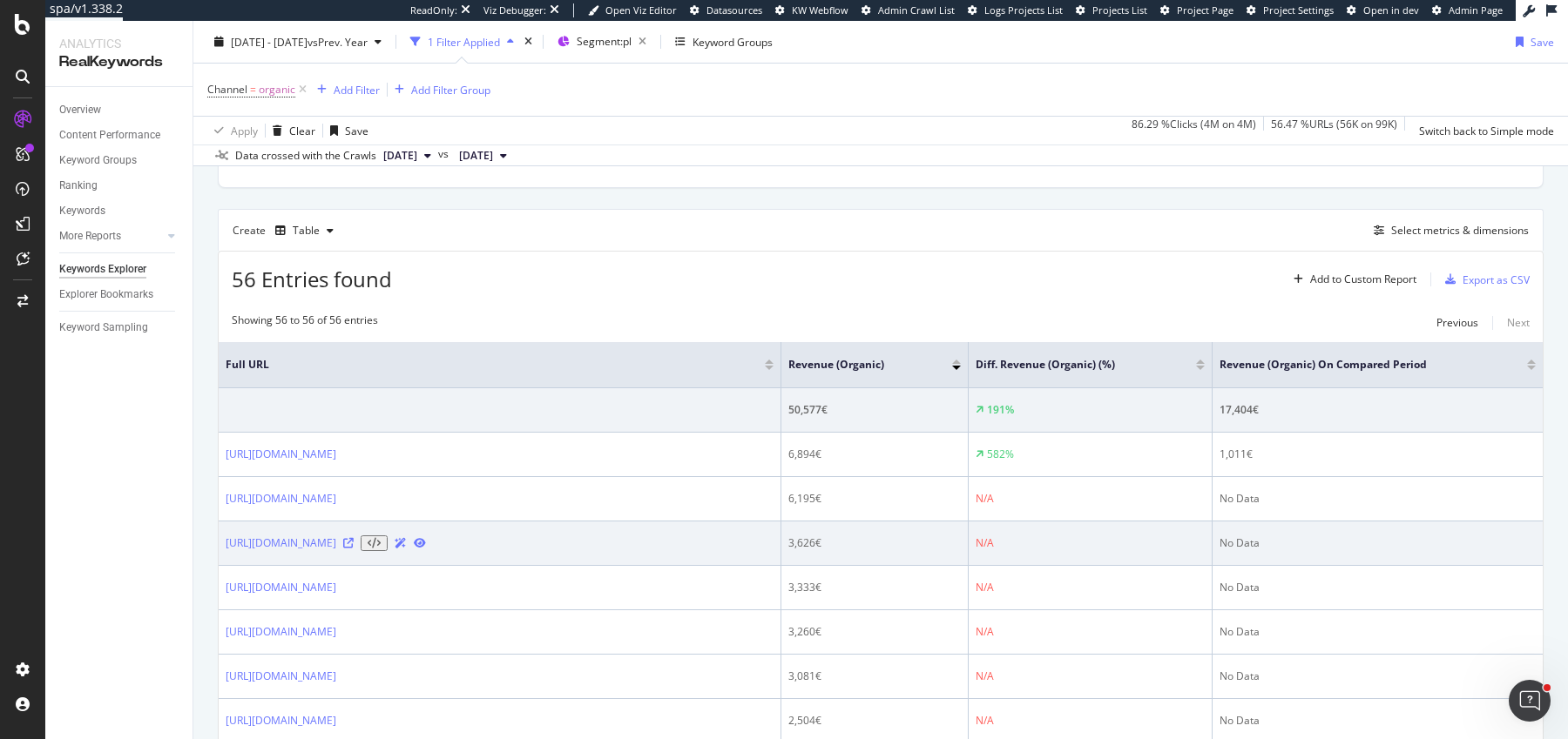
scroll to position [470, 0]
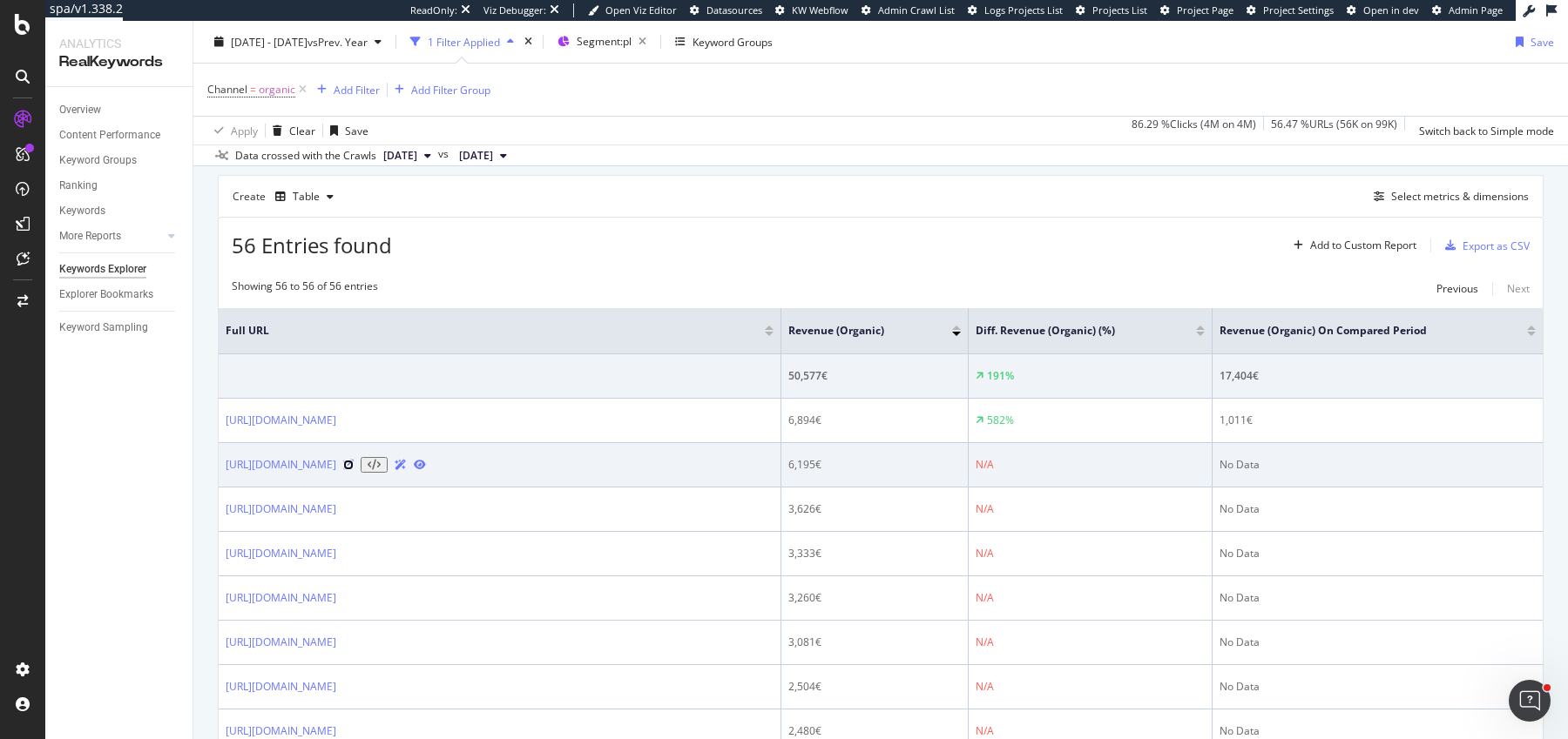
click at [354, 466] on icon at bounding box center [348, 465] width 11 height 11
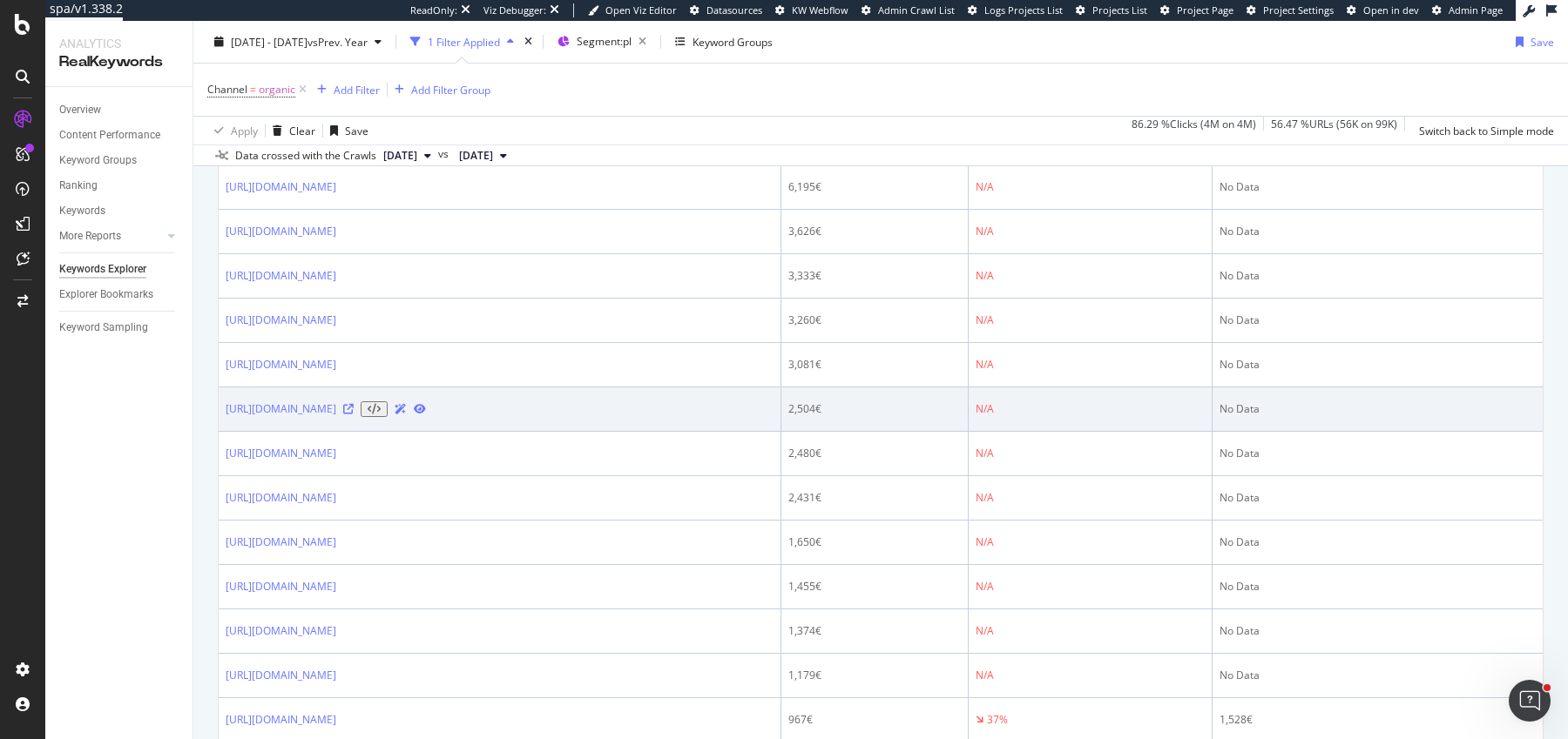
scroll to position [787, 0]
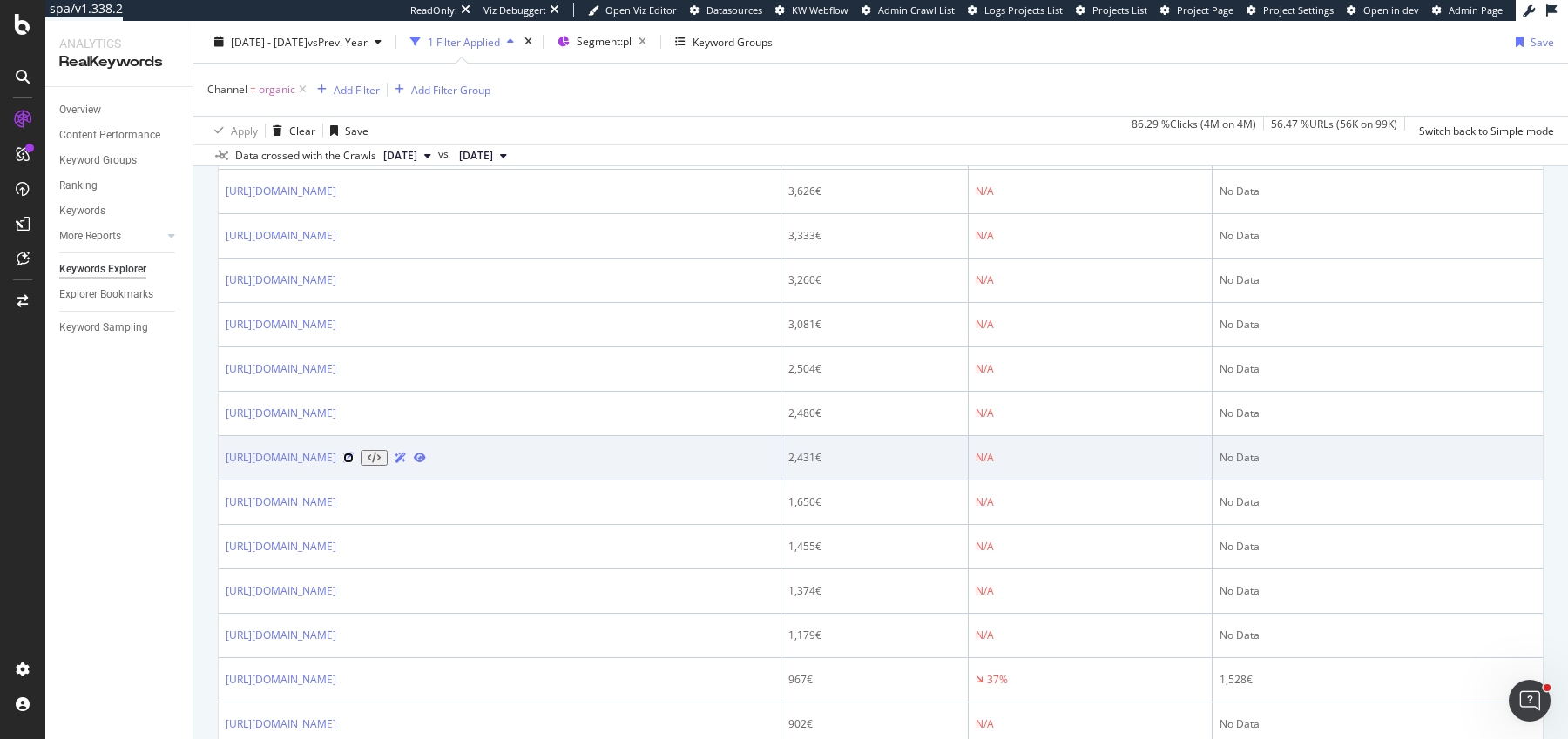
click at [354, 463] on icon at bounding box center [348, 458] width 11 height 11
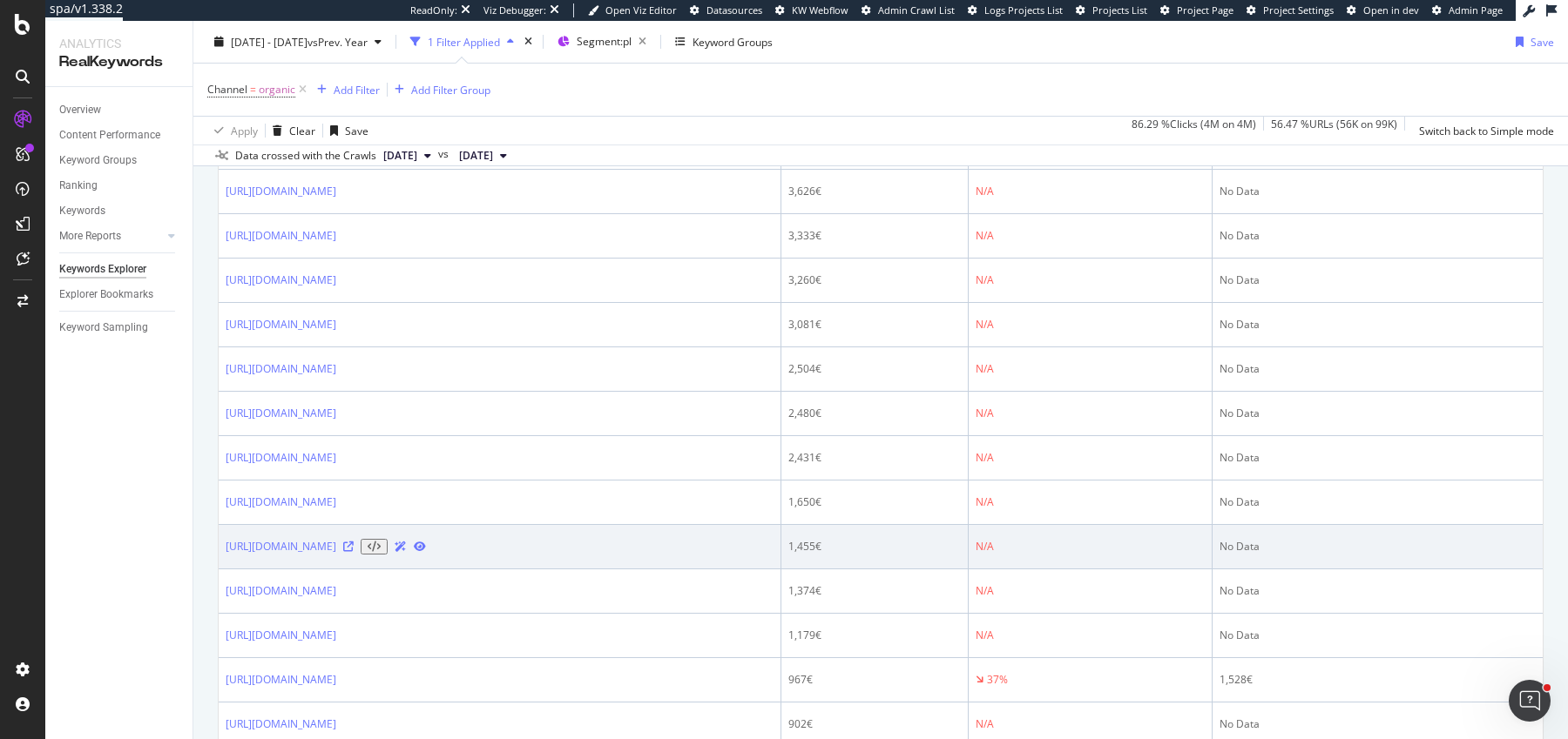
scroll to position [1291, 0]
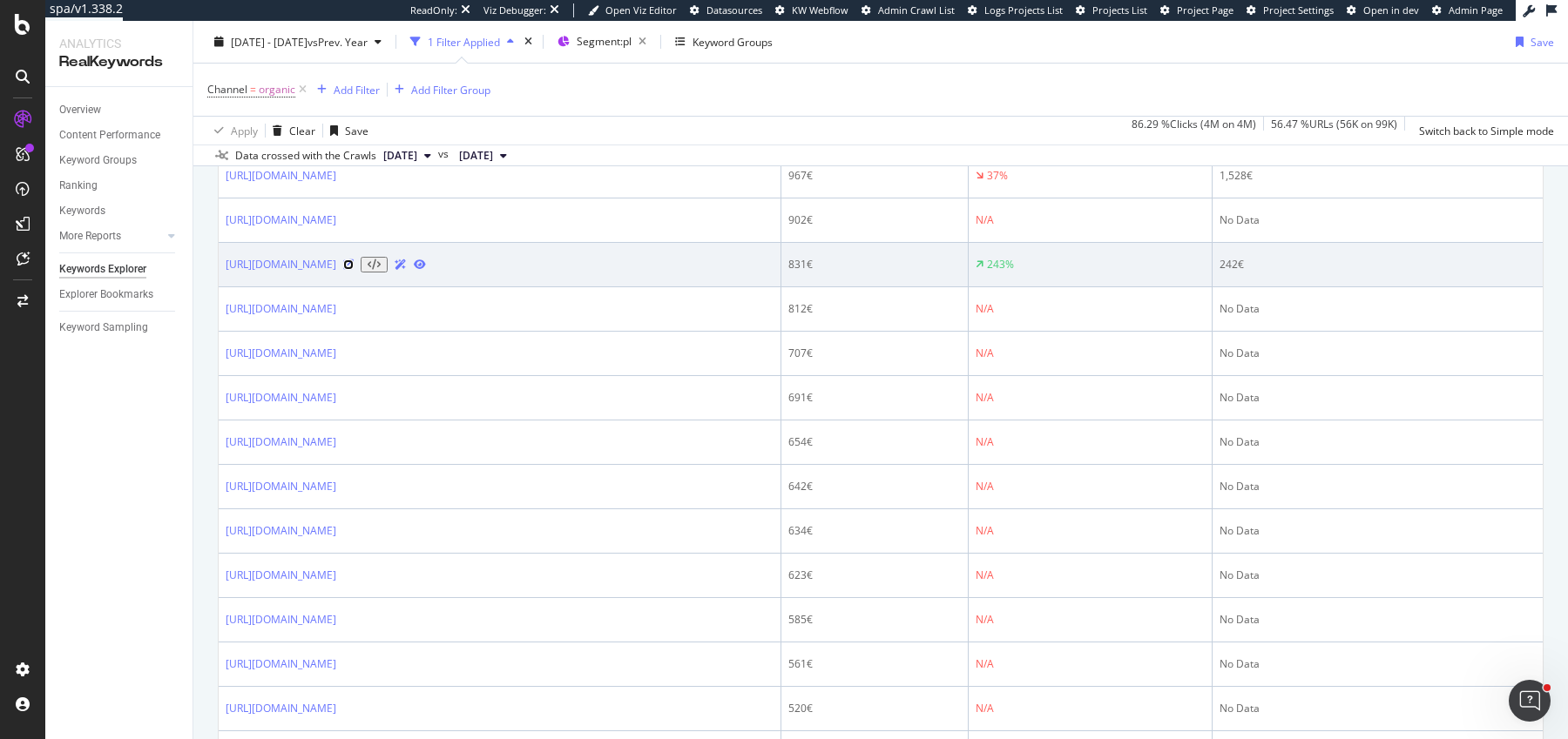
click at [354, 270] on icon at bounding box center [348, 265] width 11 height 11
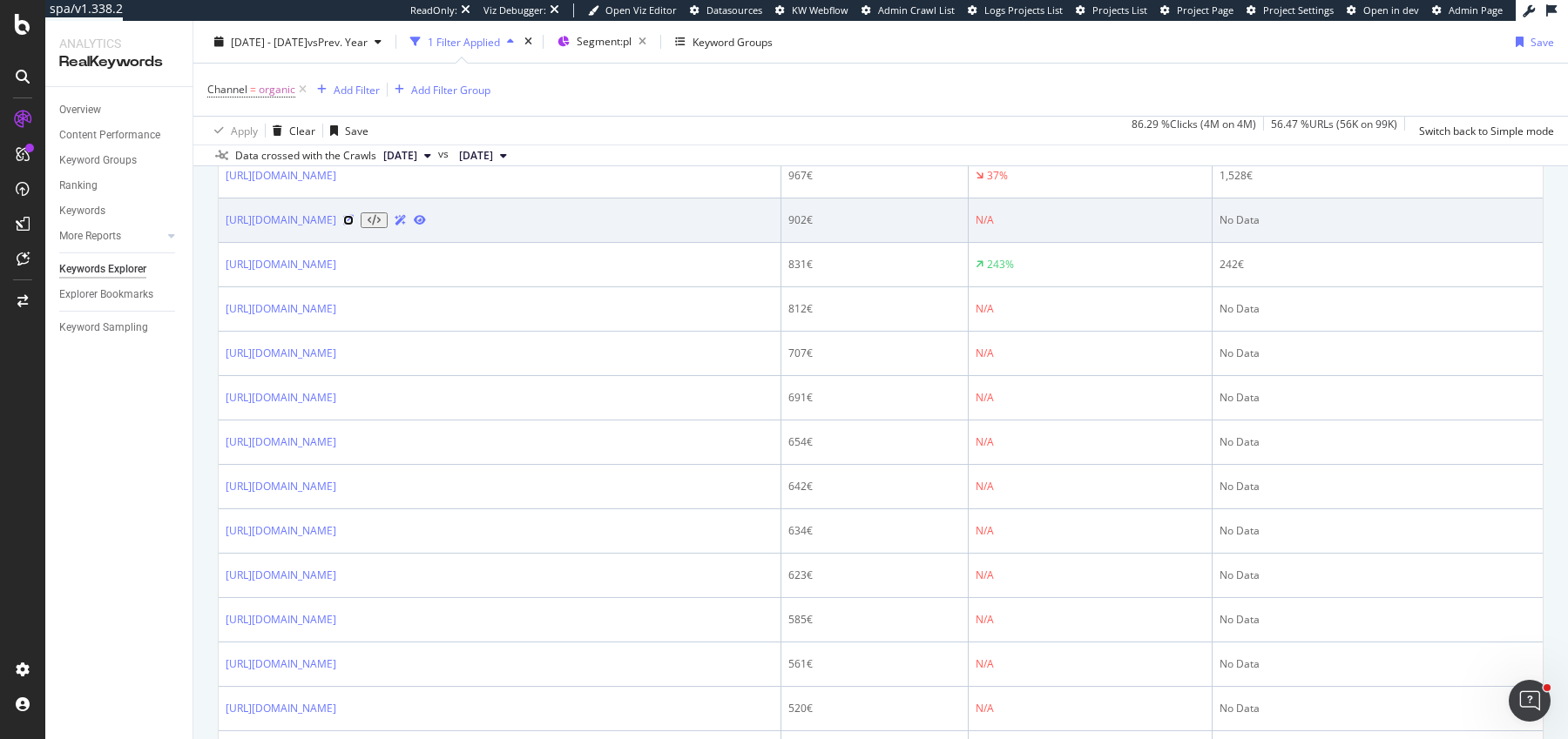
click at [354, 226] on icon at bounding box center [348, 220] width 11 height 11
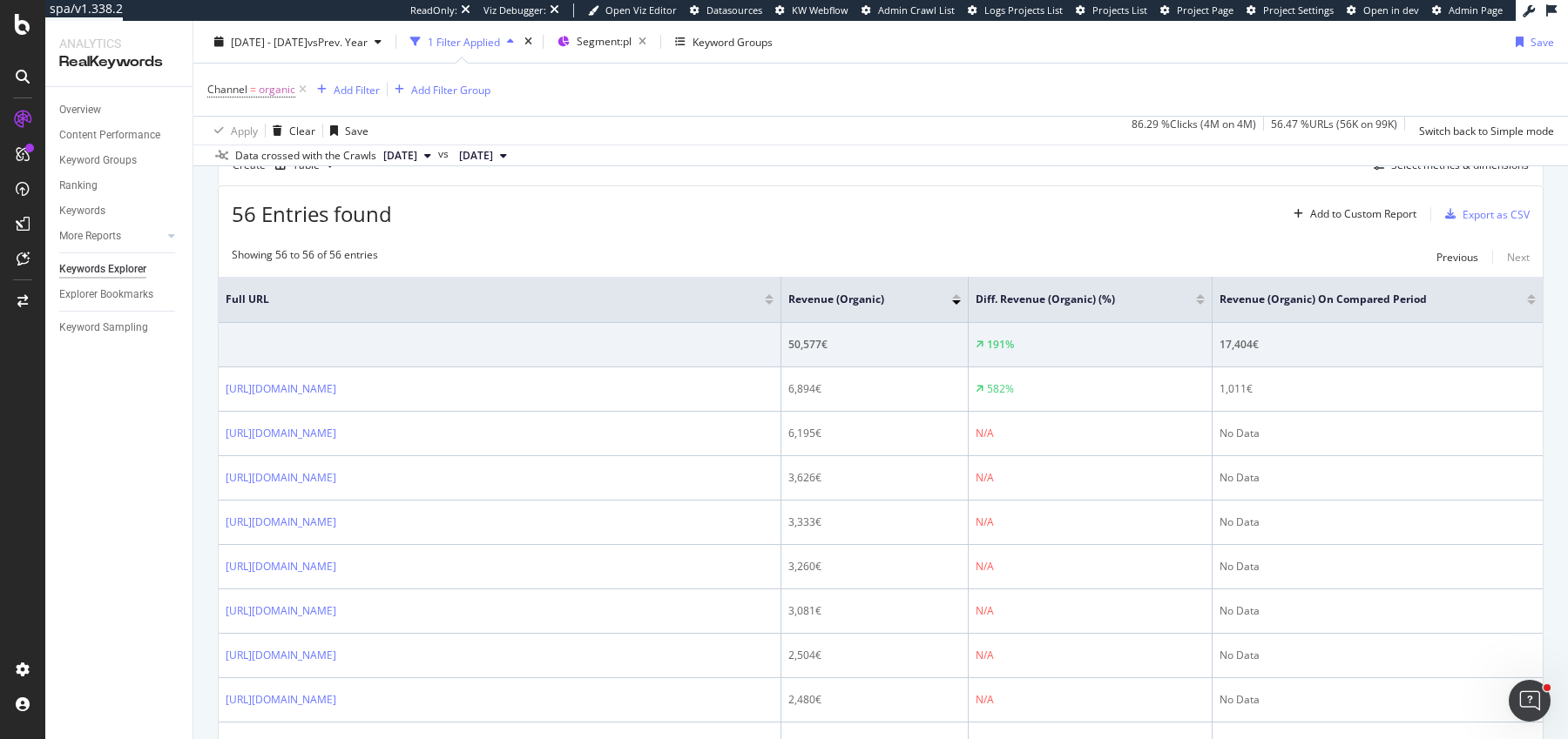
scroll to position [505, 0]
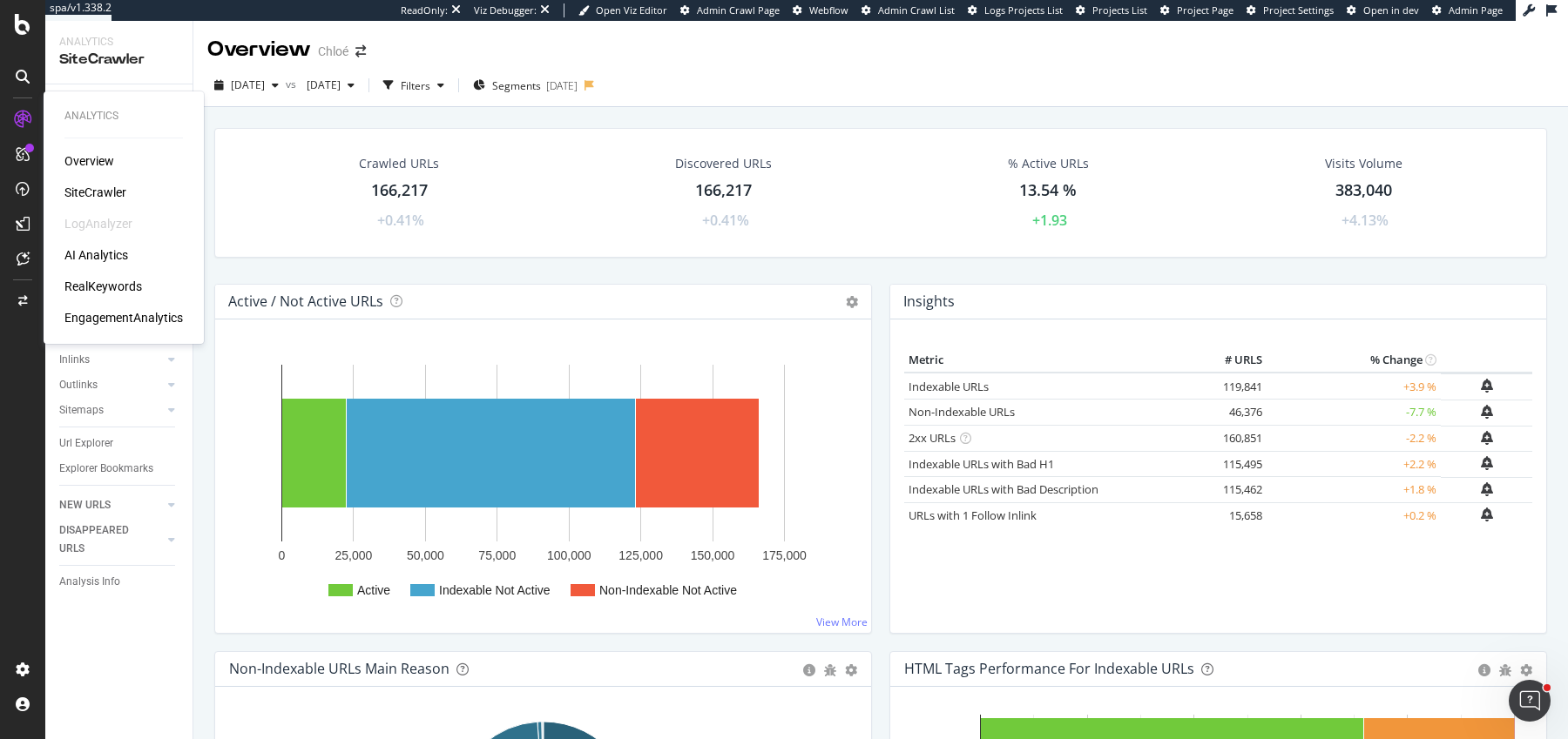
click at [112, 318] on div "EngagementAnalytics" at bounding box center [123, 317] width 119 height 17
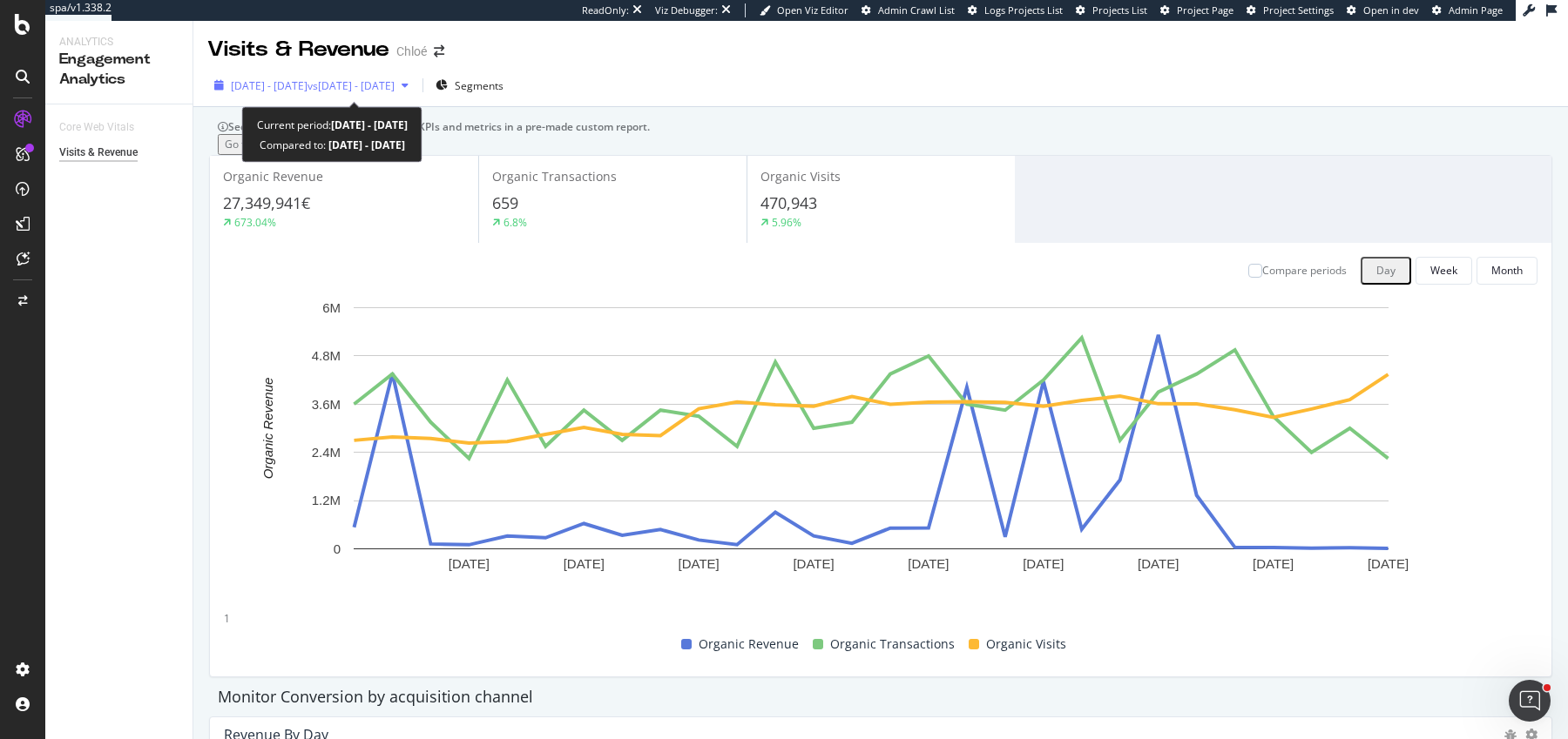
click at [376, 94] on div "2025 Sep. 8th - Oct. 5th vs 2025 Aug. 11th - Sep. 7th" at bounding box center [312, 85] width 209 height 26
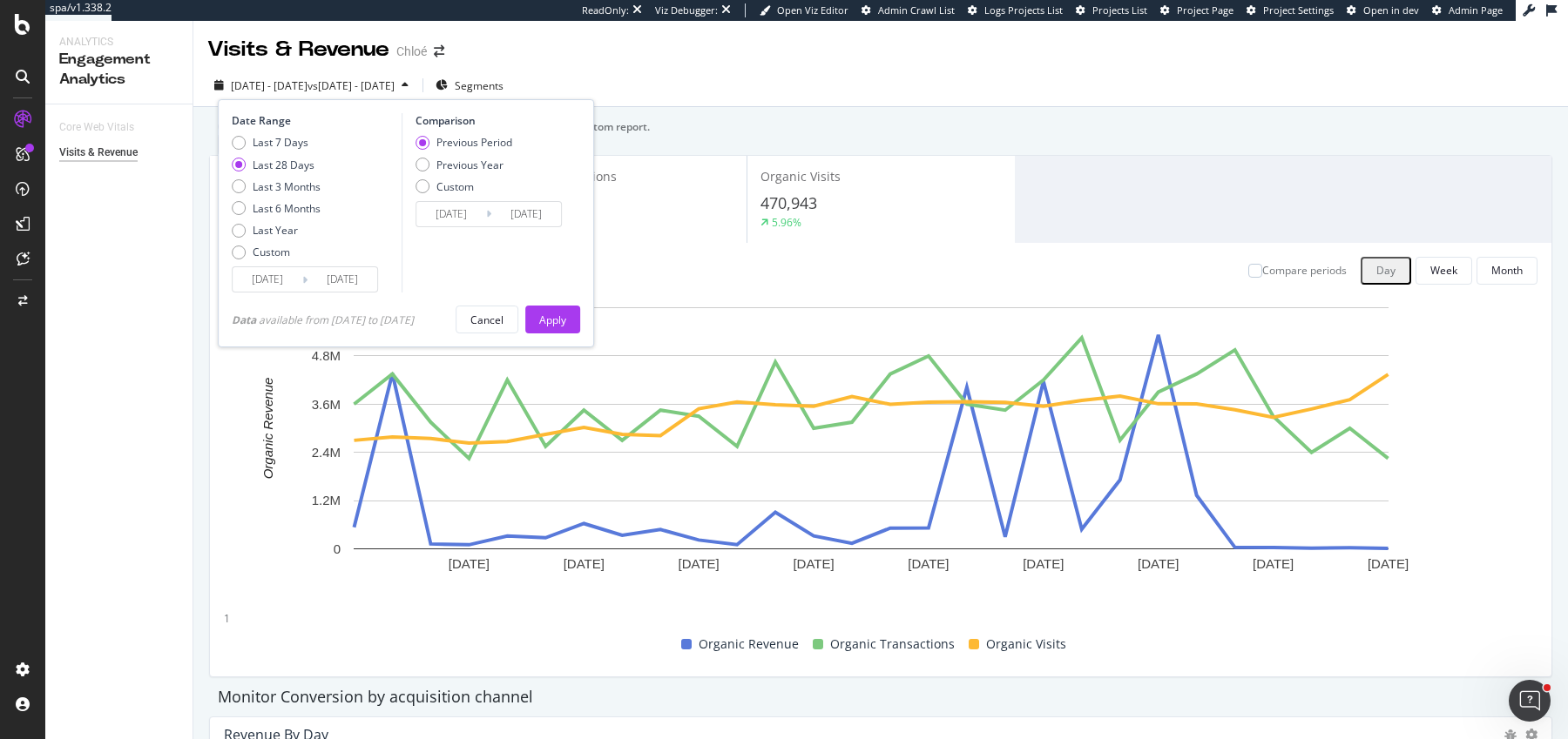
click at [260, 278] on input "2025/09/08" at bounding box center [267, 279] width 70 height 24
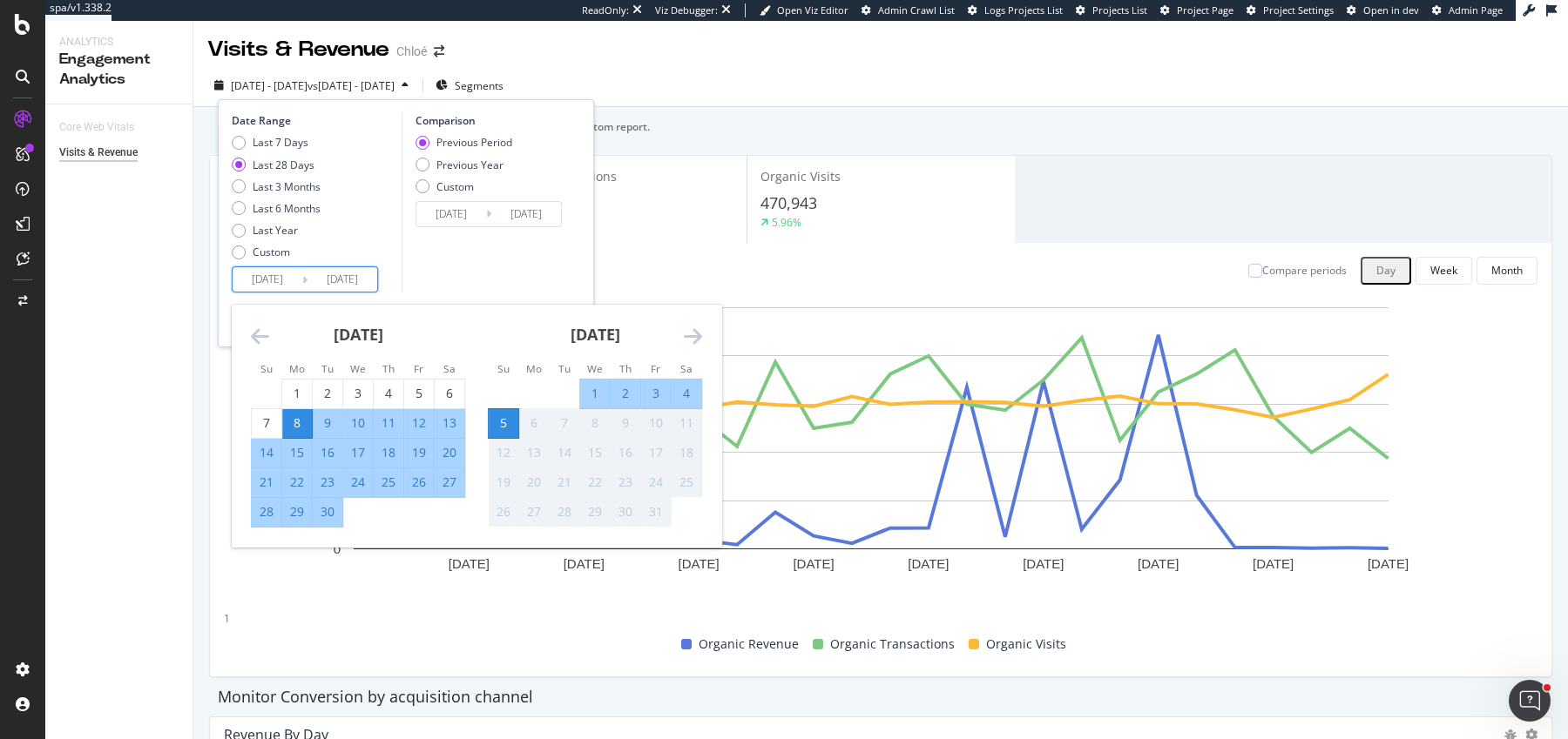
click at [258, 332] on icon "Move backward to switch to the previous month." at bounding box center [260, 335] width 18 height 21
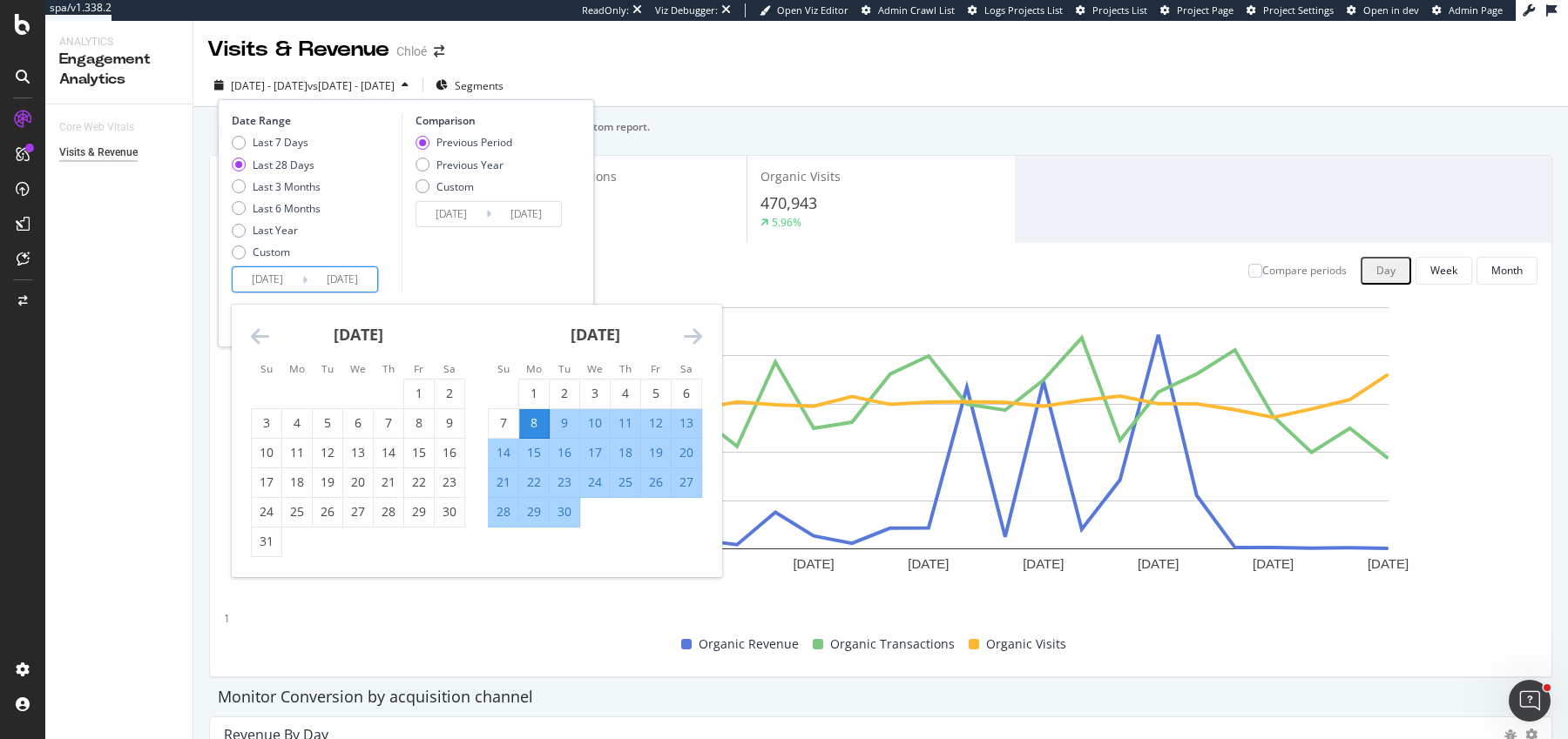
click at [258, 332] on icon "Move backward to switch to the previous month." at bounding box center [260, 335] width 18 height 21
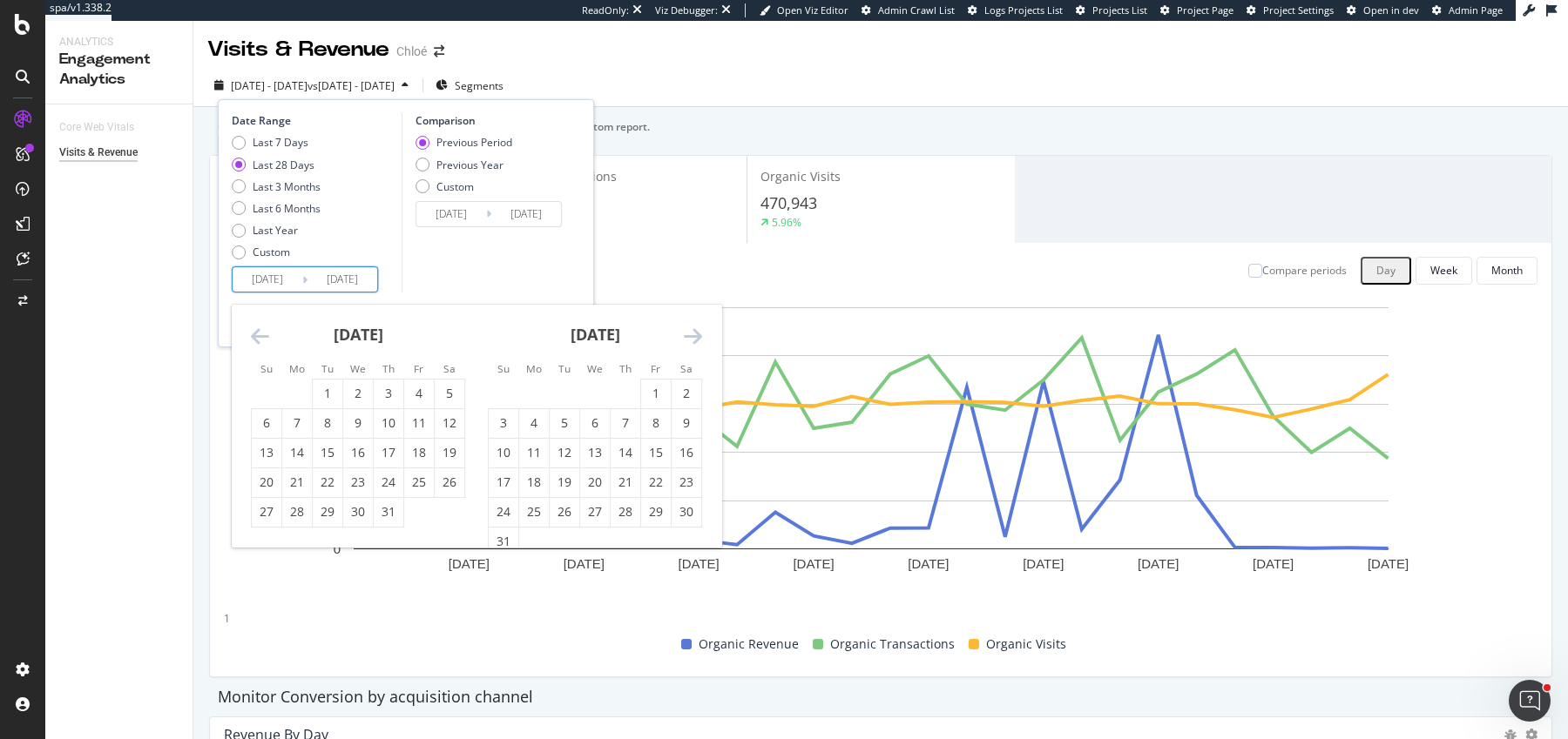
click at [258, 332] on icon "Move backward to switch to the previous month." at bounding box center [260, 335] width 18 height 21
click at [248, 223] on div "Last Year" at bounding box center [276, 230] width 89 height 15
type input "2024/10/06"
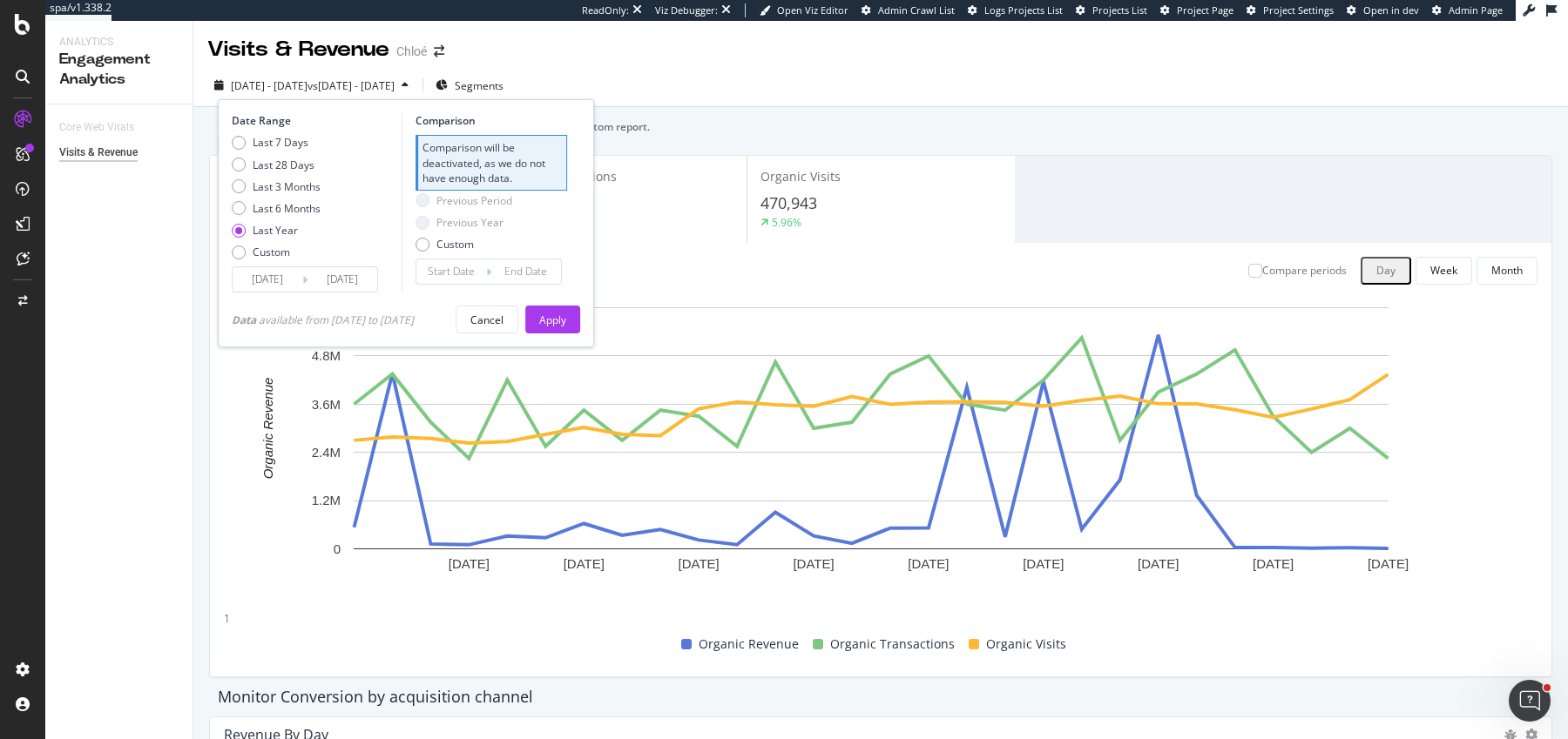
click at [271, 281] on input "2024/10/06" at bounding box center [267, 279] width 70 height 24
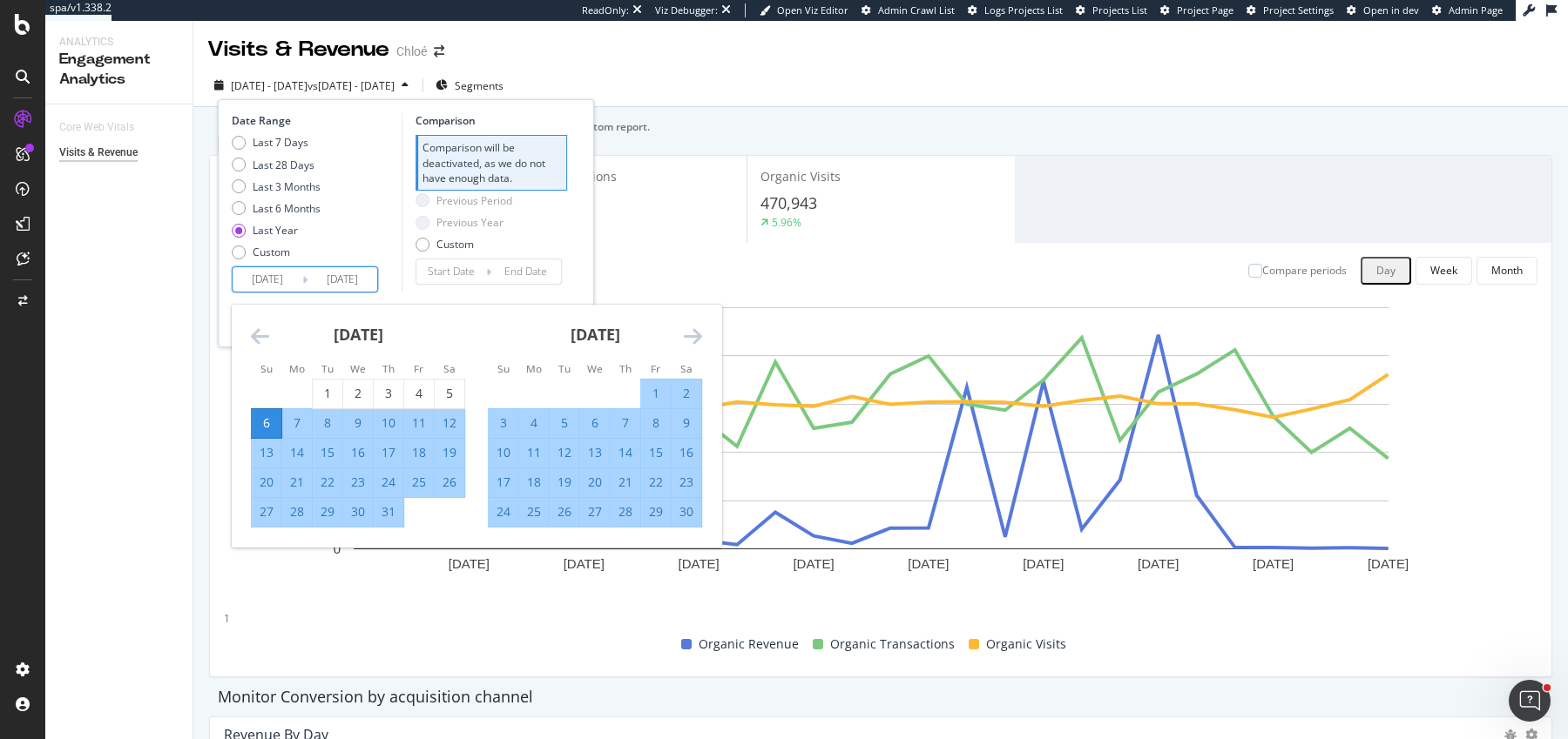
click at [691, 330] on icon "Move forward to switch to the next month." at bounding box center [693, 335] width 18 height 21
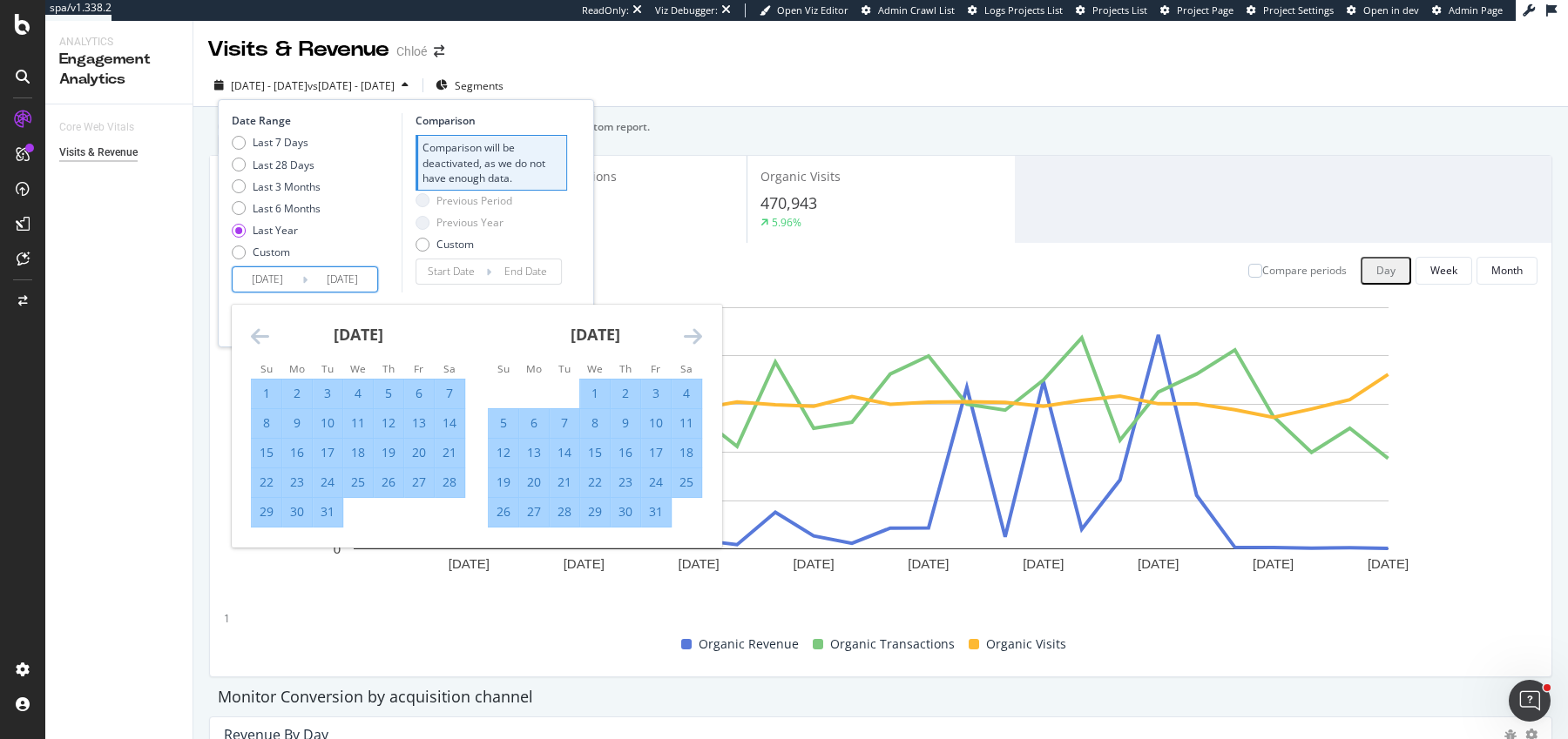
click at [592, 394] on div "1" at bounding box center [595, 393] width 30 height 17
type input "2025/01/01"
type input "2024/03/29"
type input "2024/12/31"
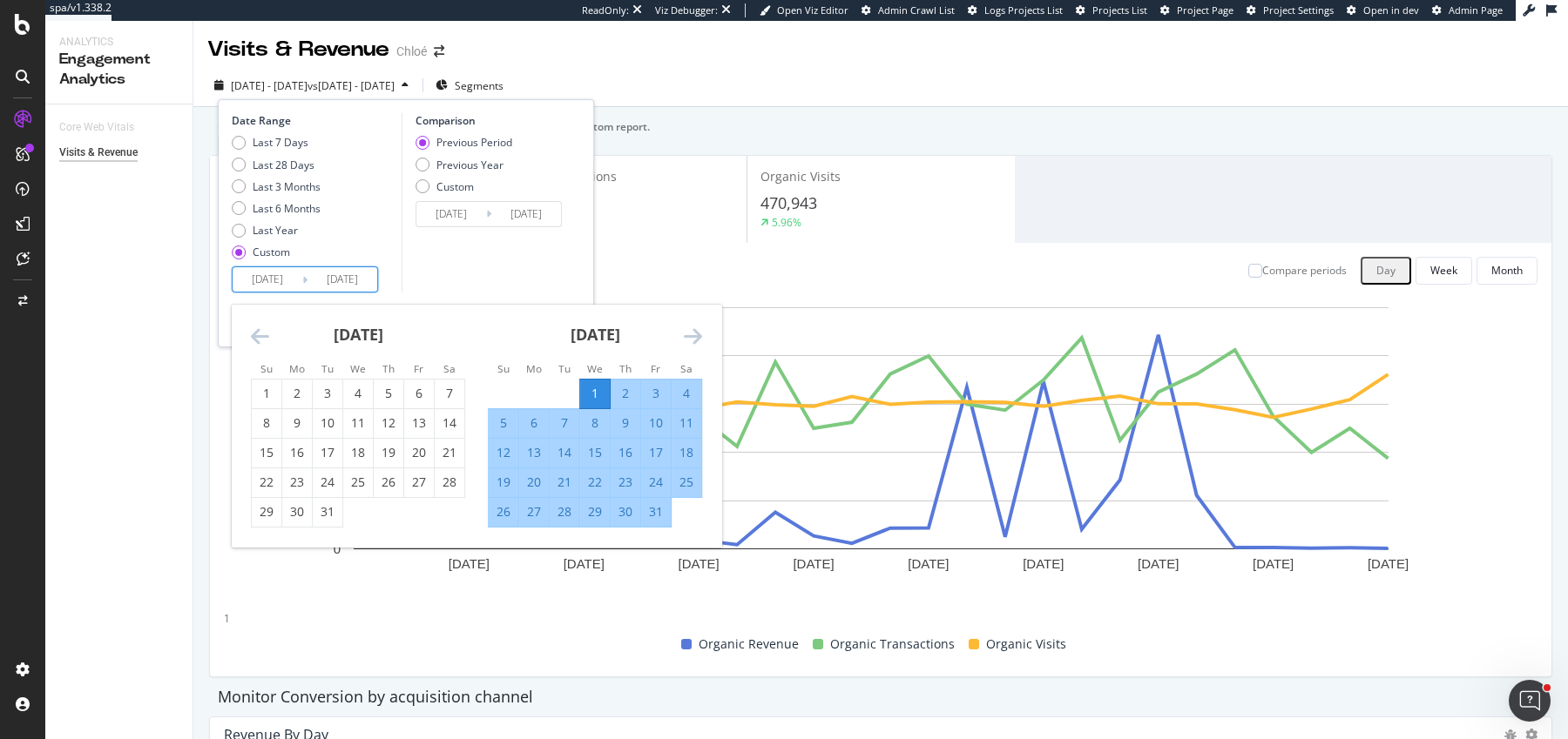
click at [467, 175] on div "Previous Period Previous Year Custom" at bounding box center [463, 168] width 97 height 65
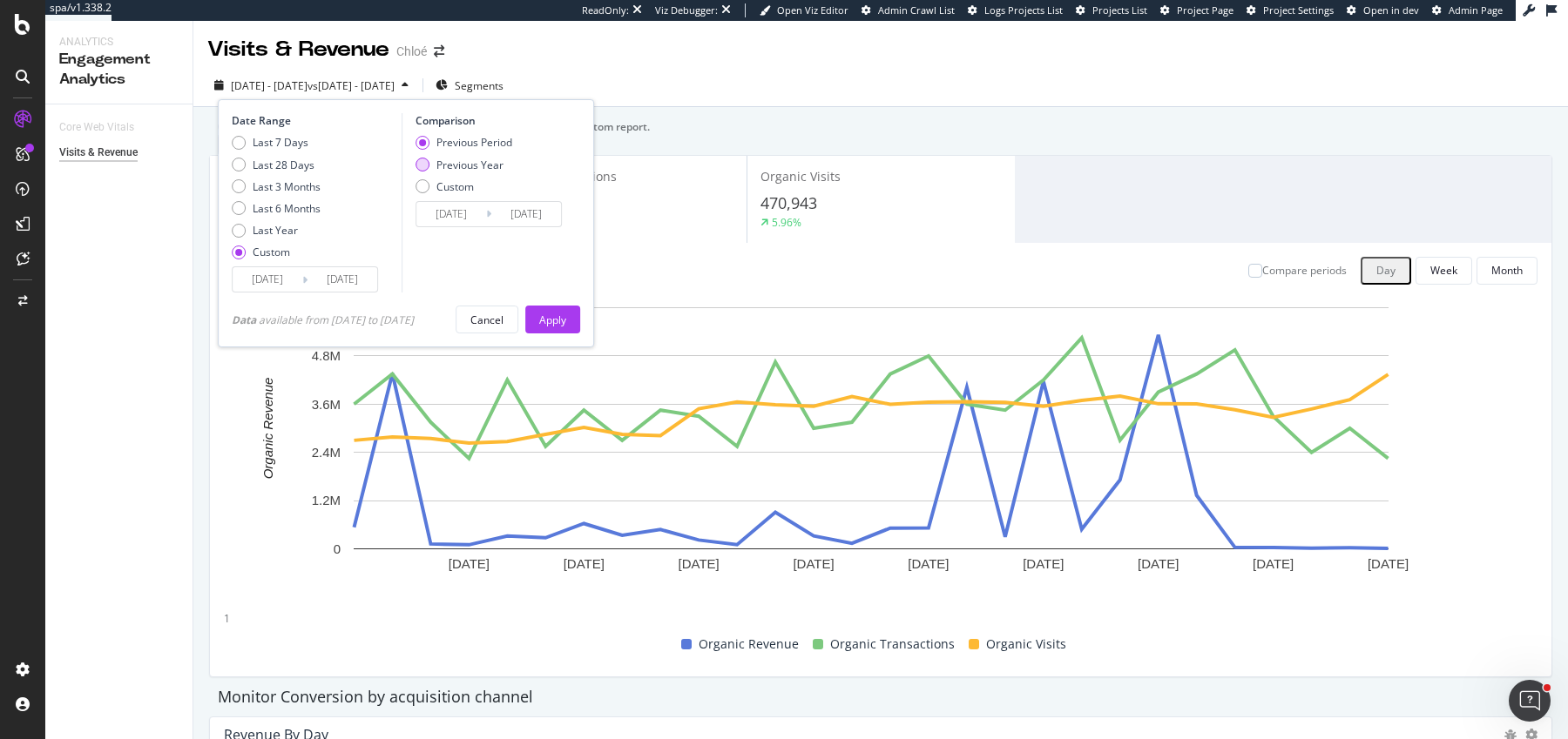
click at [467, 165] on div "Previous Year" at bounding box center [470, 165] width 67 height 15
type input "2024/01/03"
type input "2024/10/06"
click at [359, 272] on input "2025/10/05" at bounding box center [342, 279] width 70 height 24
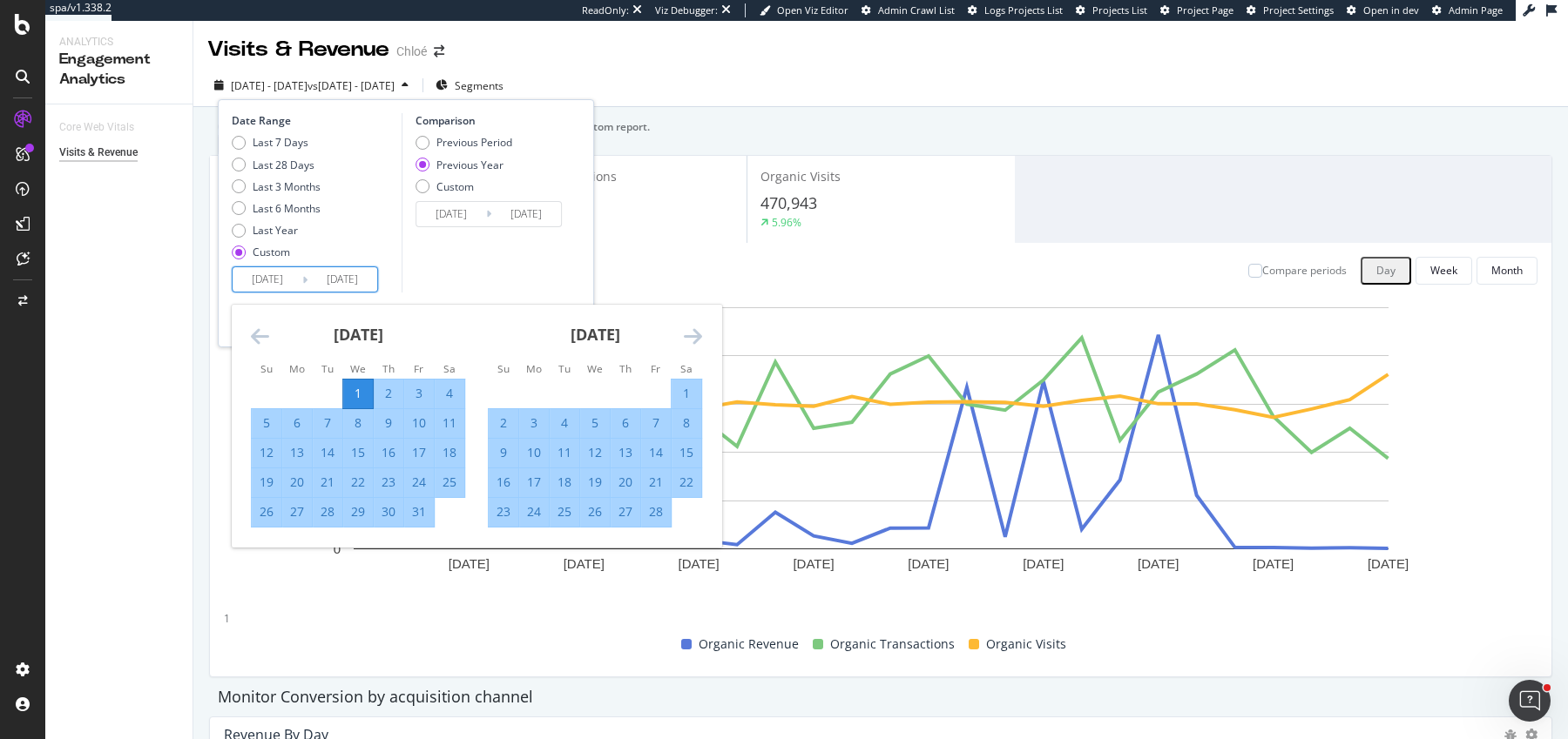
click at [353, 278] on input "2025/10/05" at bounding box center [342, 279] width 70 height 24
type input "2025/10/05"
type input "2024/09/06"
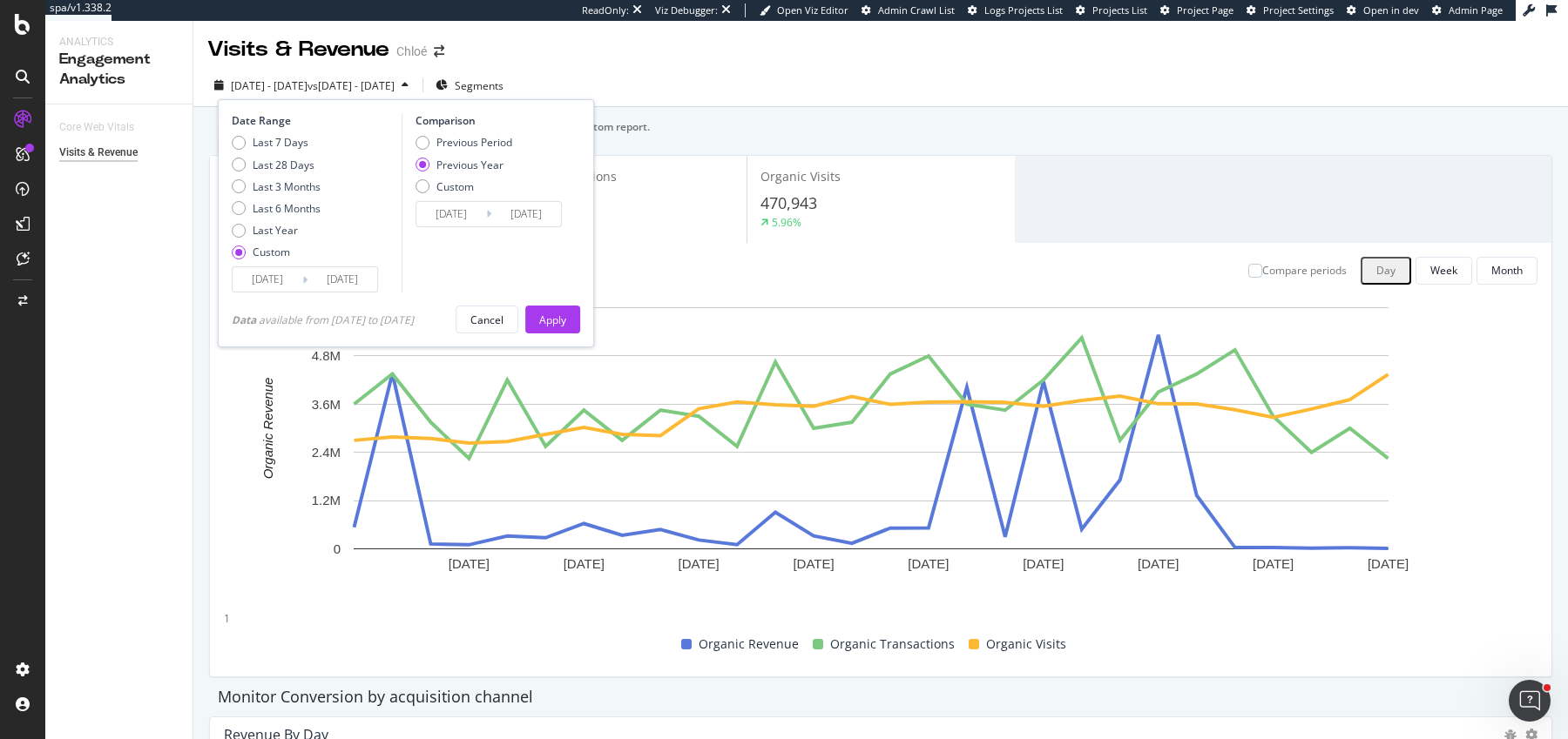
type input "2025/09/30"
type input "2024/10/01"
type input "2025/09/30"
click at [549, 315] on div "Apply" at bounding box center [552, 320] width 27 height 15
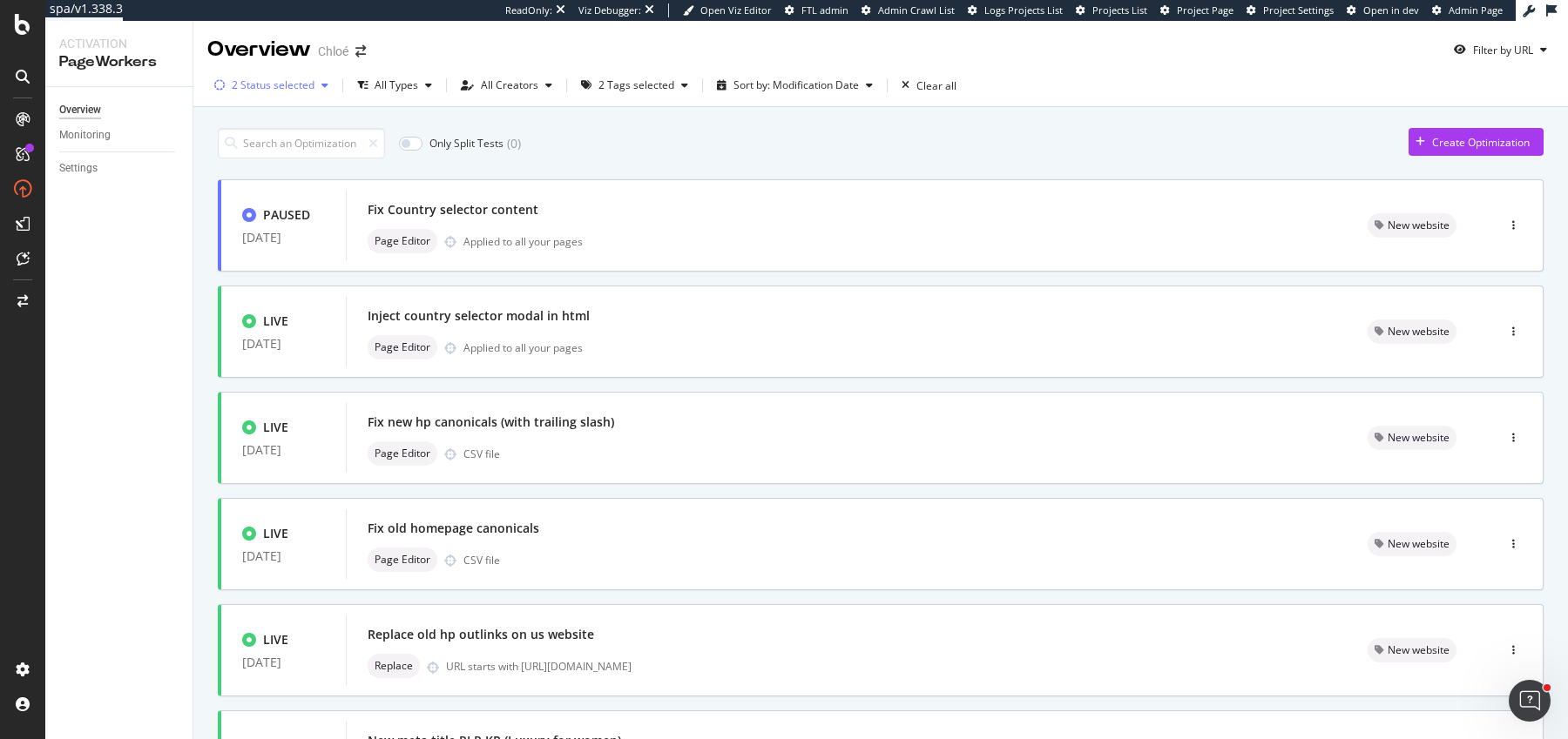
scroll to position [599, 0]
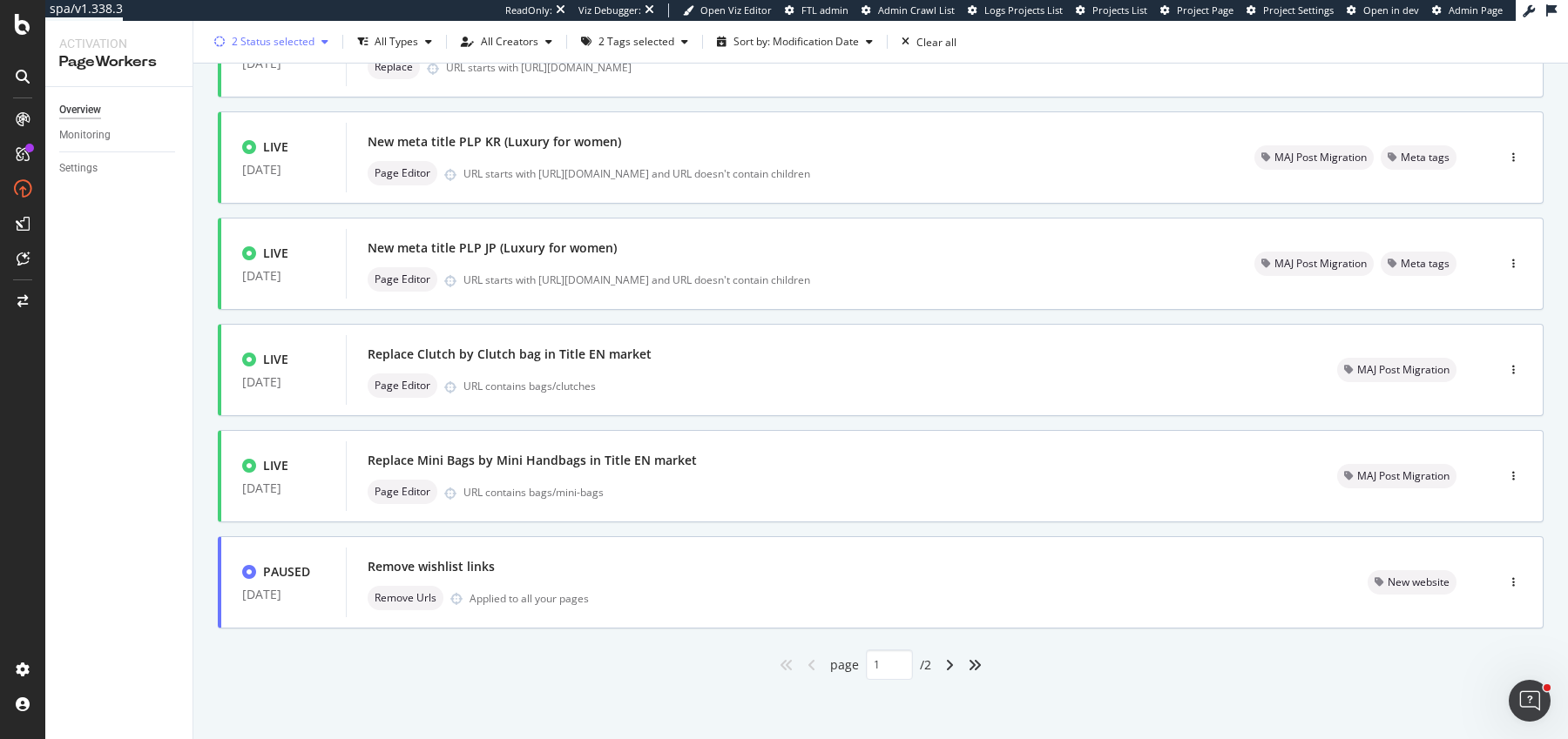
click at [282, 51] on div "2 Status selected" at bounding box center [271, 42] width 128 height 26
click at [248, 144] on div "Any Status Live ( 12 ) Paused ( 46 ) Draft ( 4 )" at bounding box center [263, 122] width 82 height 102
click at [252, 135] on div "Paused" at bounding box center [262, 135] width 38 height 15
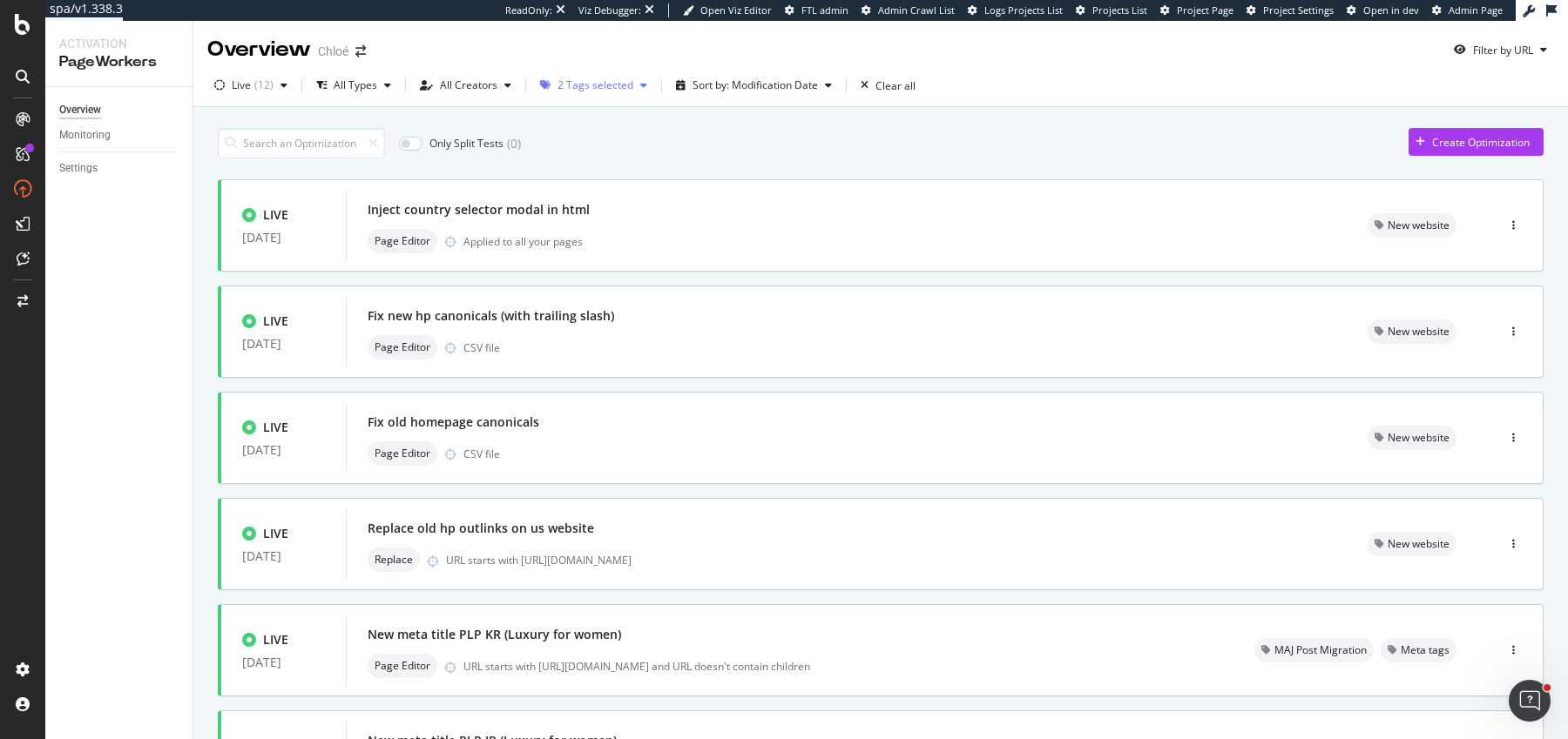
click at [633, 82] on div "button" at bounding box center [643, 85] width 21 height 11
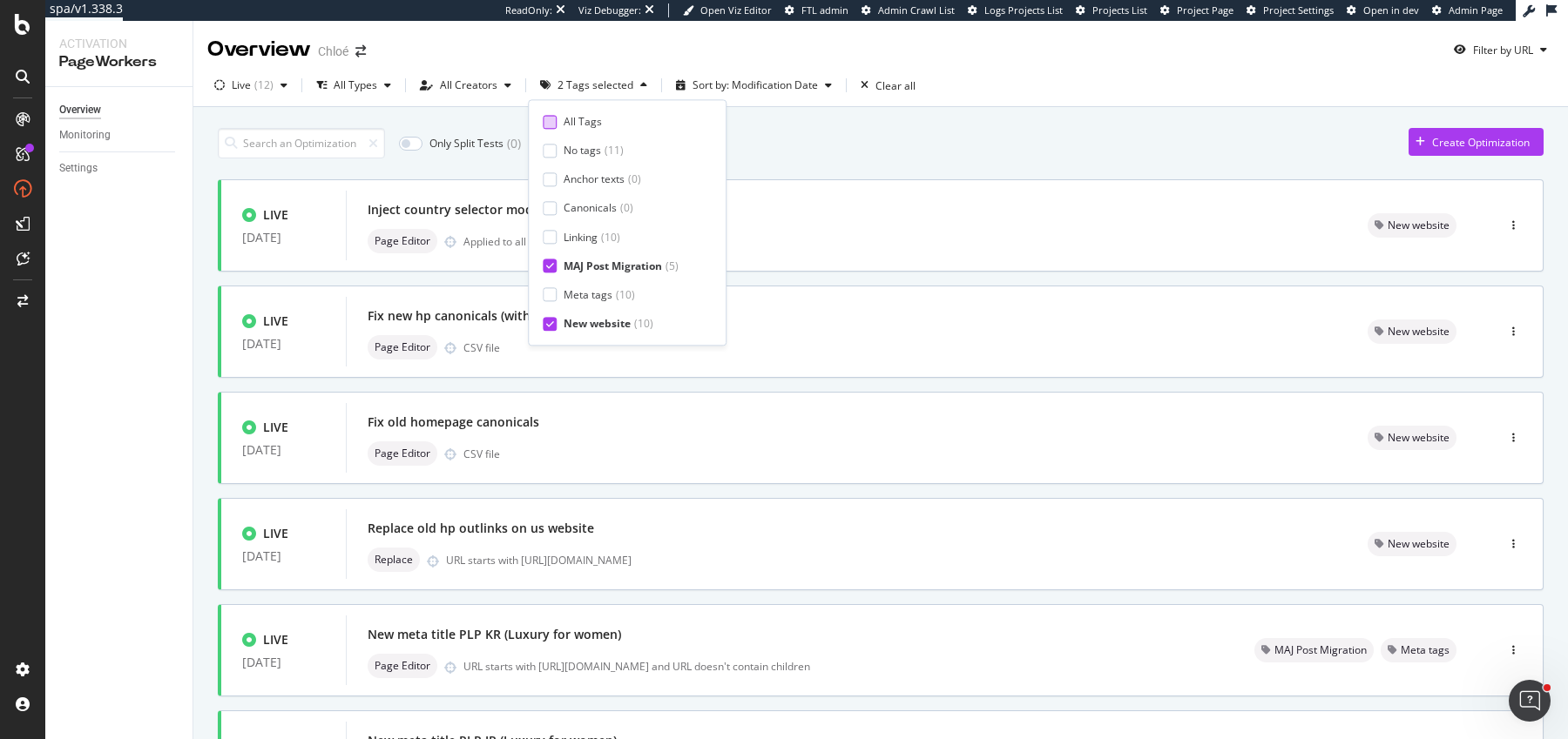
click at [546, 125] on div at bounding box center [549, 122] width 14 height 14
click at [546, 125] on icon at bounding box center [550, 122] width 8 height 9
click at [572, 80] on div "All Tags" at bounding box center [577, 85] width 38 height 11
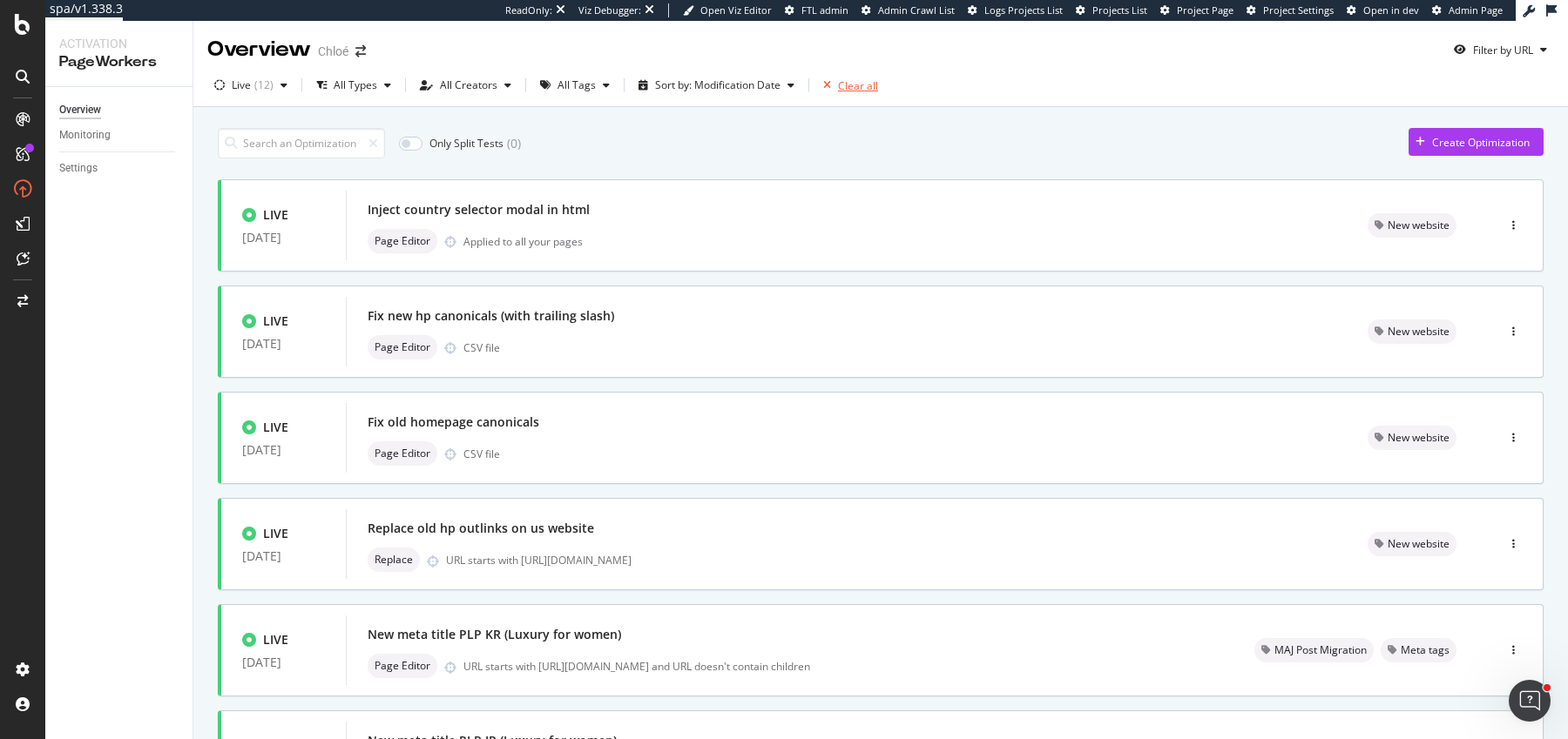
click at [823, 89] on icon "button" at bounding box center [827, 85] width 8 height 11
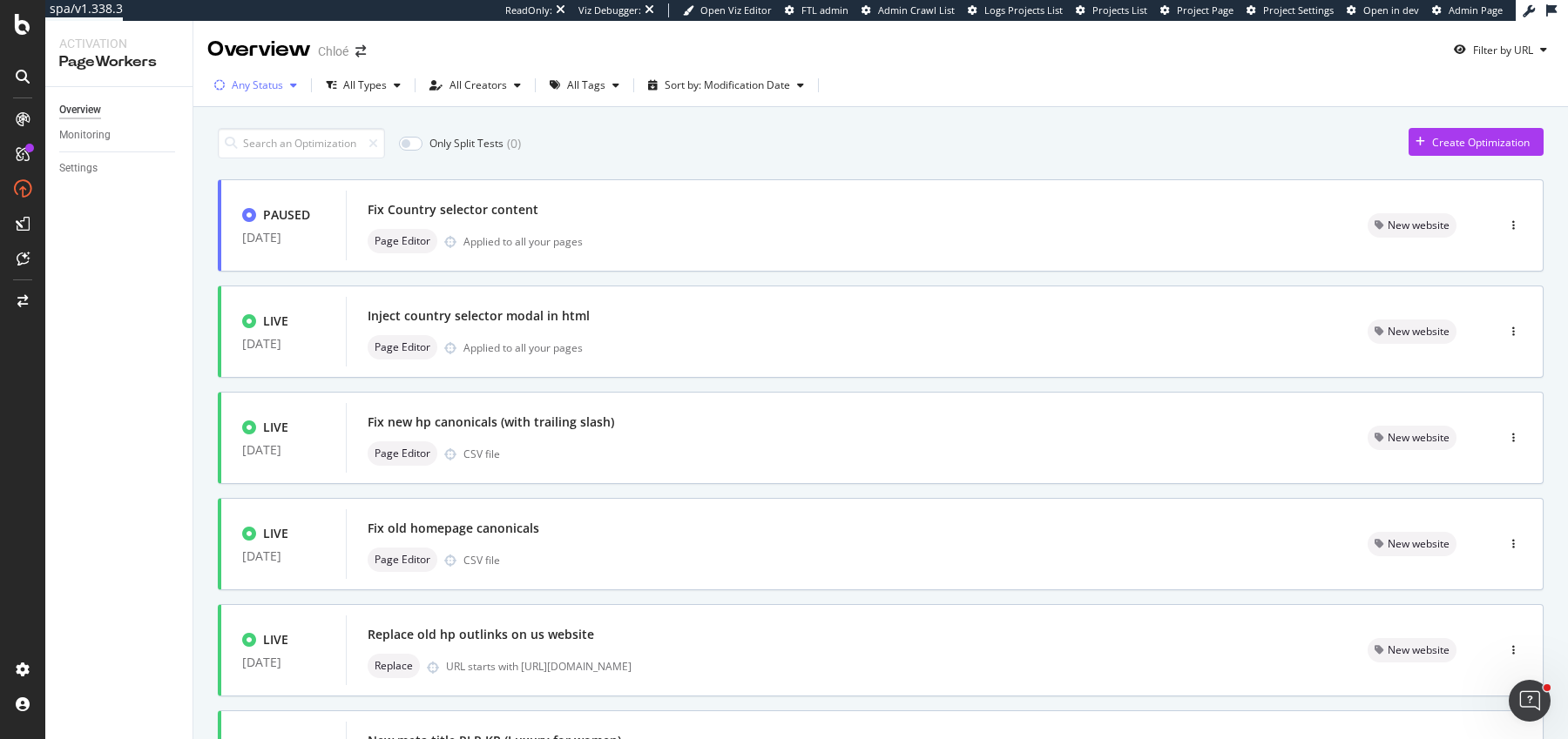
click at [259, 96] on div "Any Status" at bounding box center [256, 85] width 97 height 26
click at [243, 149] on div "Live" at bounding box center [252, 151] width 19 height 15
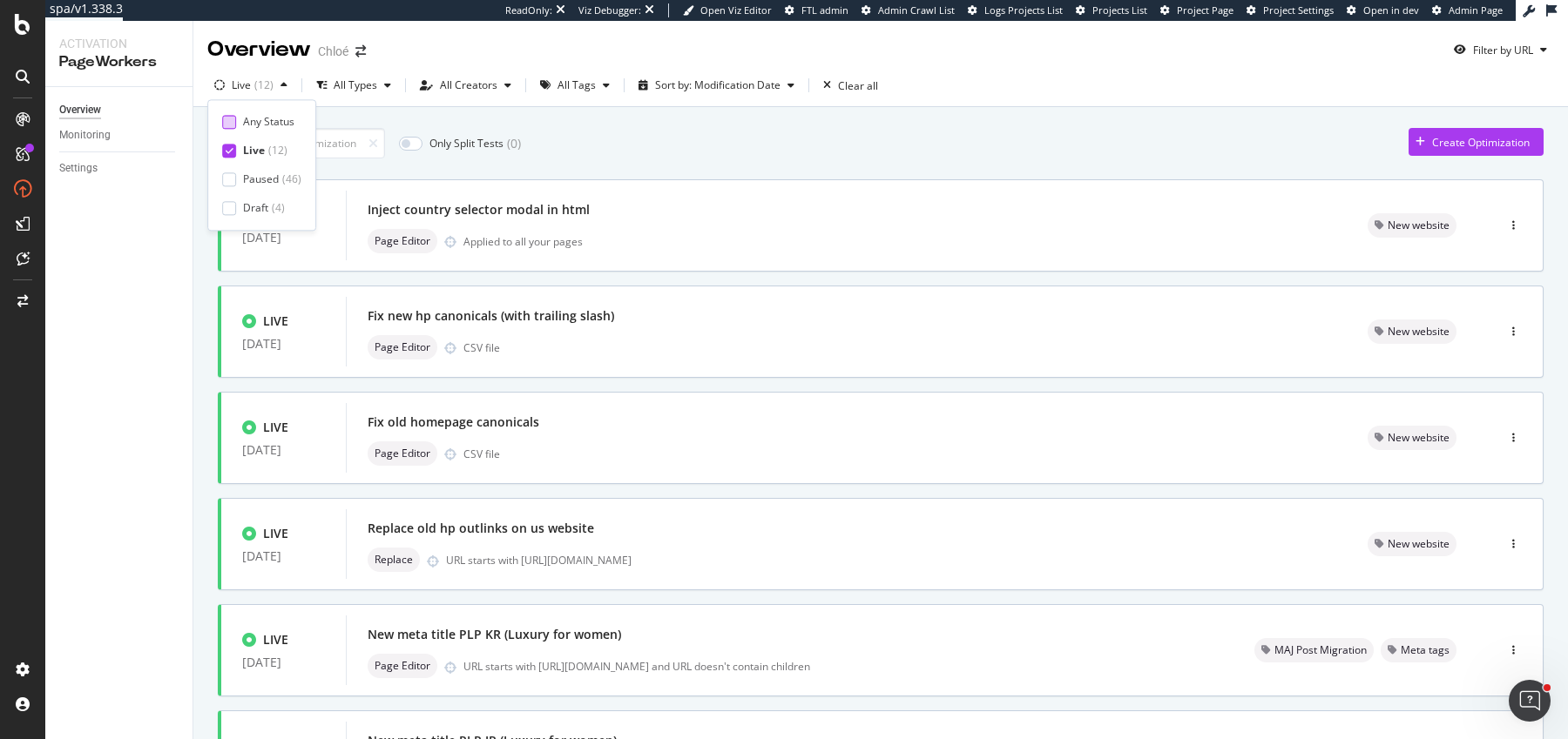
click at [238, 117] on div "Any Status" at bounding box center [261, 122] width 79 height 15
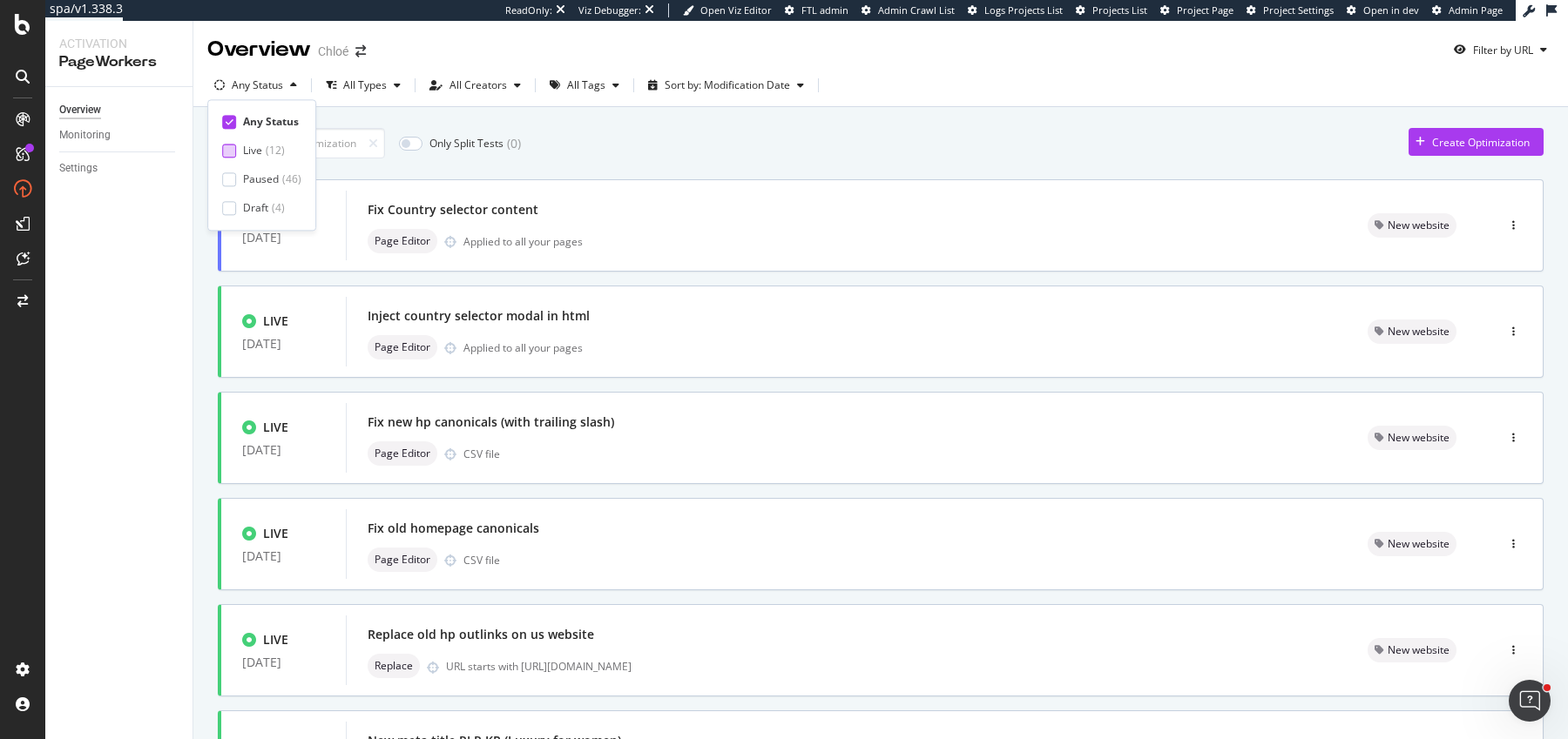
click at [226, 147] on div at bounding box center [229, 150] width 14 height 14
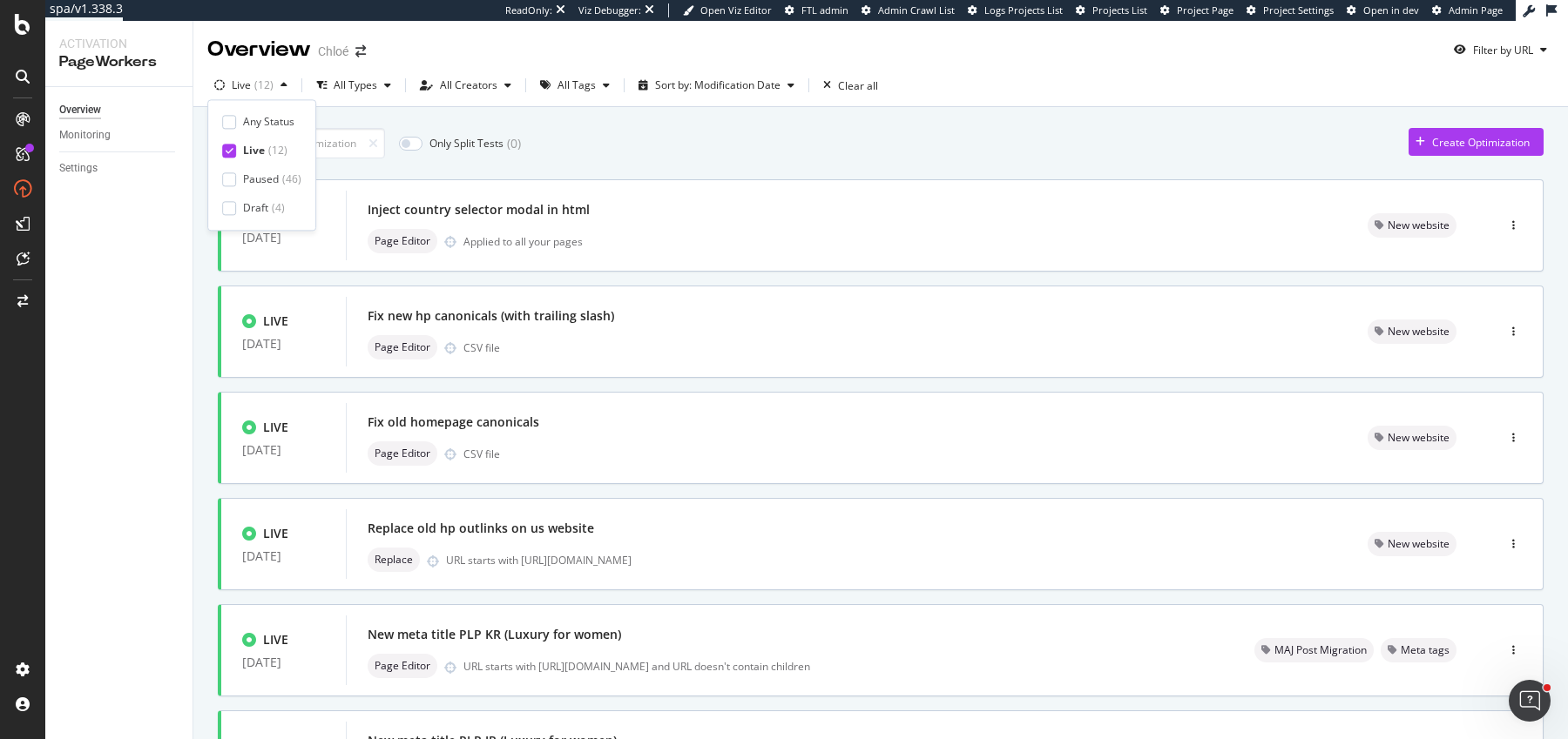
click at [675, 143] on div "Only Split Tests ( 0 ) Create Optimization" at bounding box center [881, 143] width 1326 height 31
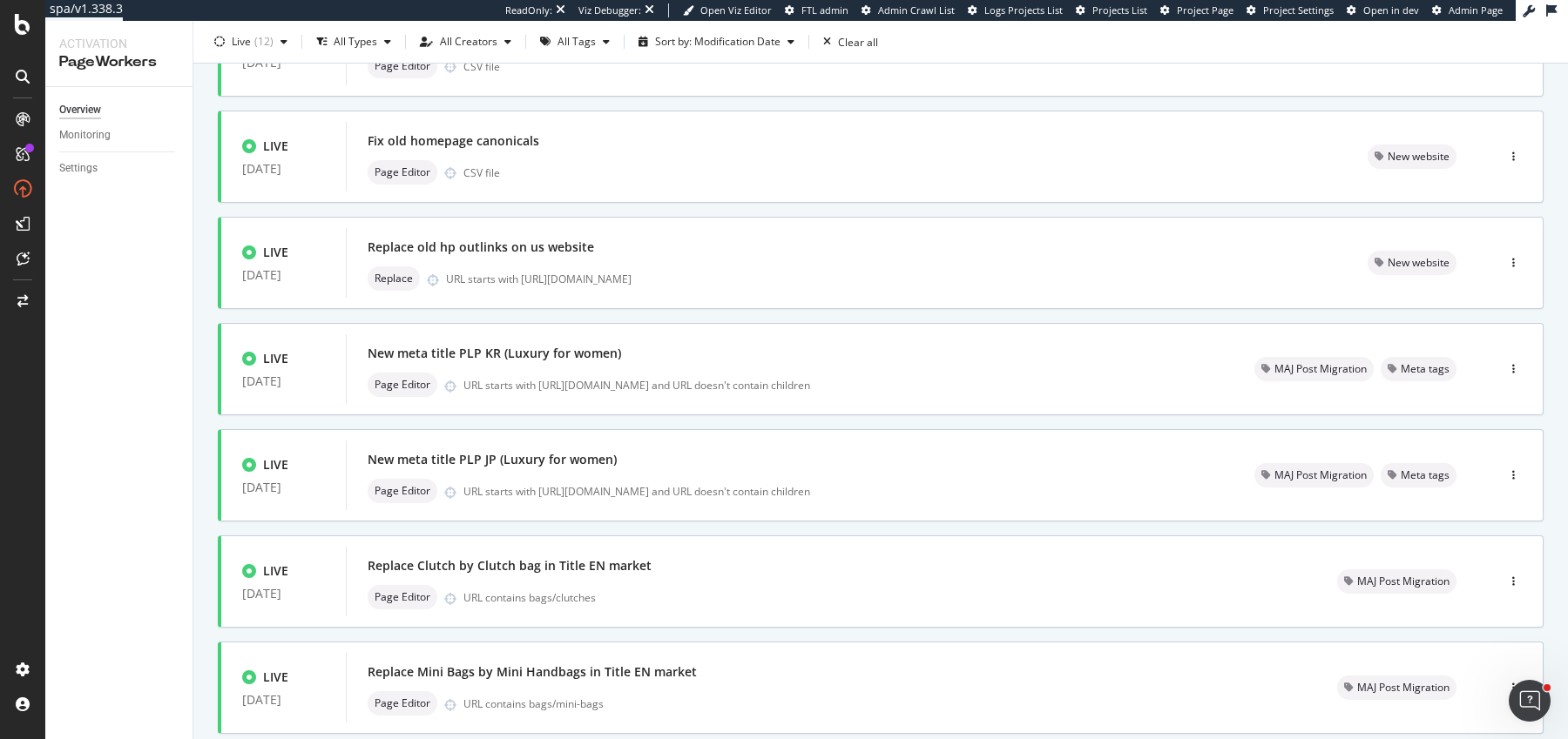
scroll to position [599, 0]
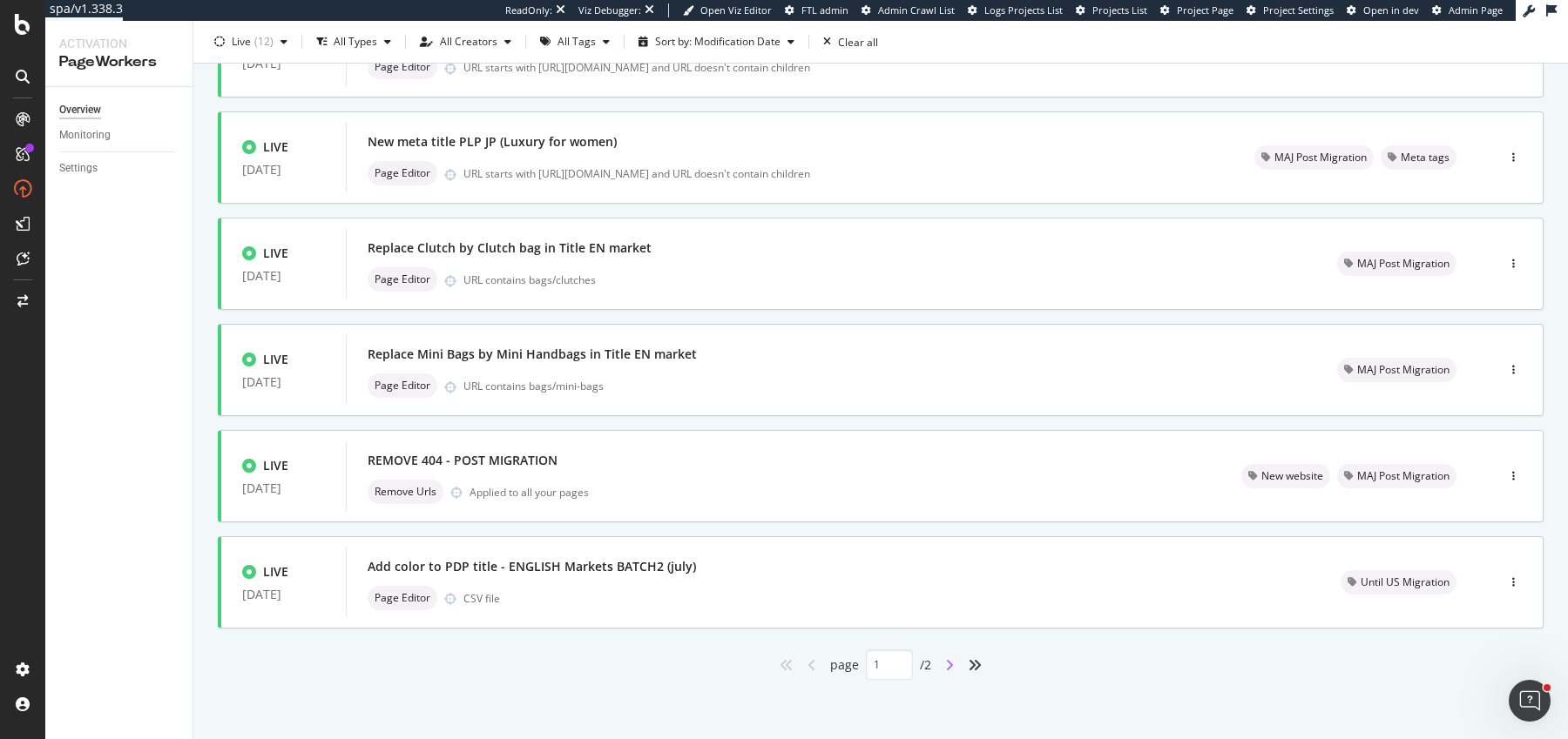
click at [953, 662] on icon "angle-right" at bounding box center [950, 665] width 9 height 14
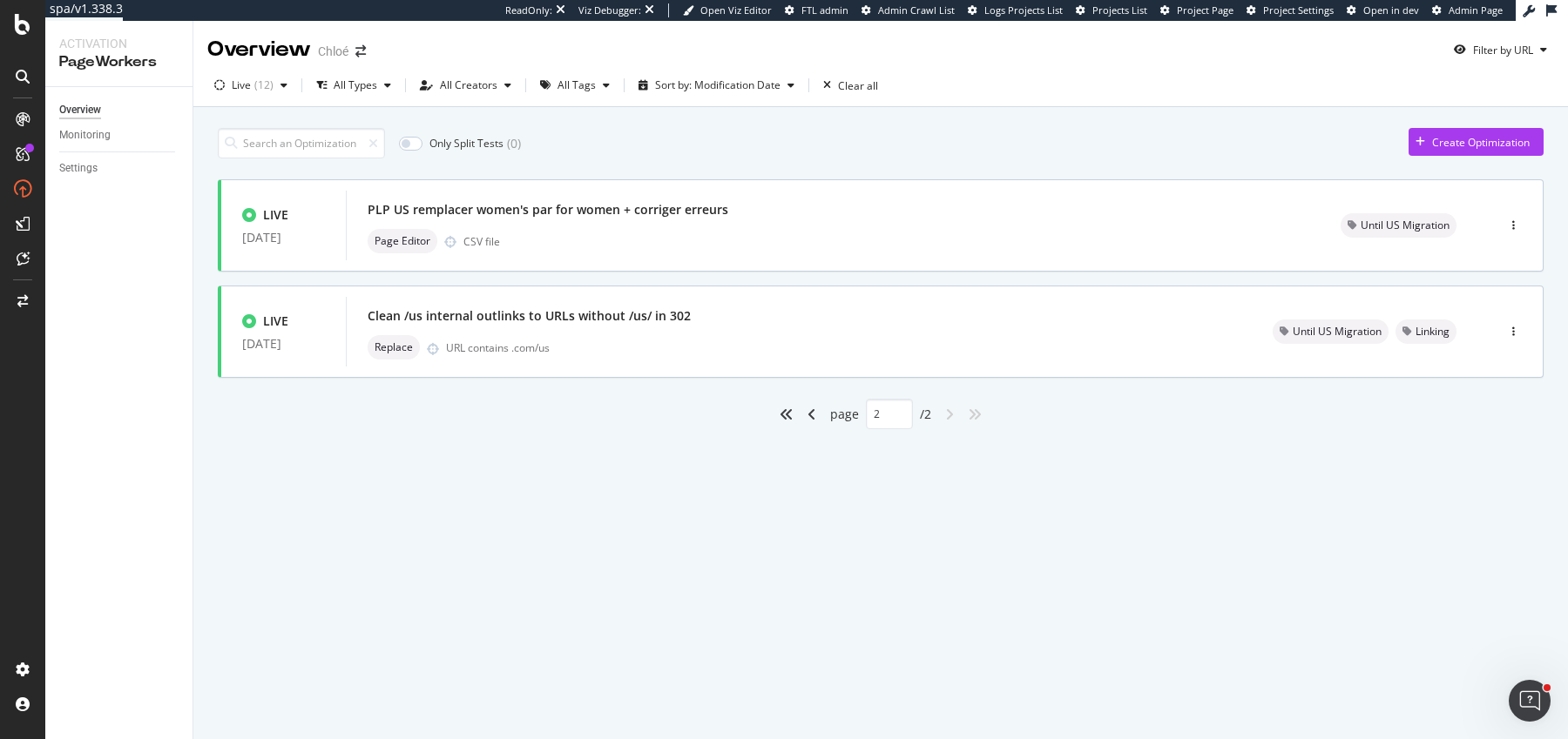
scroll to position [0, 0]
click at [808, 415] on icon "angle-left" at bounding box center [812, 413] width 9 height 14
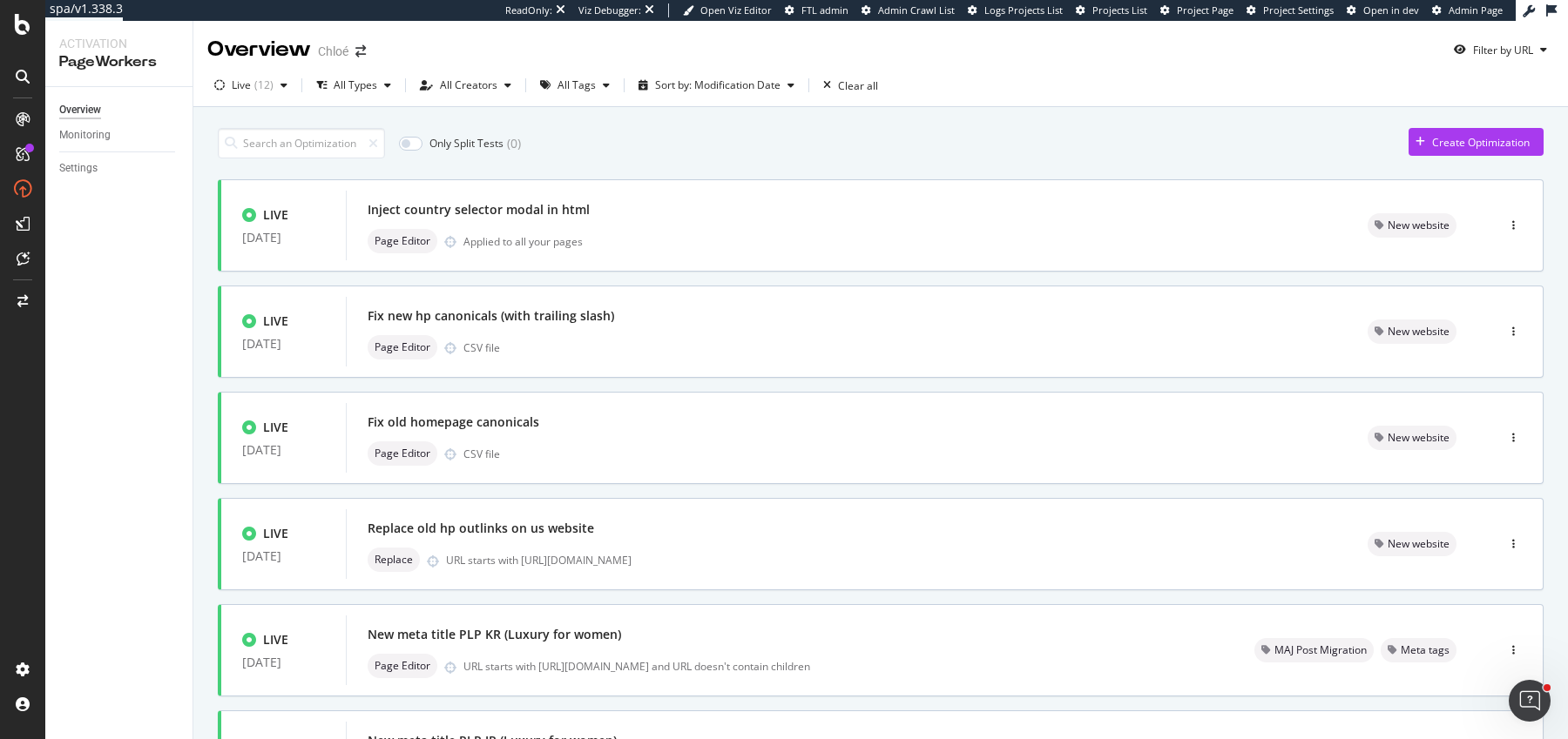
type input "1"
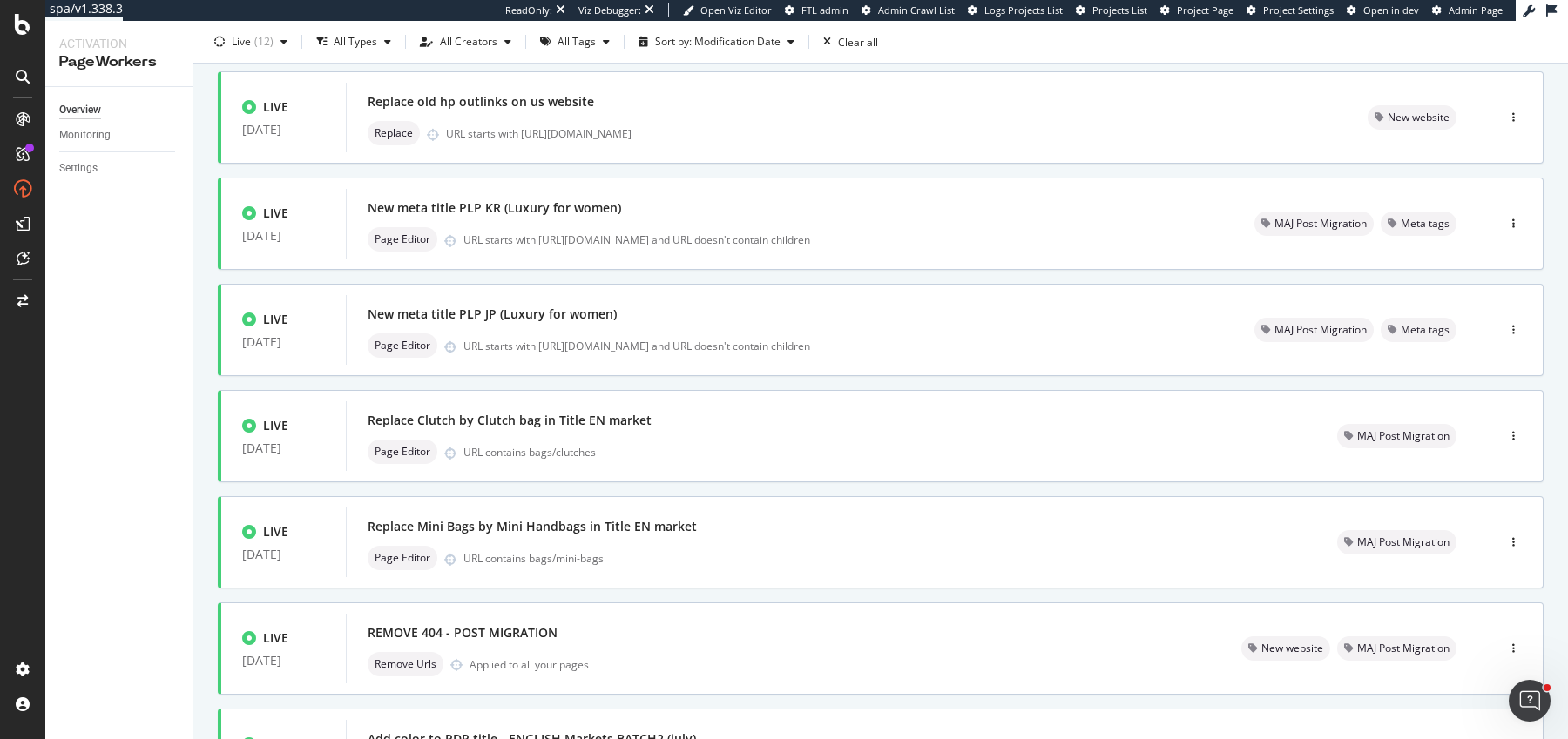
scroll to position [599, 0]
